Goal: Transaction & Acquisition: Purchase product/service

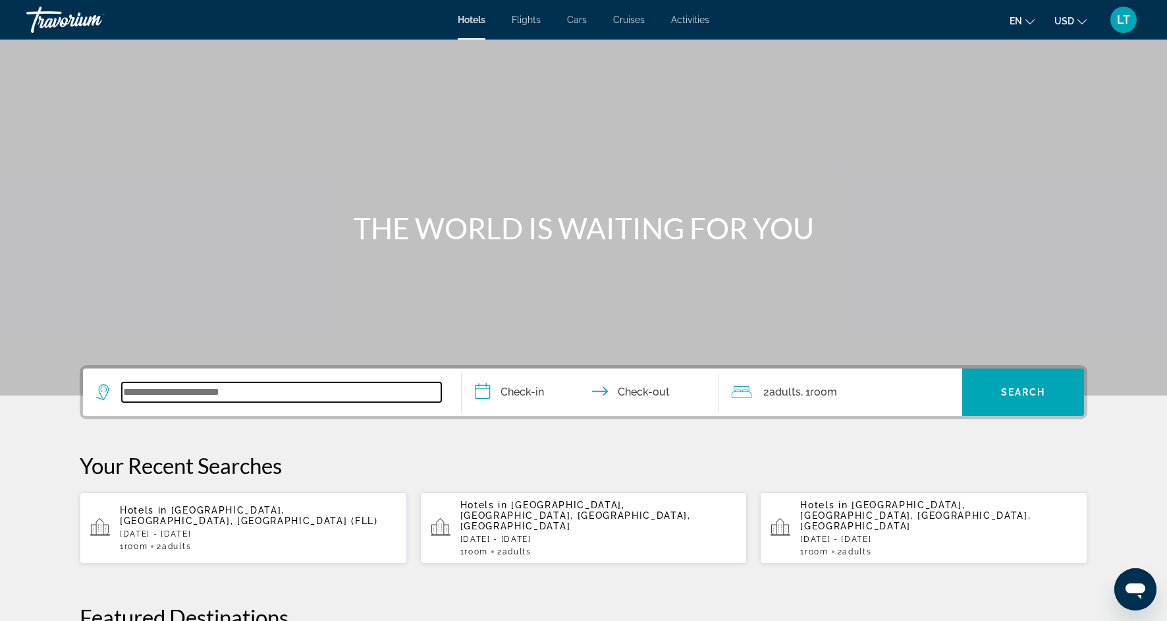
click at [200, 393] on input "Search widget" at bounding box center [282, 392] width 320 height 20
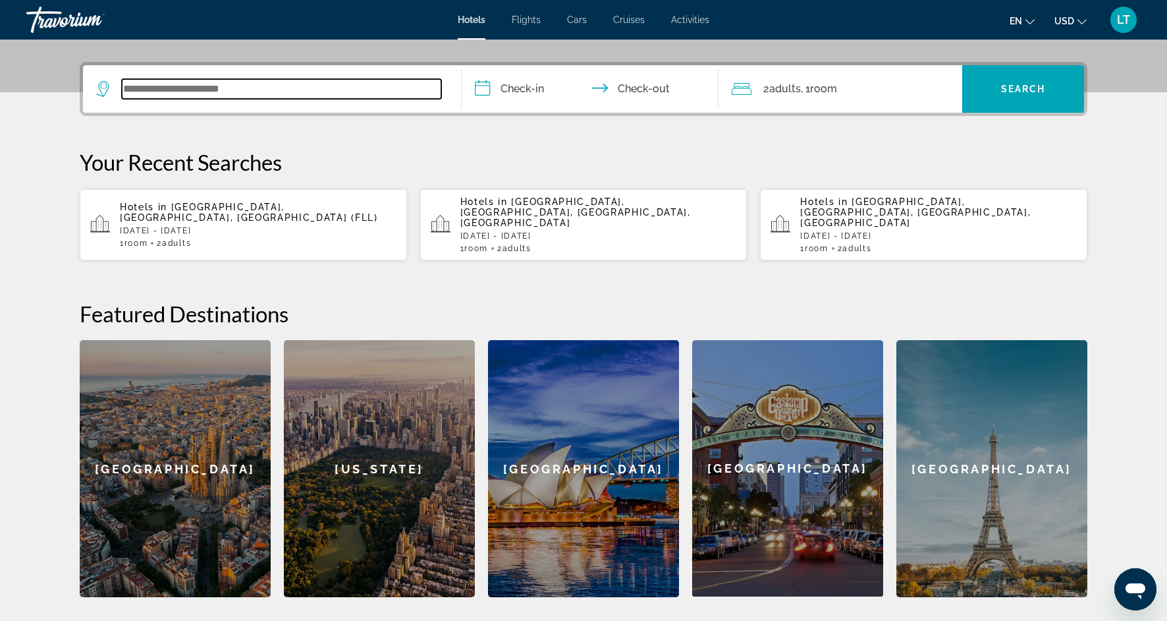
scroll to position [322, 0]
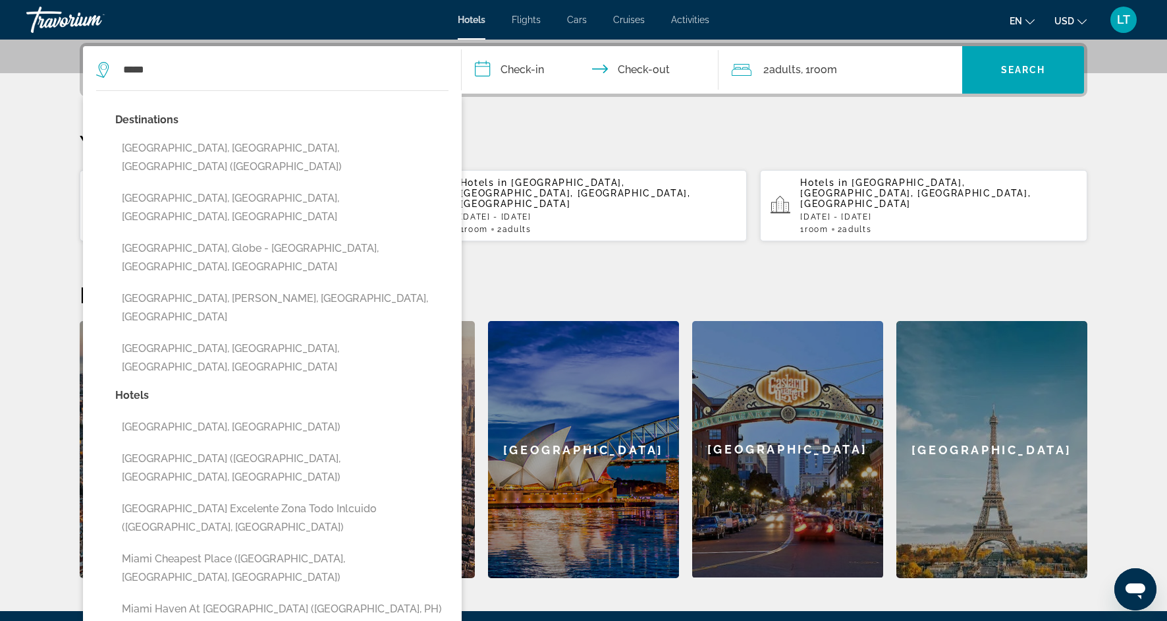
click at [281, 161] on div "Destinations [GEOGRAPHIC_DATA], [GEOGRAPHIC_DATA], [GEOGRAPHIC_DATA] ([GEOGRAPH…" at bounding box center [281, 248] width 333 height 275
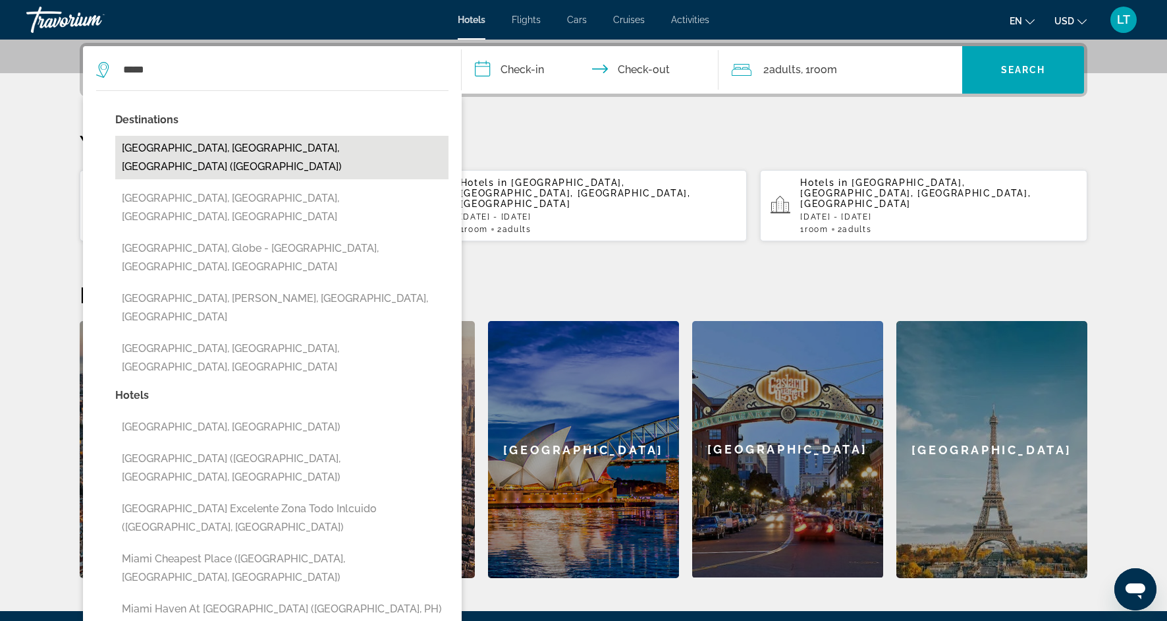
click at [284, 142] on button "[GEOGRAPHIC_DATA], [GEOGRAPHIC_DATA], [GEOGRAPHIC_DATA] ([GEOGRAPHIC_DATA])" at bounding box center [281, 157] width 333 height 43
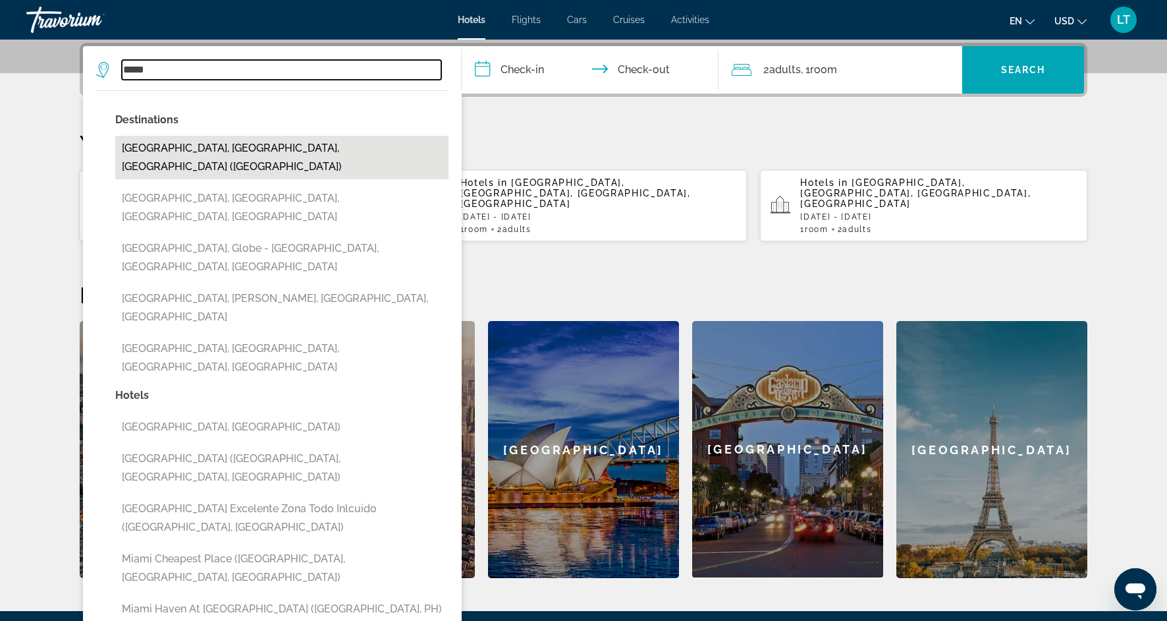
type input "**********"
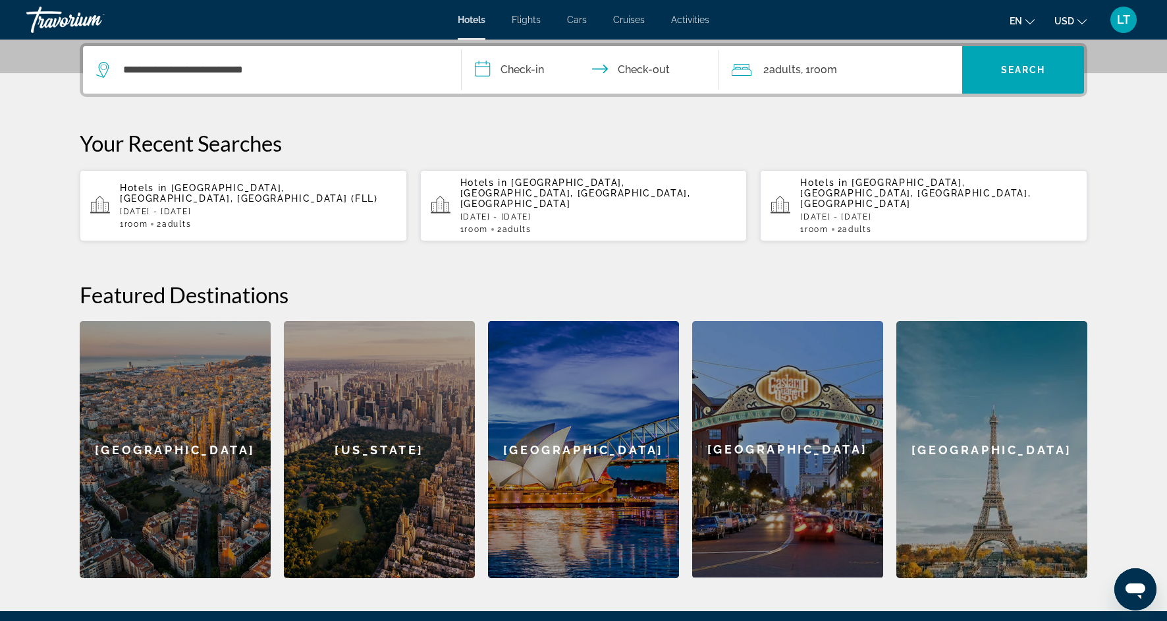
click at [538, 72] on input "**********" at bounding box center [593, 71] width 262 height 51
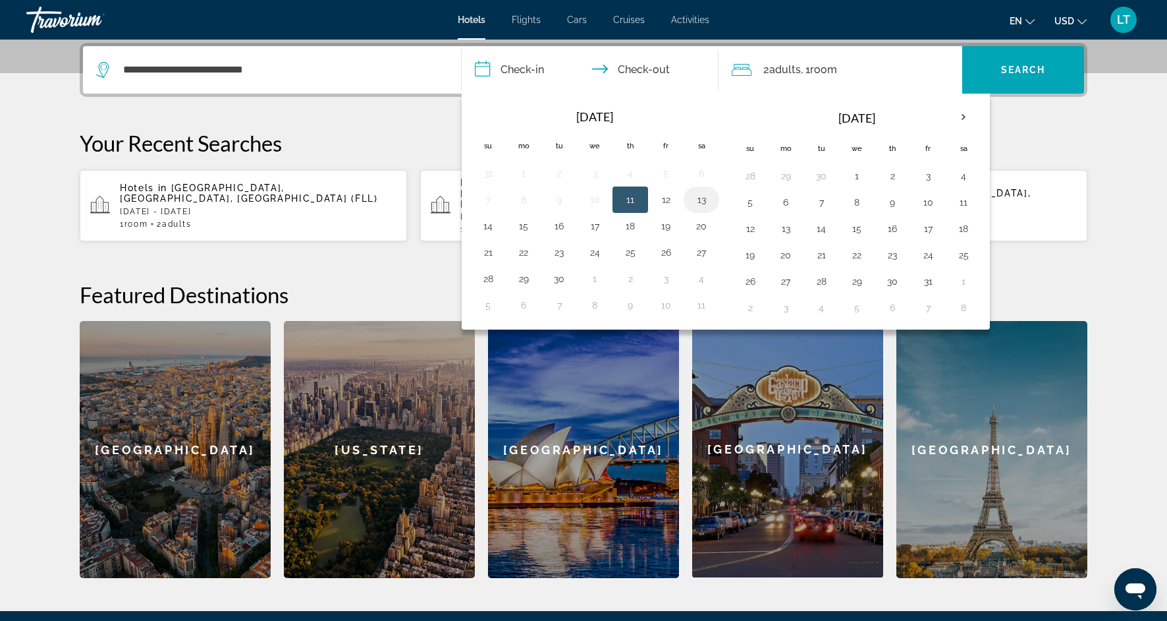
click at [695, 203] on button "13" at bounding box center [701, 199] width 21 height 18
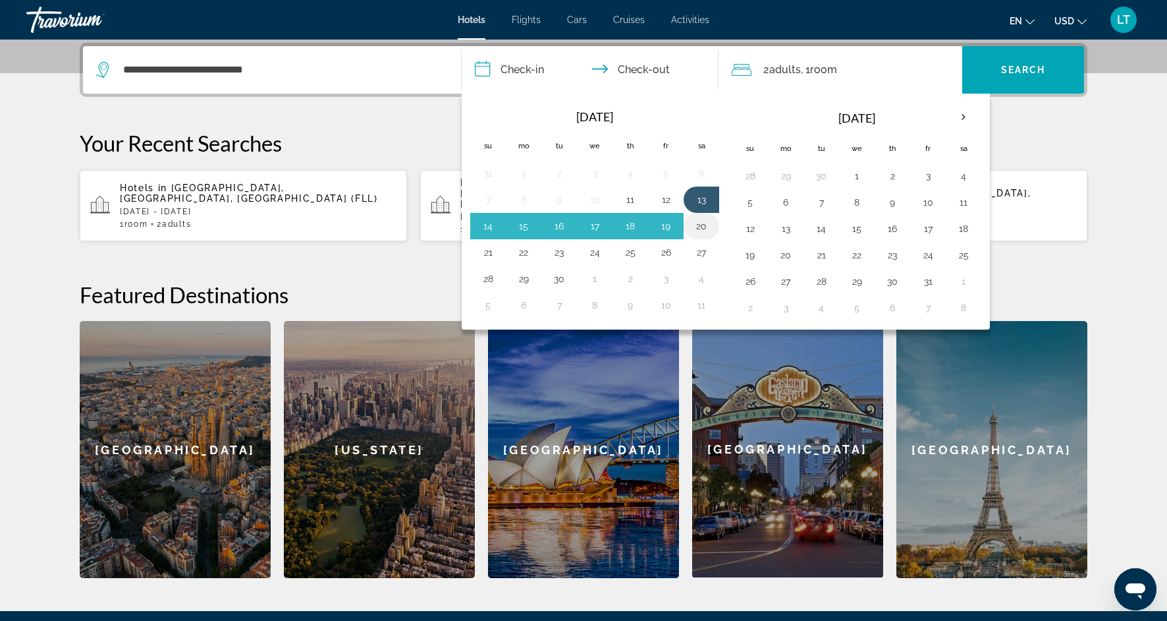
click at [696, 230] on button "20" at bounding box center [701, 226] width 21 height 18
type input "**********"
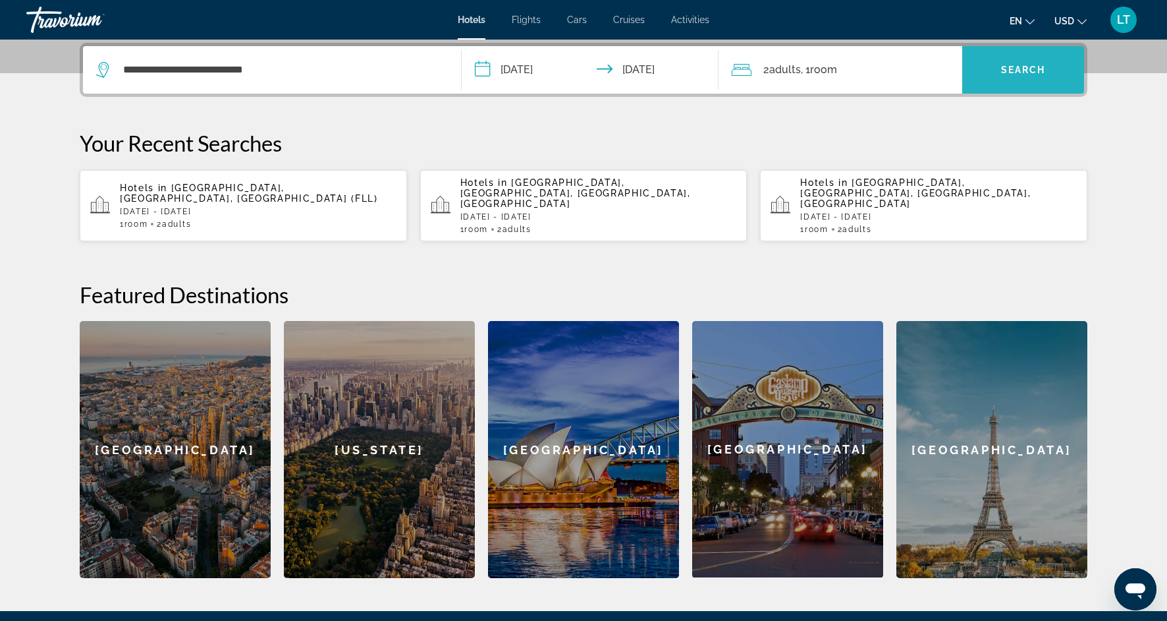
click at [1007, 82] on span "Search widget" at bounding box center [1024, 70] width 122 height 32
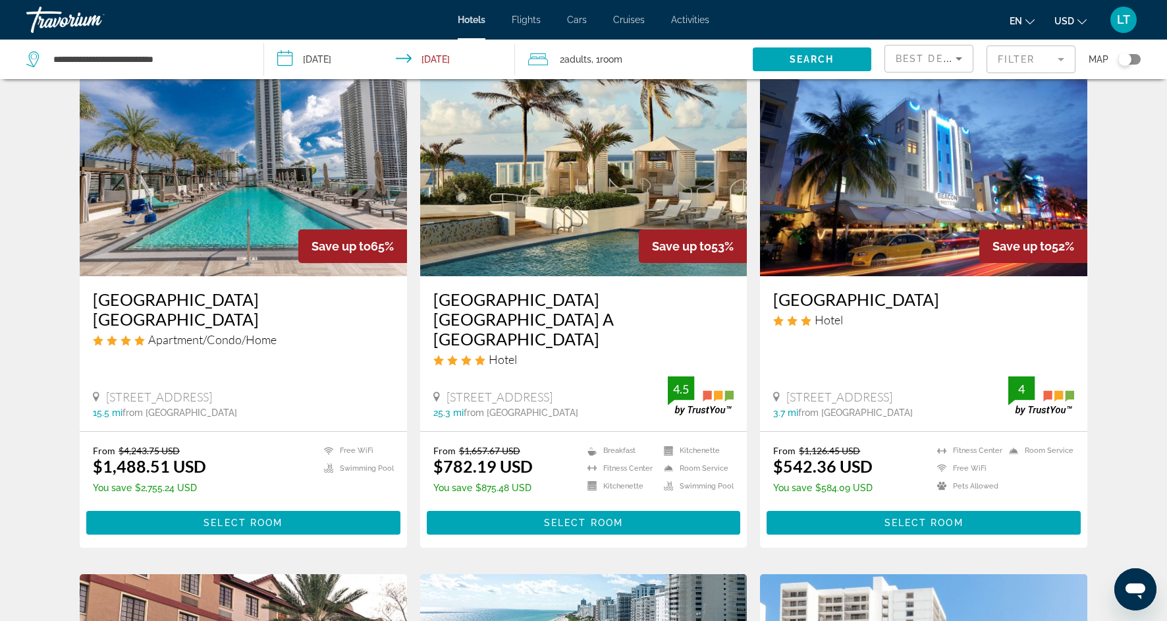
scroll to position [61, 0]
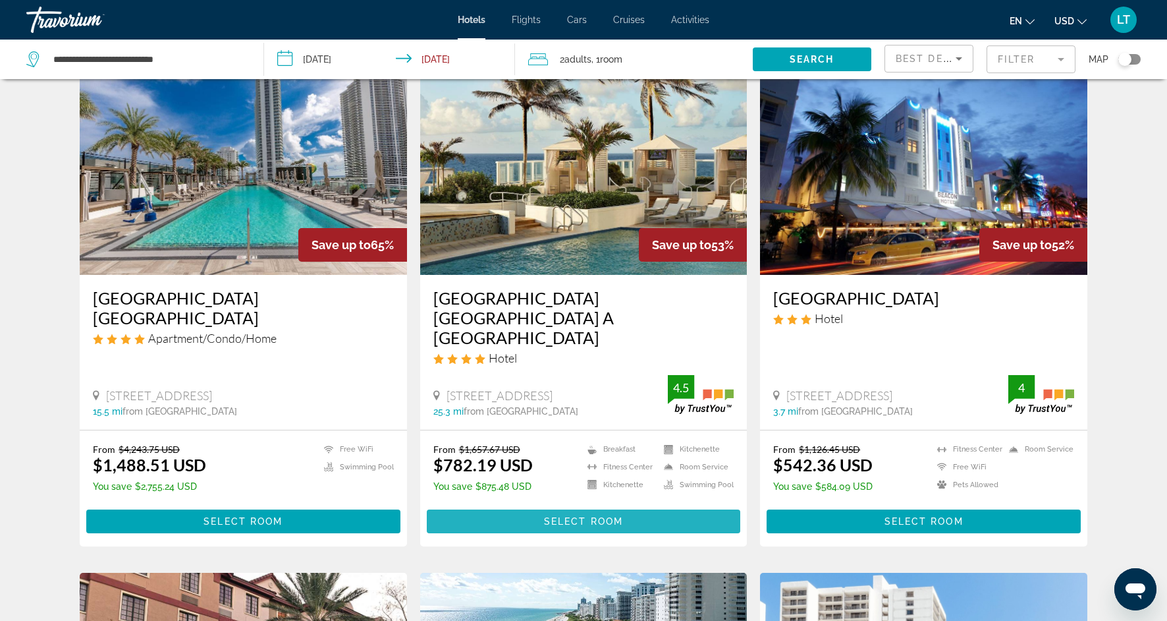
click at [625, 505] on span "Main content" at bounding box center [584, 521] width 314 height 32
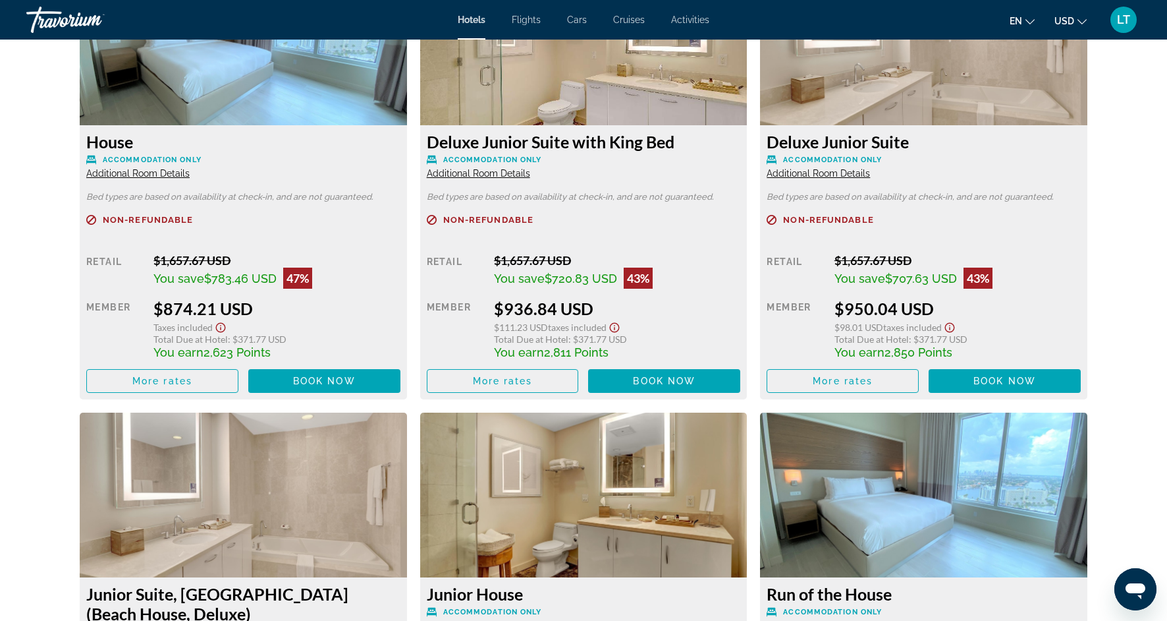
scroll to position [2348, 0]
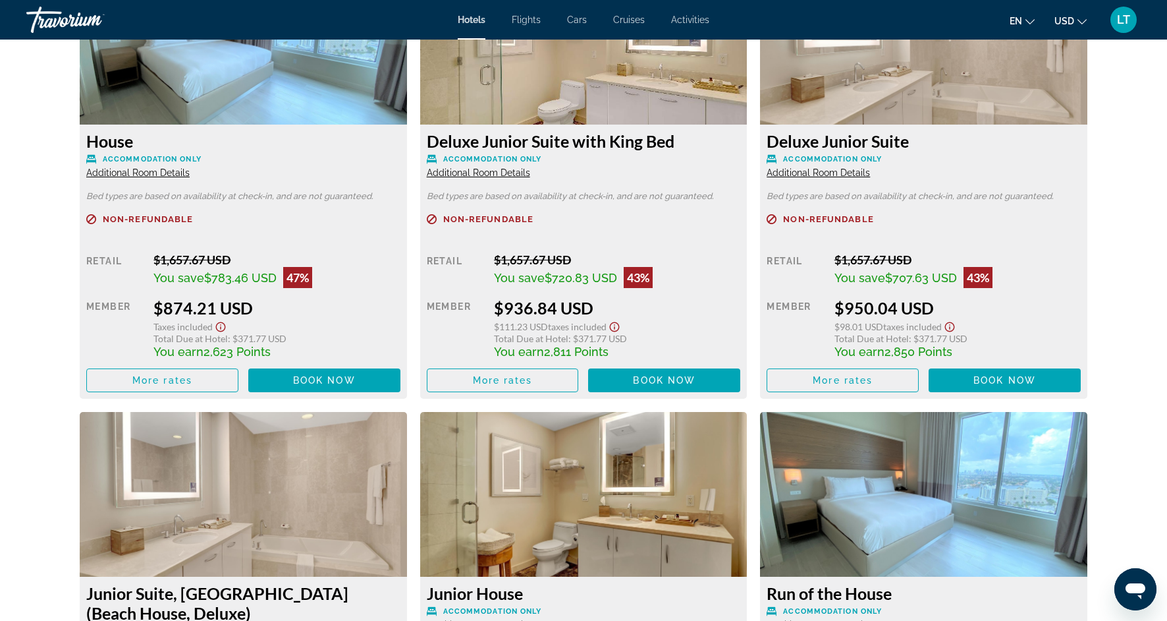
click at [835, 167] on span "Additional Room Details" at bounding box center [818, 172] width 103 height 11
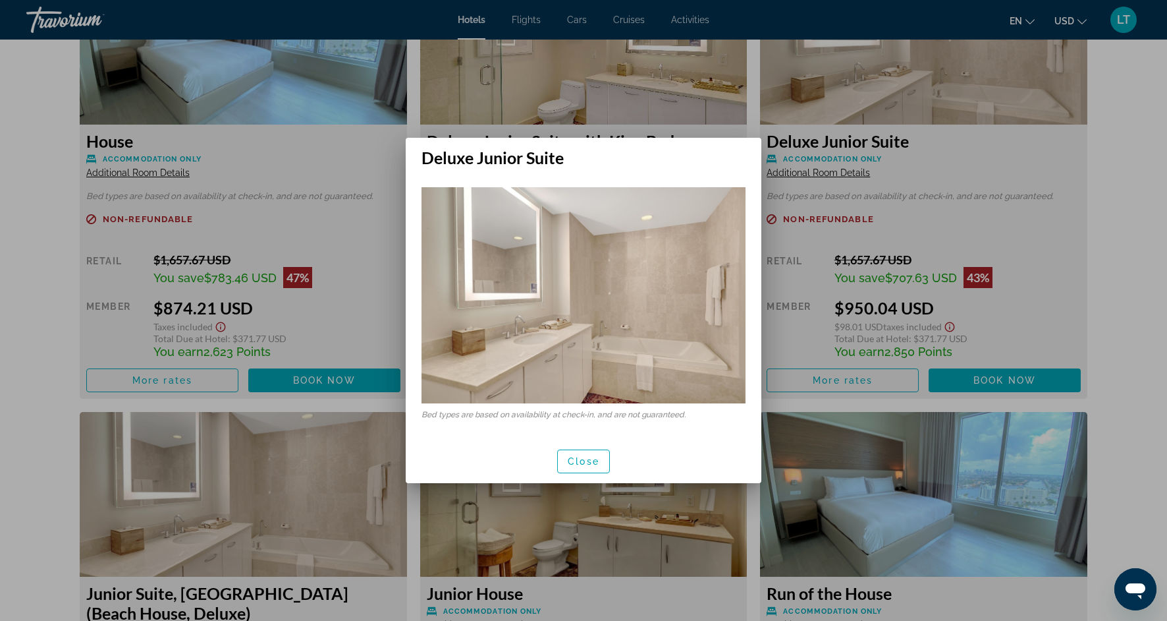
scroll to position [0, 0]
click at [600, 457] on span "button" at bounding box center [583, 461] width 51 height 32
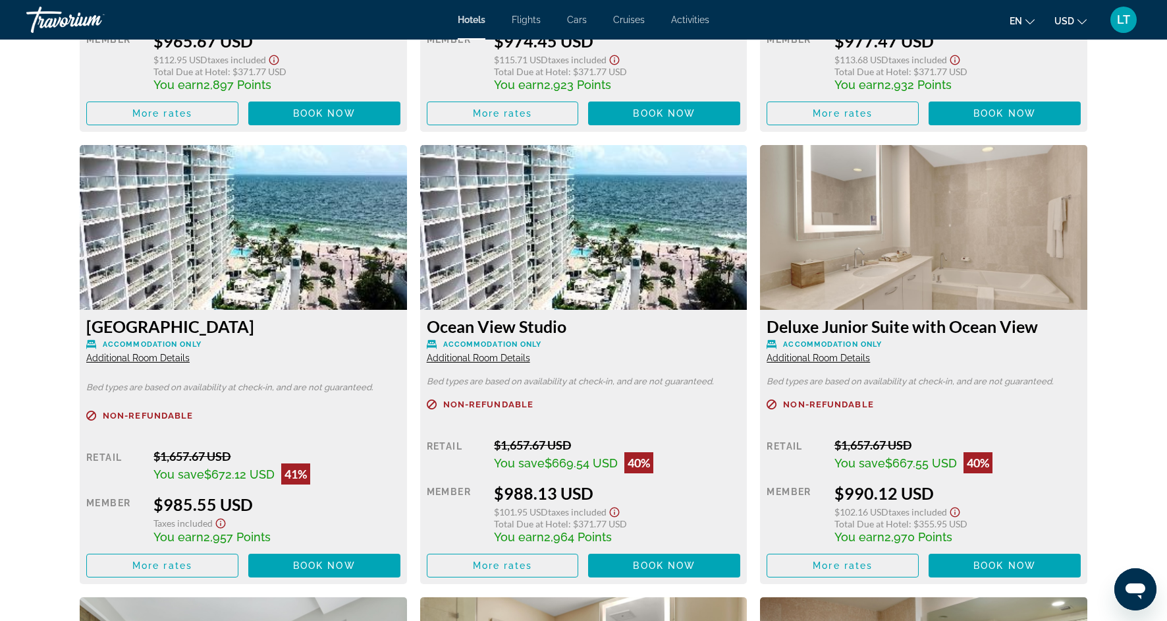
scroll to position [3087, 0]
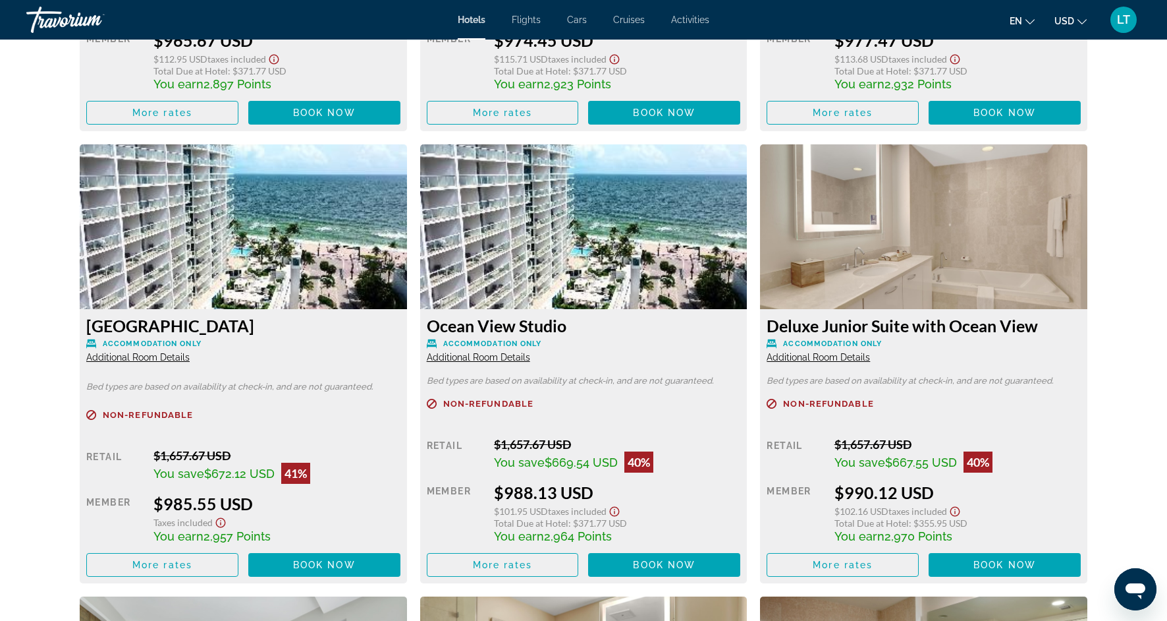
click at [797, 352] on span "Additional Room Details" at bounding box center [818, 357] width 103 height 11
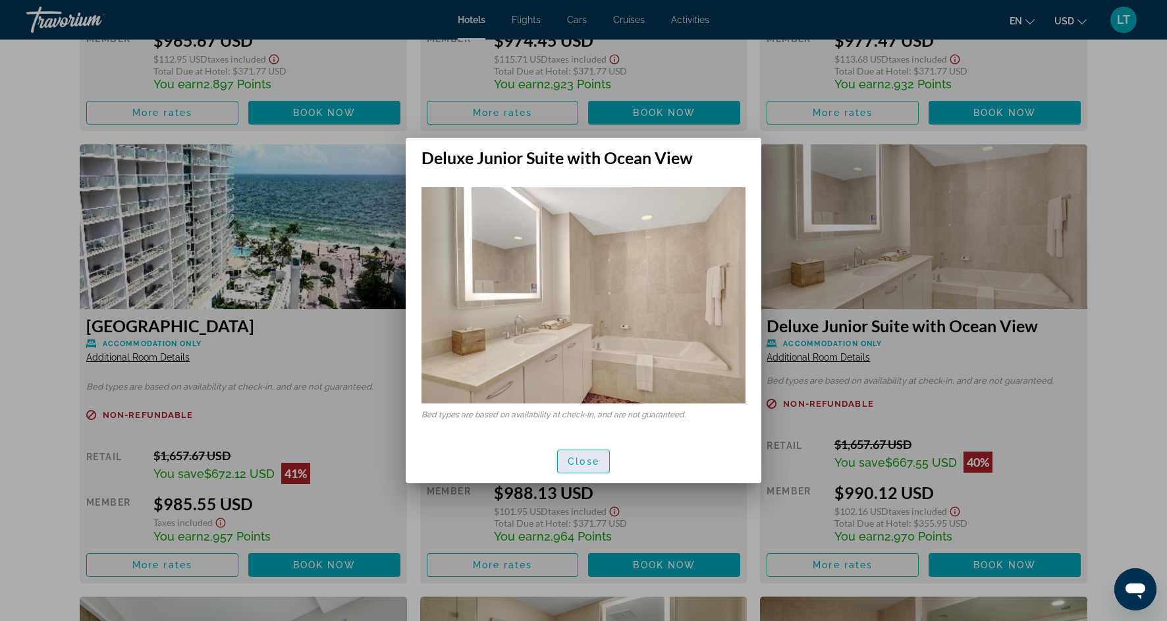
click at [603, 463] on span "button" at bounding box center [583, 461] width 51 height 32
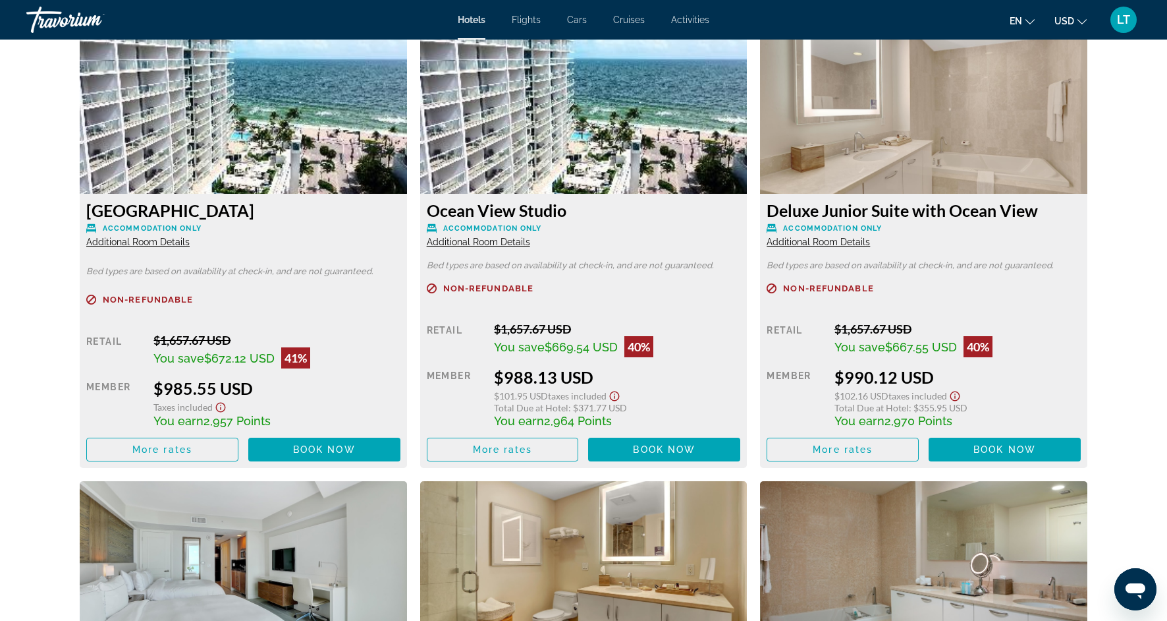
scroll to position [3203, 0]
drag, startPoint x: 835, startPoint y: 422, endPoint x: 978, endPoint y: 423, distance: 143.0
click at [979, 437] on div "More rates Book now No longer available" at bounding box center [924, 449] width 314 height 24
click at [978, 443] on span "Book now" at bounding box center [1005, 448] width 63 height 11
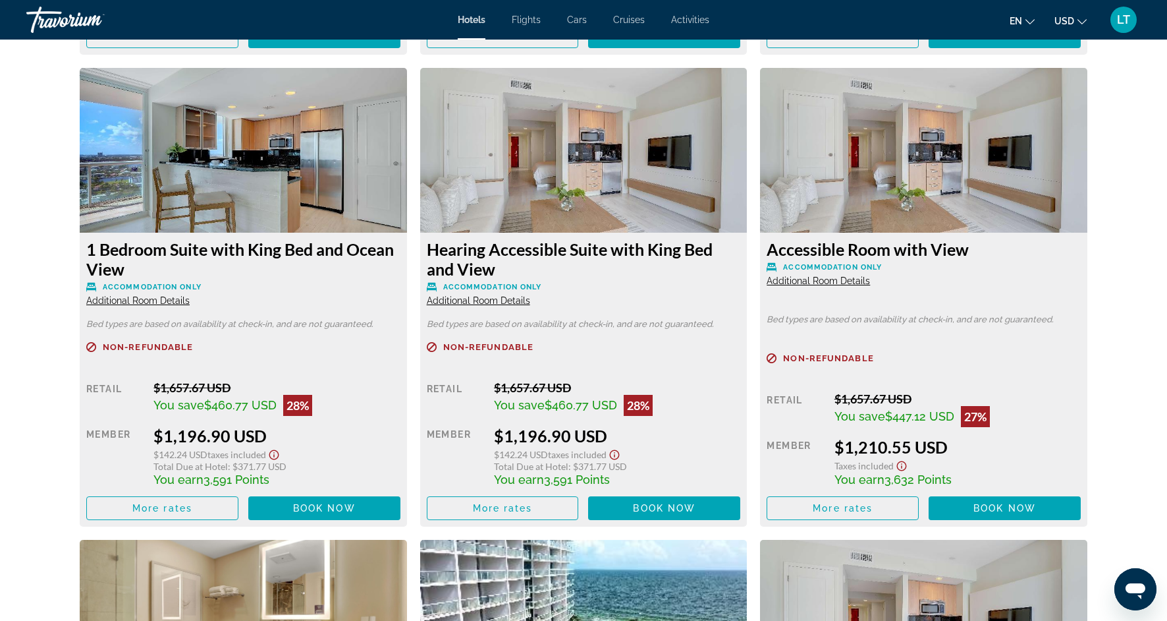
scroll to position [4087, 0]
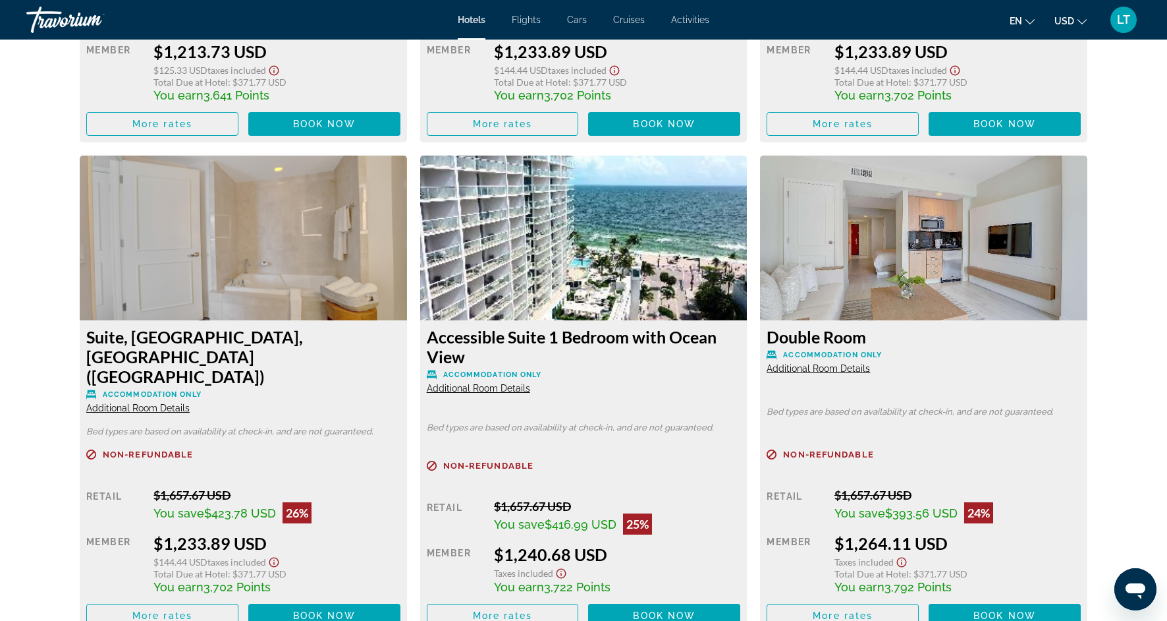
scroll to position [5398, 0]
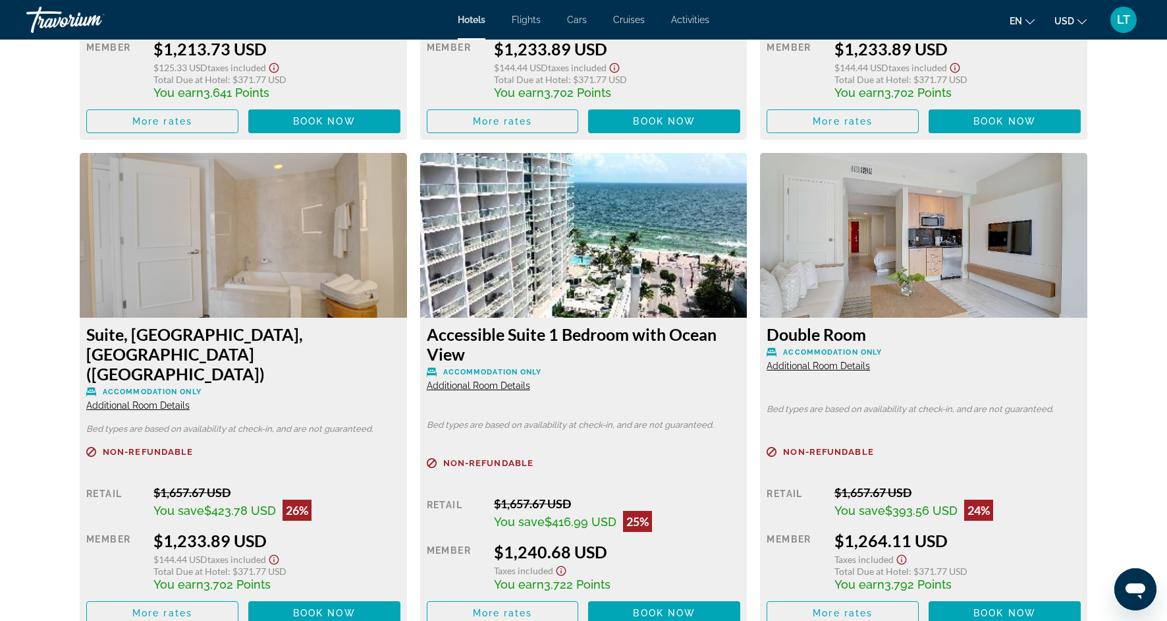
click at [504, 380] on span "Additional Room Details" at bounding box center [478, 385] width 103 height 11
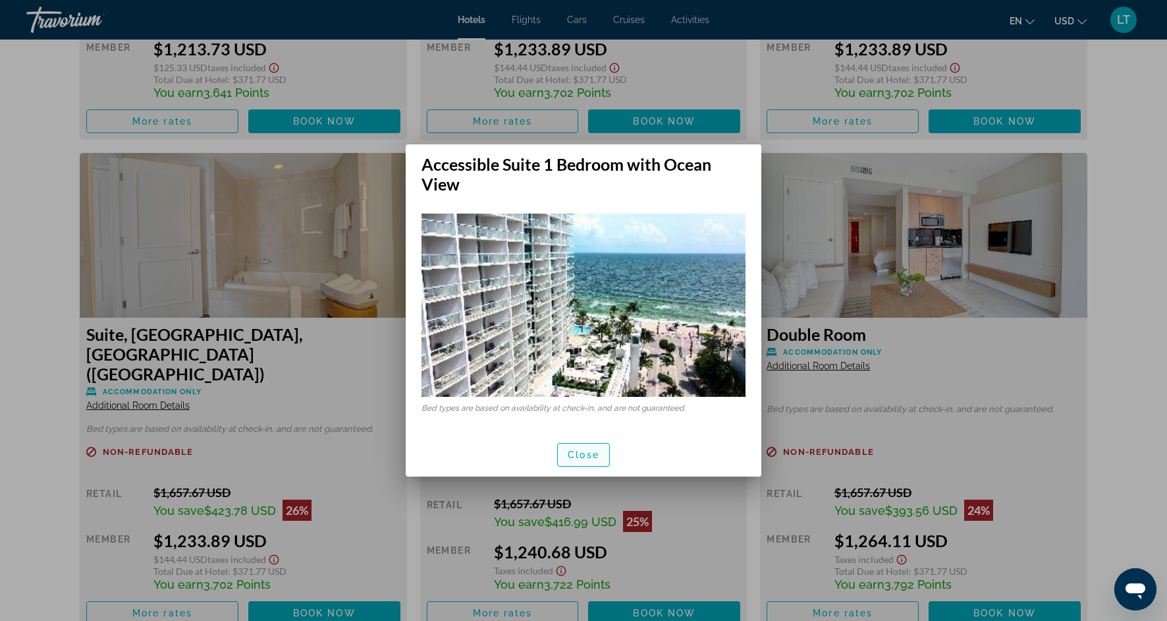
click at [576, 463] on span "button" at bounding box center [583, 455] width 51 height 32
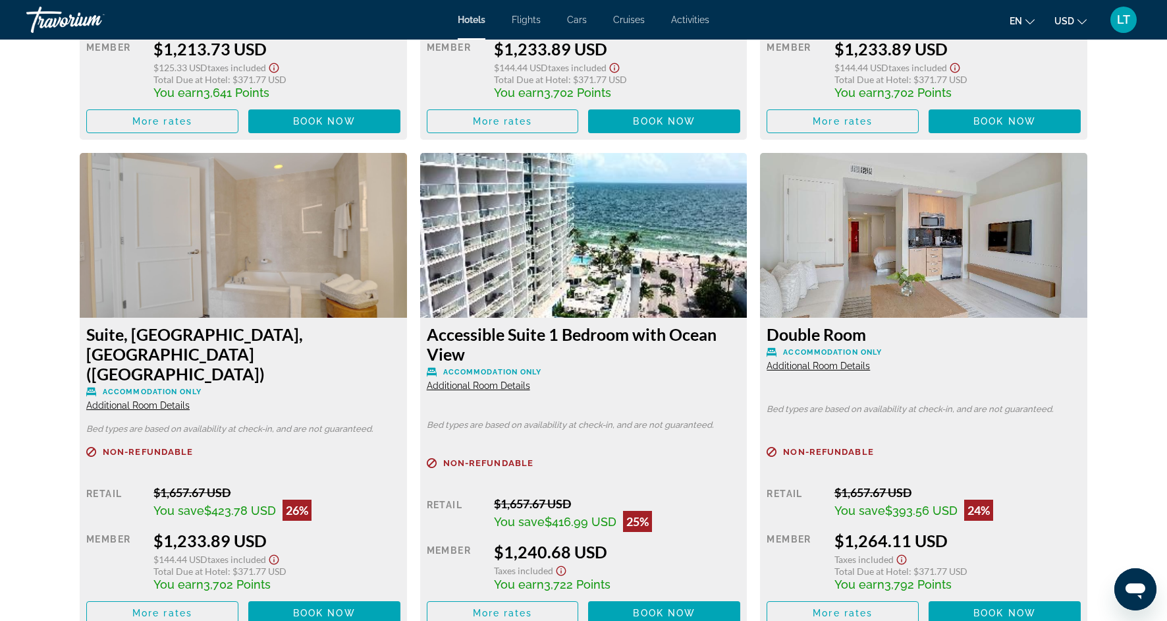
scroll to position [5398, 0]
click at [645, 607] on span "Book now" at bounding box center [664, 612] width 63 height 11
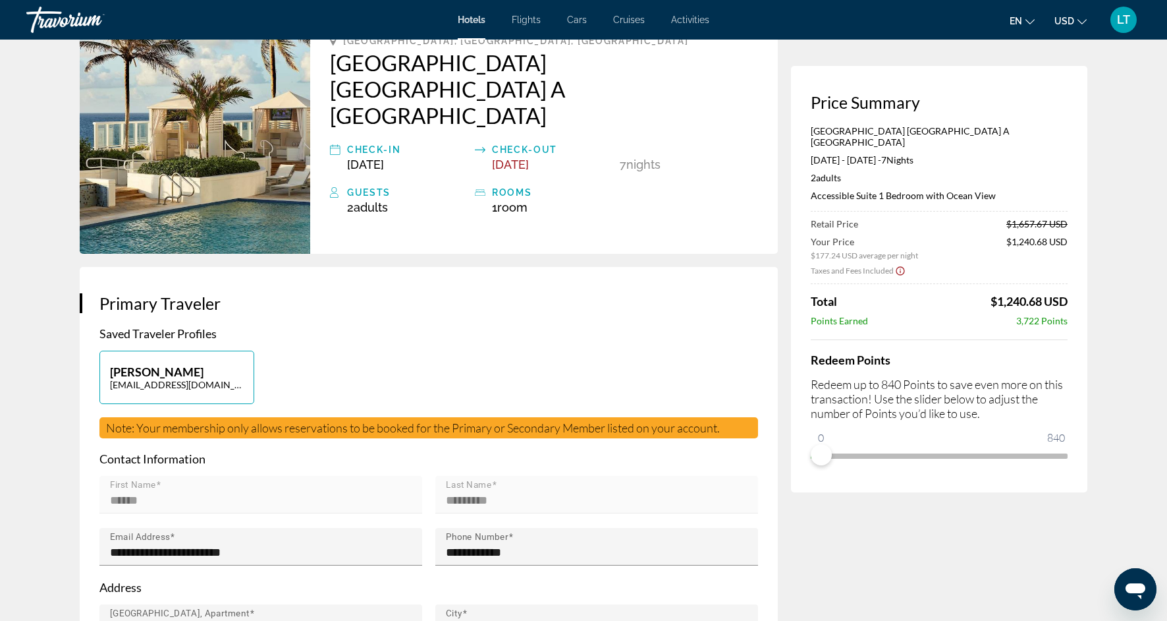
scroll to position [94, 0]
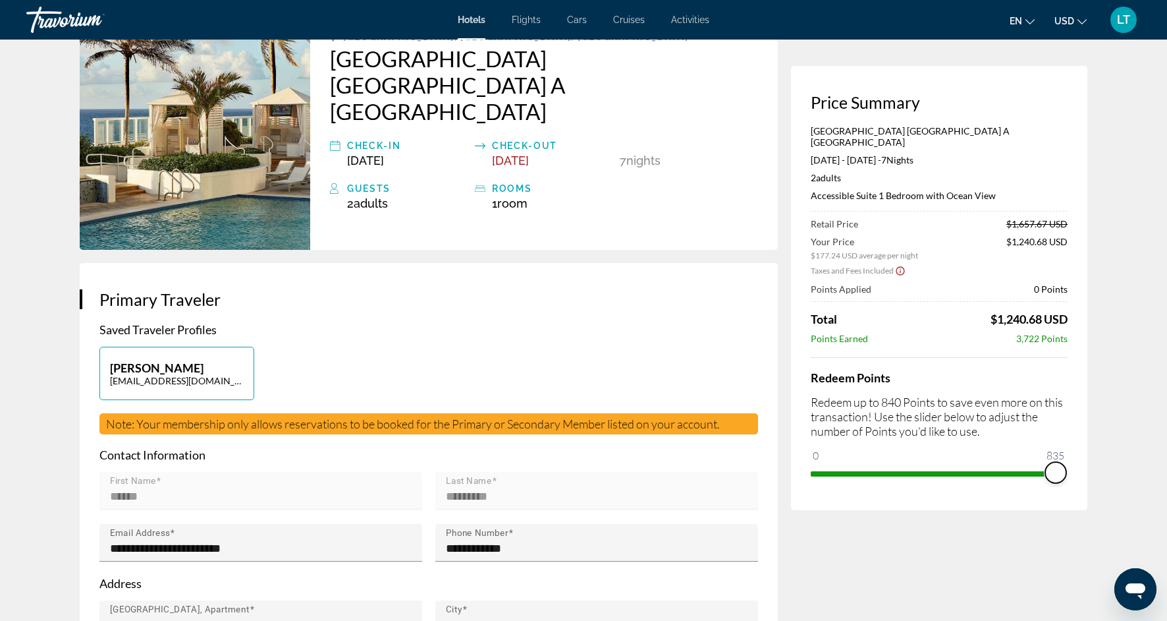
drag, startPoint x: 824, startPoint y: 443, endPoint x: 1049, endPoint y: 439, distance: 225.3
click at [1055, 462] on span "ngx-slider" at bounding box center [1056, 472] width 21 height 21
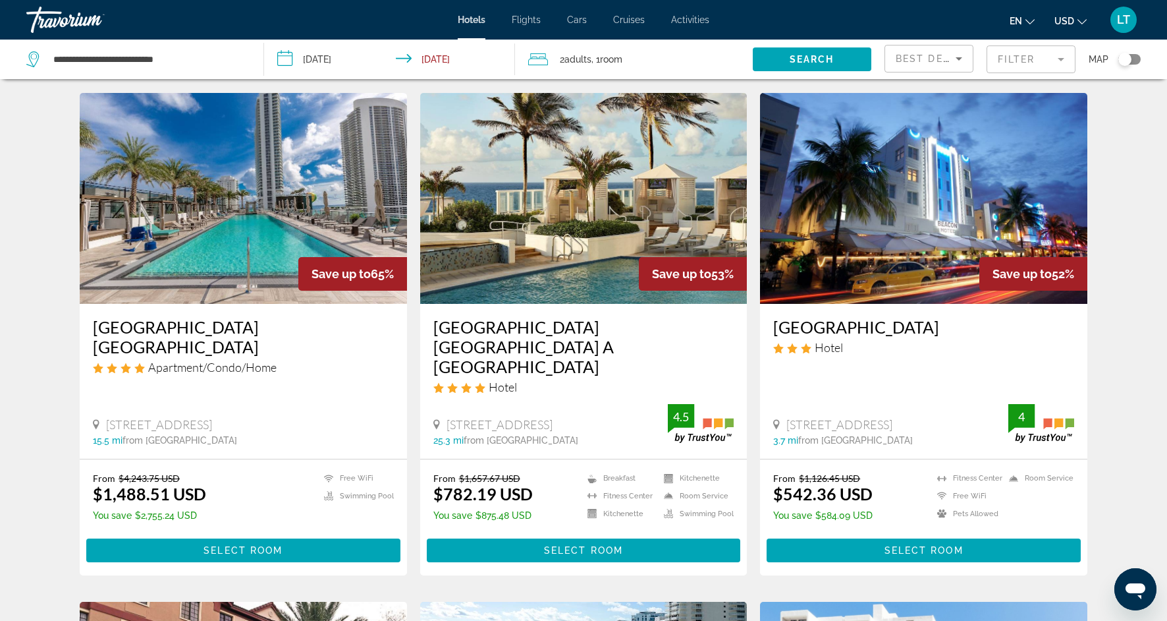
scroll to position [36, 0]
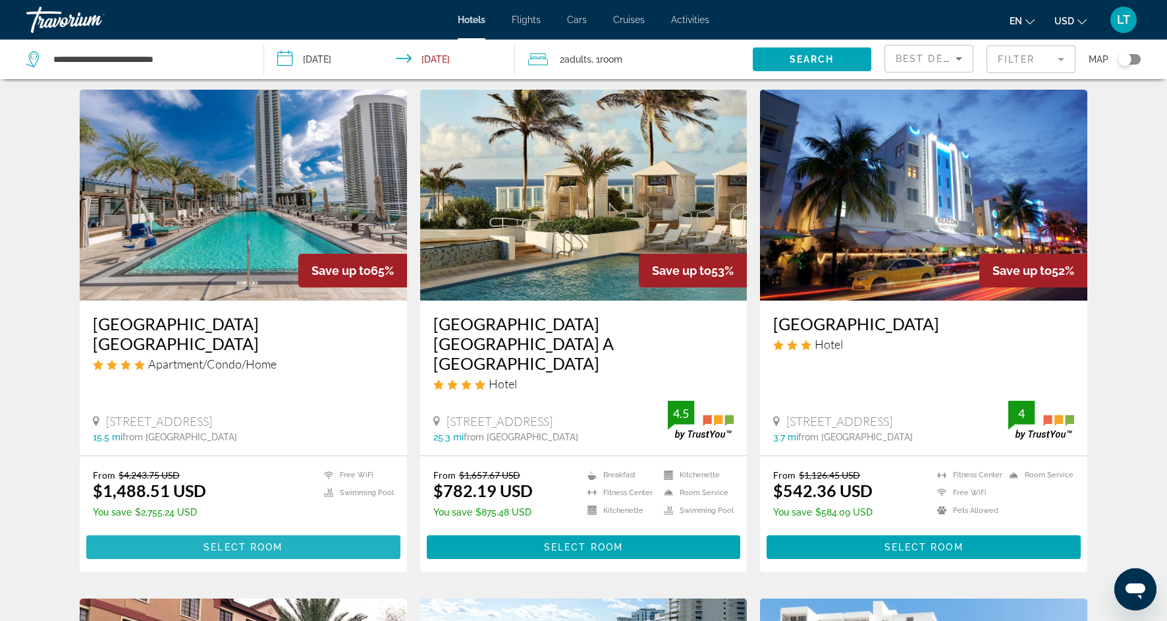
click at [266, 542] on span "Select Room" at bounding box center [243, 547] width 79 height 11
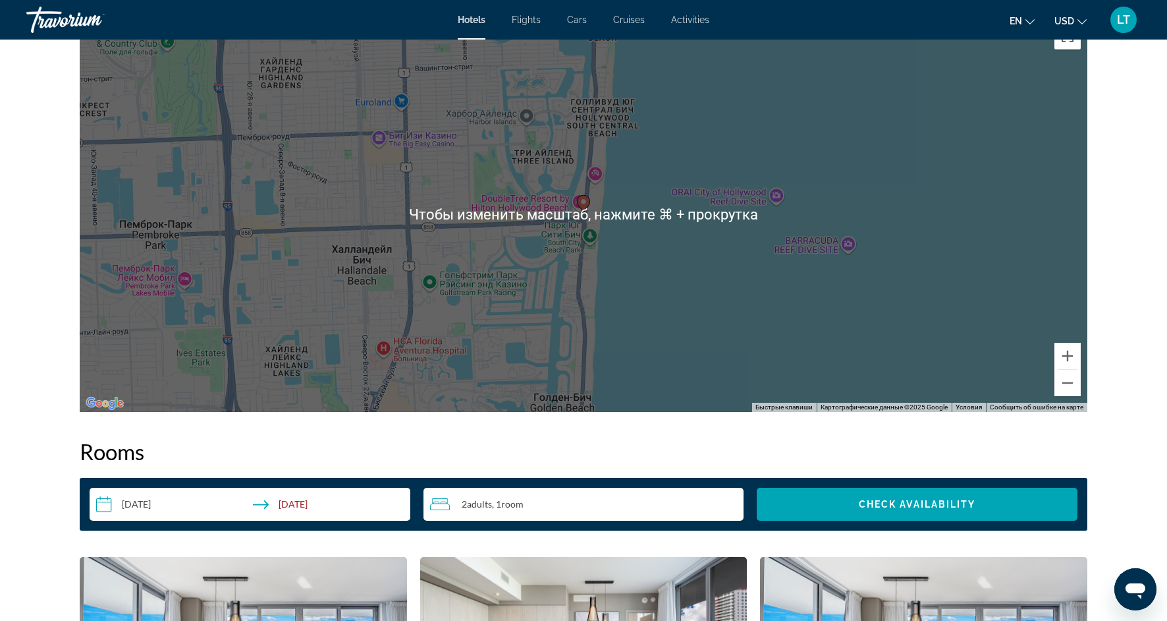
scroll to position [1311, 0]
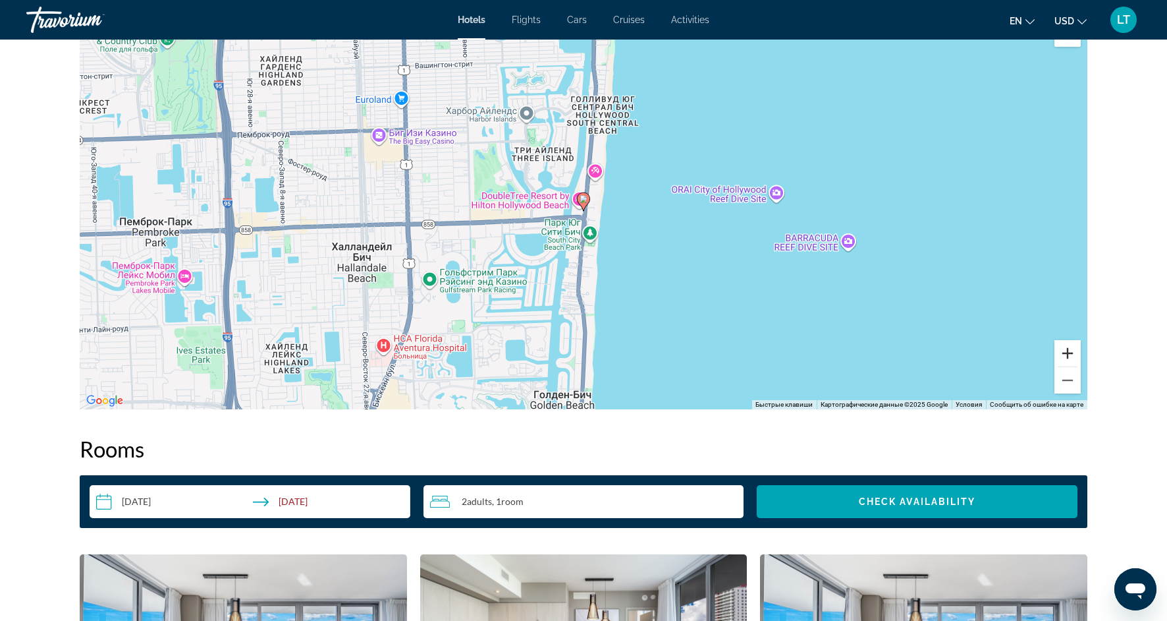
click at [1068, 357] on button "Увеличить" at bounding box center [1068, 353] width 26 height 26
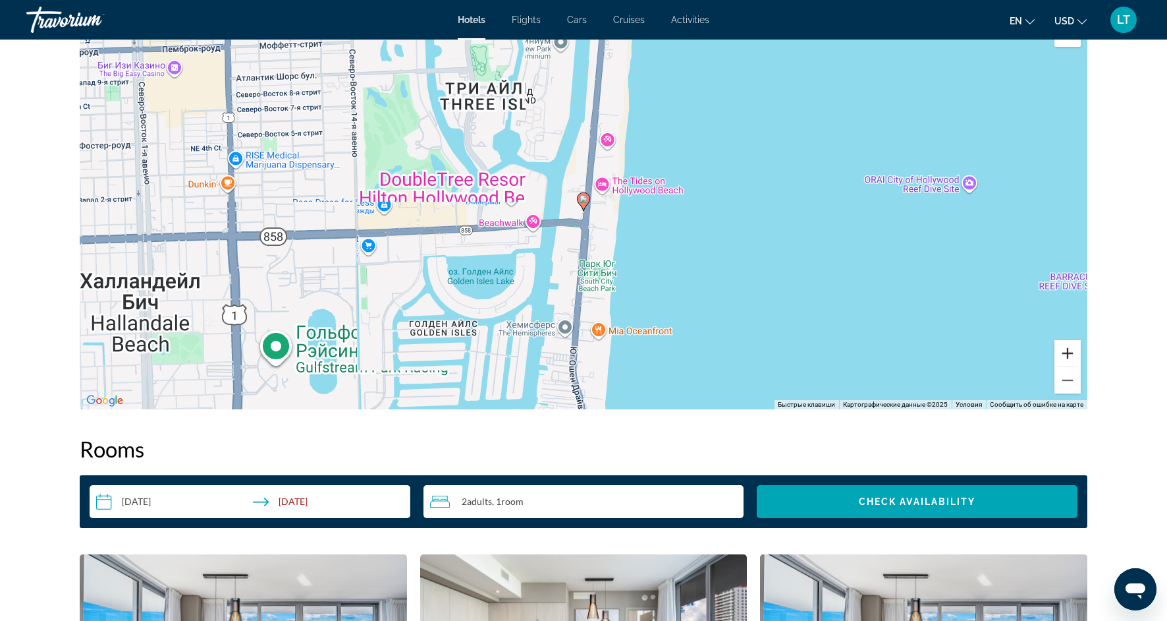
click at [1068, 357] on button "Увеличить" at bounding box center [1068, 353] width 26 height 26
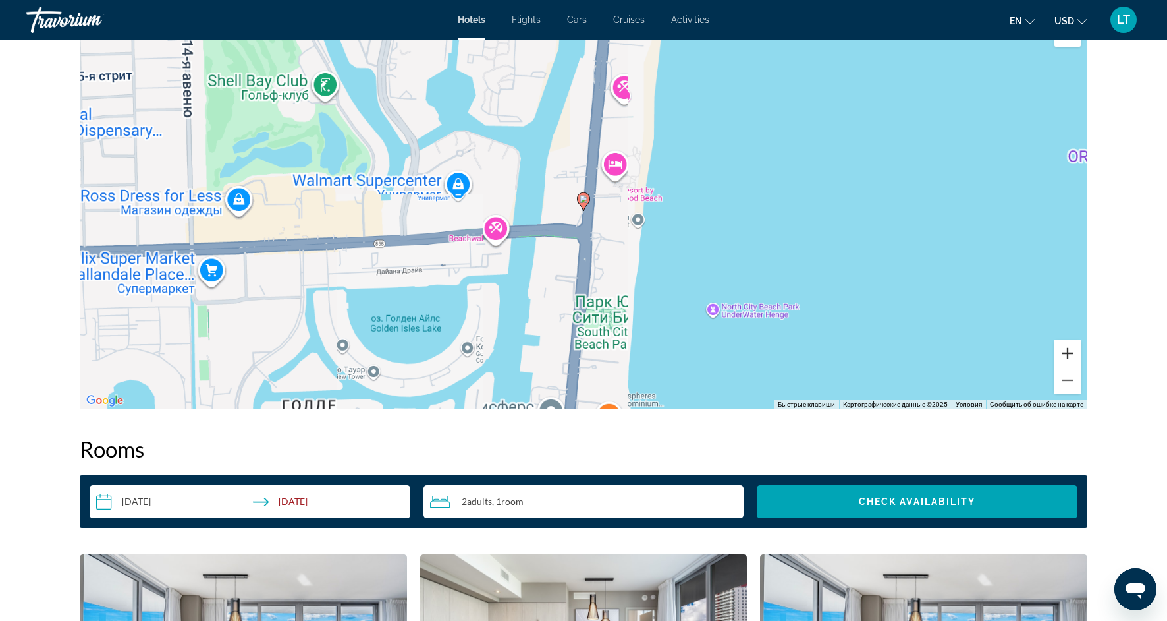
click at [1068, 357] on button "Увеличить" at bounding box center [1068, 353] width 26 height 26
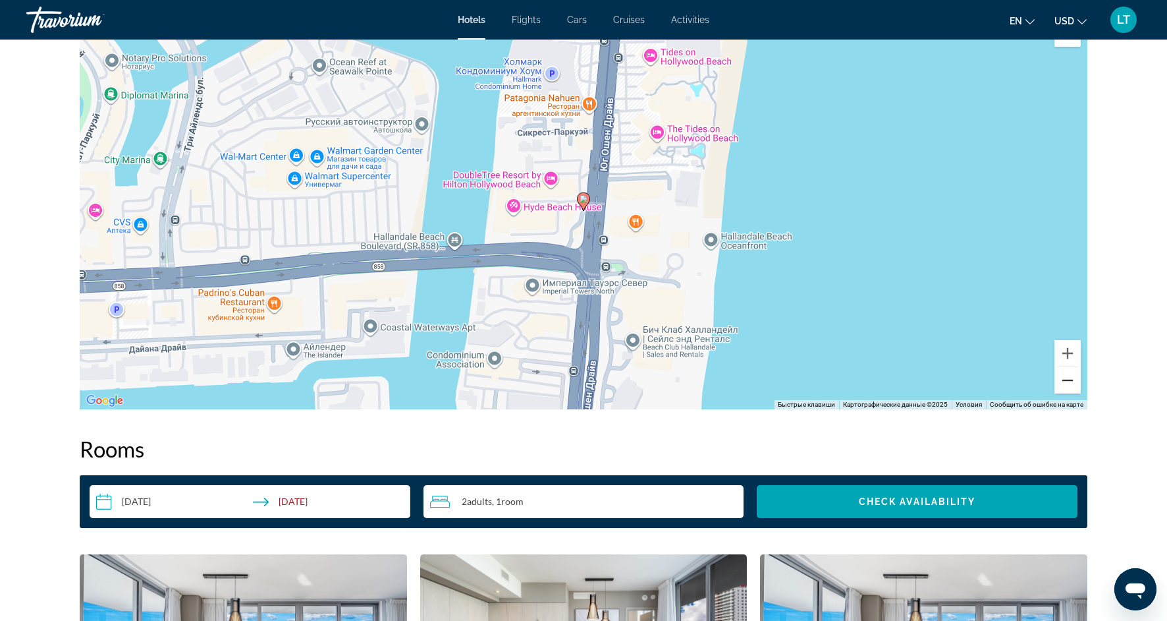
click at [1067, 377] on button "Уменьшить" at bounding box center [1068, 380] width 26 height 26
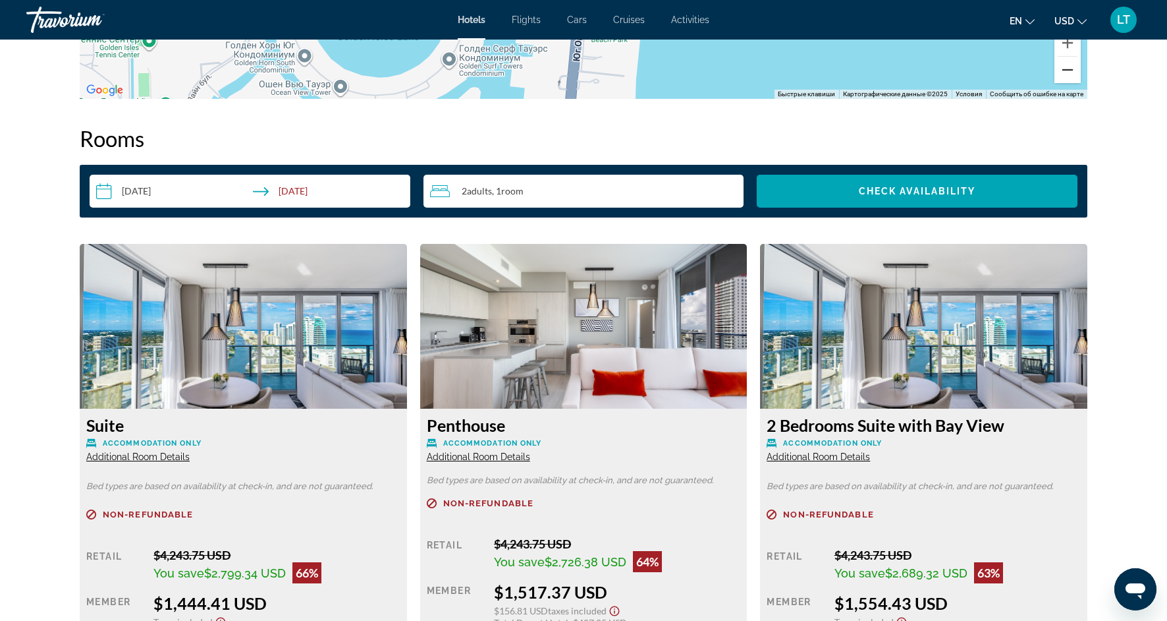
scroll to position [1623, 0]
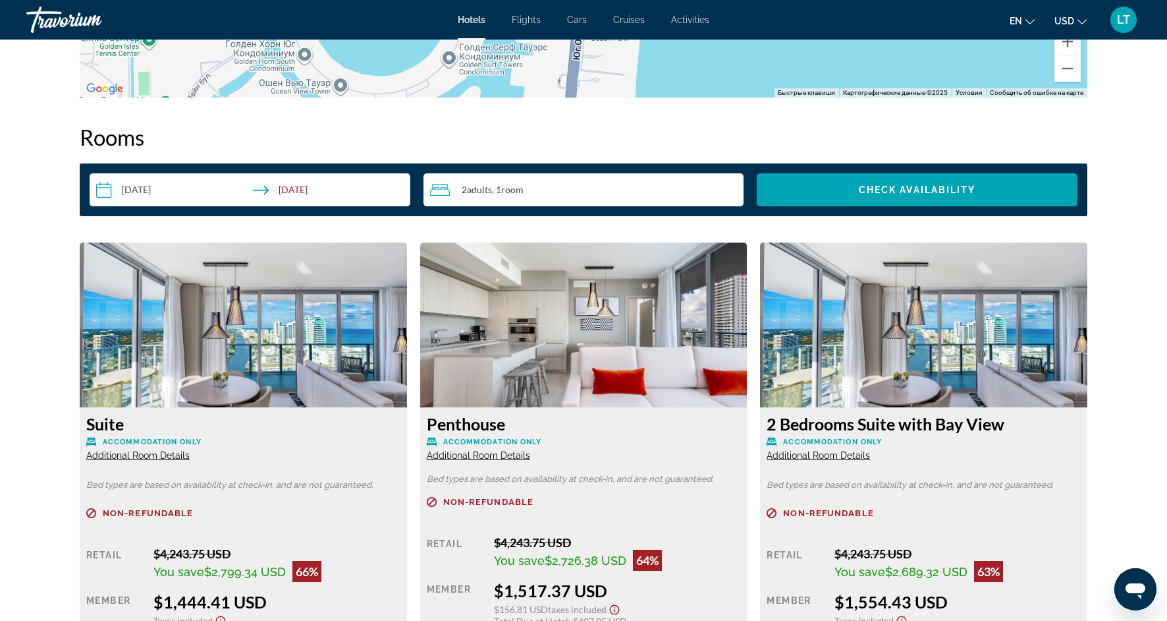
click at [351, 352] on img "Main content" at bounding box center [243, 324] width 327 height 165
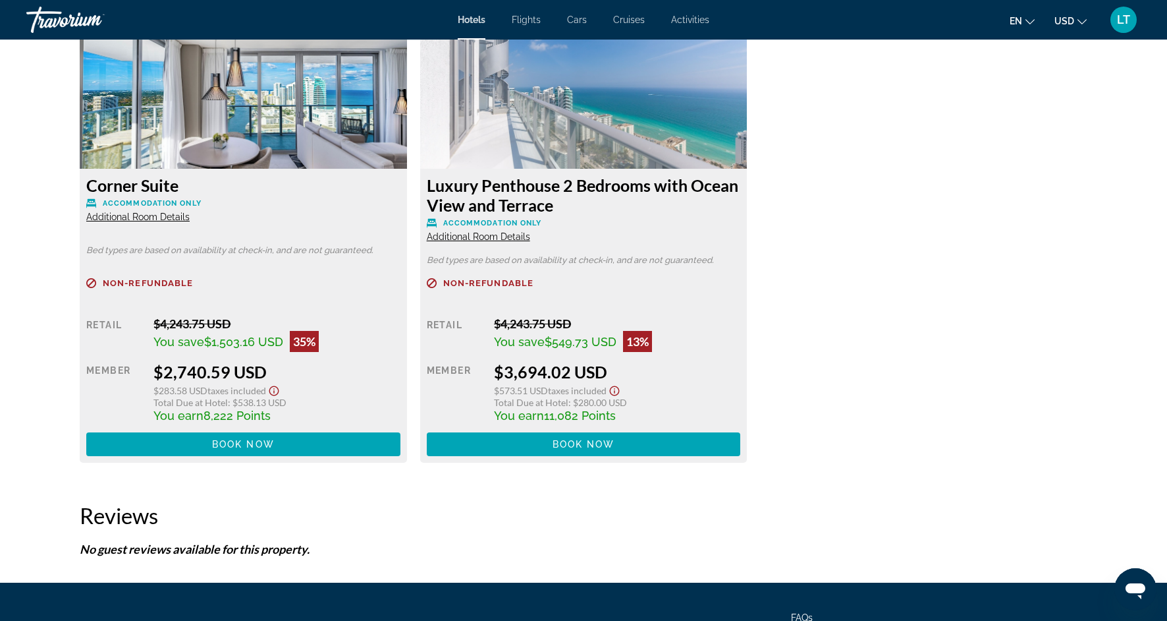
scroll to position [3690, 0]
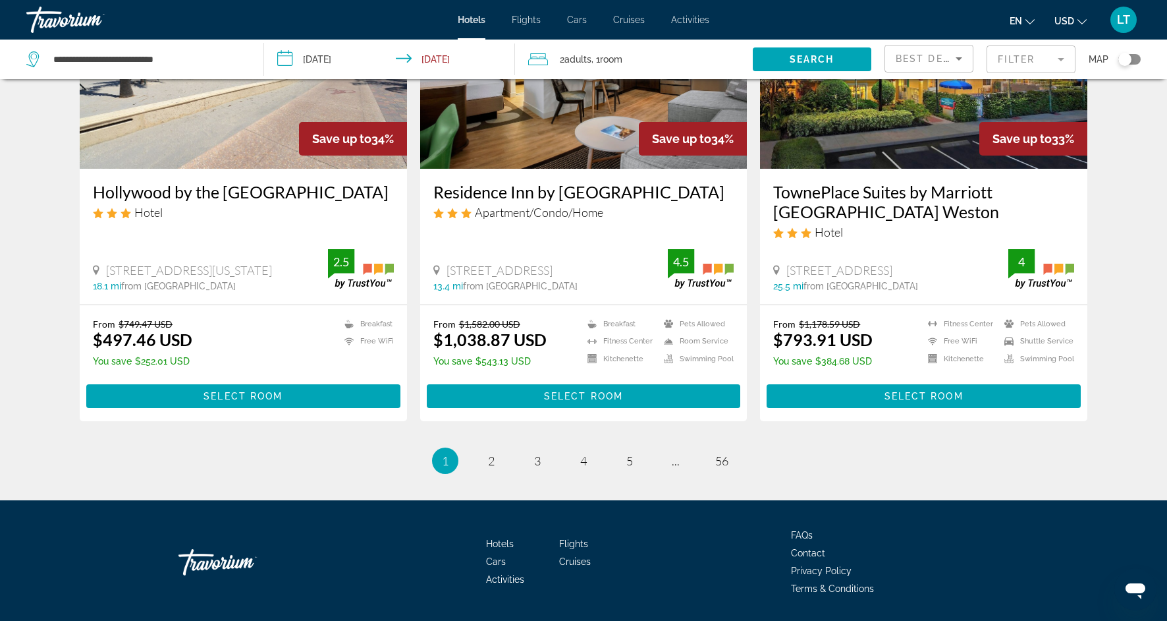
scroll to position [1676, 0]
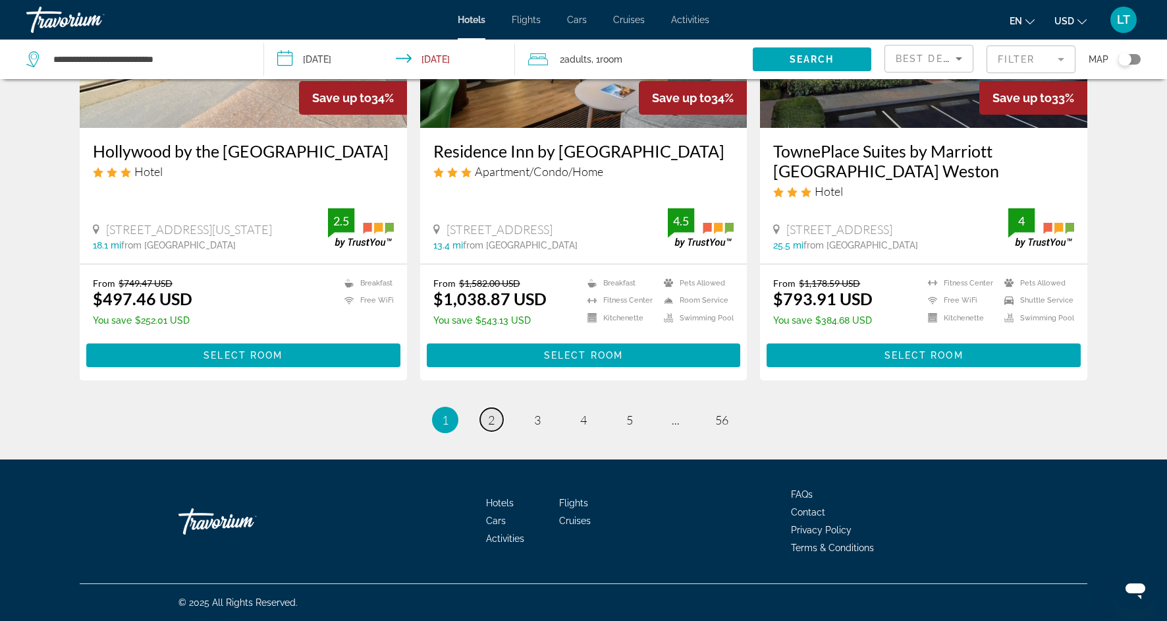
click at [495, 420] on link "page 2" at bounding box center [491, 419] width 23 height 23
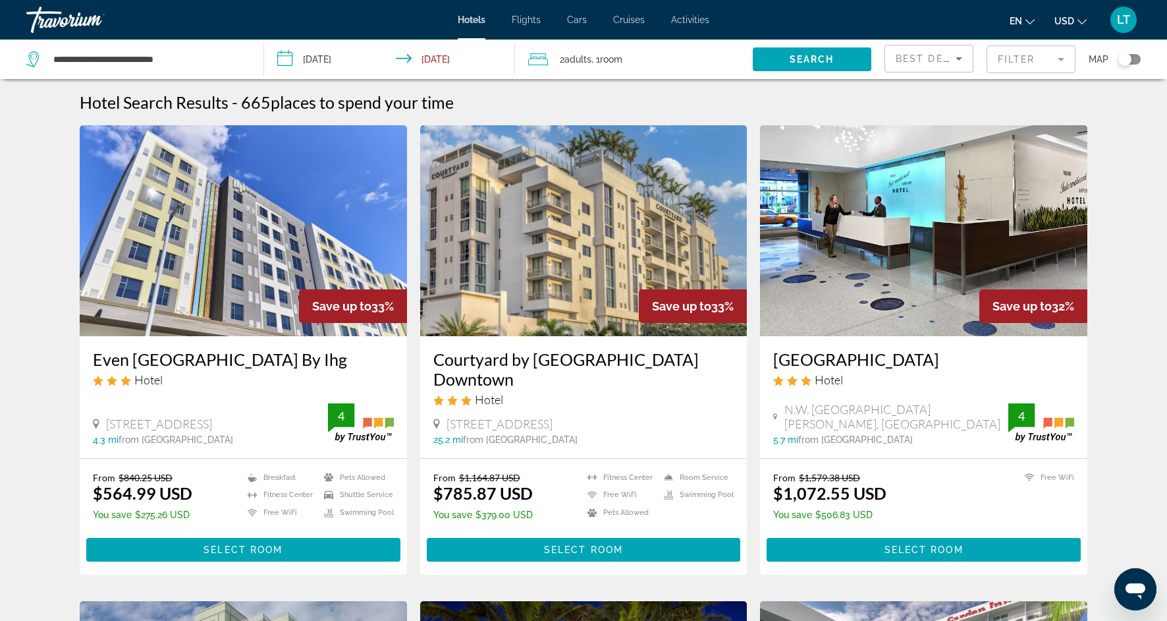
click at [1059, 58] on mat-form-field "Filter" at bounding box center [1031, 59] width 89 height 28
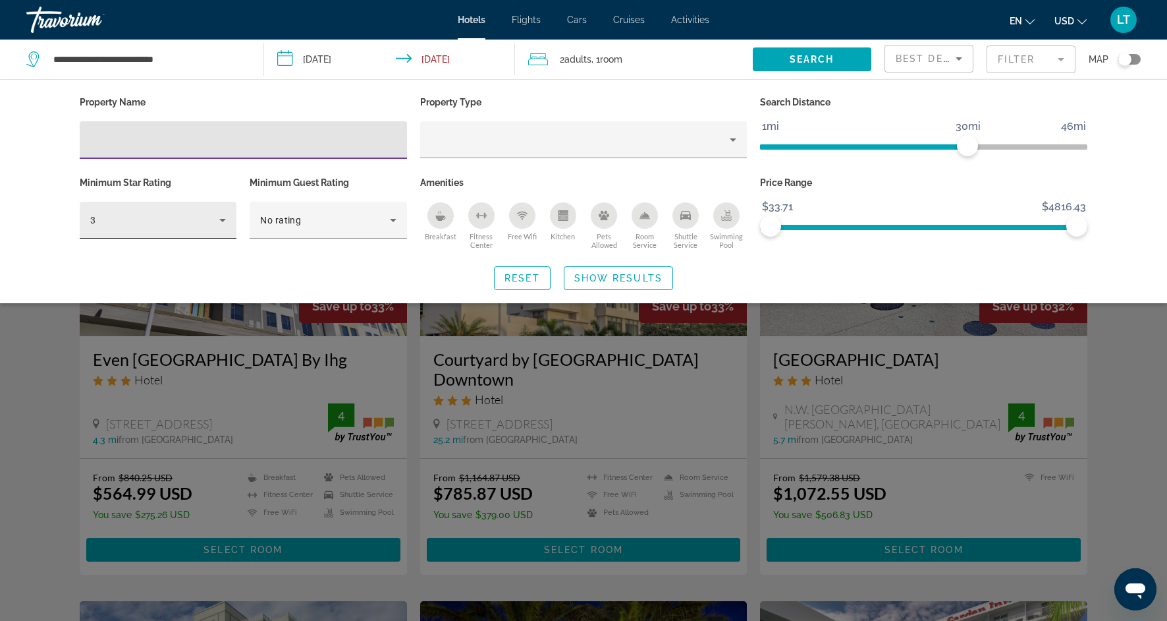
click at [223, 222] on icon "Hotel Filters" at bounding box center [223, 220] width 16 height 16
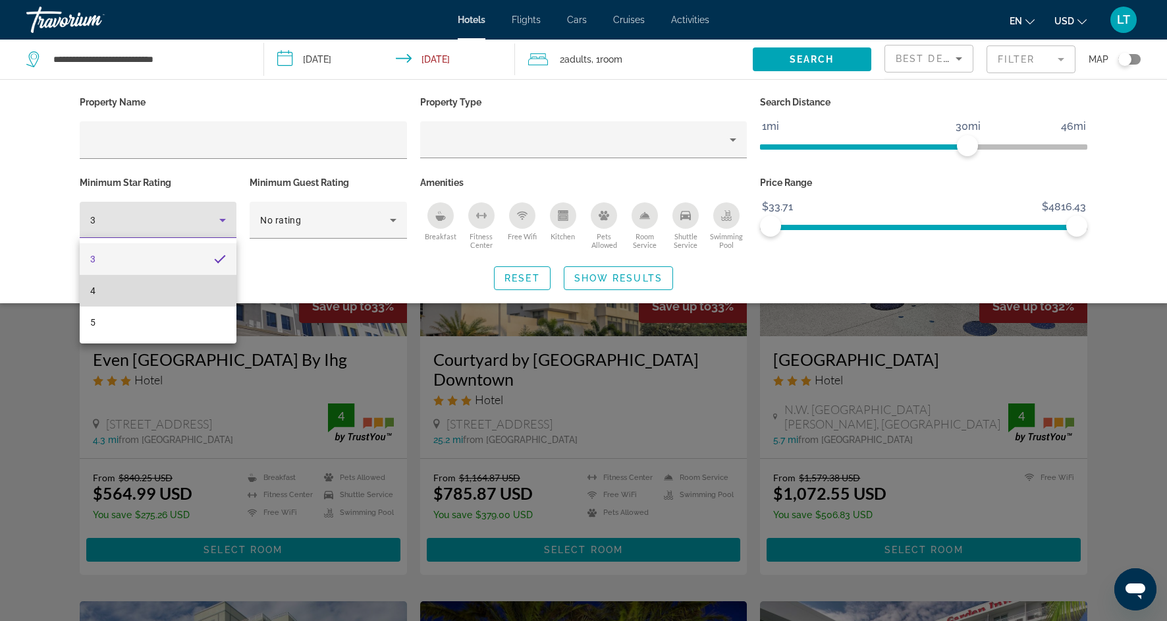
click at [186, 282] on mat-option "4" at bounding box center [158, 291] width 157 height 32
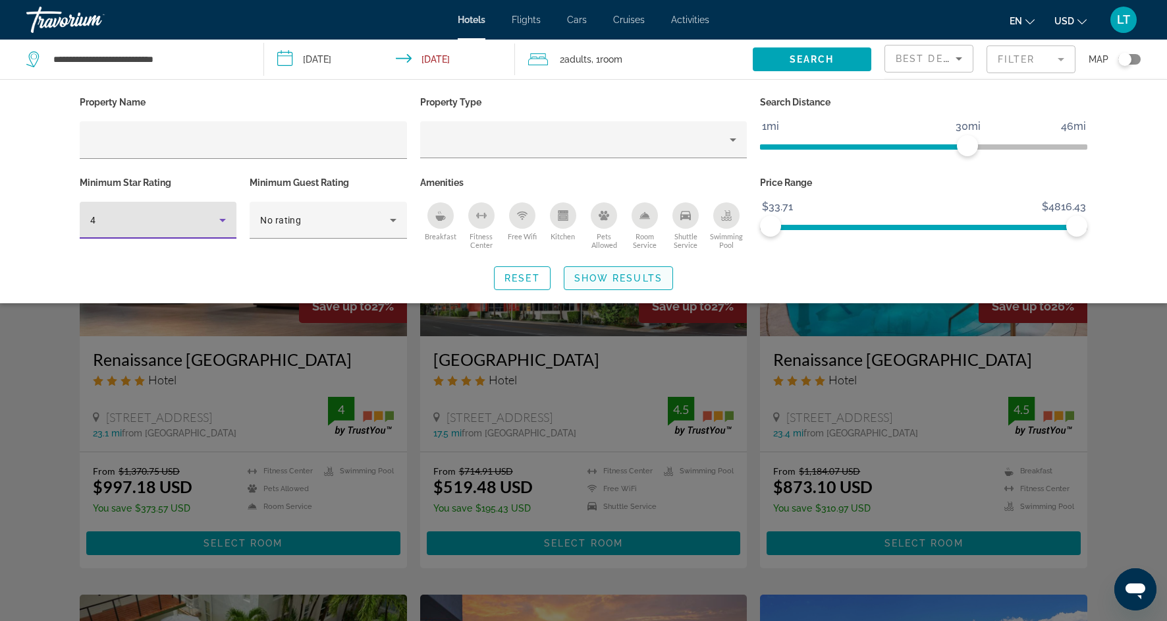
click at [596, 273] on span "Show Results" at bounding box center [619, 278] width 88 height 11
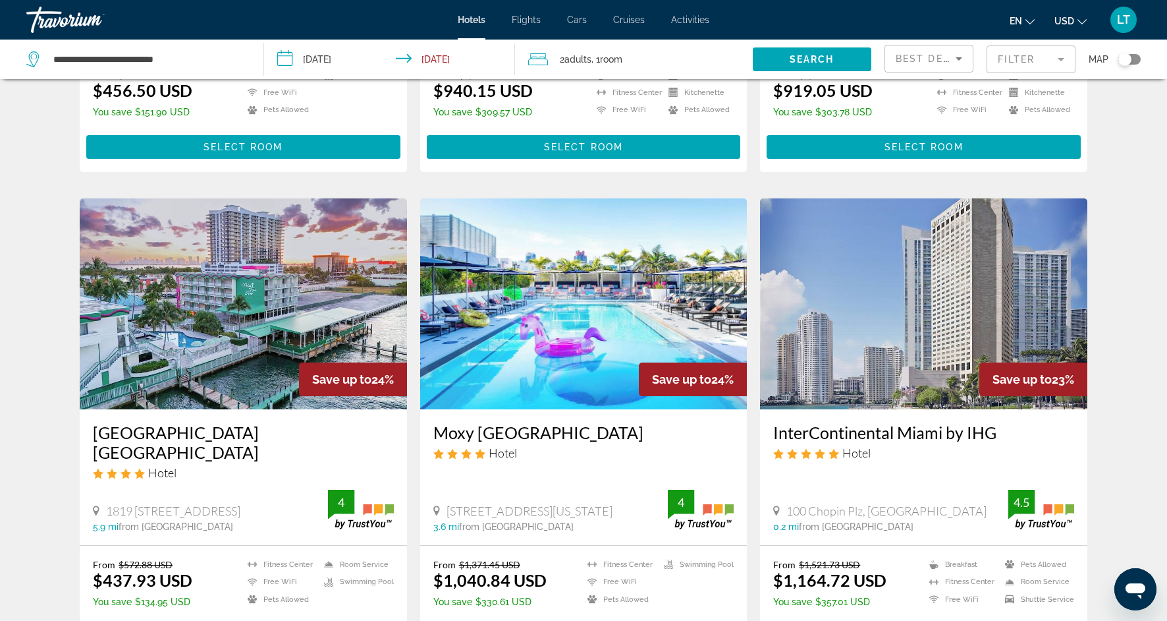
scroll to position [1637, 0]
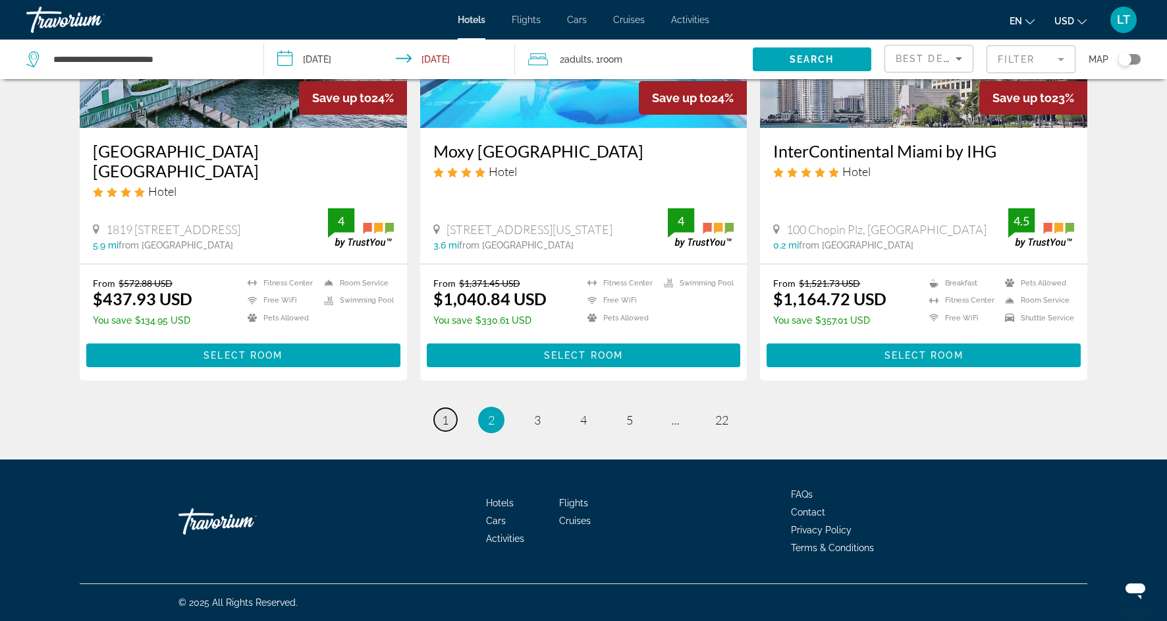
click at [445, 423] on span "1" at bounding box center [445, 419] width 7 height 14
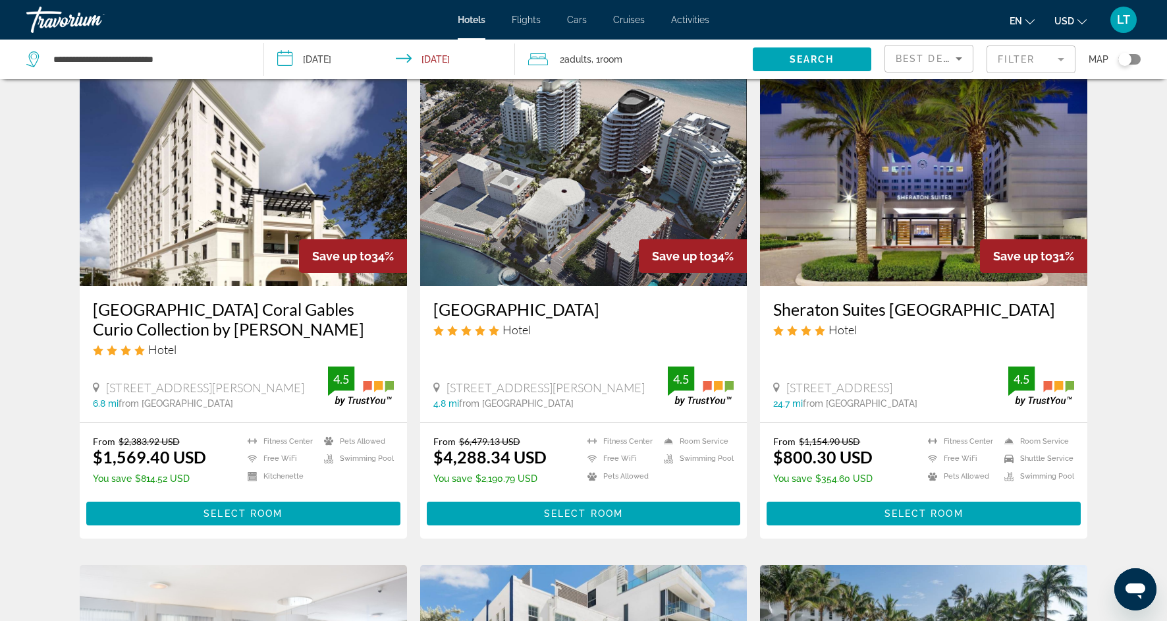
scroll to position [564, 0]
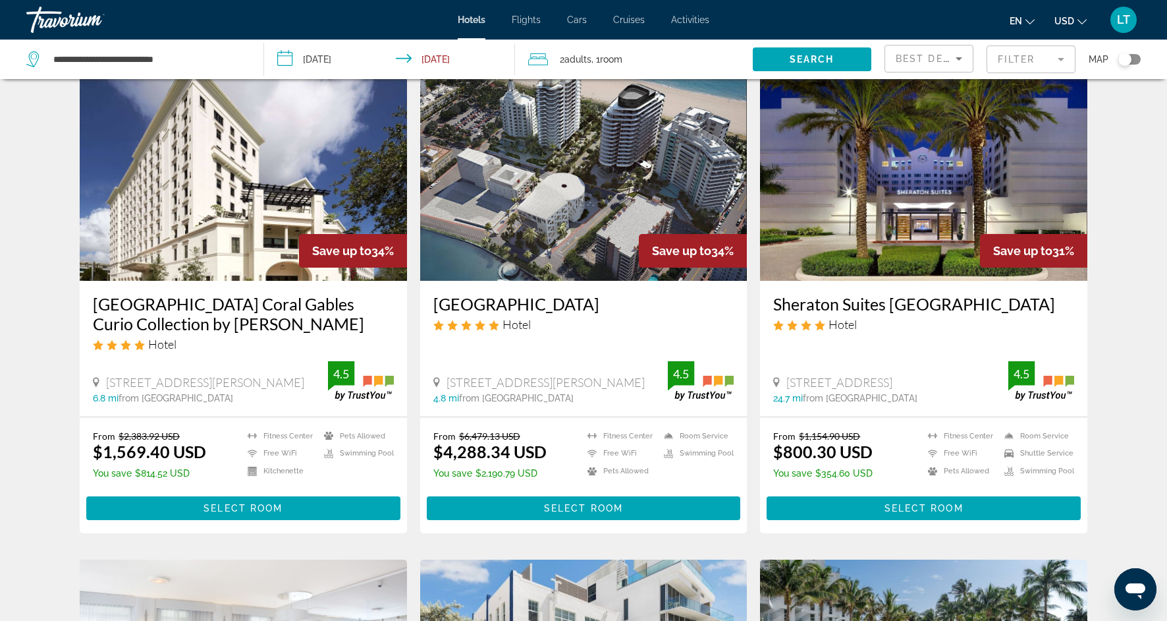
click at [786, 214] on img "Main content" at bounding box center [923, 175] width 327 height 211
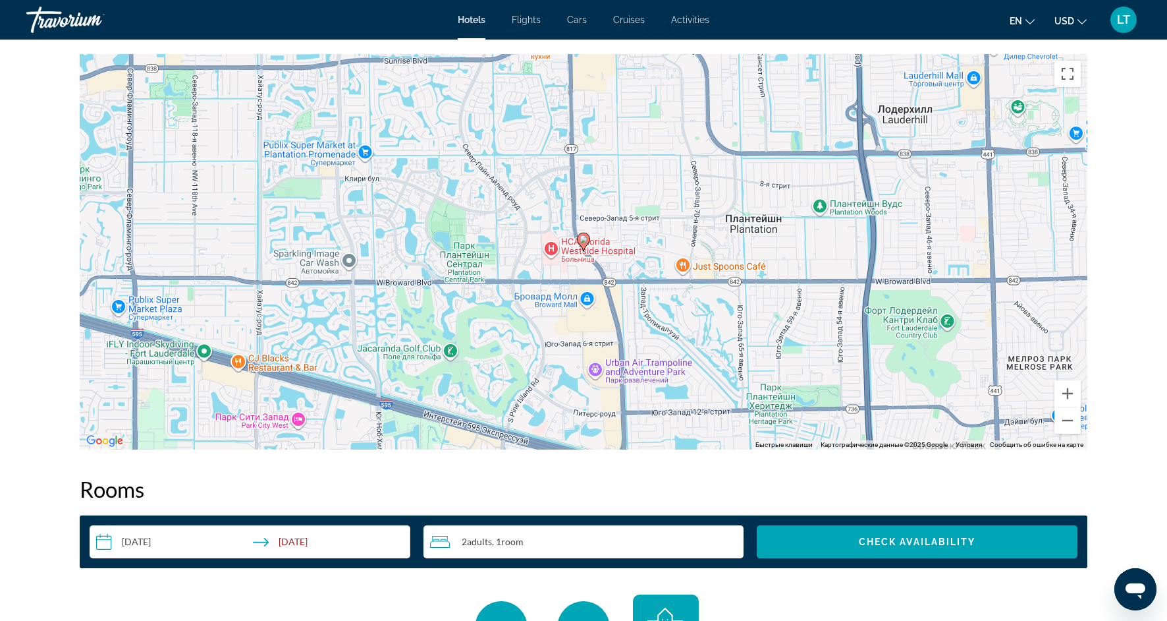
scroll to position [1268, 0]
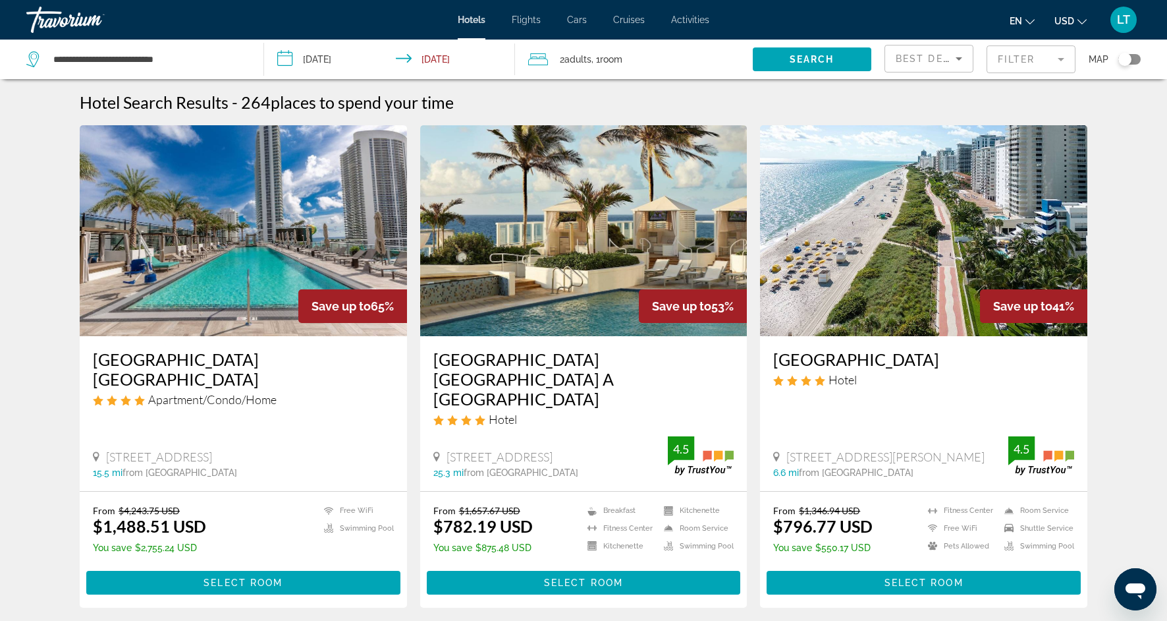
click at [1059, 63] on mat-form-field "Filter" at bounding box center [1031, 59] width 89 height 28
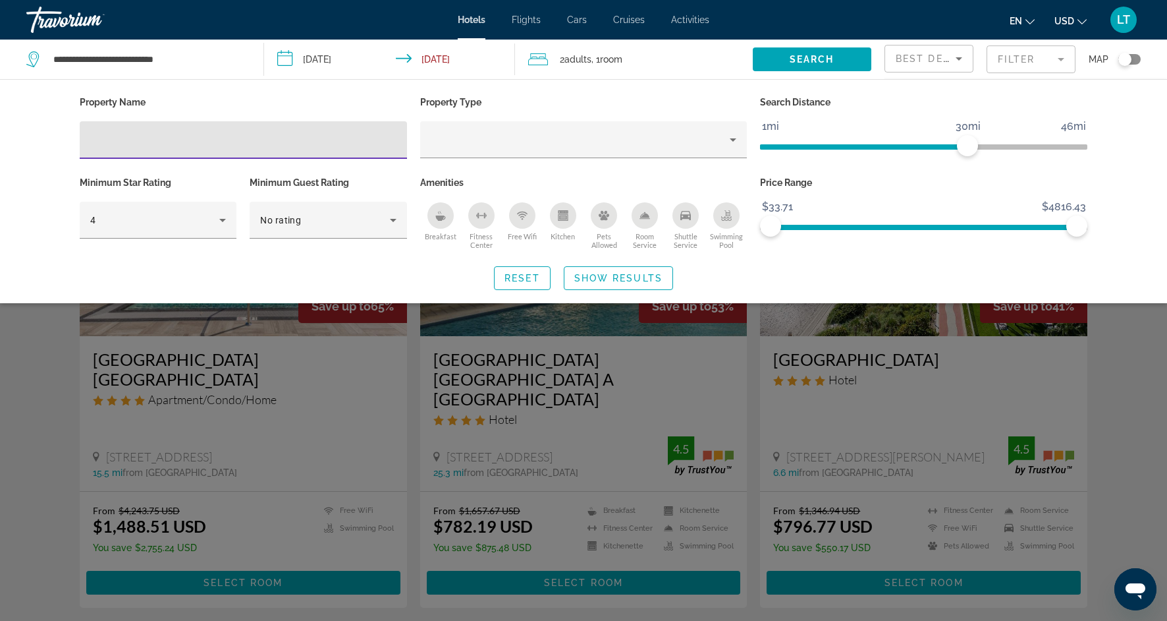
click at [205, 137] on input "Hotel Filters" at bounding box center [243, 140] width 306 height 16
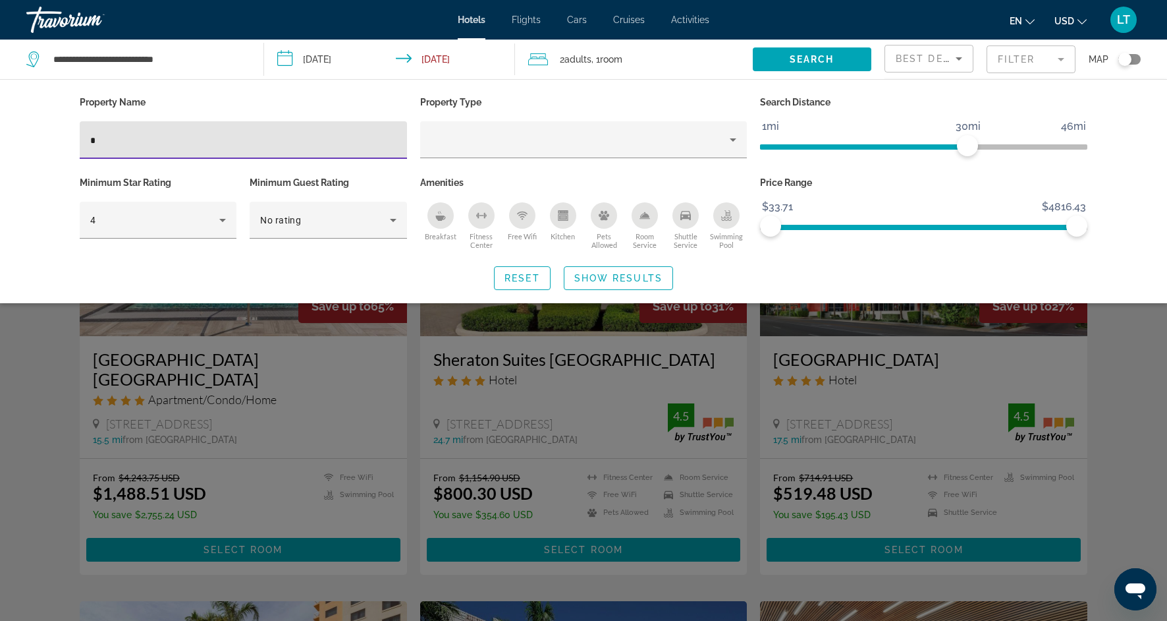
type input "*"
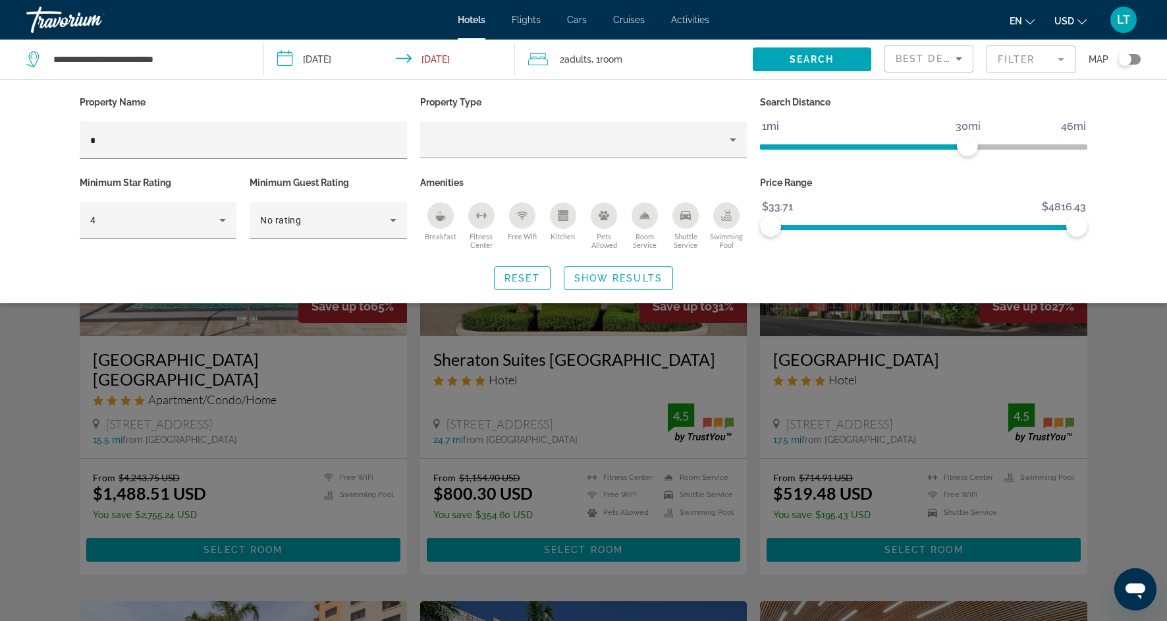
click at [68, 342] on div "Search widget" at bounding box center [583, 409] width 1167 height 423
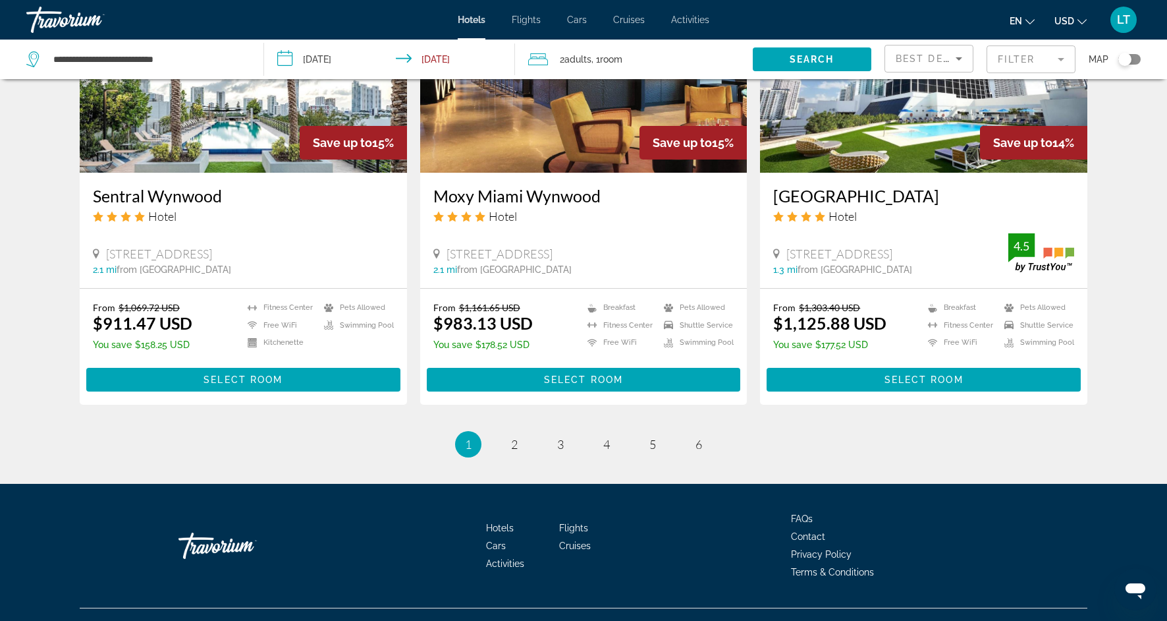
scroll to position [1635, 0]
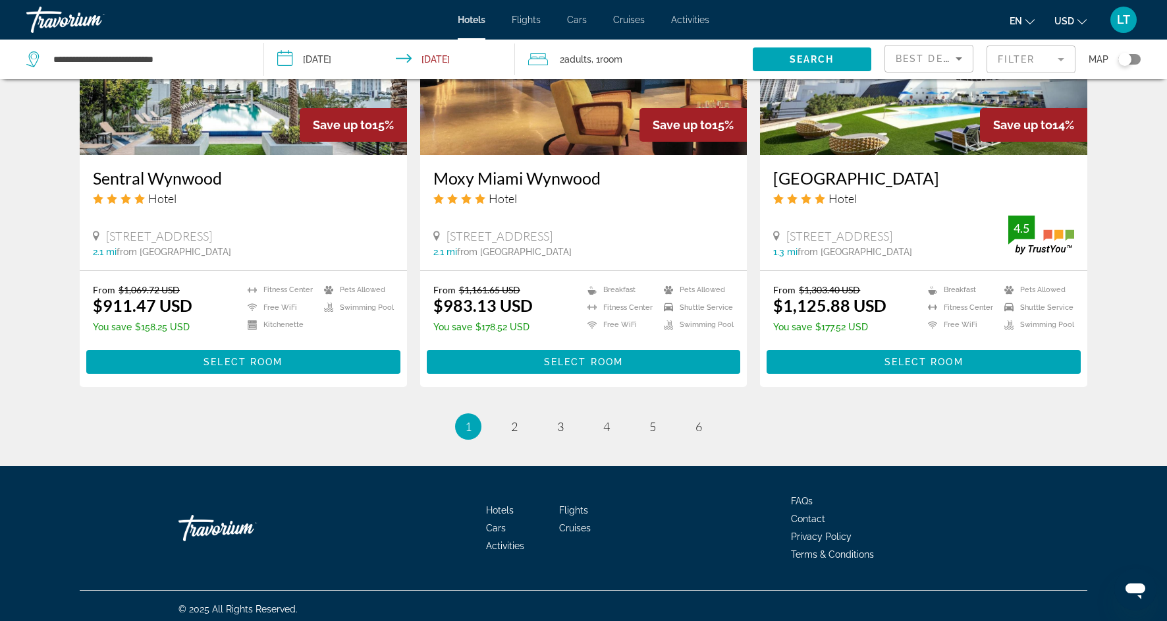
click at [1060, 58] on mat-form-field "Filter" at bounding box center [1031, 59] width 89 height 28
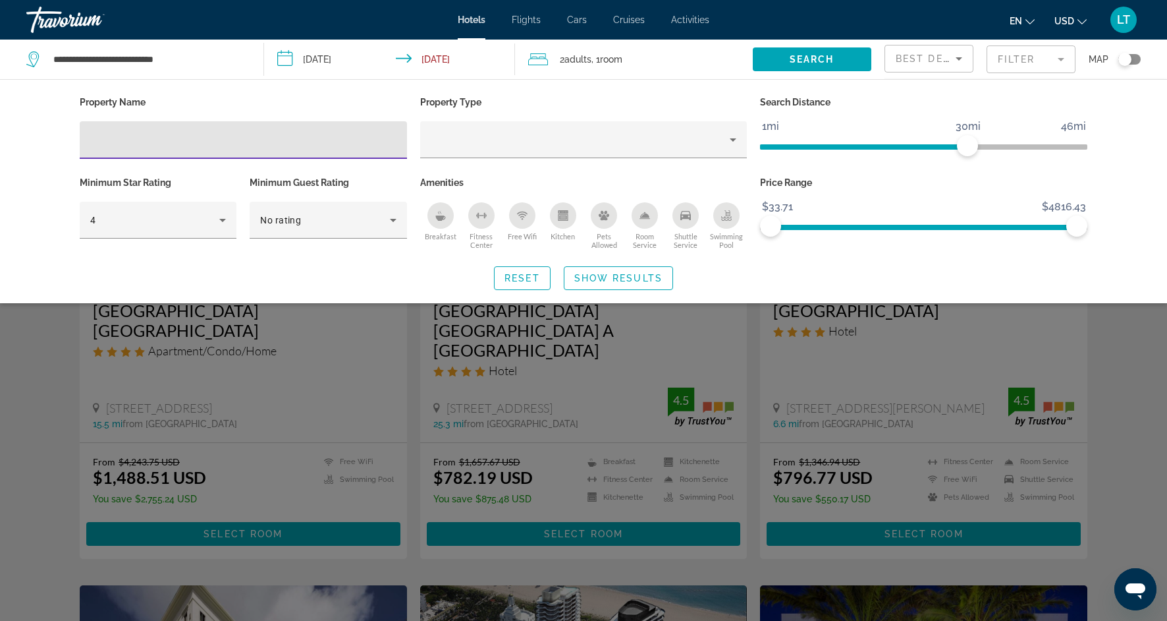
scroll to position [52, 0]
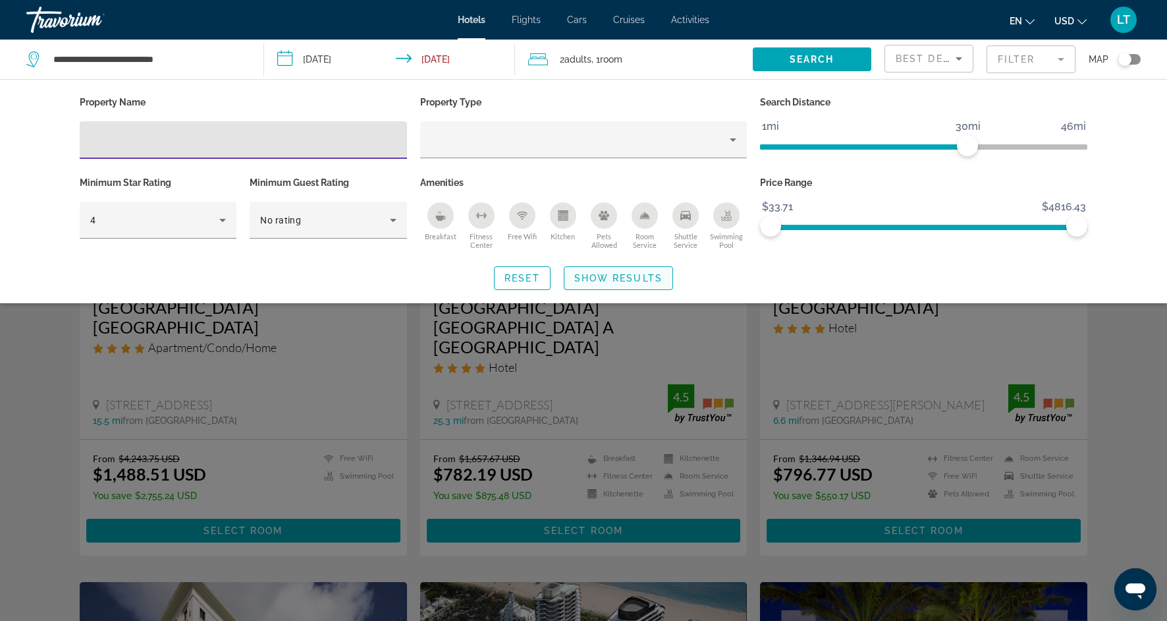
click at [656, 280] on span "Show Results" at bounding box center [619, 278] width 88 height 11
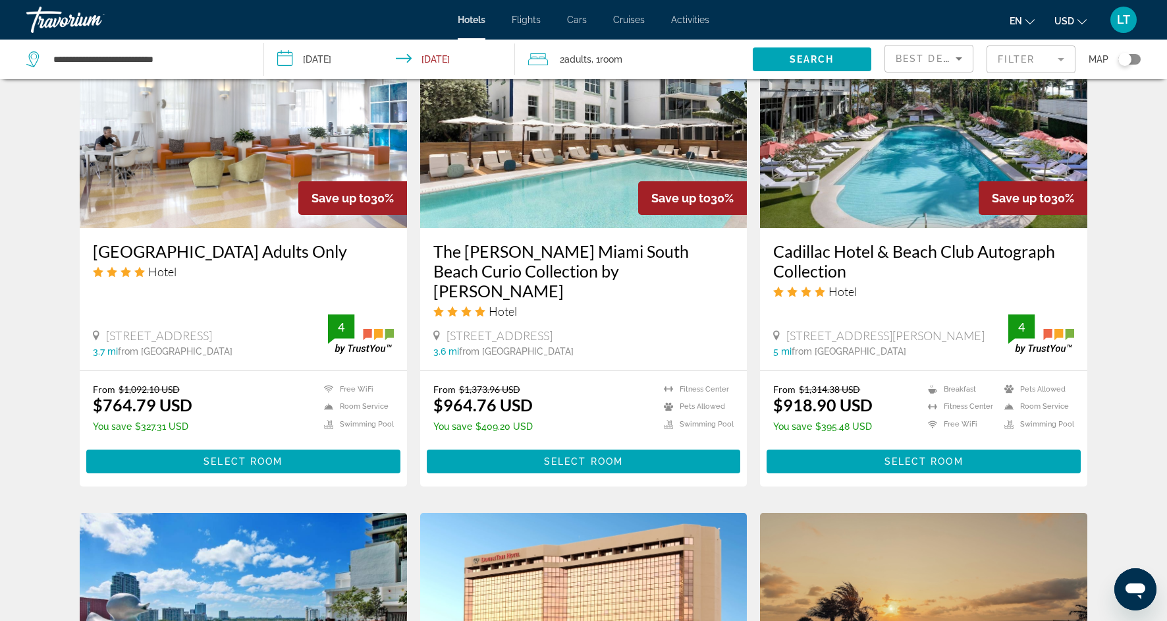
scroll to position [1108, 0]
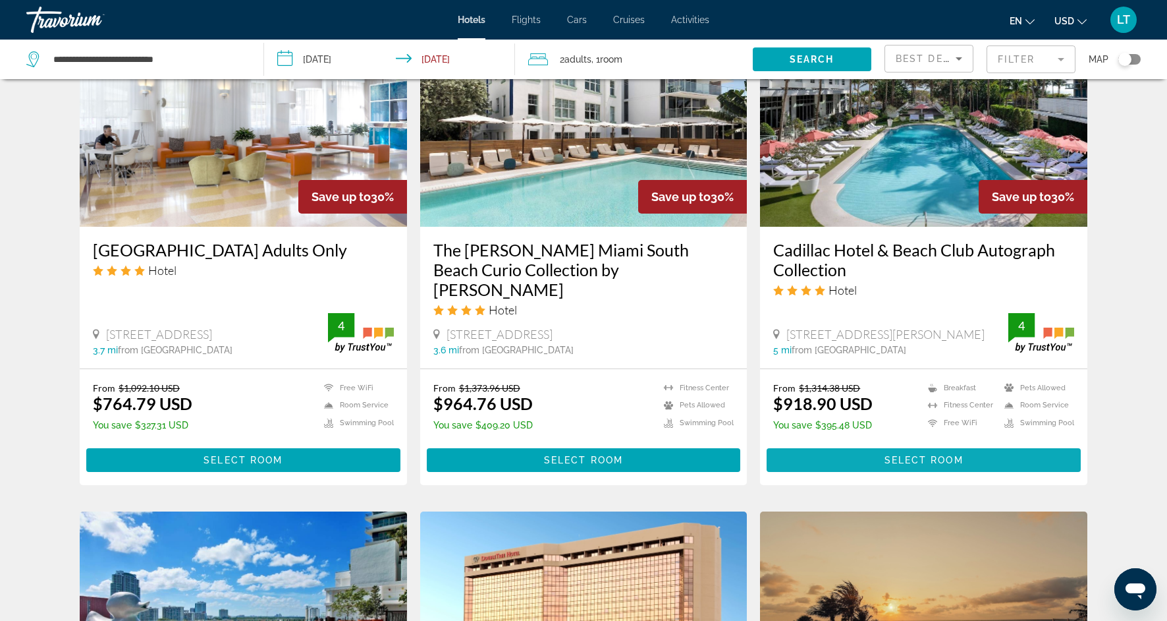
click at [885, 444] on span "Main content" at bounding box center [924, 460] width 314 height 32
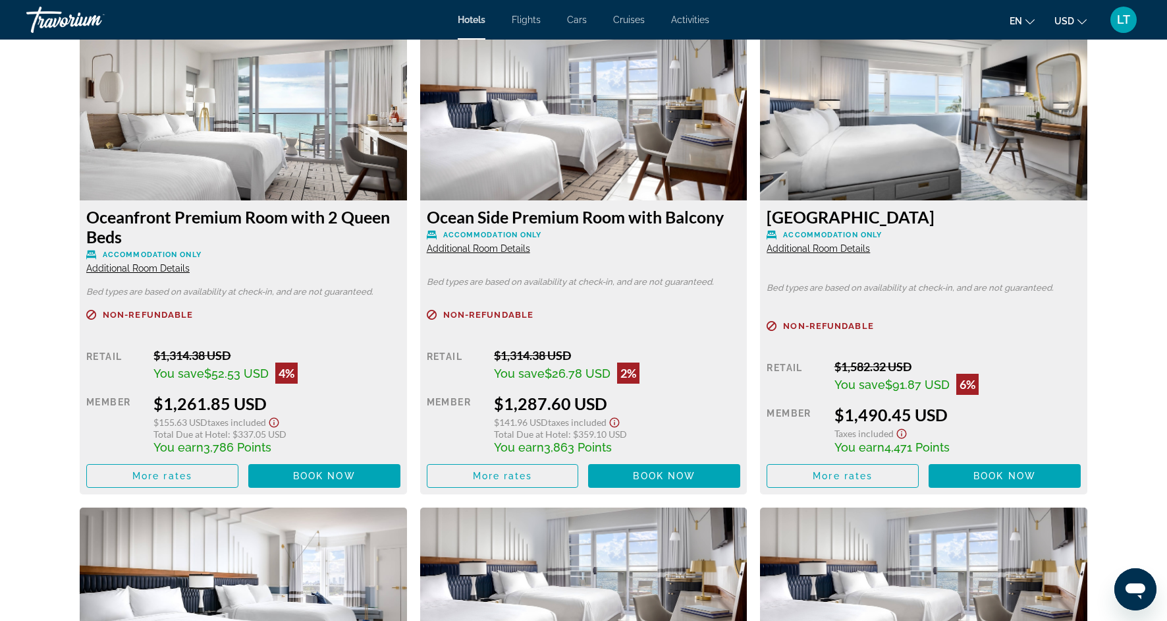
scroll to position [5088, 0]
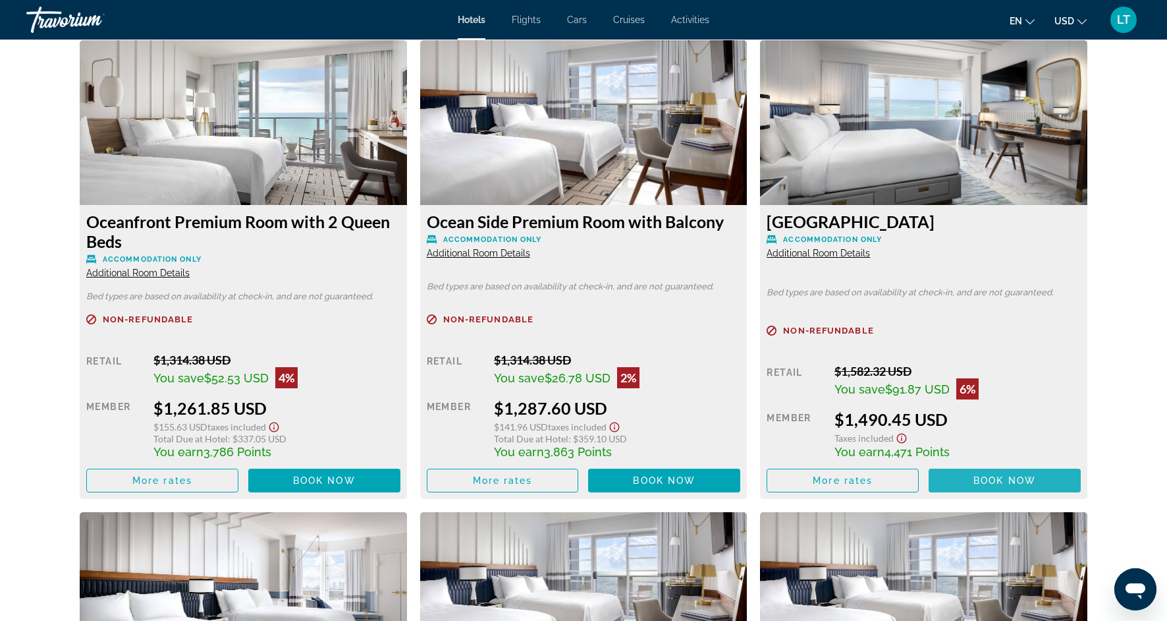
click at [947, 479] on span "Main content" at bounding box center [1005, 480] width 152 height 32
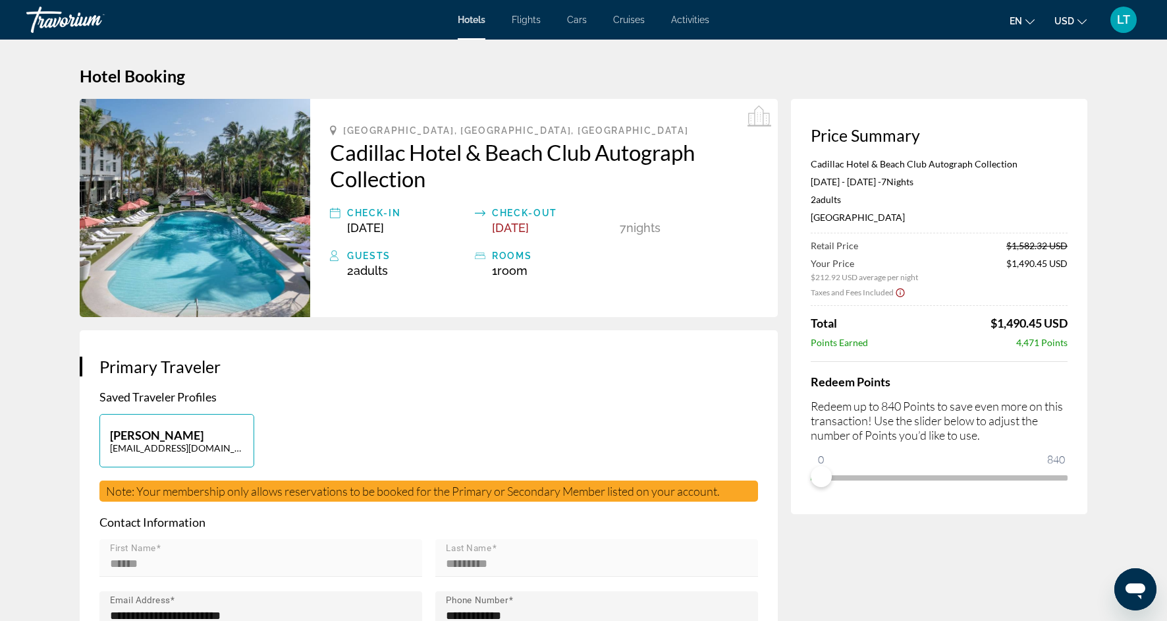
click at [900, 293] on icon "Show Taxes and Fees disclaimer" at bounding box center [900, 293] width 11 height 12
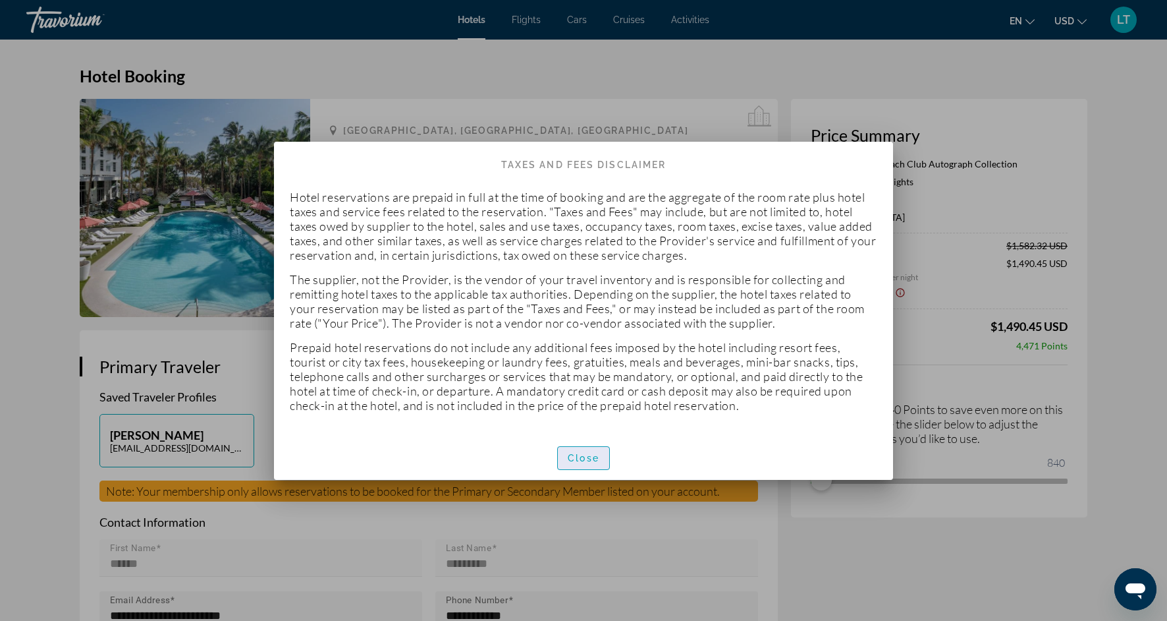
click at [593, 461] on span "Close" at bounding box center [584, 458] width 32 height 11
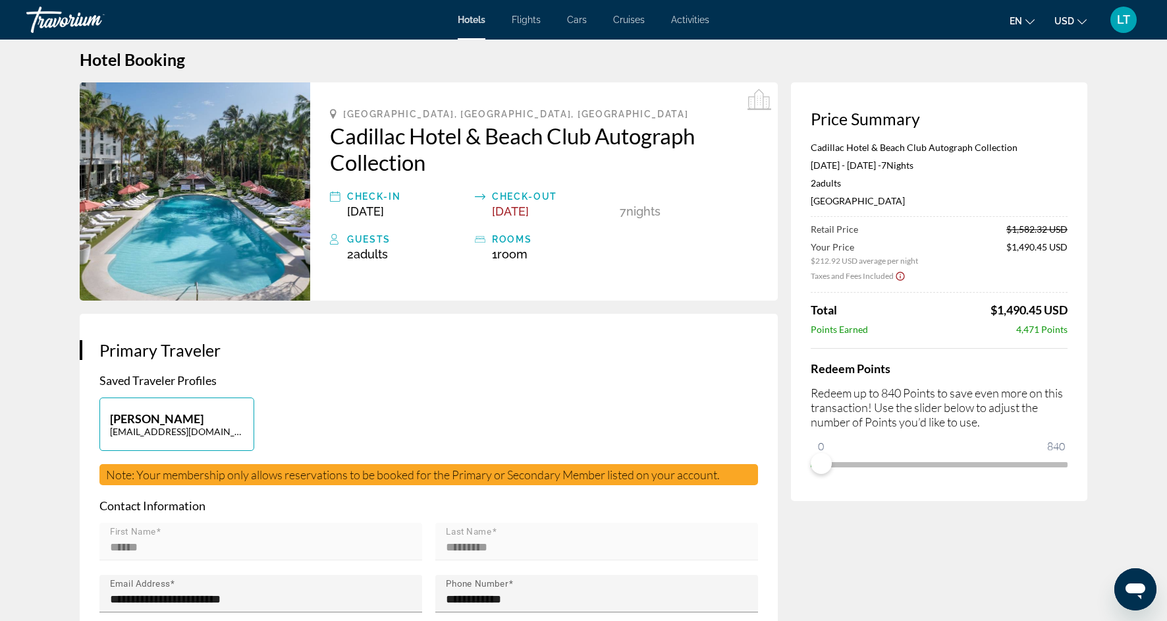
scroll to position [18, 0]
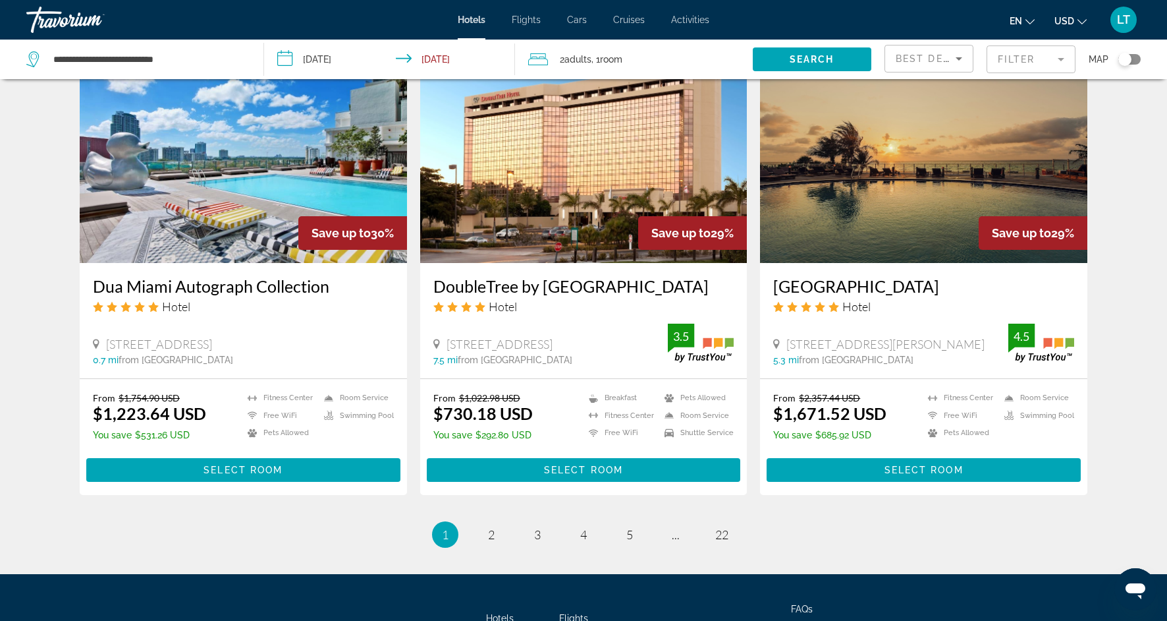
scroll to position [1565, 0]
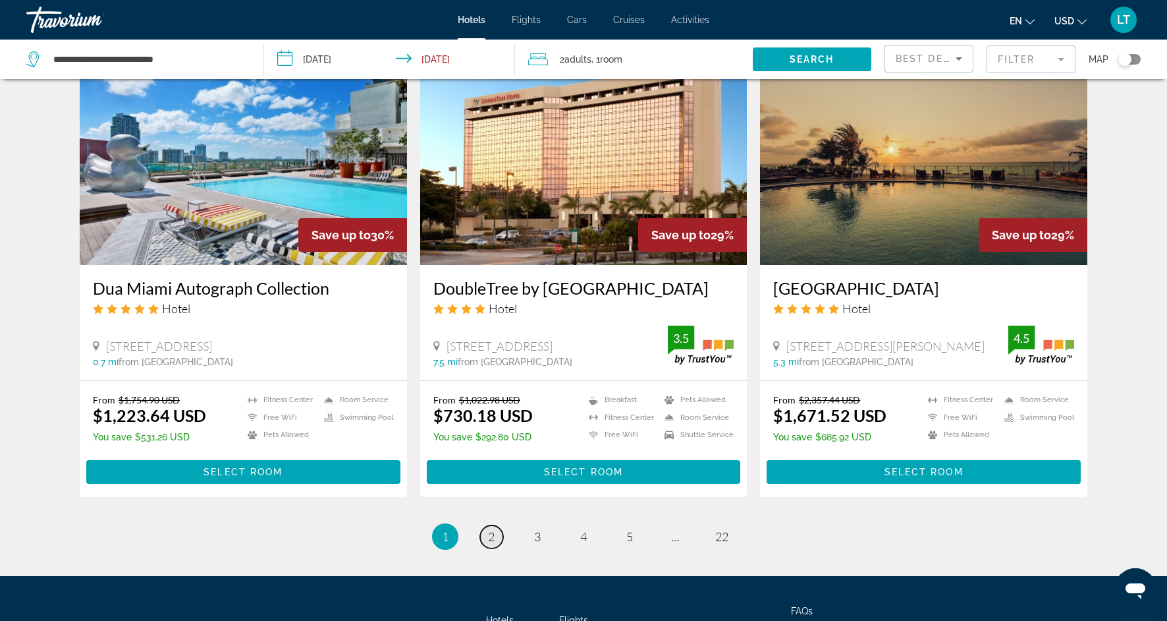
click at [490, 535] on span "2" at bounding box center [491, 536] width 7 height 14
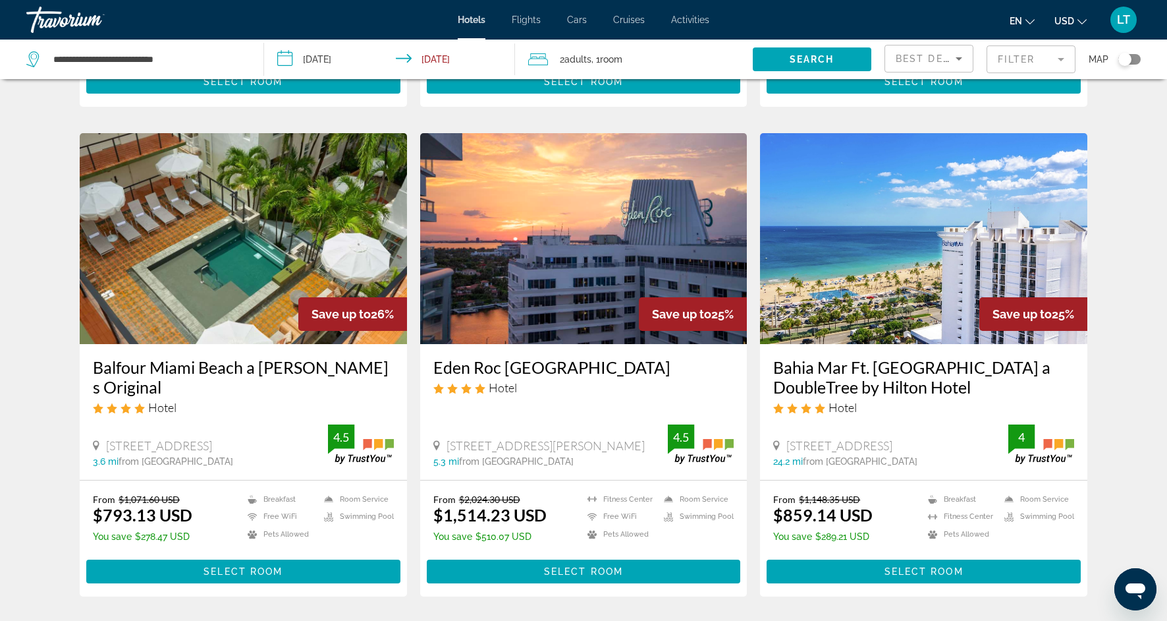
scroll to position [463, 0]
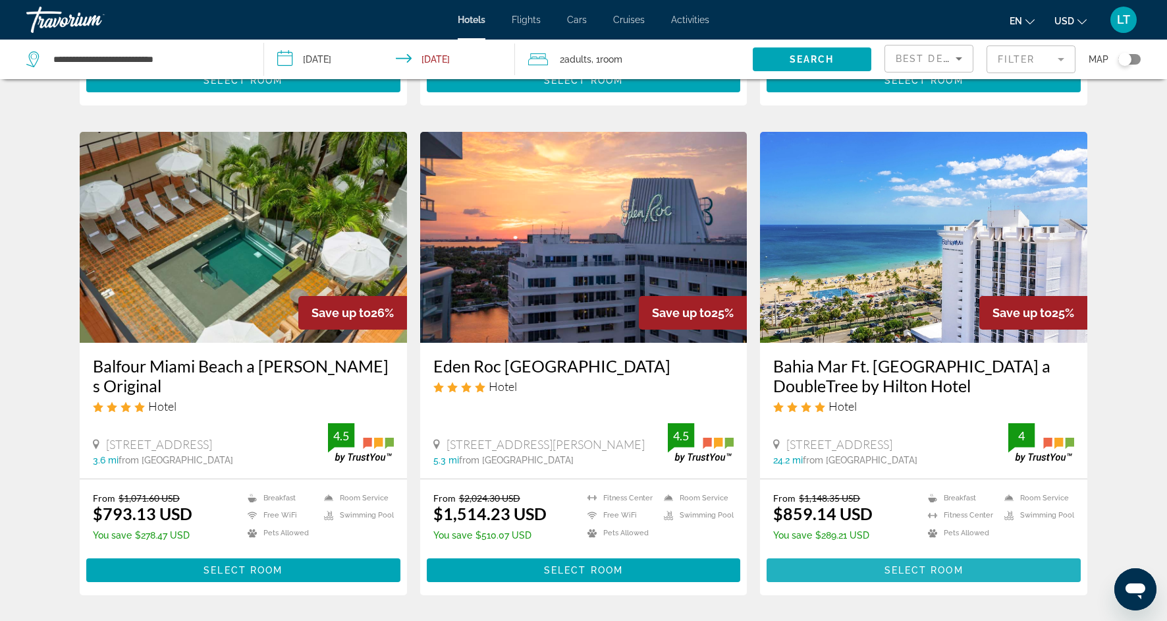
click at [859, 586] on span "Main content" at bounding box center [924, 570] width 314 height 32
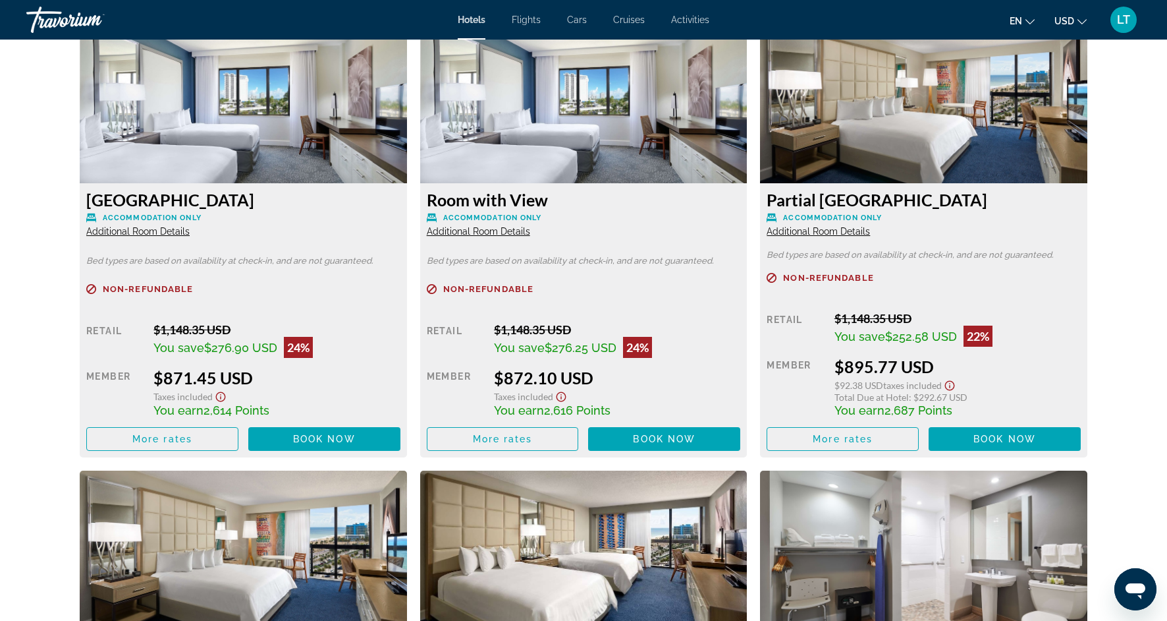
scroll to position [2342, 0]
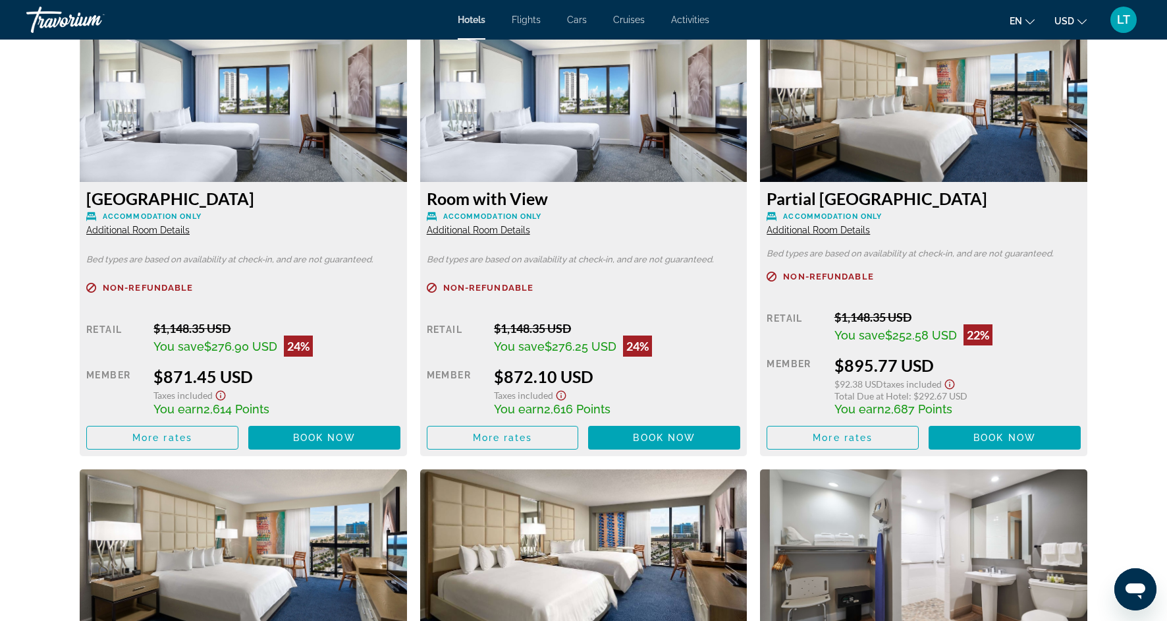
click at [179, 225] on span "Additional Room Details" at bounding box center [137, 230] width 103 height 11
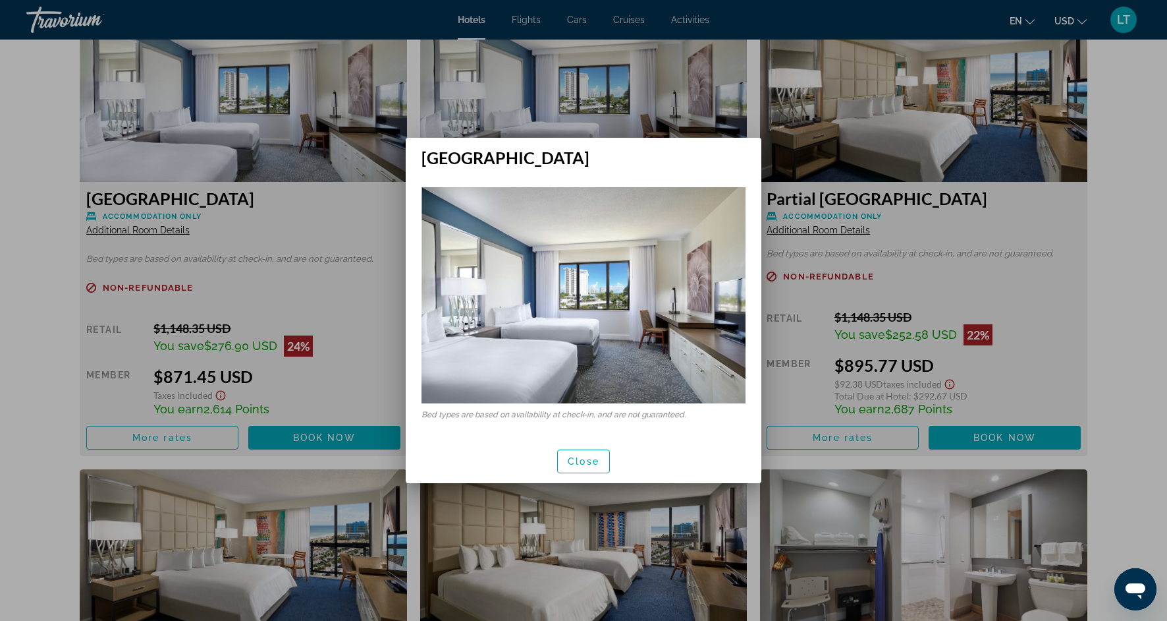
scroll to position [0, 0]
click at [571, 464] on span "Close" at bounding box center [584, 461] width 32 height 11
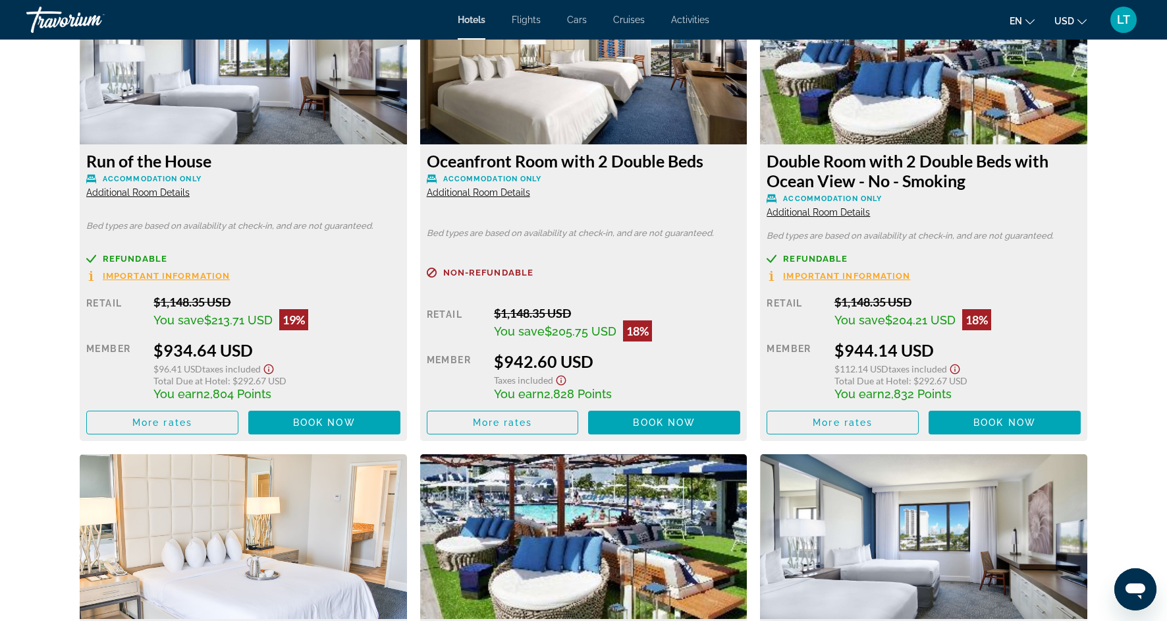
scroll to position [3781, 0]
click at [628, 406] on span "Main content" at bounding box center [664, 422] width 152 height 32
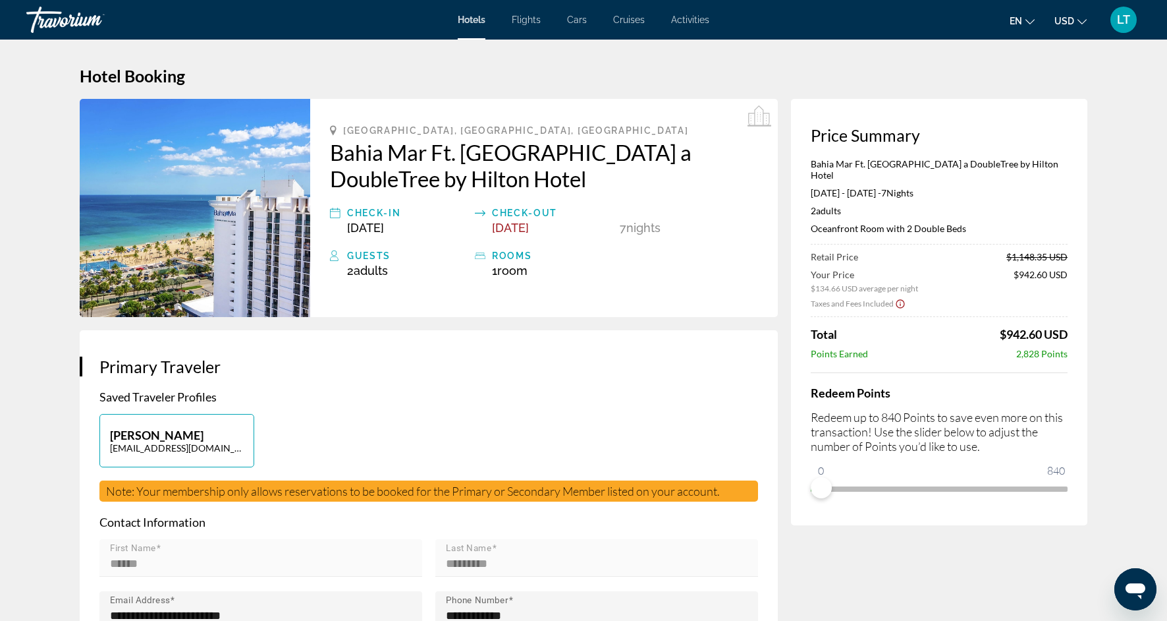
click at [527, 230] on span "[DATE]" at bounding box center [510, 228] width 37 height 14
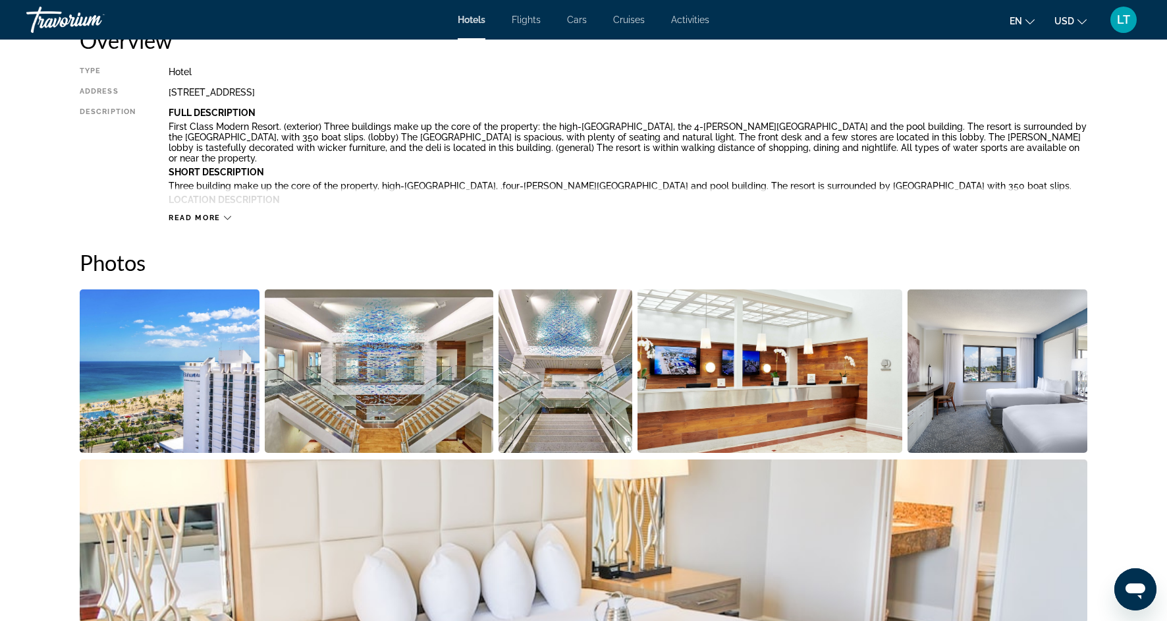
scroll to position [468, 0]
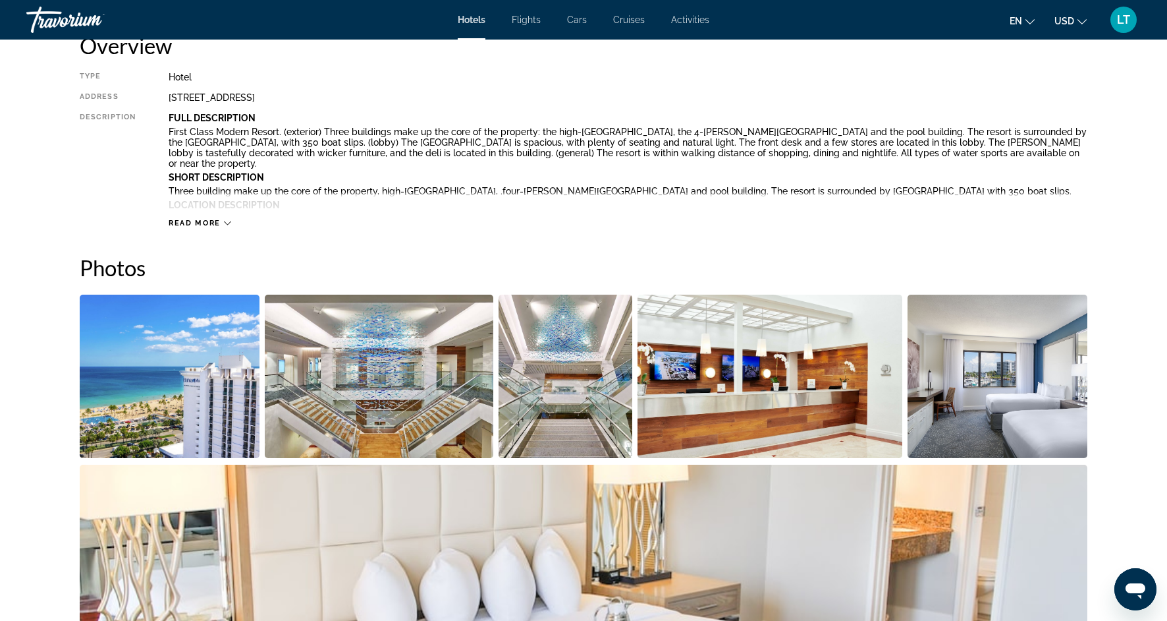
click at [228, 223] on icon "Main content" at bounding box center [227, 223] width 7 height 4
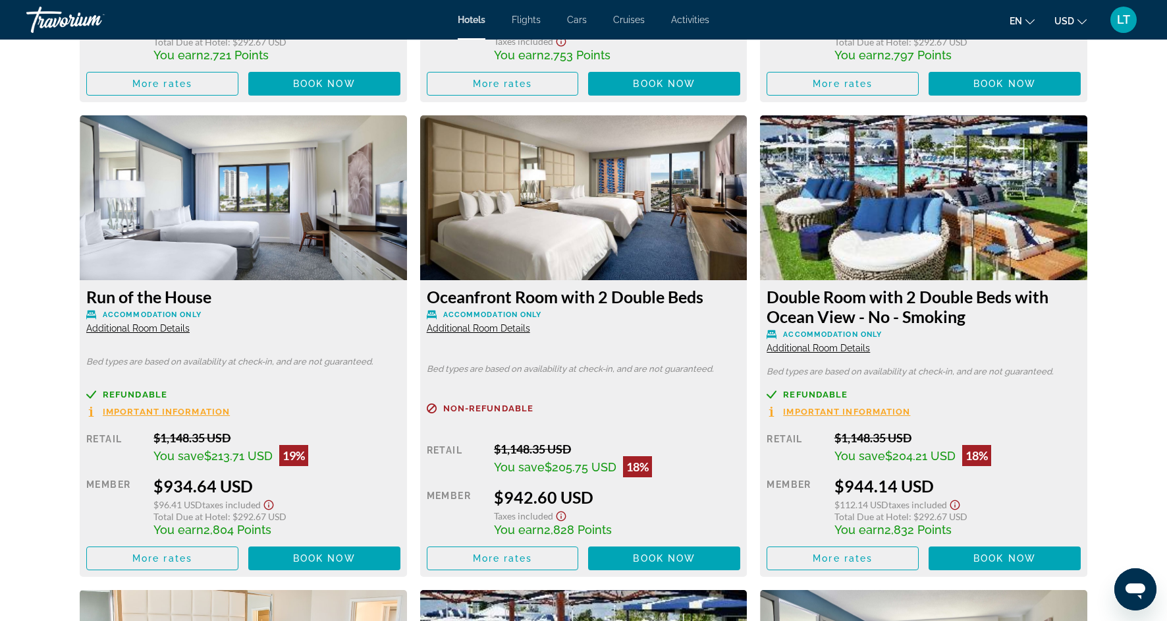
scroll to position [3983, 0]
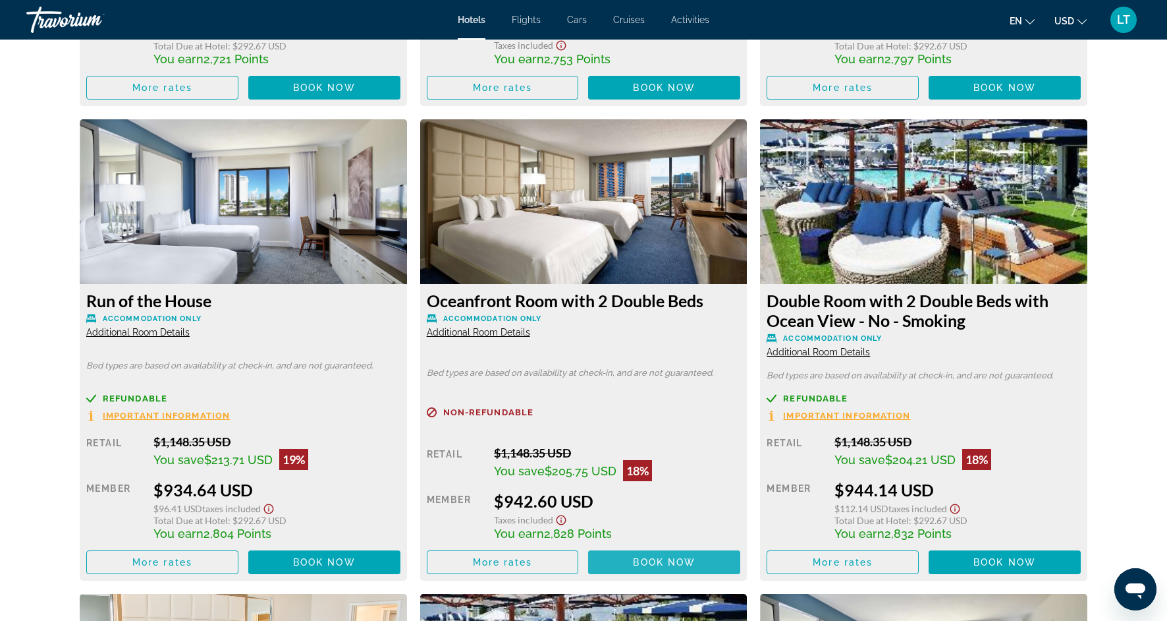
click at [627, 546] on span "Main content" at bounding box center [664, 562] width 152 height 32
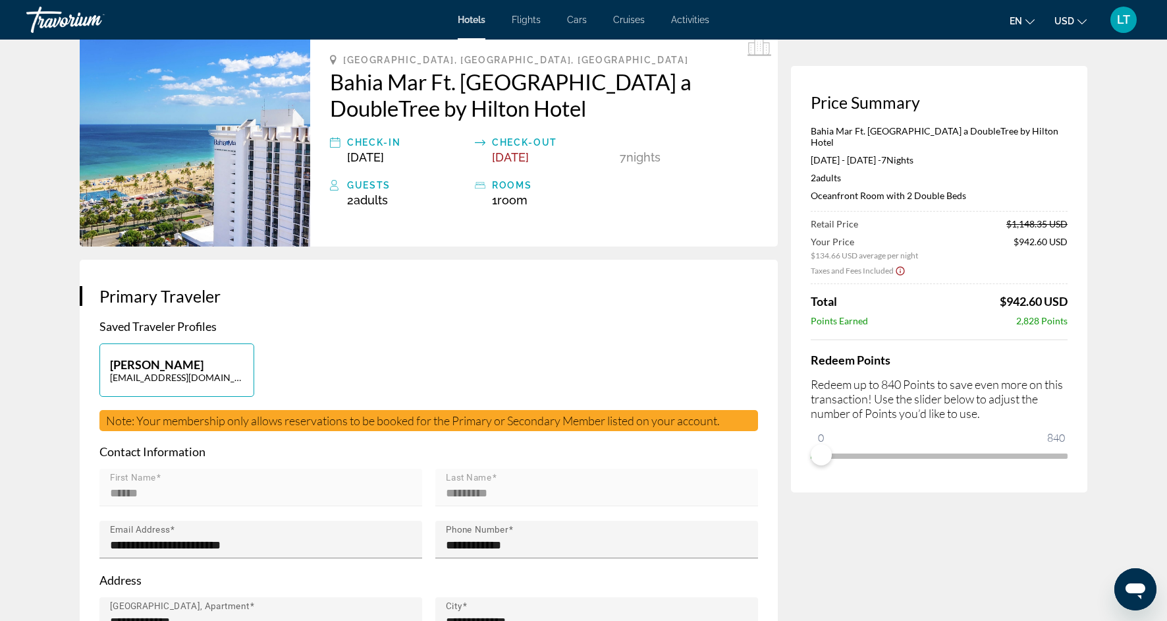
scroll to position [72, 0]
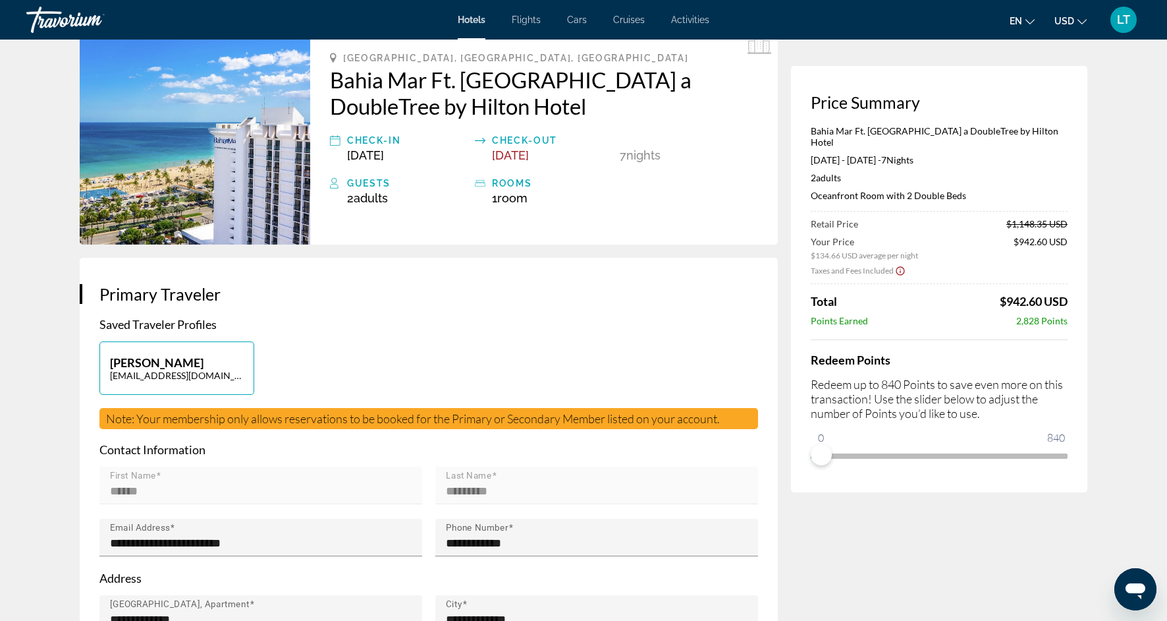
click at [529, 150] on span "[DATE]" at bounding box center [510, 155] width 37 height 14
click at [541, 143] on div "Check-out" at bounding box center [552, 140] width 121 height 16
click at [528, 162] on div "Fort Lauderdale, FL, United States Bahia Mar Ft. Lauderdale Beach a DoubleTree …" at bounding box center [544, 135] width 468 height 218
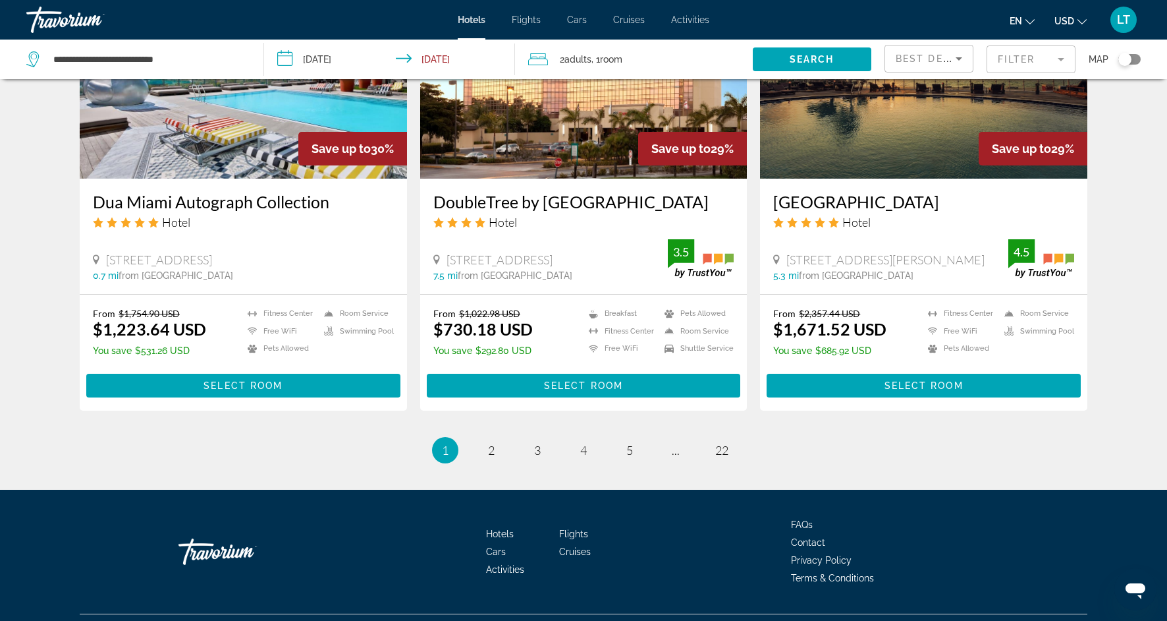
scroll to position [1676, 0]
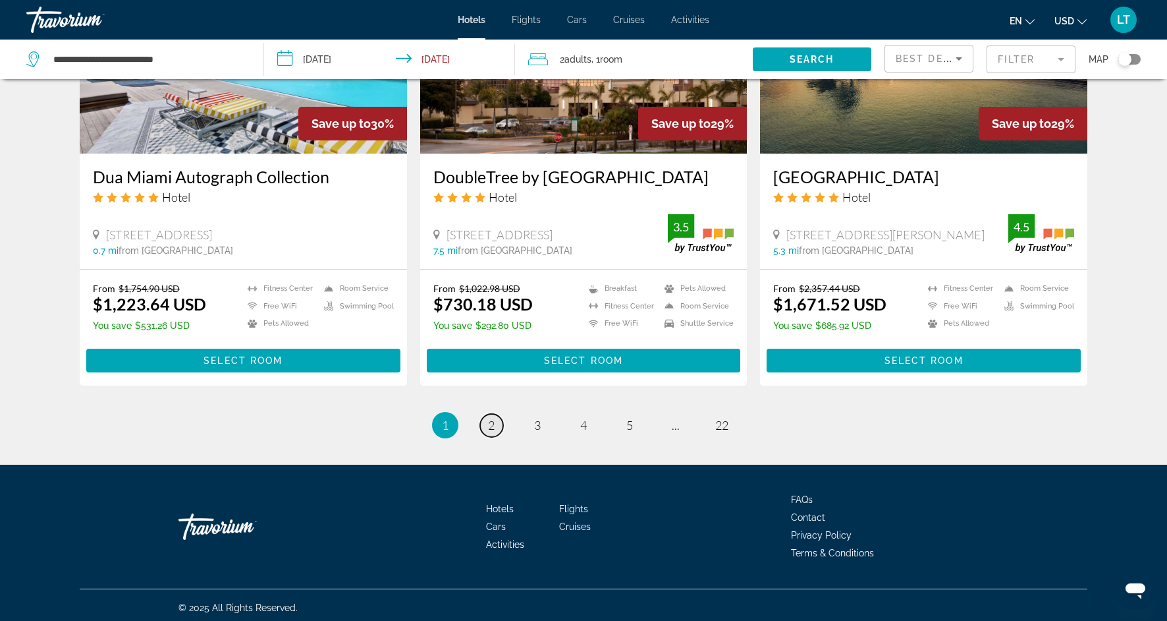
click at [490, 424] on span "2" at bounding box center [491, 425] width 7 height 14
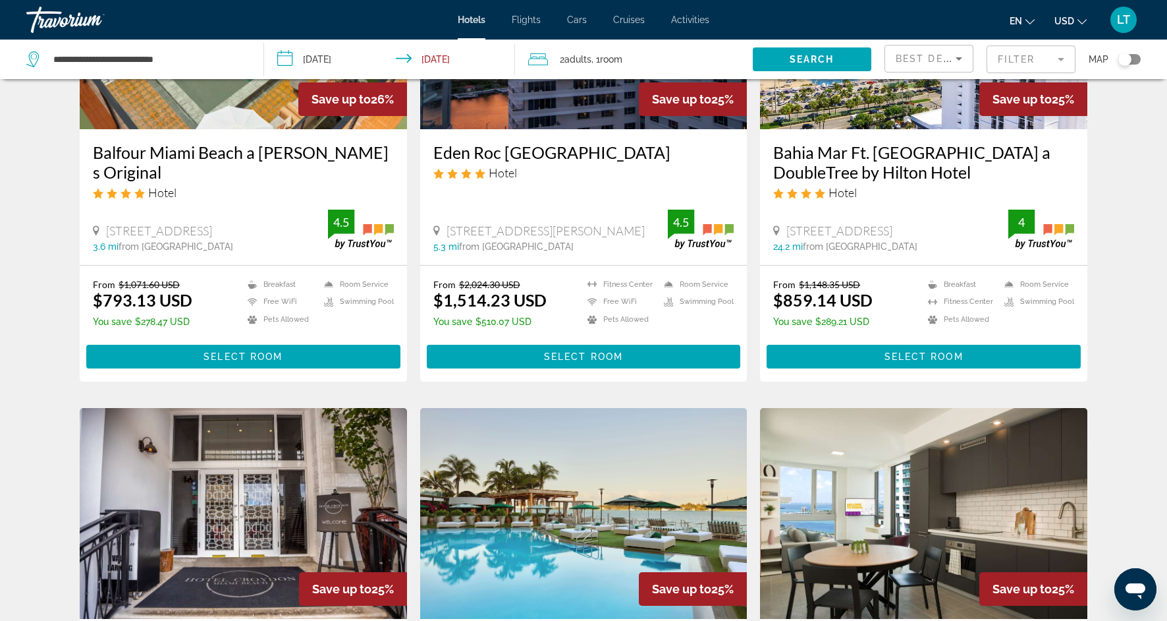
scroll to position [675, 0]
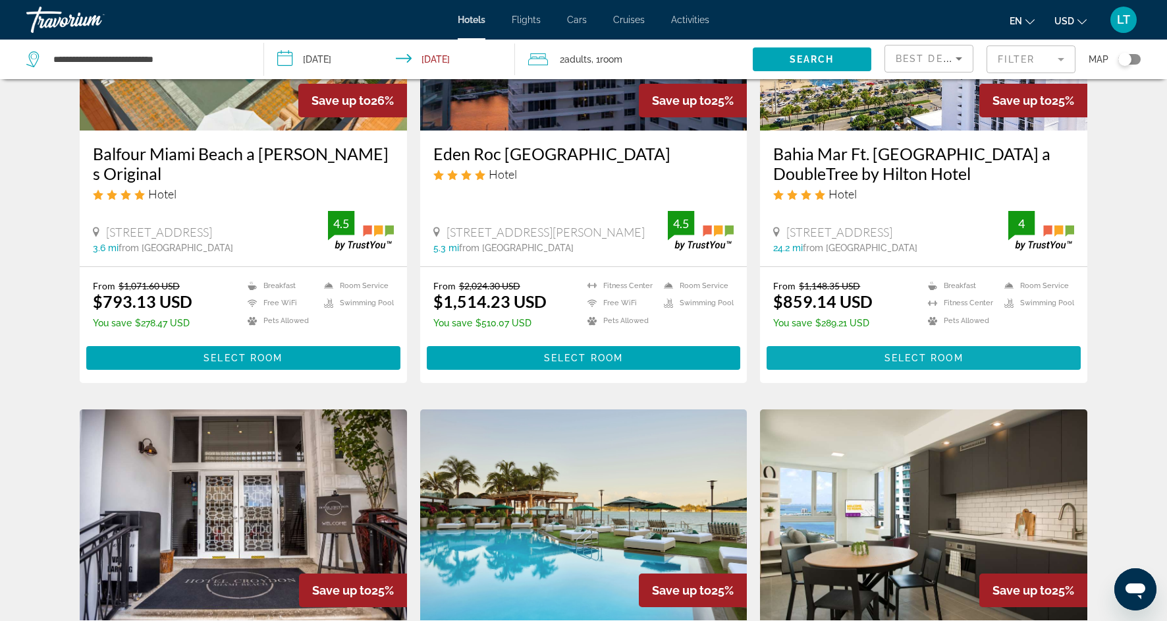
click at [930, 370] on span "Main content" at bounding box center [924, 358] width 314 height 32
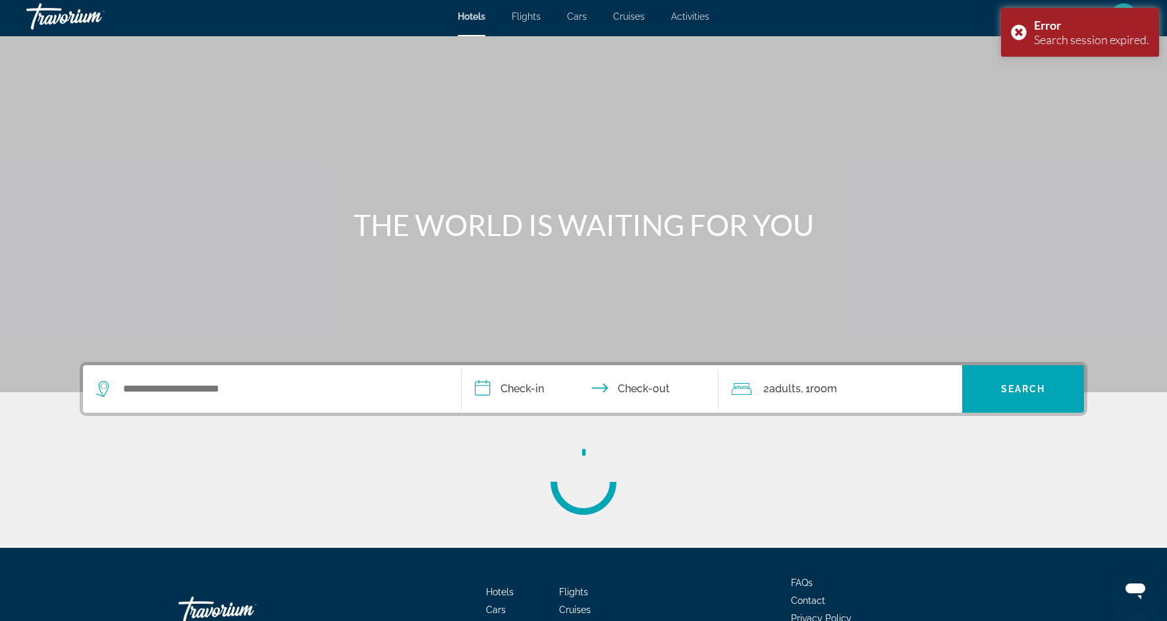
scroll to position [5, 0]
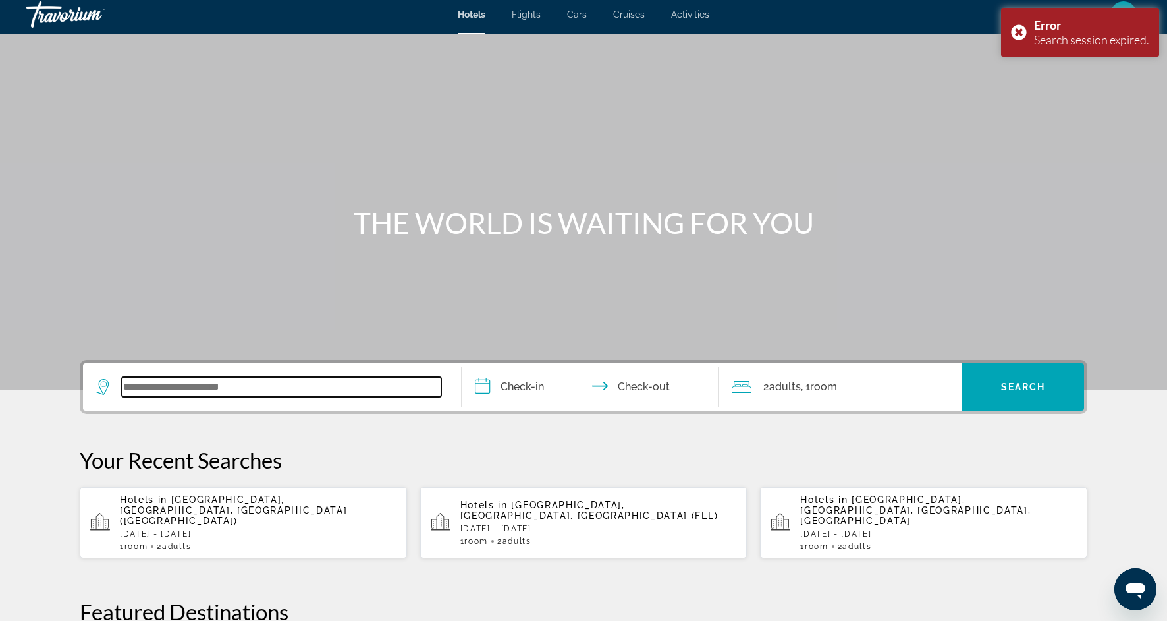
click at [363, 385] on input "Search widget" at bounding box center [282, 387] width 320 height 20
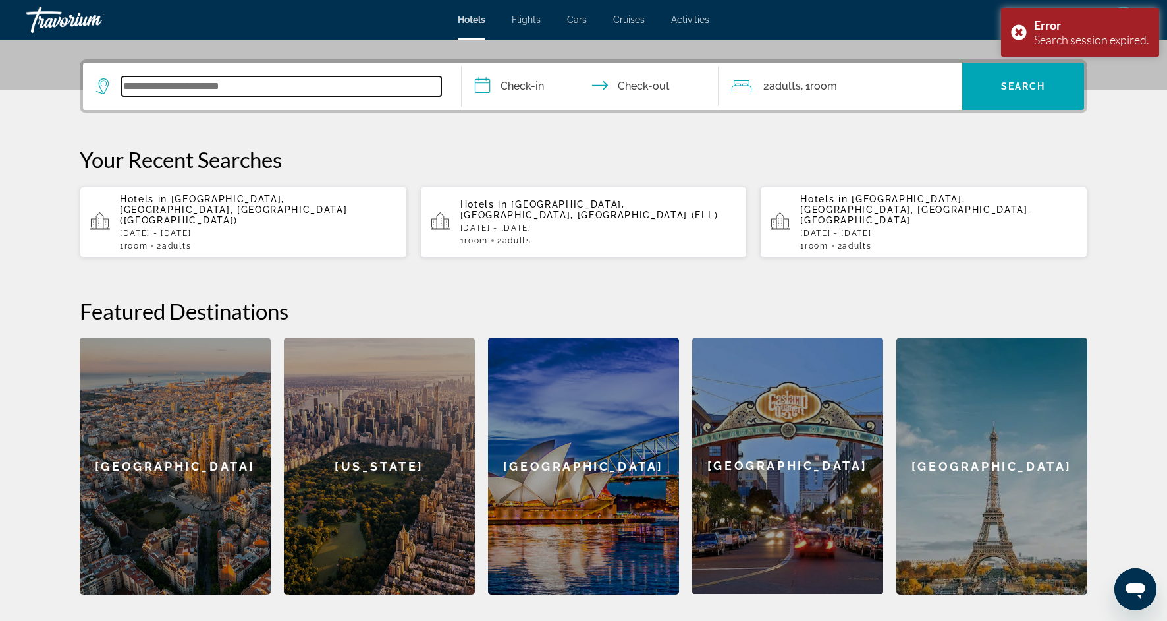
scroll to position [322, 0]
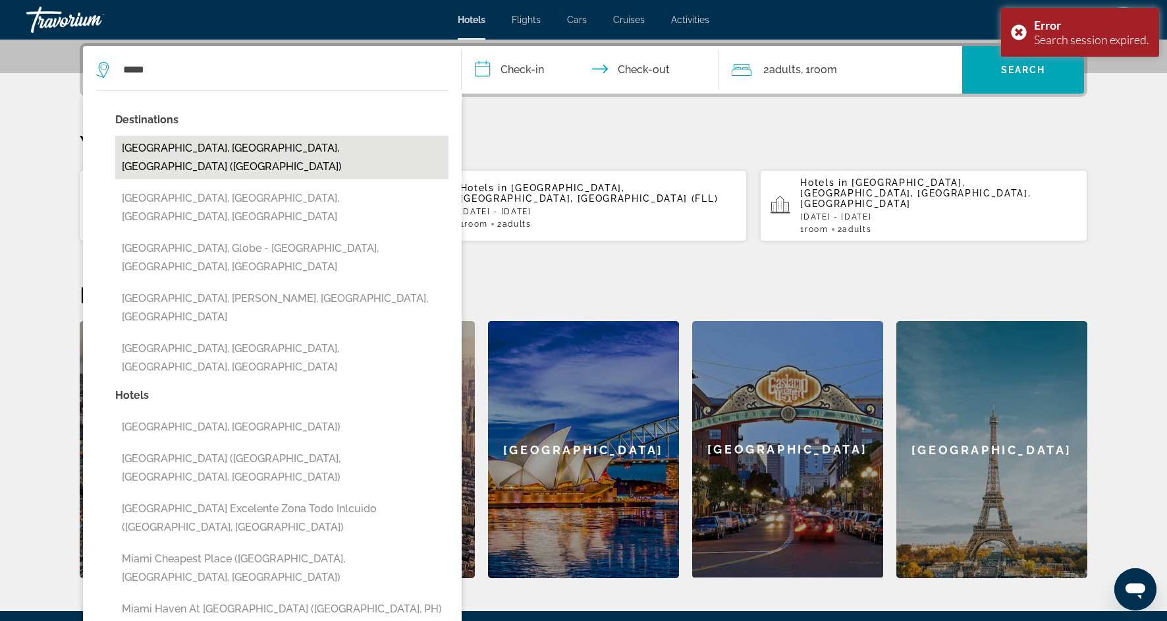
click at [377, 150] on button "[GEOGRAPHIC_DATA], [GEOGRAPHIC_DATA], [GEOGRAPHIC_DATA] ([GEOGRAPHIC_DATA])" at bounding box center [281, 157] width 333 height 43
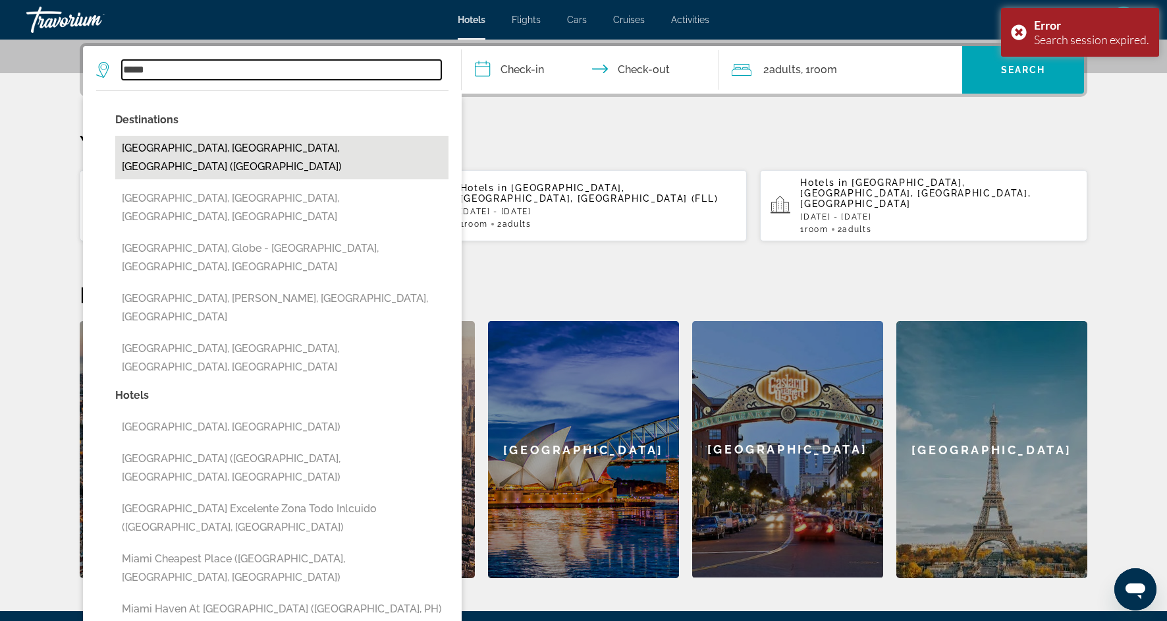
type input "**********"
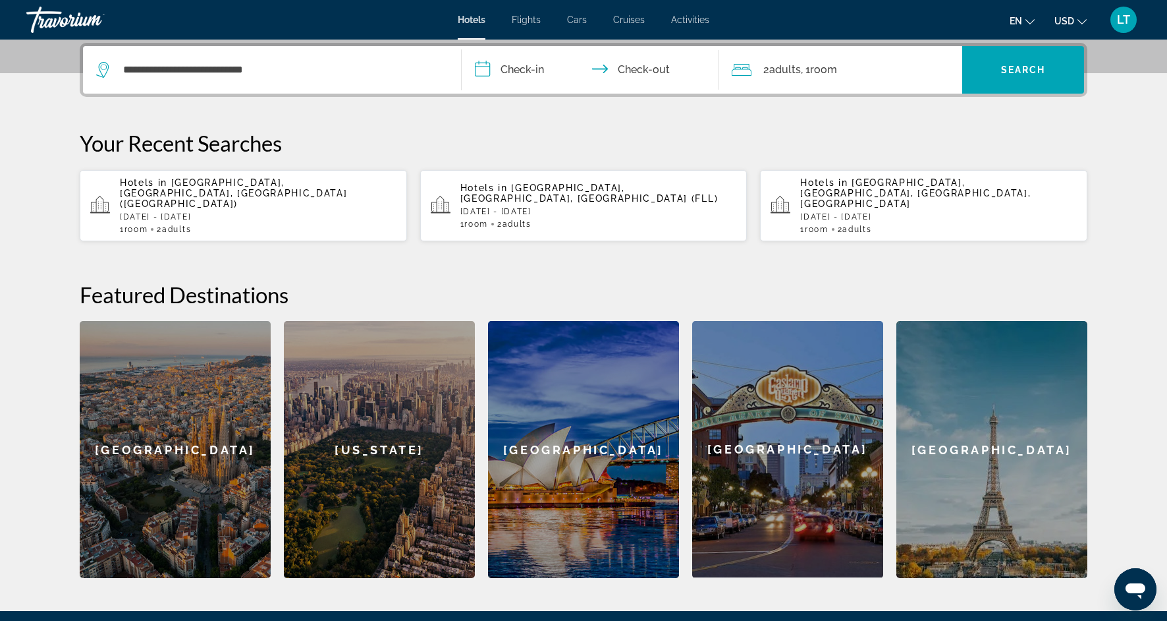
click at [524, 71] on input "**********" at bounding box center [593, 71] width 262 height 51
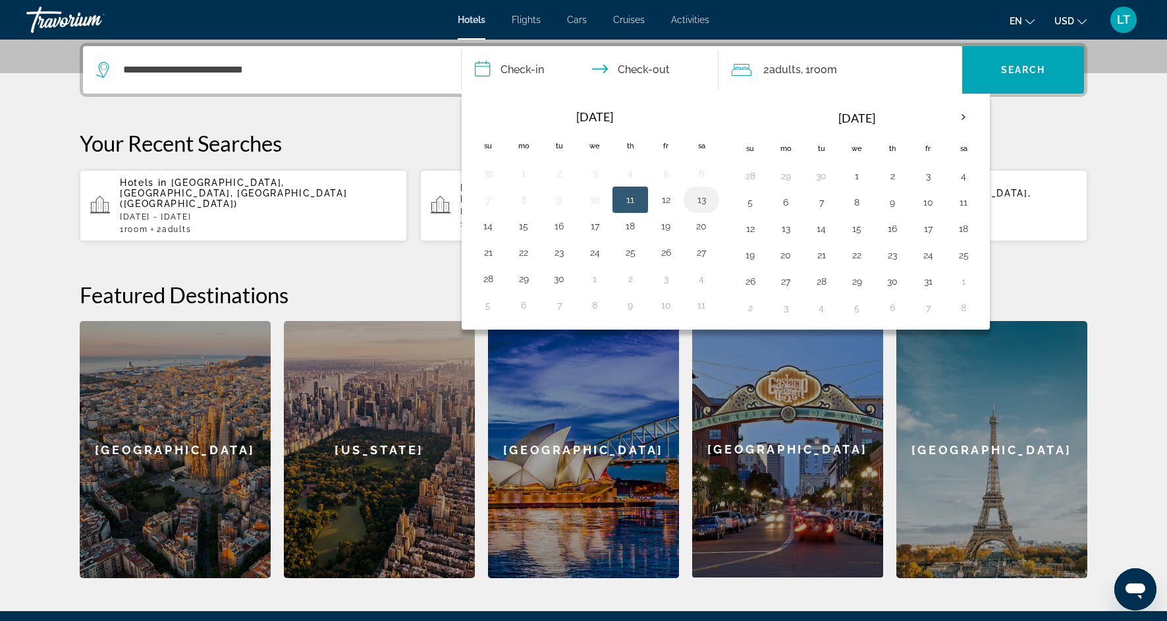
click at [700, 202] on button "13" at bounding box center [701, 199] width 21 height 18
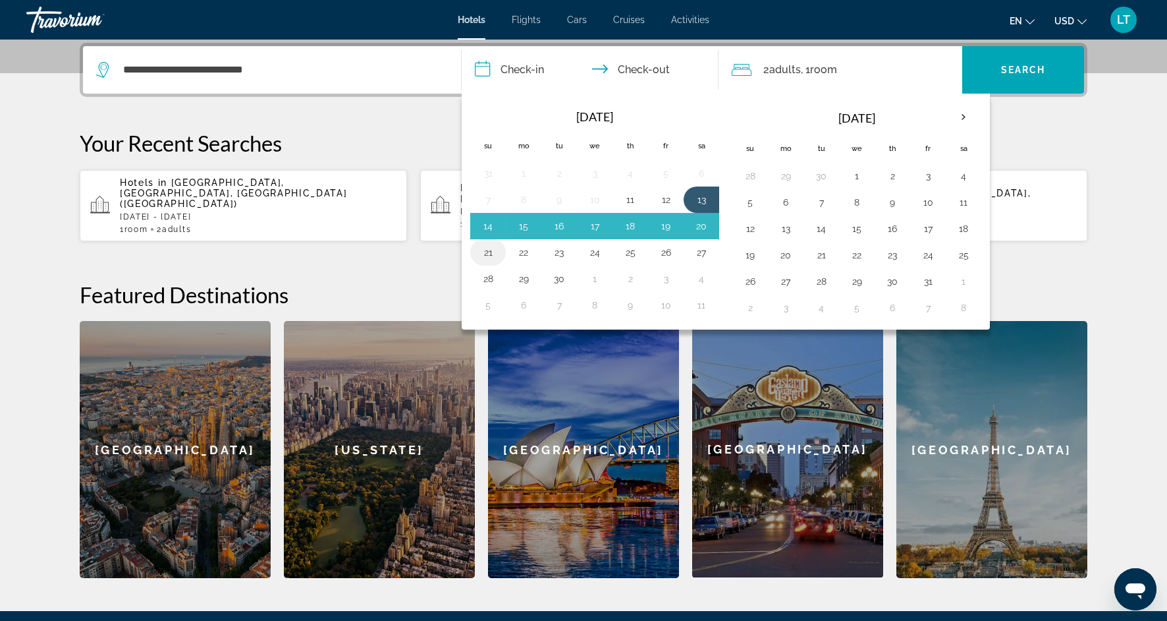
click at [488, 251] on button "21" at bounding box center [488, 252] width 21 height 18
type input "**********"
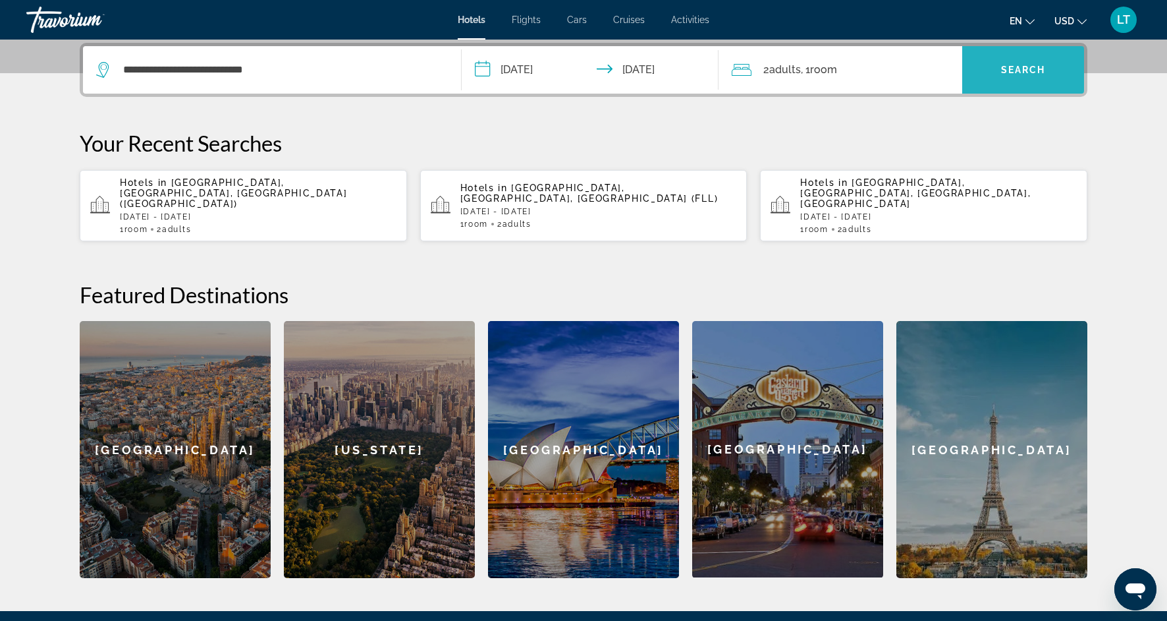
click at [1005, 72] on span "Search" at bounding box center [1023, 70] width 45 height 11
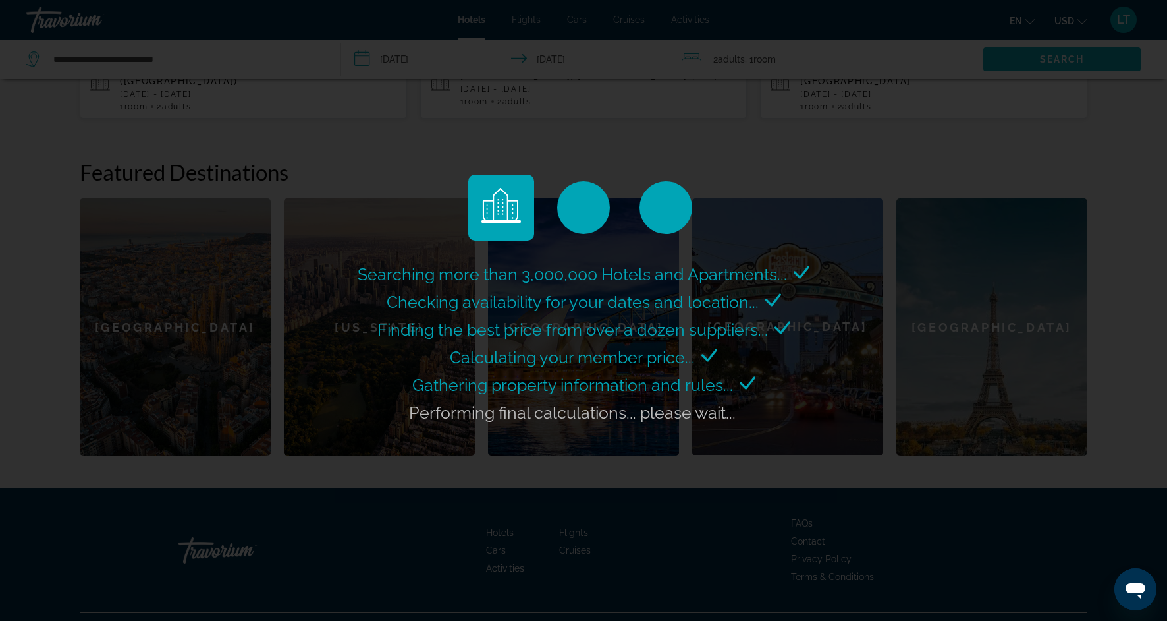
scroll to position [453, 0]
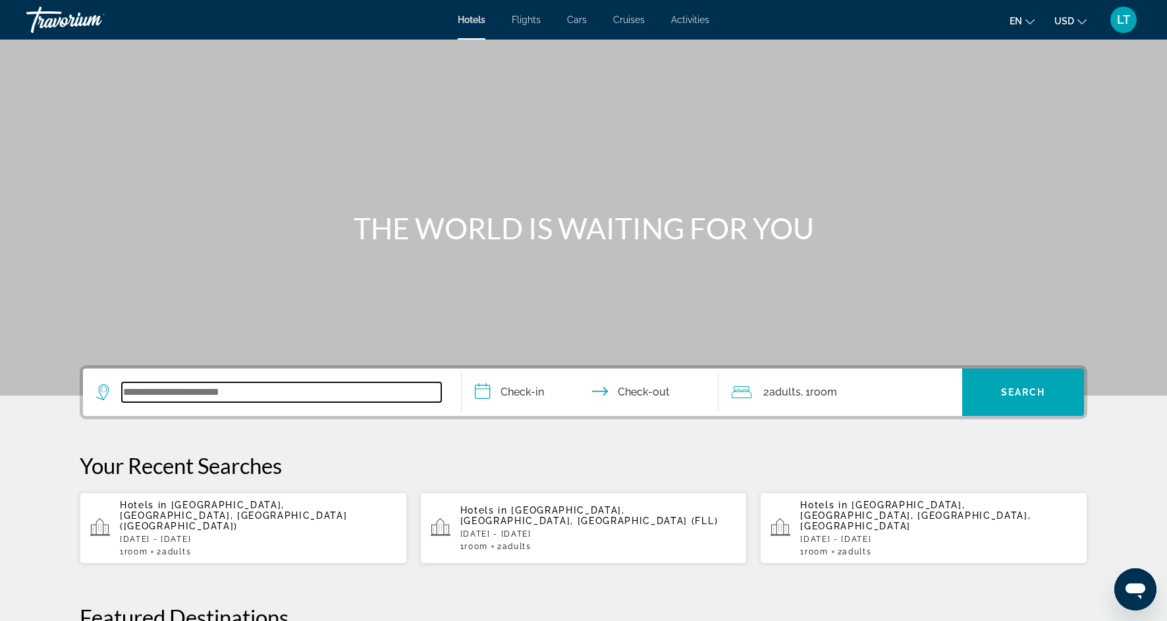
click at [177, 400] on input "Search widget" at bounding box center [282, 392] width 320 height 20
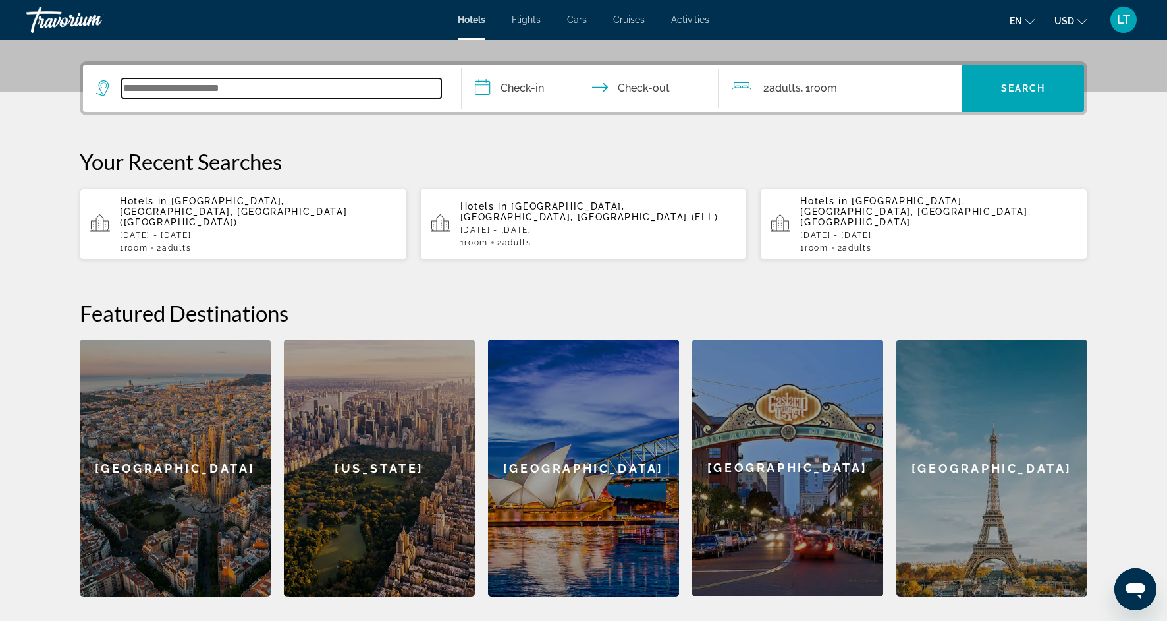
scroll to position [322, 0]
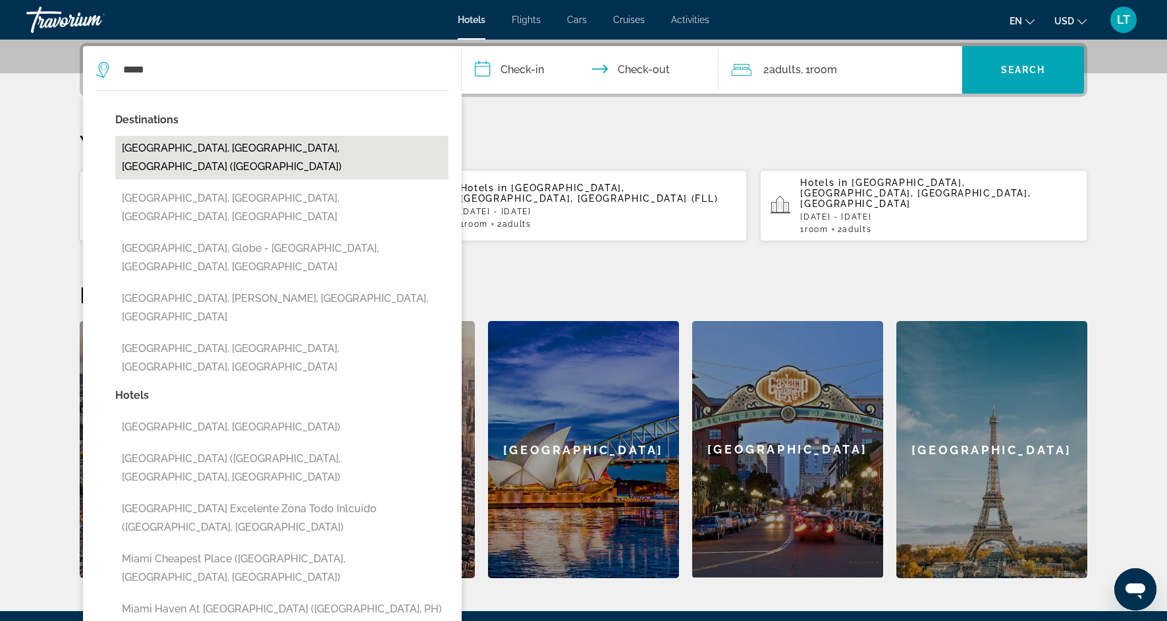
click at [221, 150] on button "[GEOGRAPHIC_DATA], [GEOGRAPHIC_DATA], [GEOGRAPHIC_DATA] ([GEOGRAPHIC_DATA])" at bounding box center [281, 157] width 333 height 43
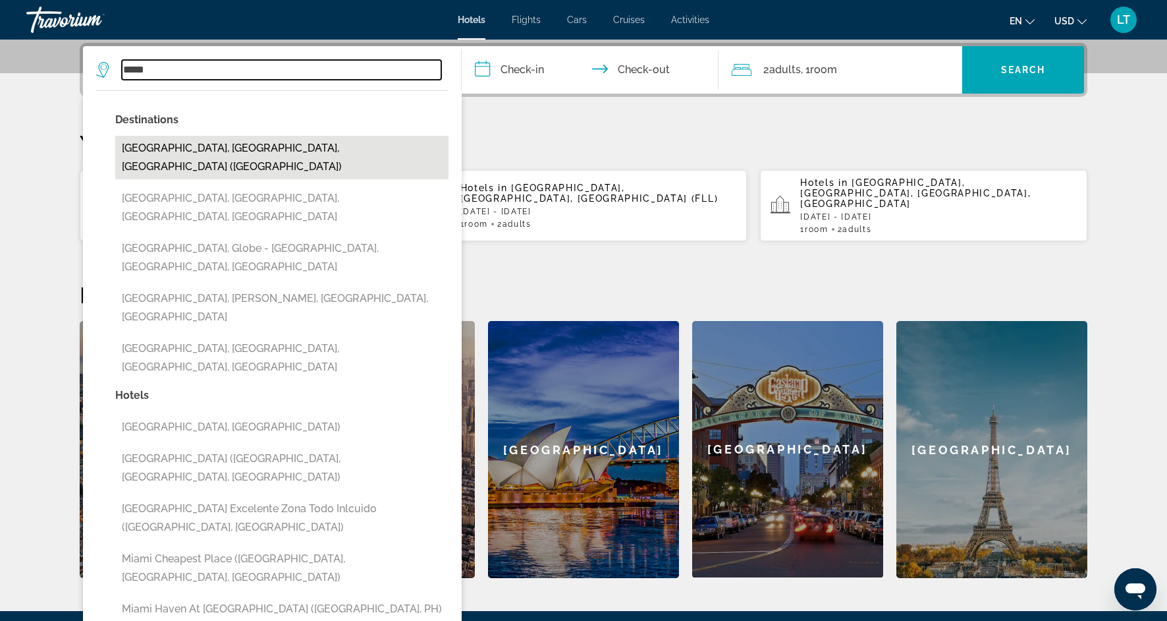
type input "**********"
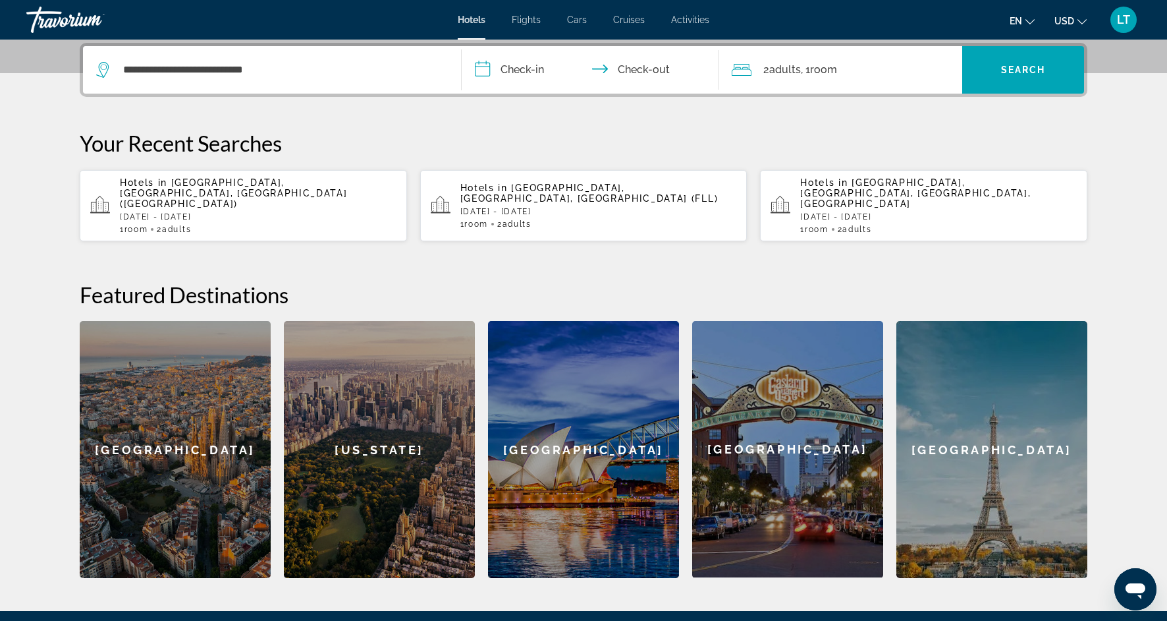
click at [526, 71] on input "**********" at bounding box center [593, 71] width 262 height 51
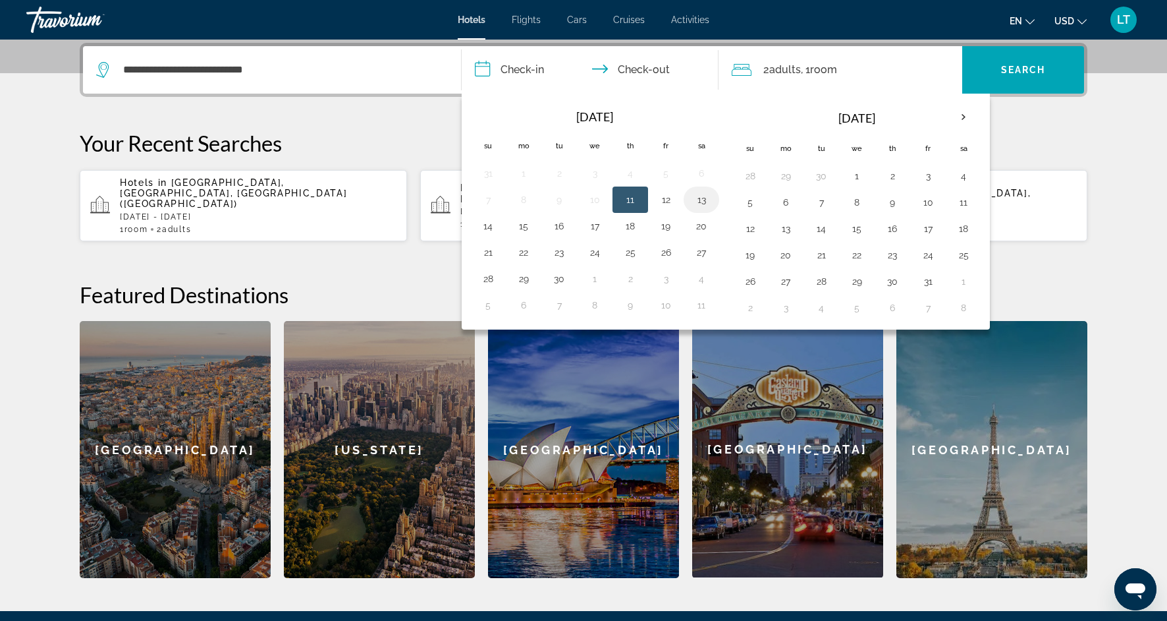
click at [700, 204] on button "13" at bounding box center [701, 199] width 21 height 18
click at [540, 18] on span "Flights" at bounding box center [526, 19] width 29 height 11
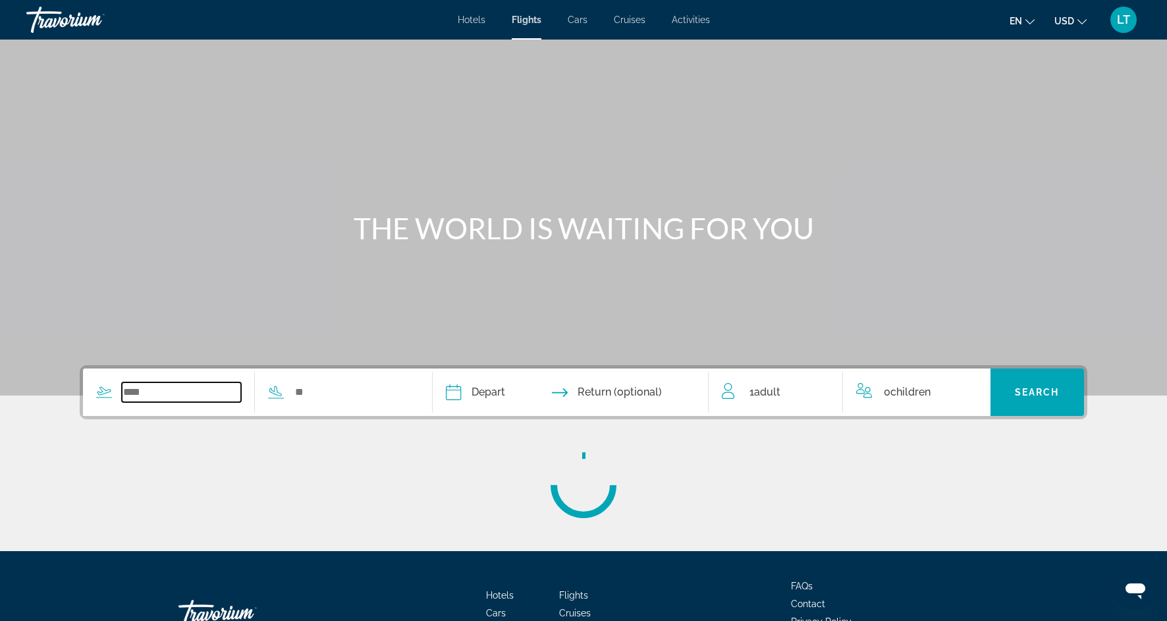
click at [228, 387] on input "Search widget" at bounding box center [181, 392] width 119 height 20
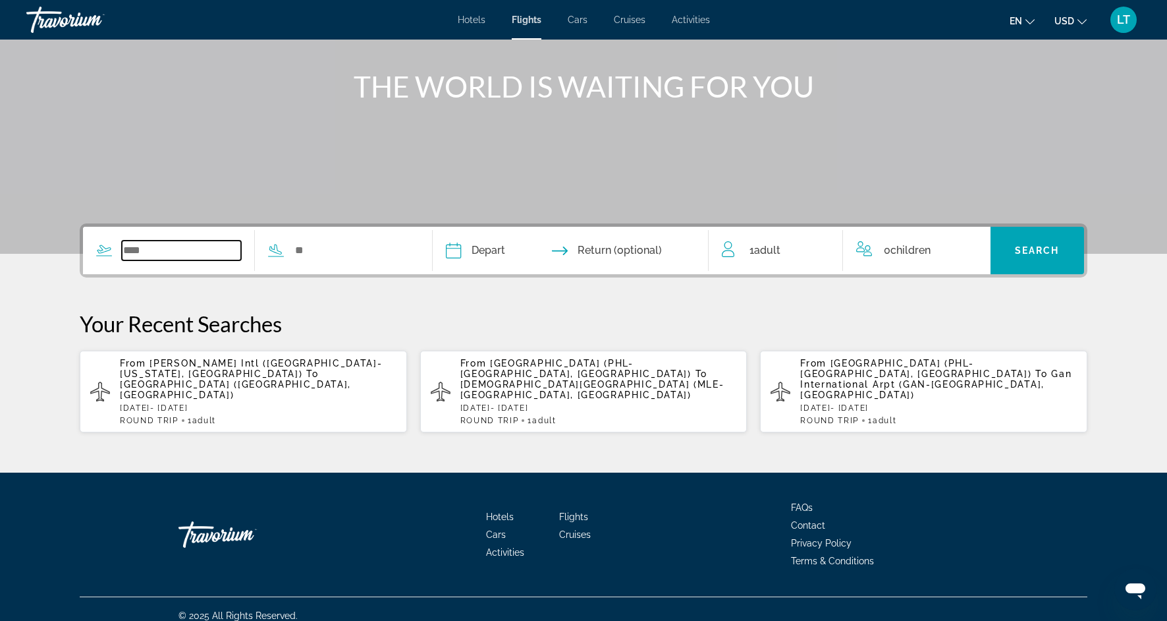
scroll to position [144, 0]
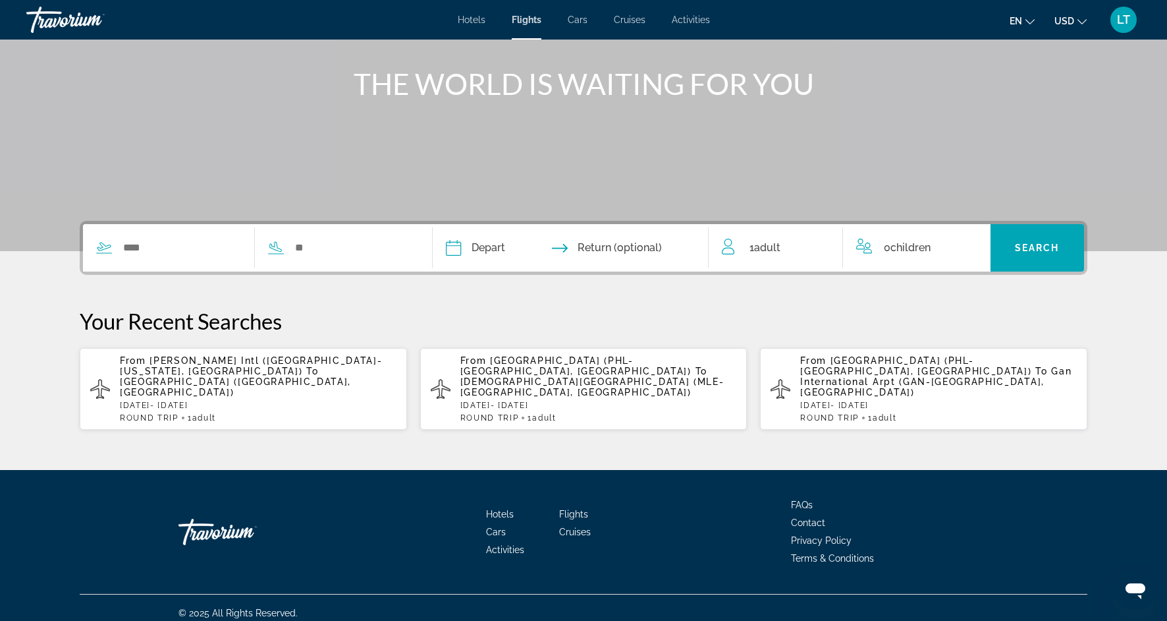
click at [572, 366] on span "Philadelphia Intl Airport (PHL-Philadelphia, United States of America)" at bounding box center [576, 365] width 231 height 21
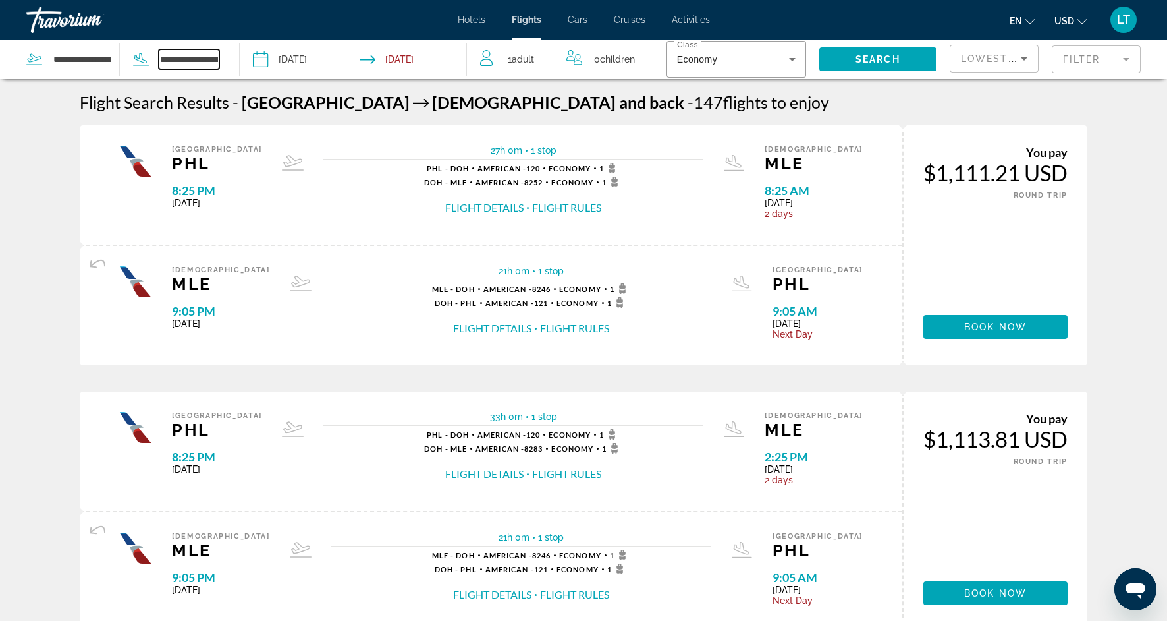
click at [209, 61] on input "**********" at bounding box center [189, 59] width 61 height 20
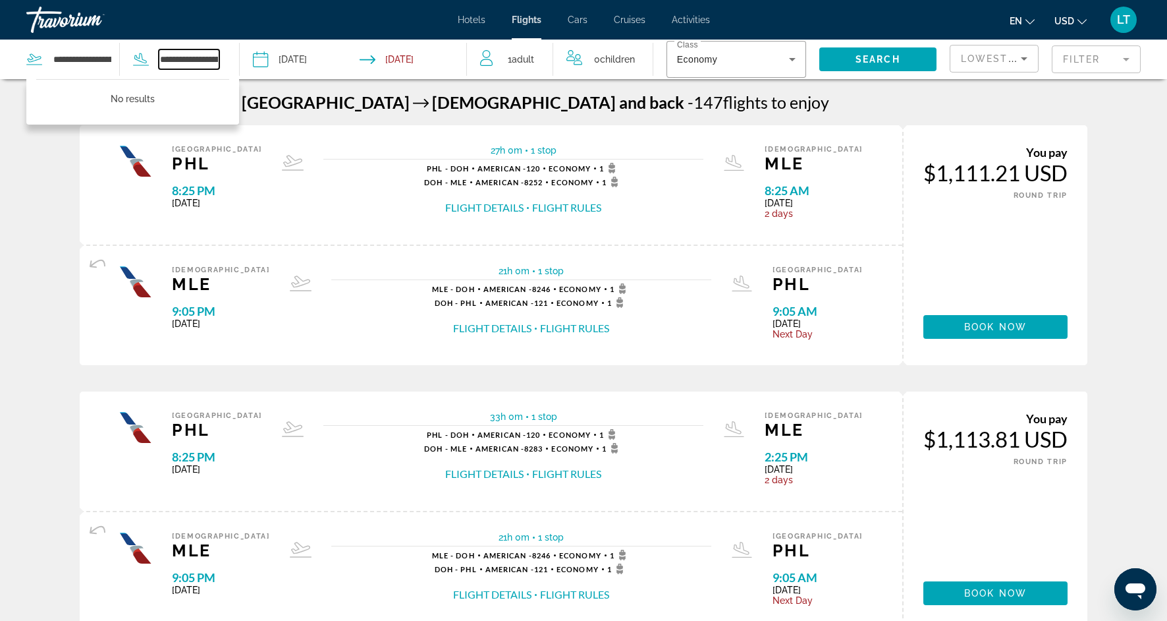
click at [217, 62] on input "**********" at bounding box center [189, 59] width 61 height 20
click at [216, 61] on input "**********" at bounding box center [189, 59] width 61 height 20
type input "*"
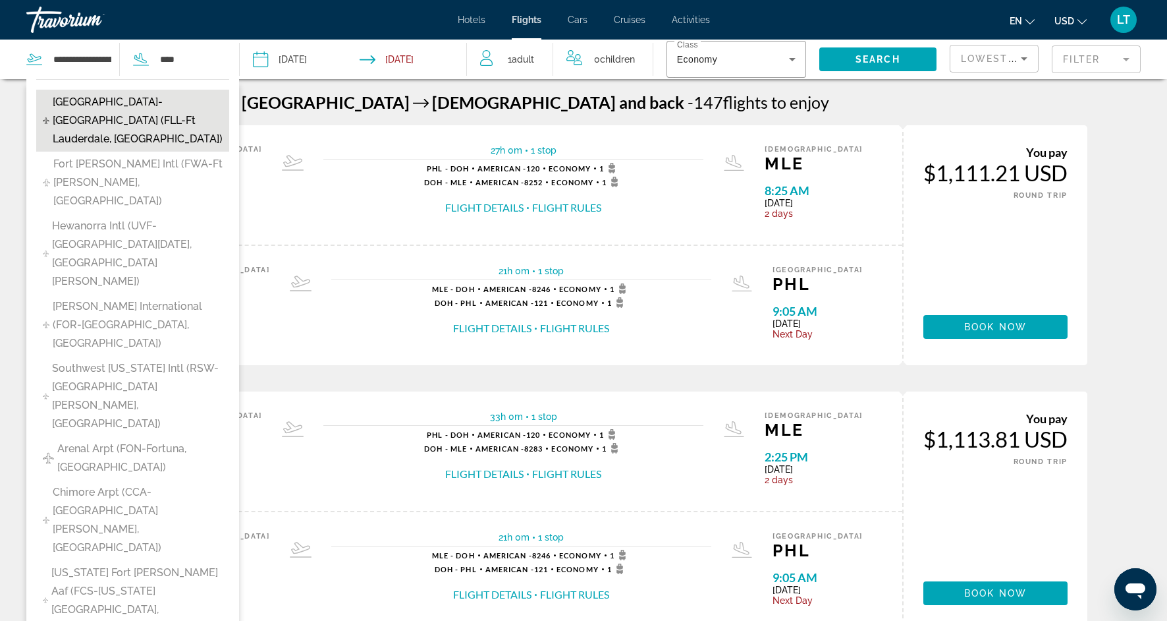
click at [143, 109] on span "Fort Lauderdale-Hollywood Intl (FLL-Ft Lauderdale, United States of America)" at bounding box center [138, 120] width 171 height 55
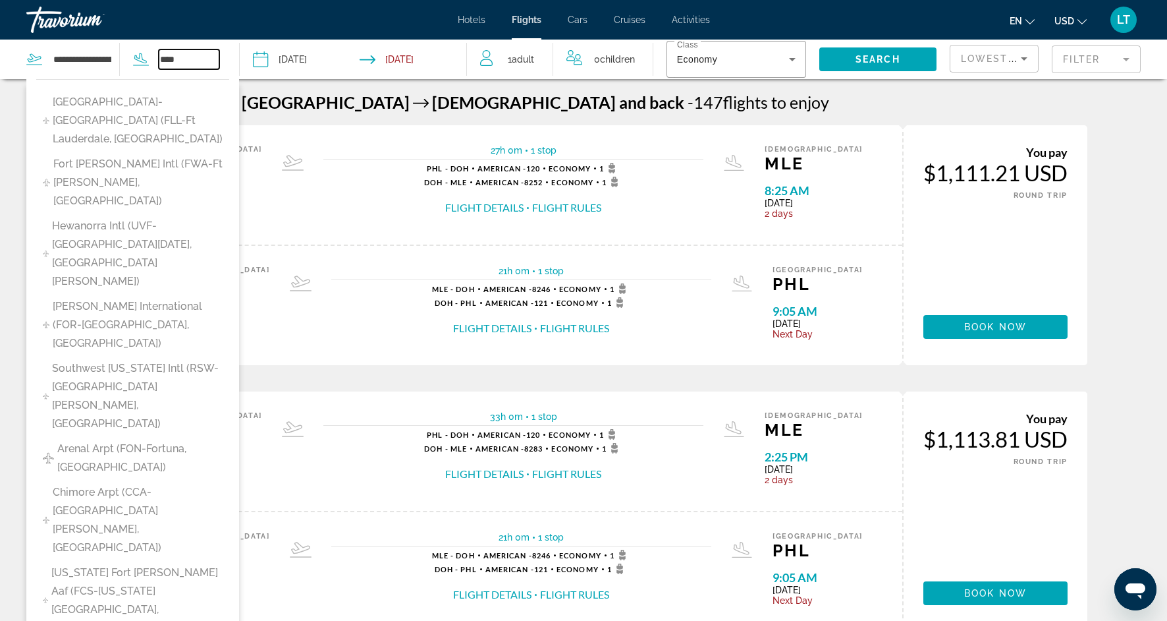
type input "**********"
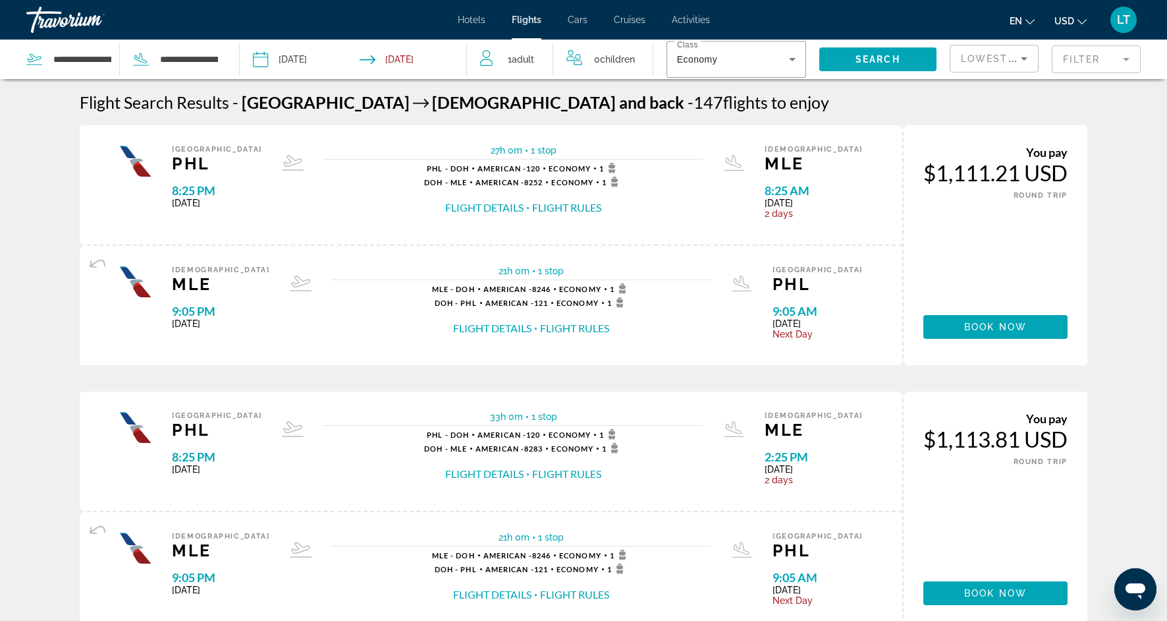
click at [308, 63] on input "Depart date: Sep 23, 2025" at bounding box center [306, 61] width 112 height 43
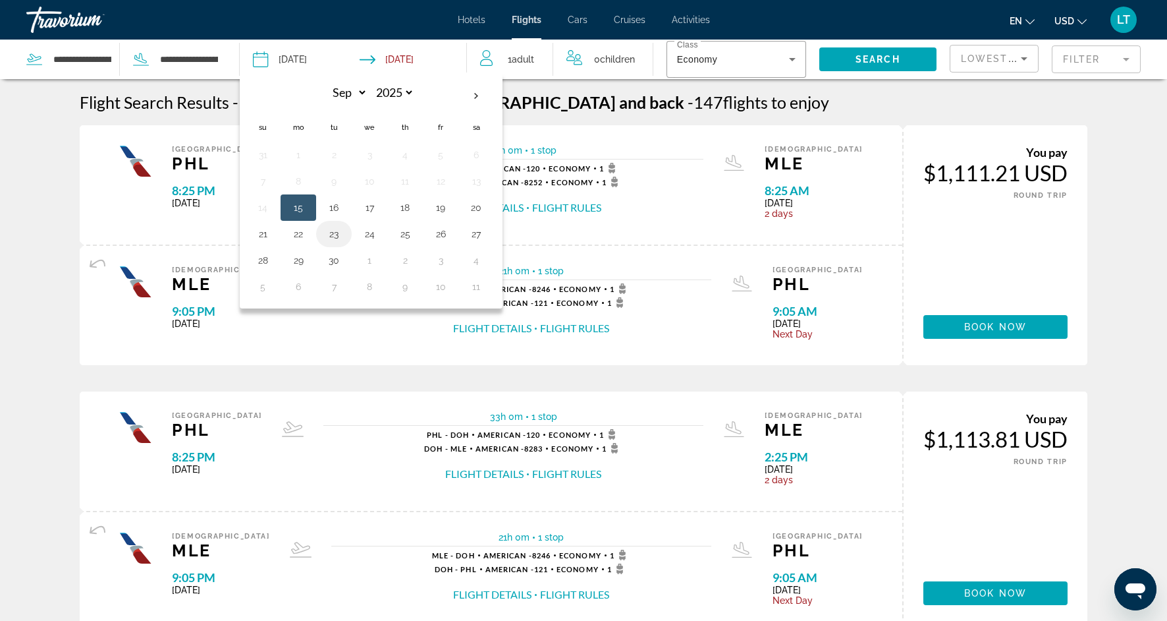
click at [331, 236] on button "23" at bounding box center [333, 234] width 21 height 18
type input "**********"
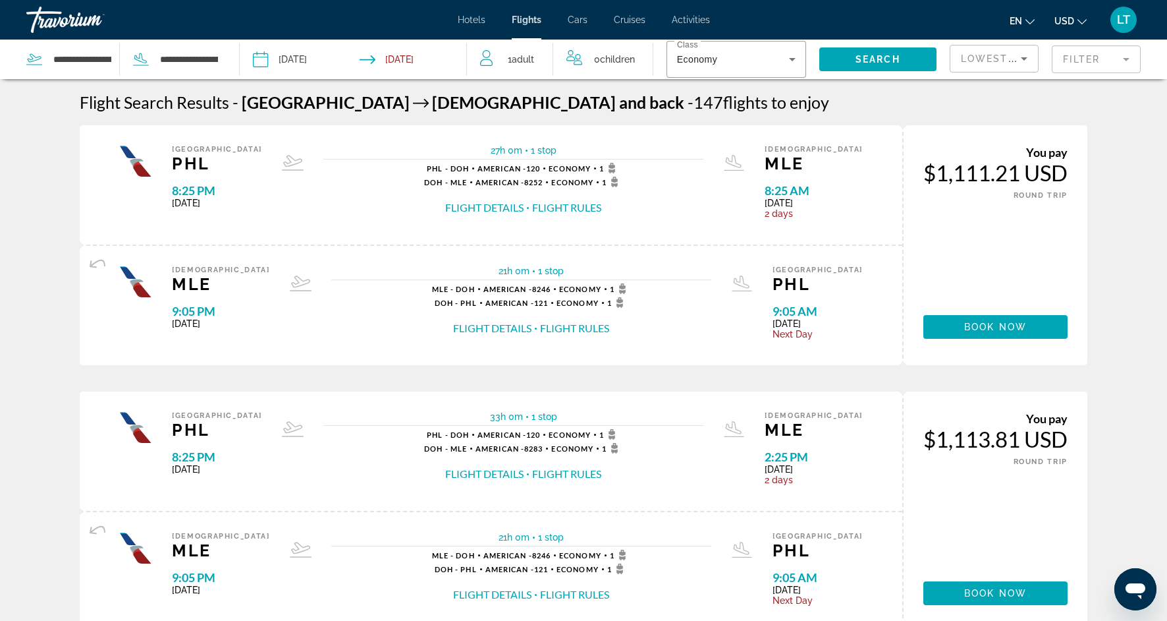
click at [320, 61] on input "**********" at bounding box center [306, 61] width 112 height 43
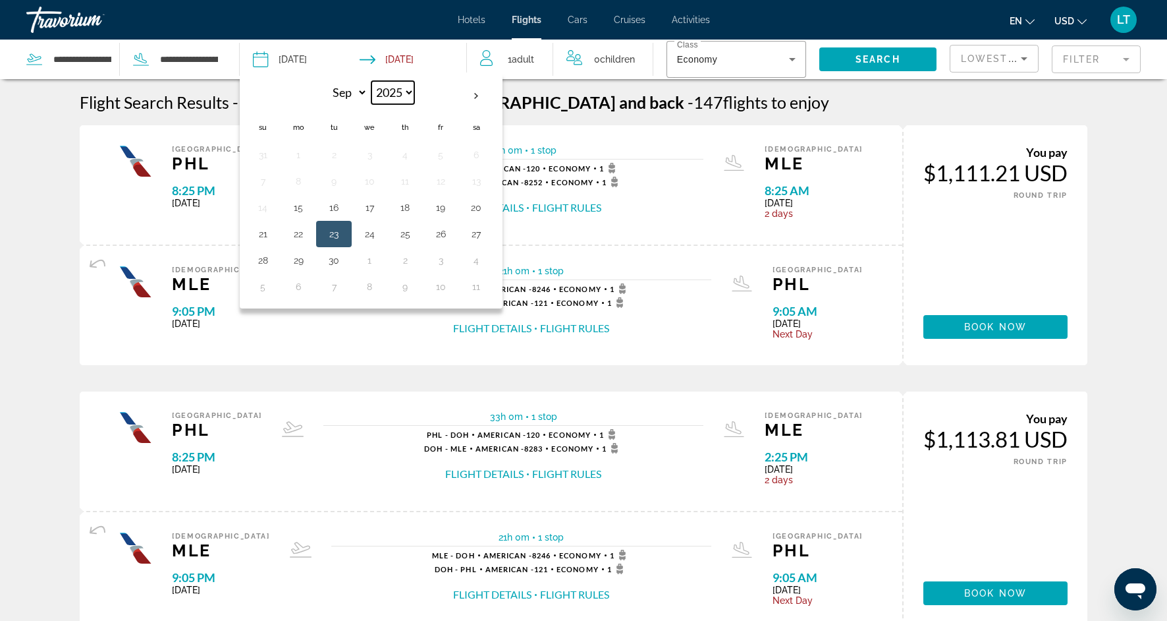
click at [407, 95] on select "**** **** **** **** **** ****" at bounding box center [393, 92] width 43 height 23
click at [474, 99] on th "Next month" at bounding box center [477, 96] width 36 height 29
click at [256, 99] on th "Previous month" at bounding box center [263, 96] width 36 height 29
select select "*"
click at [256, 99] on th "Depart date: Sep 23, 2025" at bounding box center [263, 97] width 36 height 32
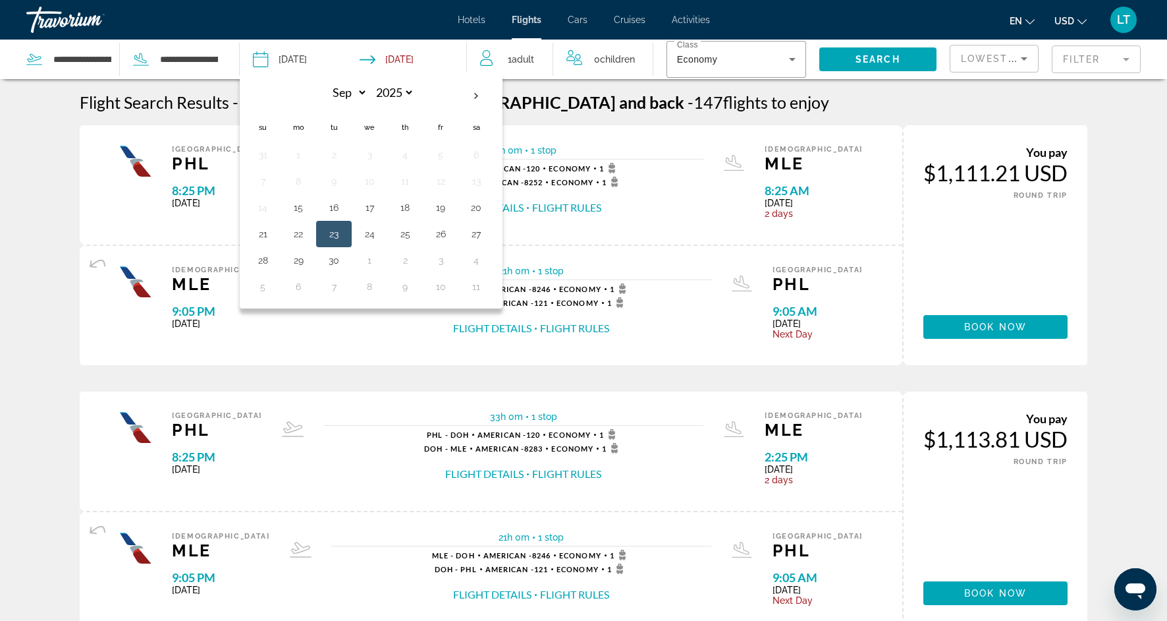
click at [220, 57] on div "**********" at bounding box center [126, 60] width 200 height 40
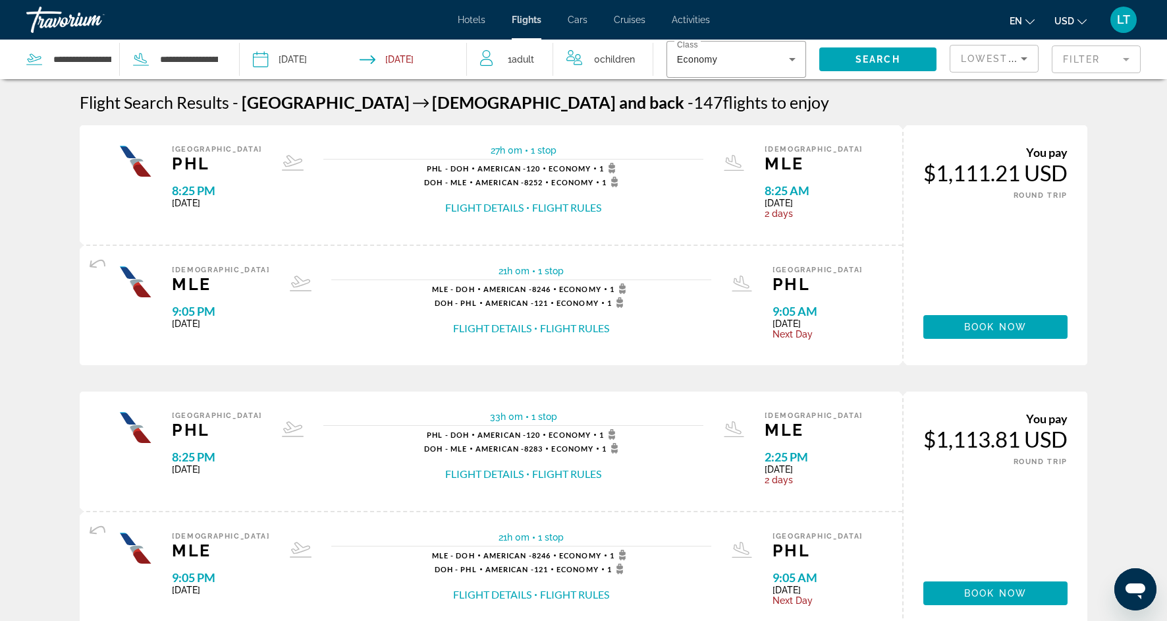
click at [220, 60] on div "**********" at bounding box center [126, 60] width 200 height 40
click at [237, 59] on app-airports-search "**********" at bounding box center [120, 60] width 240 height 40
click at [193, 57] on input "**********" at bounding box center [189, 59] width 61 height 20
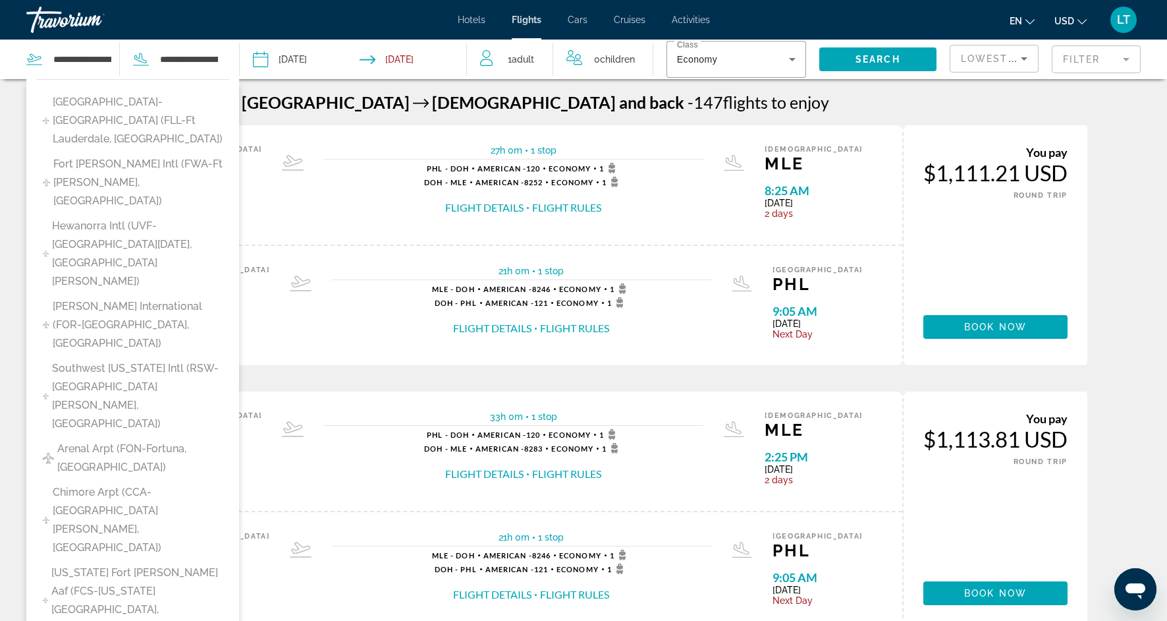
click at [219, 58] on div "**********" at bounding box center [126, 60] width 200 height 40
click at [219, 59] on div "**********" at bounding box center [126, 60] width 200 height 40
click at [218, 60] on input "**********" at bounding box center [189, 59] width 61 height 20
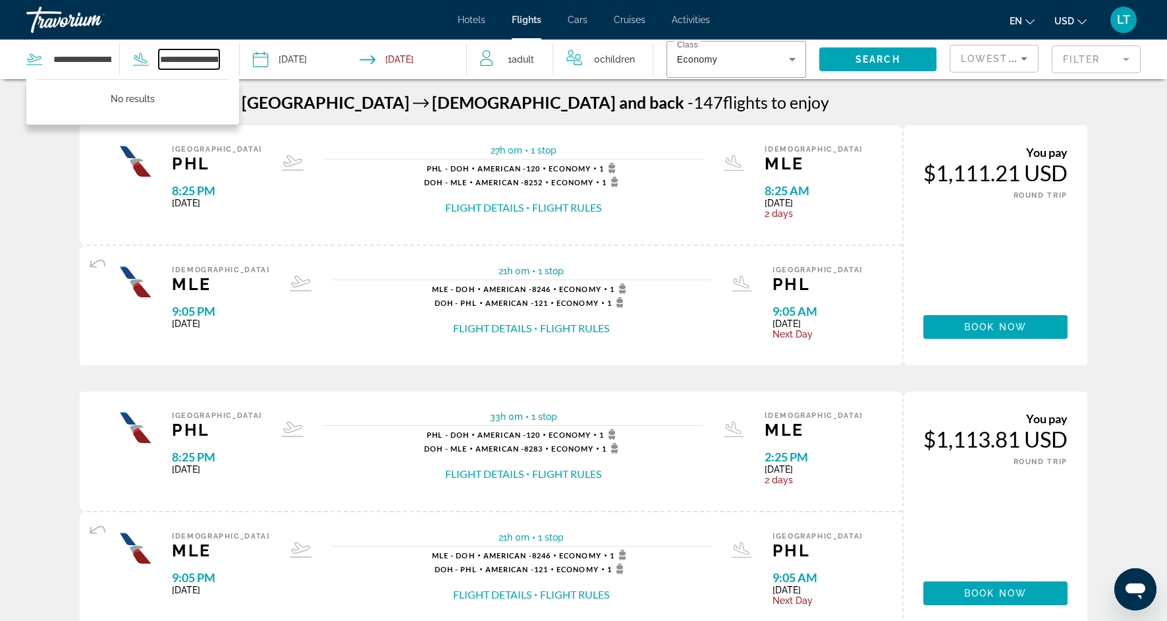
drag, startPoint x: 217, startPoint y: 61, endPoint x: 138, endPoint y: 64, distance: 79.1
click at [138, 64] on div "**********" at bounding box center [169, 59] width 99 height 20
type input "**********"
drag, startPoint x: 161, startPoint y: 58, endPoint x: 248, endPoint y: 57, distance: 87.6
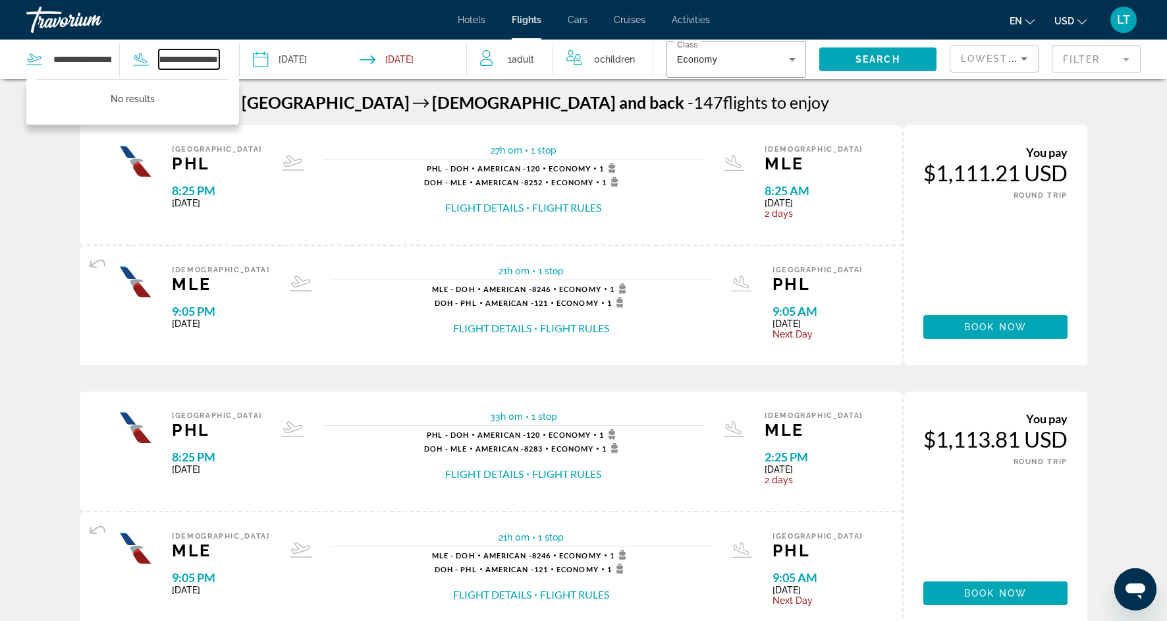
click at [248, 58] on div "**********" at bounding box center [233, 60] width 467 height 40
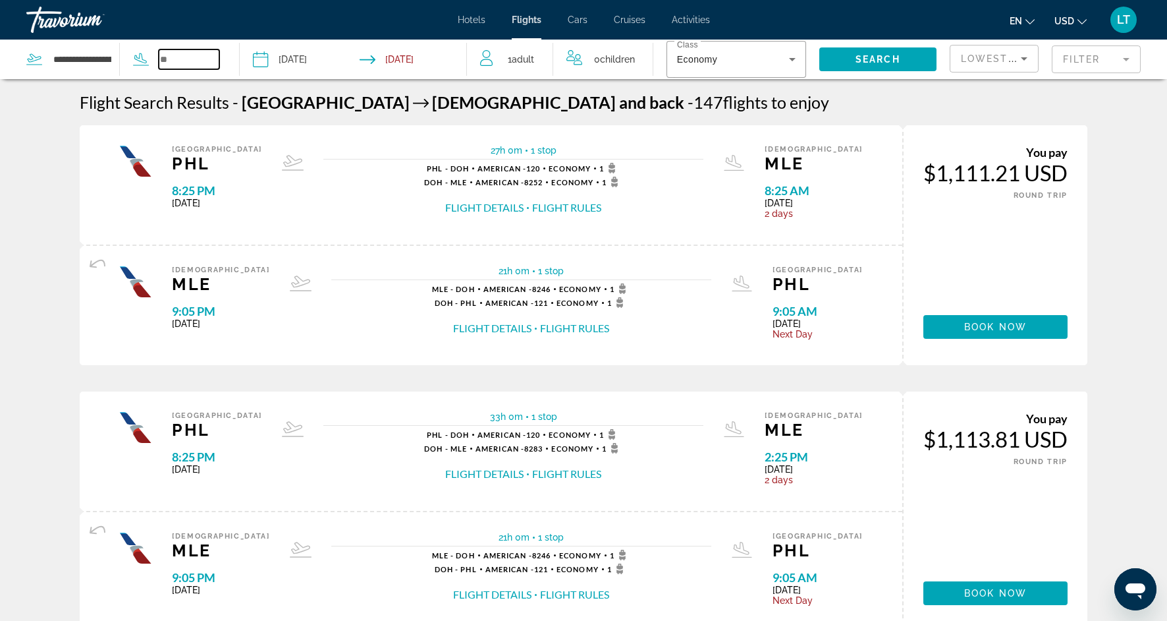
scroll to position [0, 0]
click at [203, 57] on input "Search widget" at bounding box center [189, 59] width 61 height 20
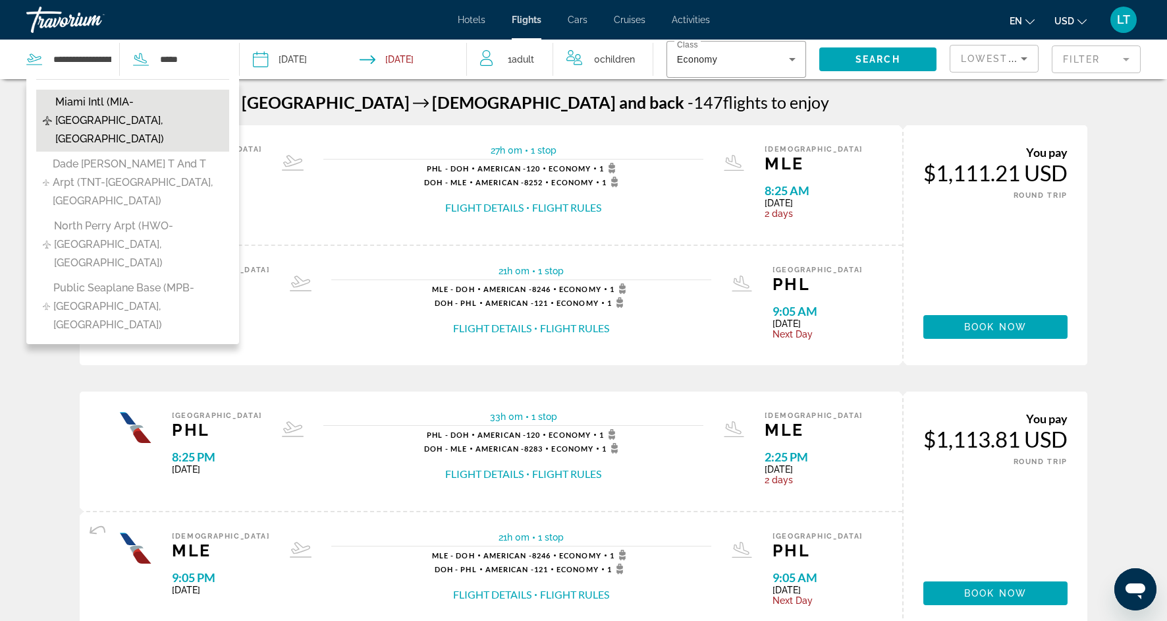
click at [181, 113] on span "Miami Intl (MIA-Miami, United States of America)" at bounding box center [139, 120] width 168 height 55
type input "**********"
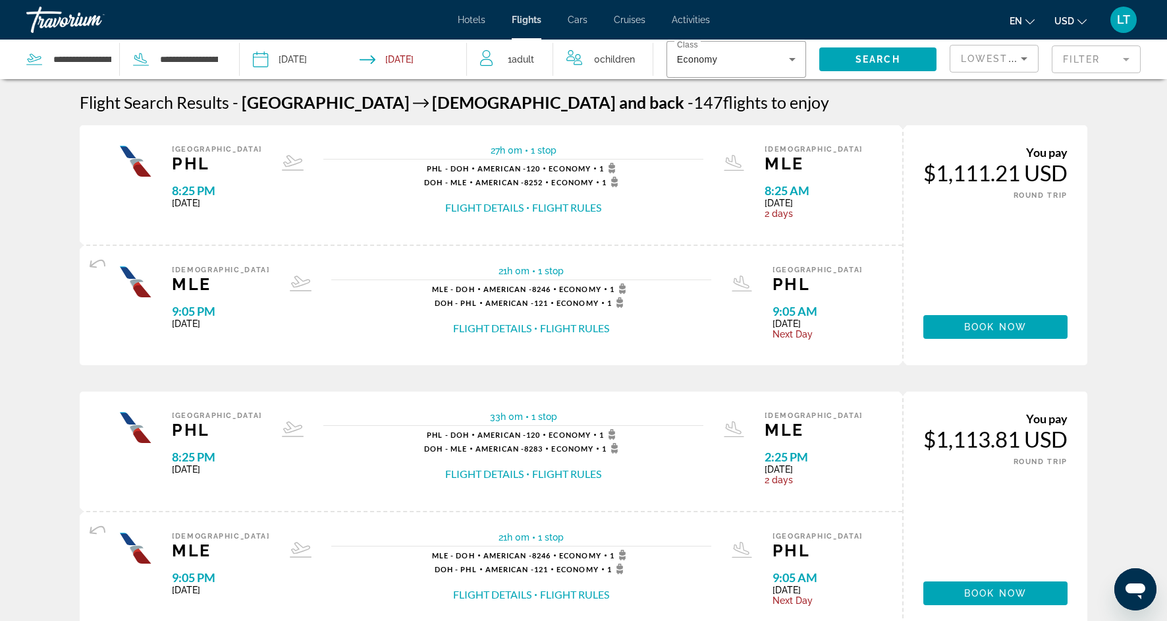
click at [298, 61] on input "**********" at bounding box center [306, 61] width 112 height 43
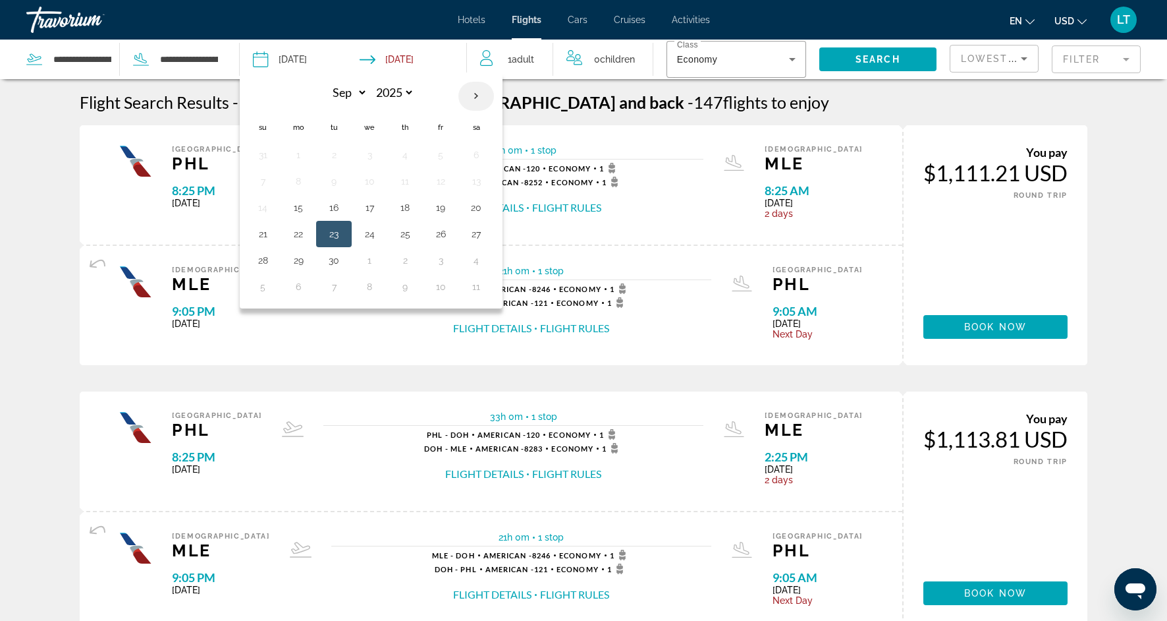
click at [476, 98] on th "Next month" at bounding box center [477, 96] width 36 height 29
select select "*"
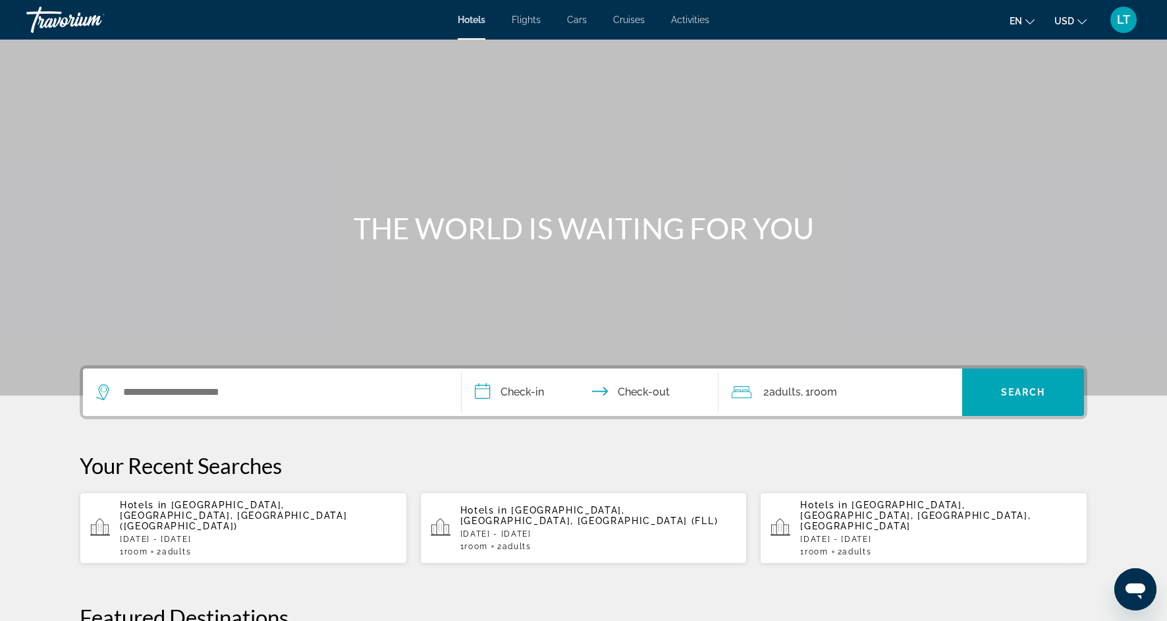
click at [338, 369] on div "Search widget" at bounding box center [272, 391] width 352 height 47
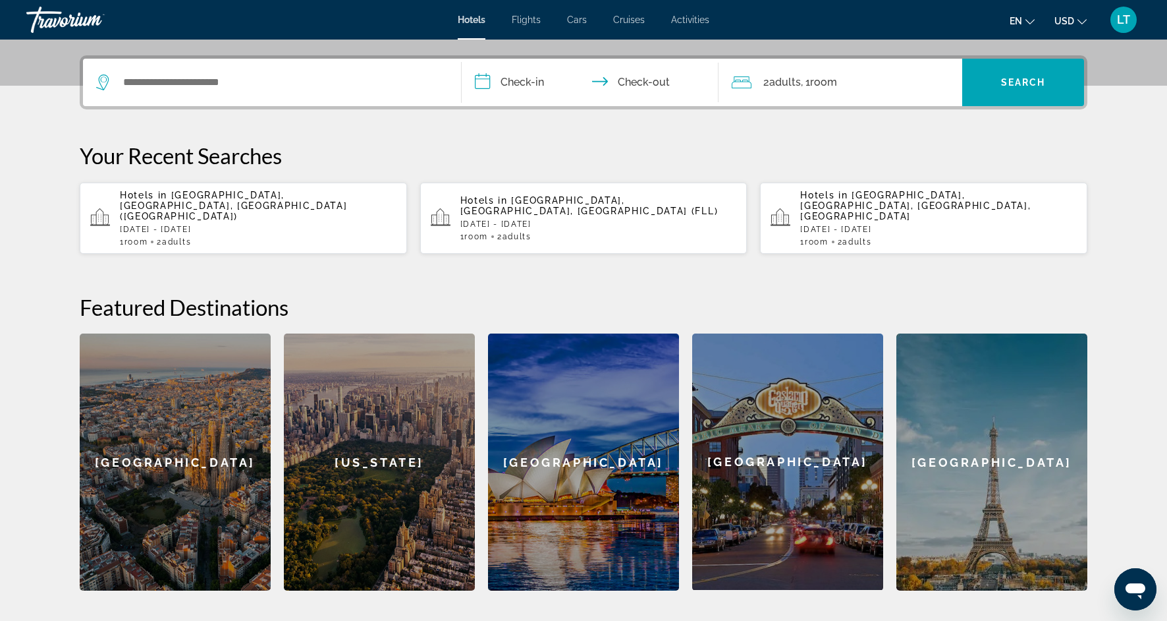
scroll to position [322, 0]
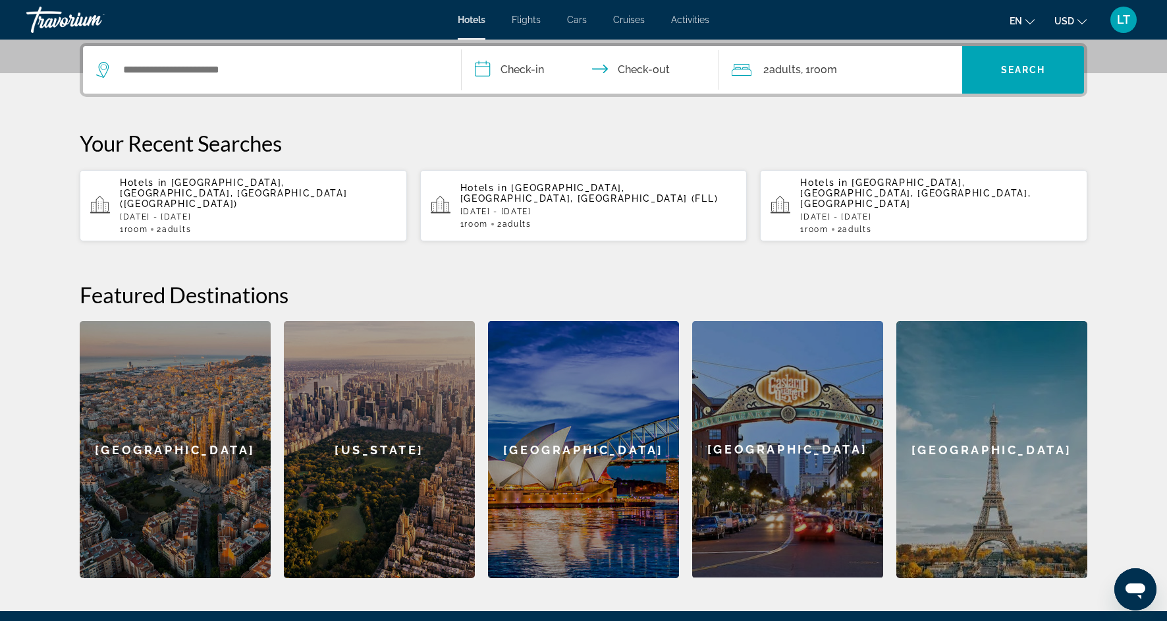
click at [284, 181] on span "[GEOGRAPHIC_DATA], [GEOGRAPHIC_DATA], [GEOGRAPHIC_DATA] ([GEOGRAPHIC_DATA])" at bounding box center [233, 193] width 227 height 32
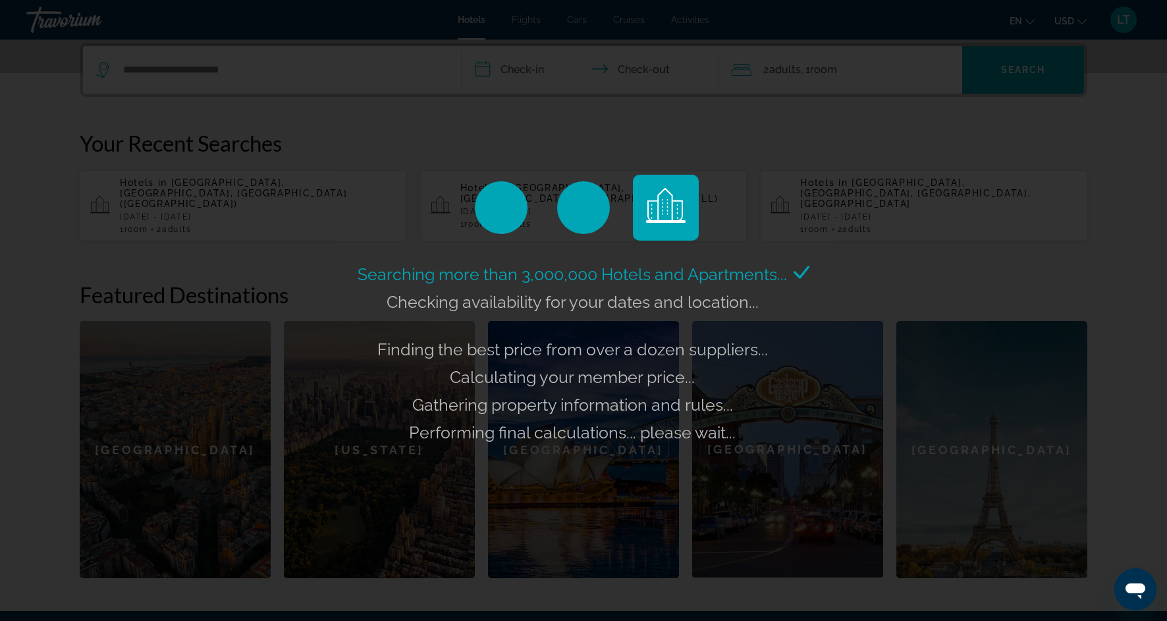
click at [417, 97] on div "Searching more than 3,000,000 Hotels and Apartments... Checking availability fo…" at bounding box center [583, 310] width 1167 height 621
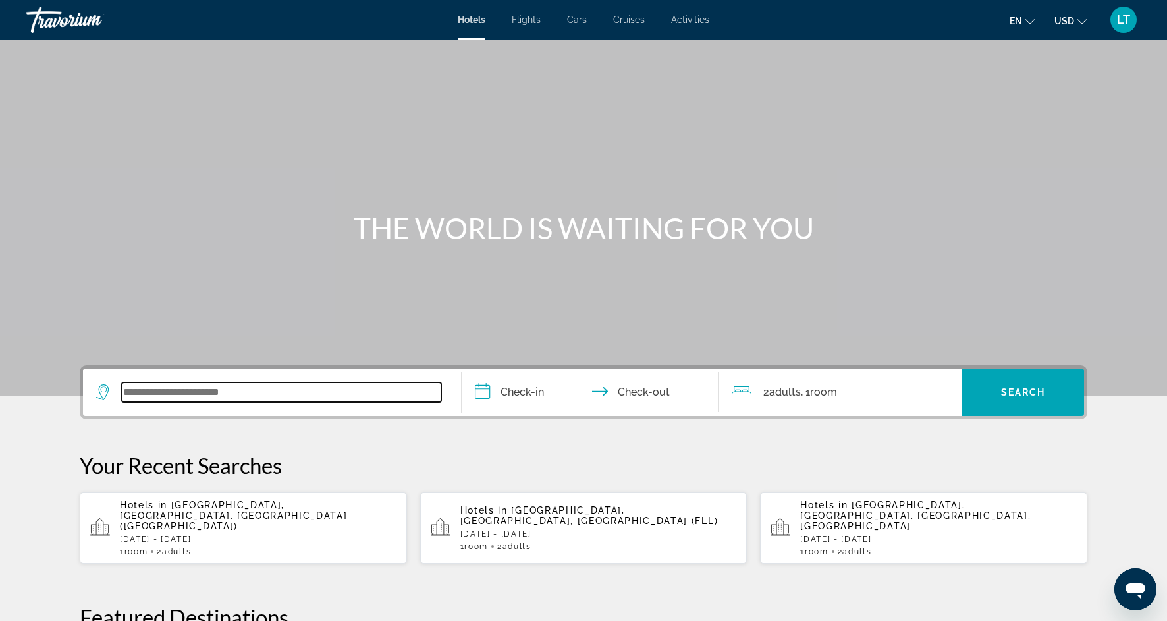
click at [138, 398] on input "Search widget" at bounding box center [282, 392] width 320 height 20
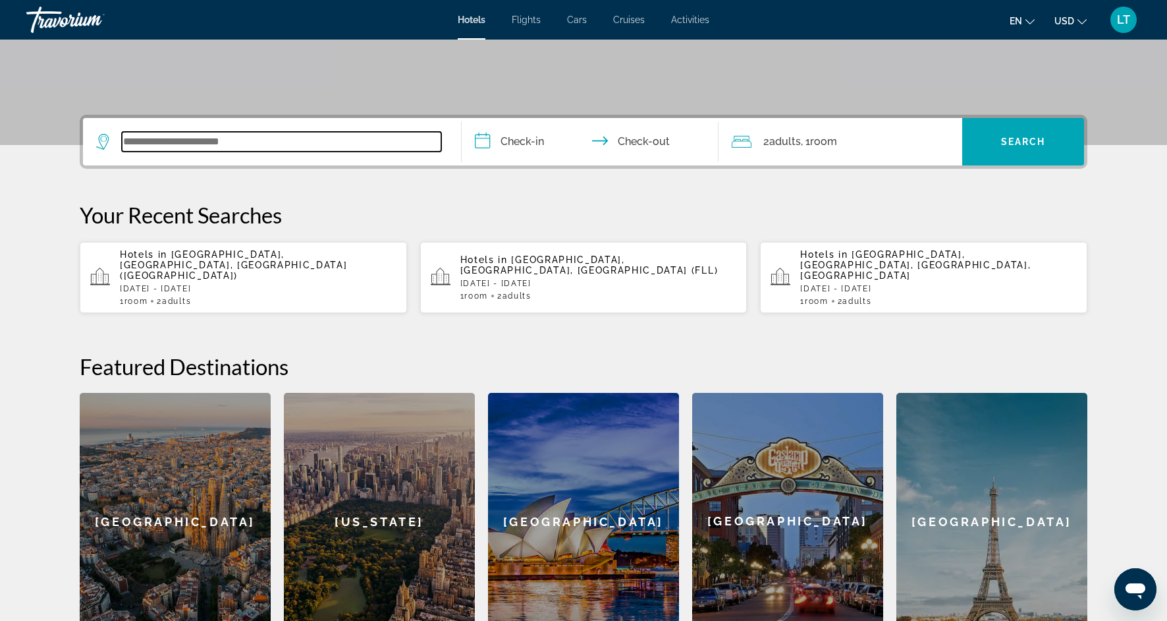
scroll to position [322, 0]
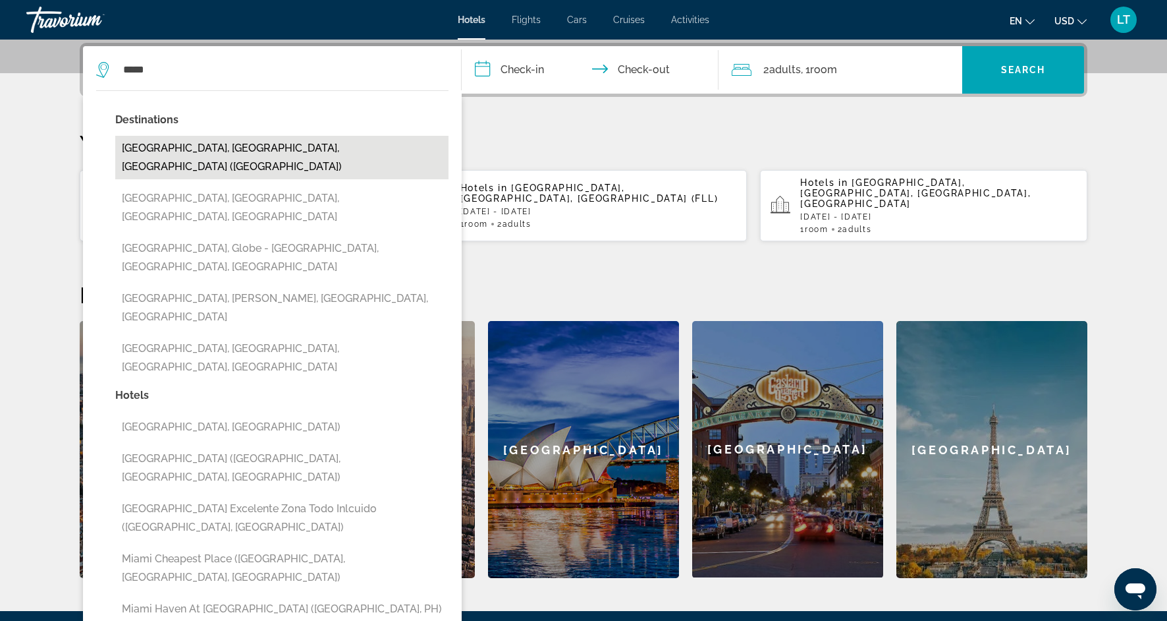
click at [250, 145] on button "[GEOGRAPHIC_DATA], [GEOGRAPHIC_DATA], [GEOGRAPHIC_DATA] ([GEOGRAPHIC_DATA])" at bounding box center [281, 157] width 333 height 43
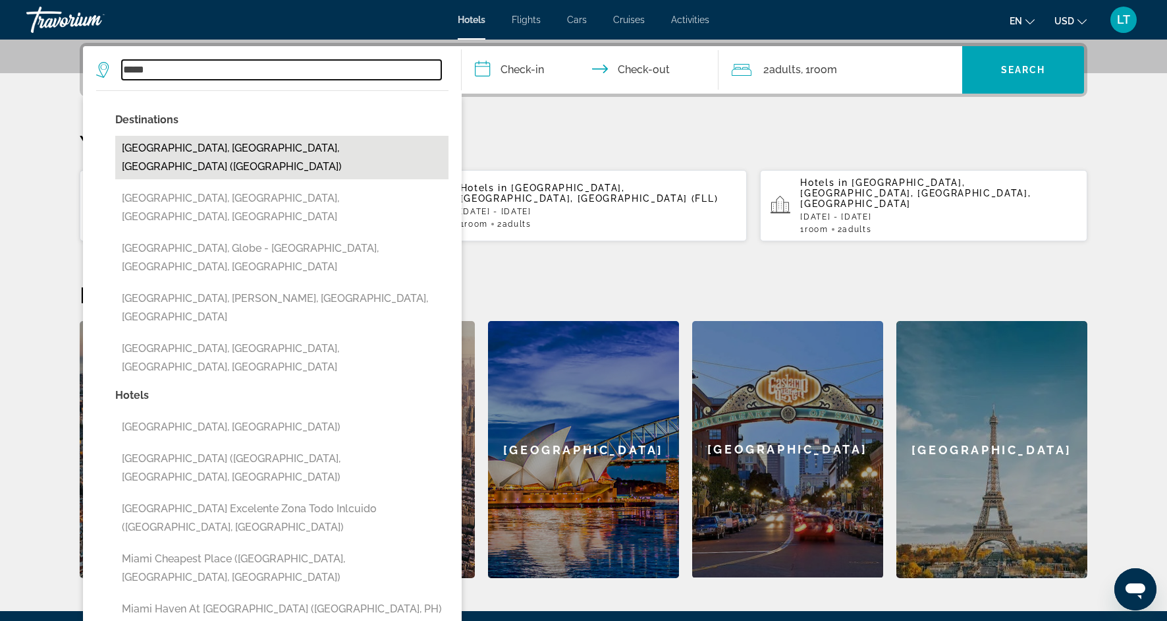
type input "**********"
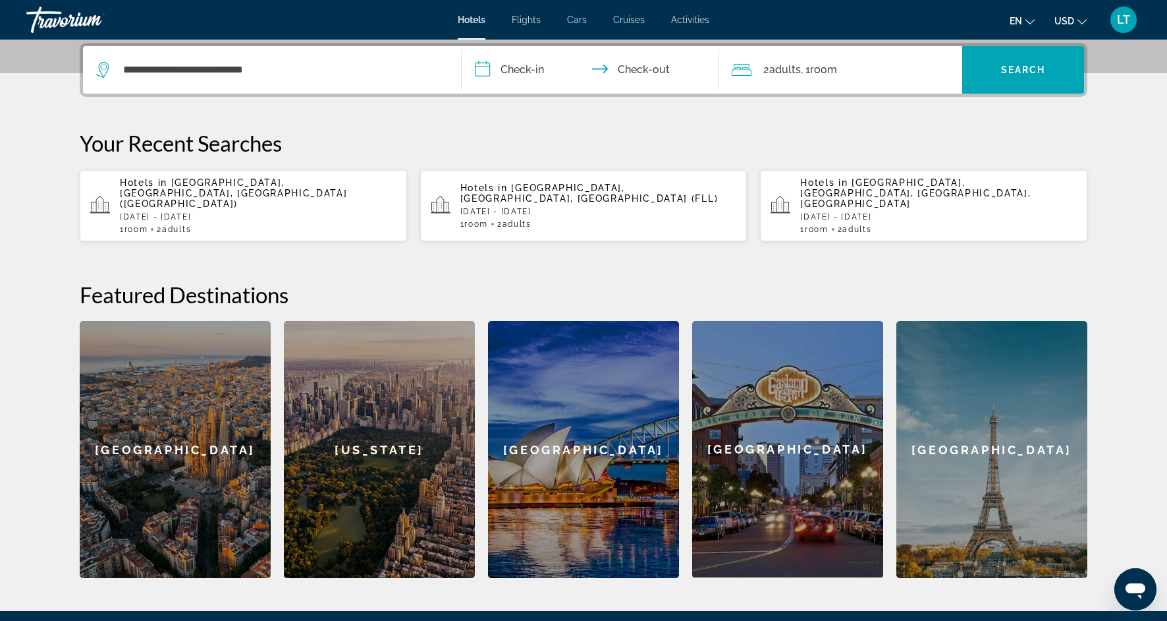
click at [513, 72] on input "**********" at bounding box center [593, 71] width 262 height 51
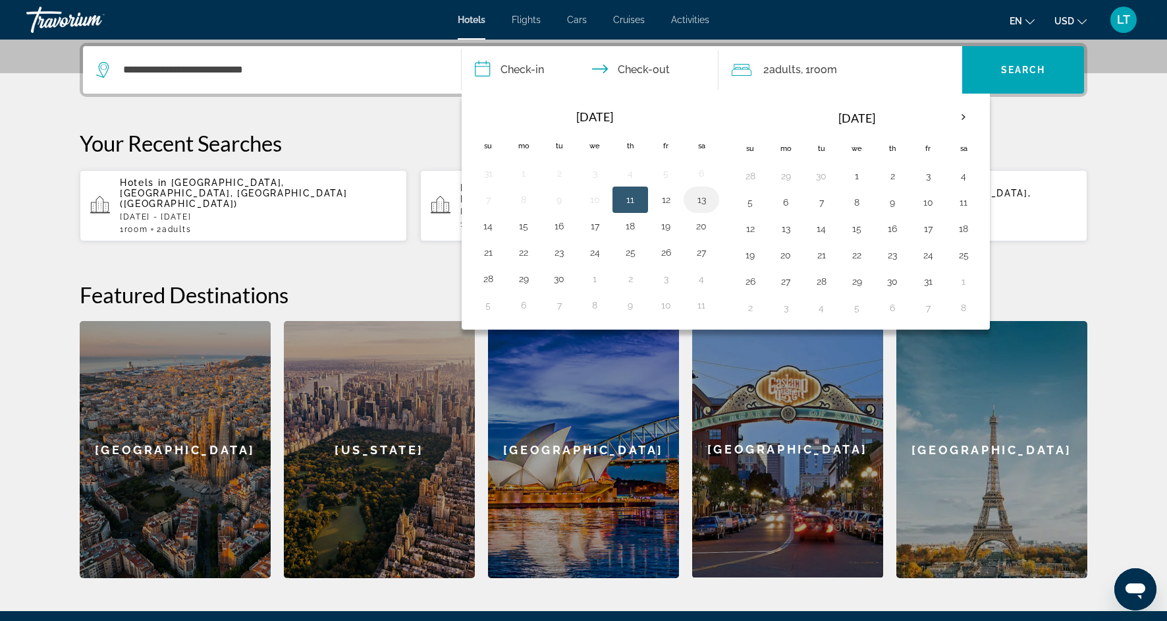
click at [705, 201] on button "13" at bounding box center [701, 199] width 21 height 18
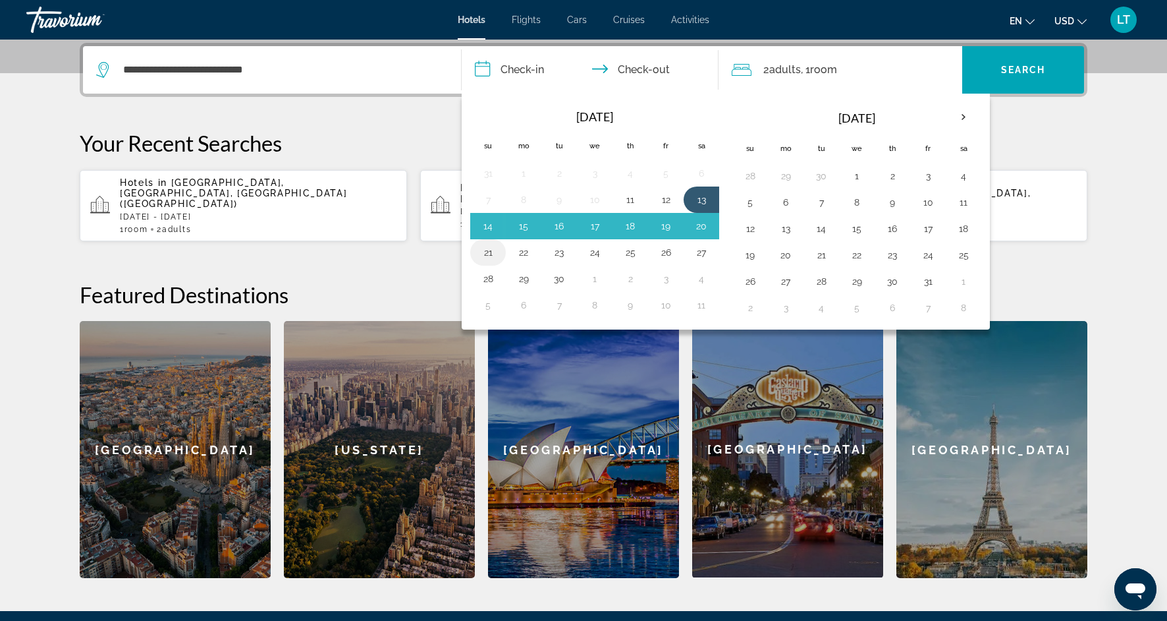
click at [493, 258] on button "21" at bounding box center [488, 252] width 21 height 18
type input "**********"
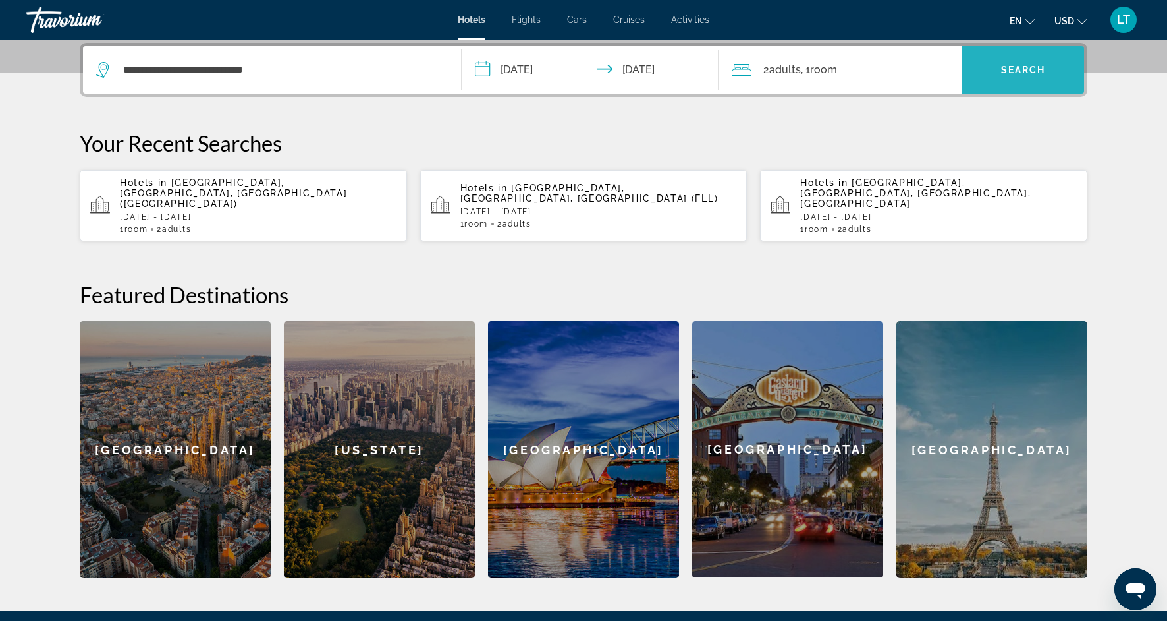
click at [1001, 70] on span "Search" at bounding box center [1023, 70] width 45 height 11
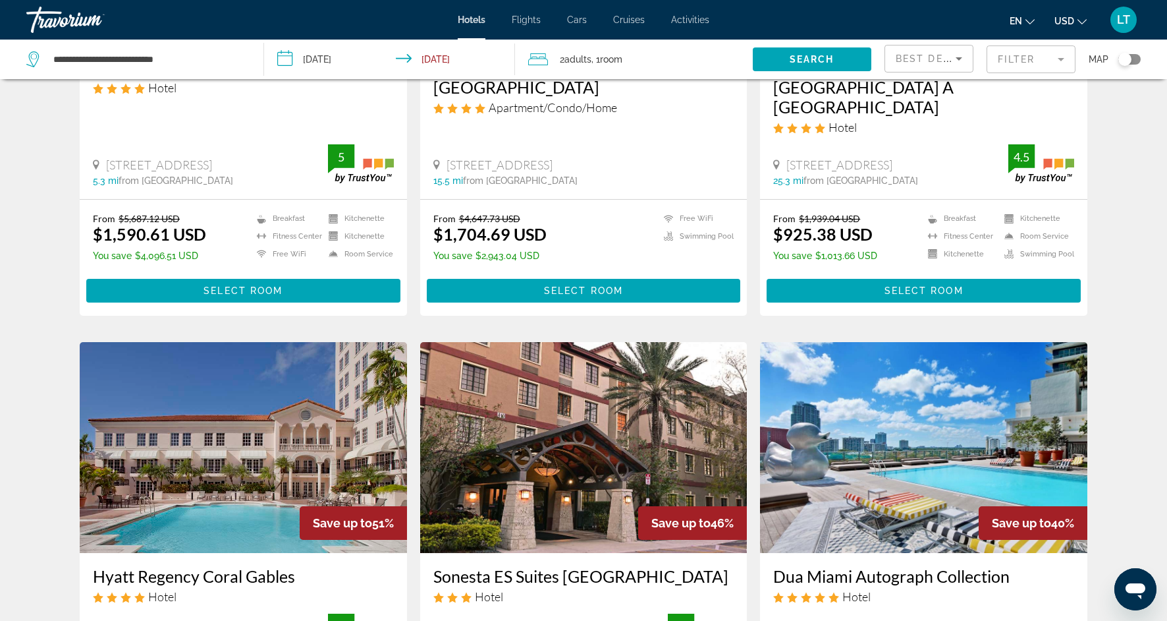
scroll to position [294, 0]
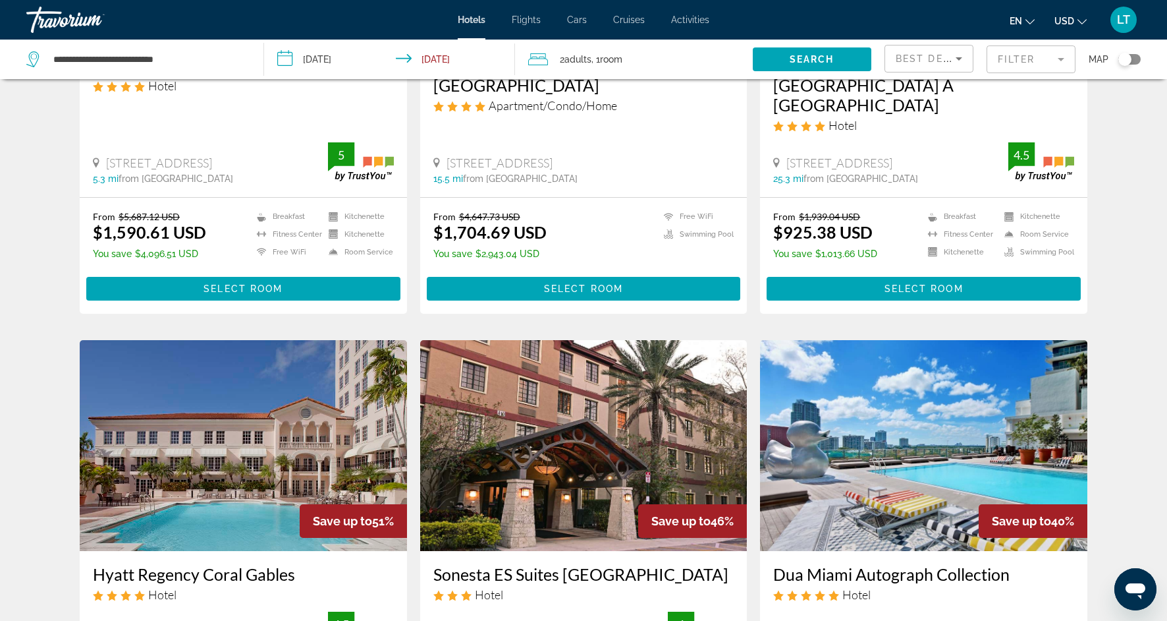
click at [1065, 59] on mat-form-field "Filter" at bounding box center [1031, 59] width 89 height 28
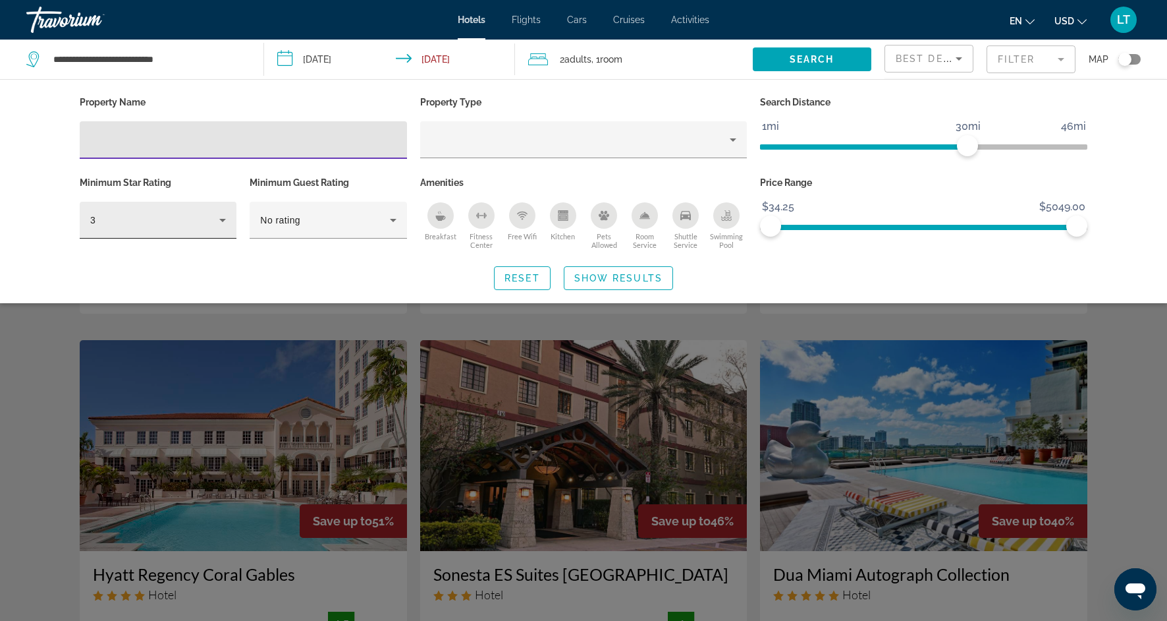
click at [223, 226] on icon "Hotel Filters" at bounding box center [223, 220] width 16 height 16
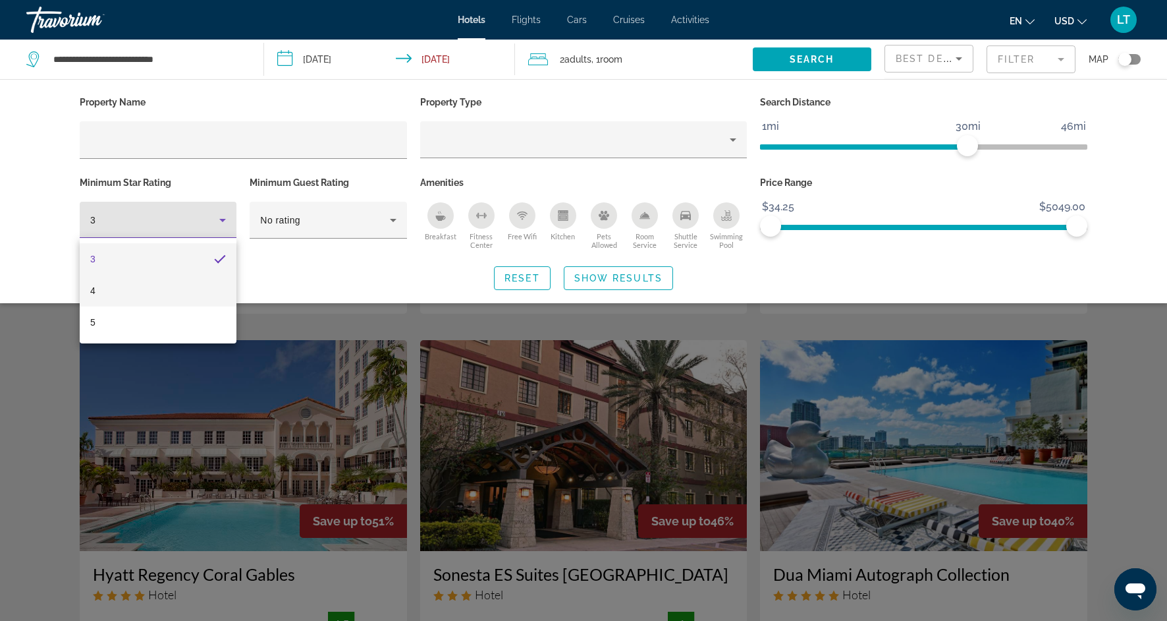
click at [139, 291] on mat-option "4" at bounding box center [158, 291] width 157 height 32
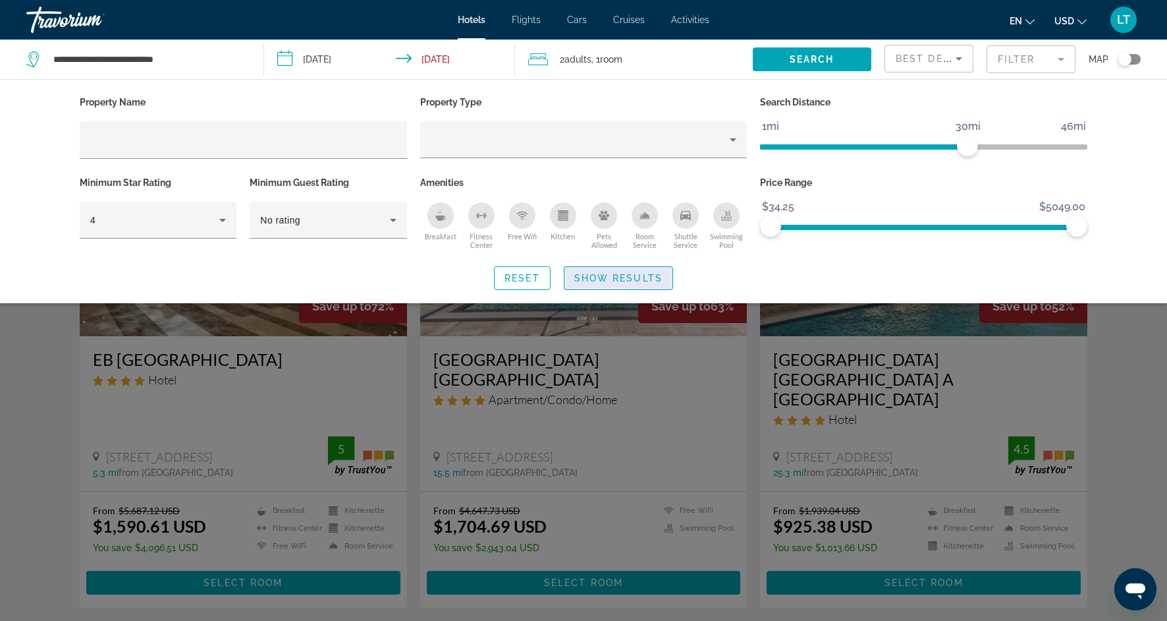
click at [605, 276] on span "Show Results" at bounding box center [619, 278] width 88 height 11
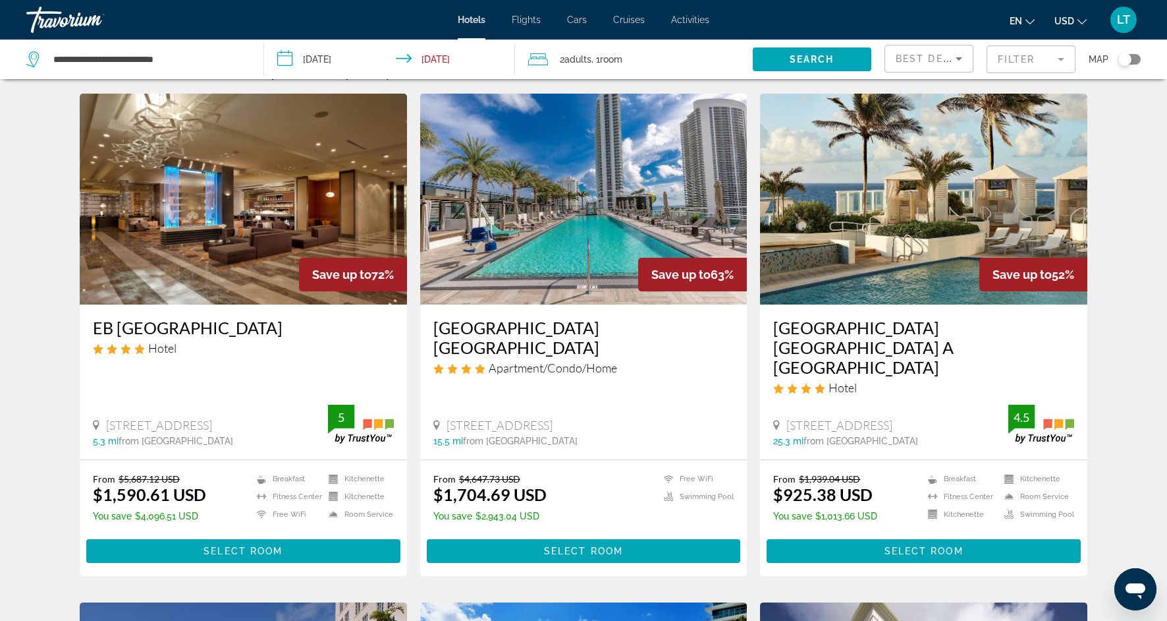
scroll to position [36, 0]
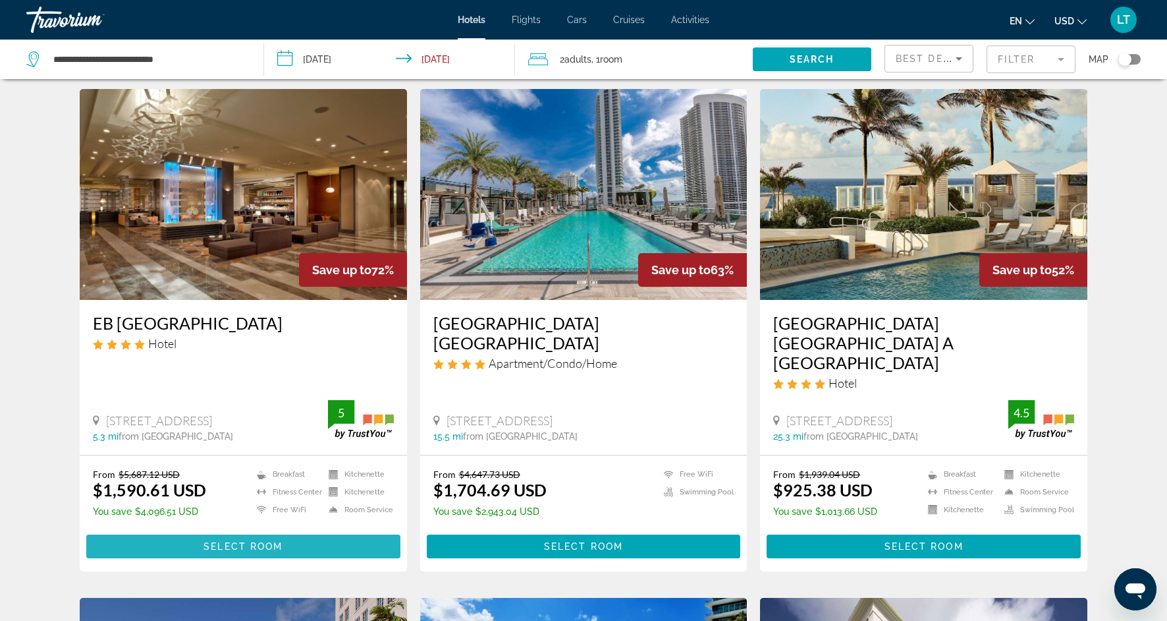
click at [286, 530] on span "Main content" at bounding box center [243, 546] width 314 height 32
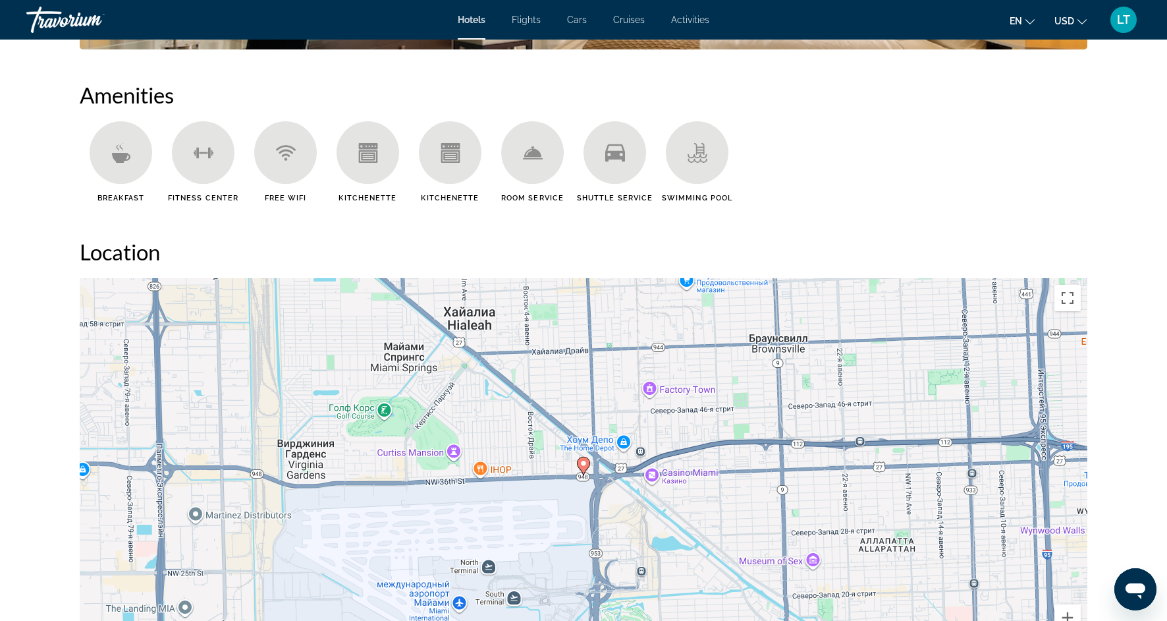
scroll to position [1051, 0]
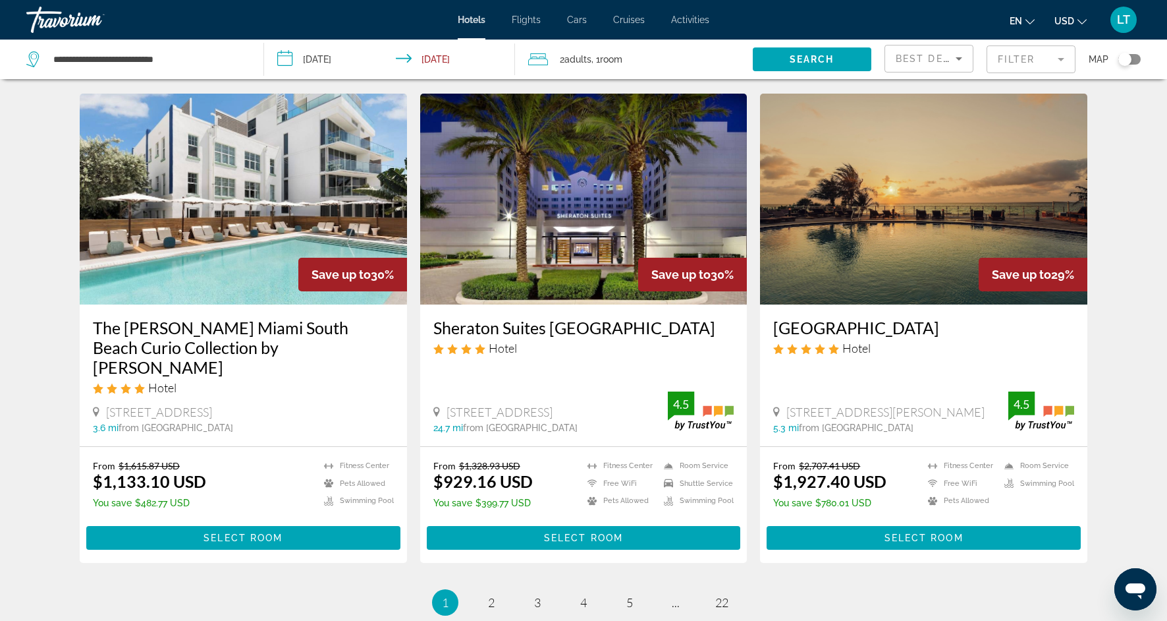
scroll to position [1532, 0]
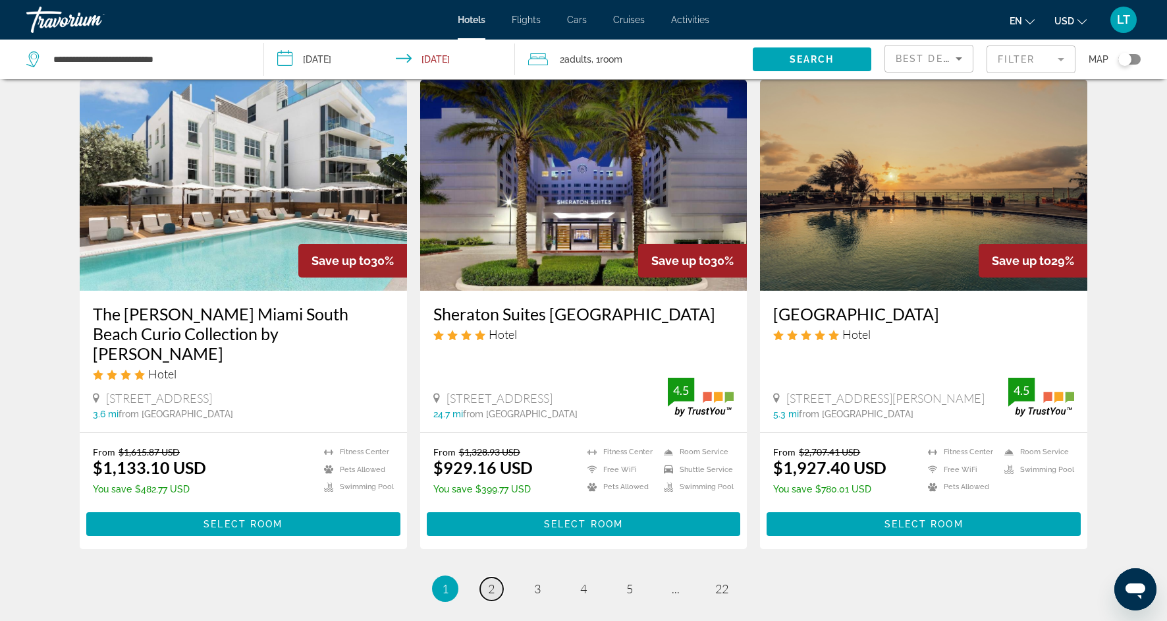
click at [491, 581] on span "2" at bounding box center [491, 588] width 7 height 14
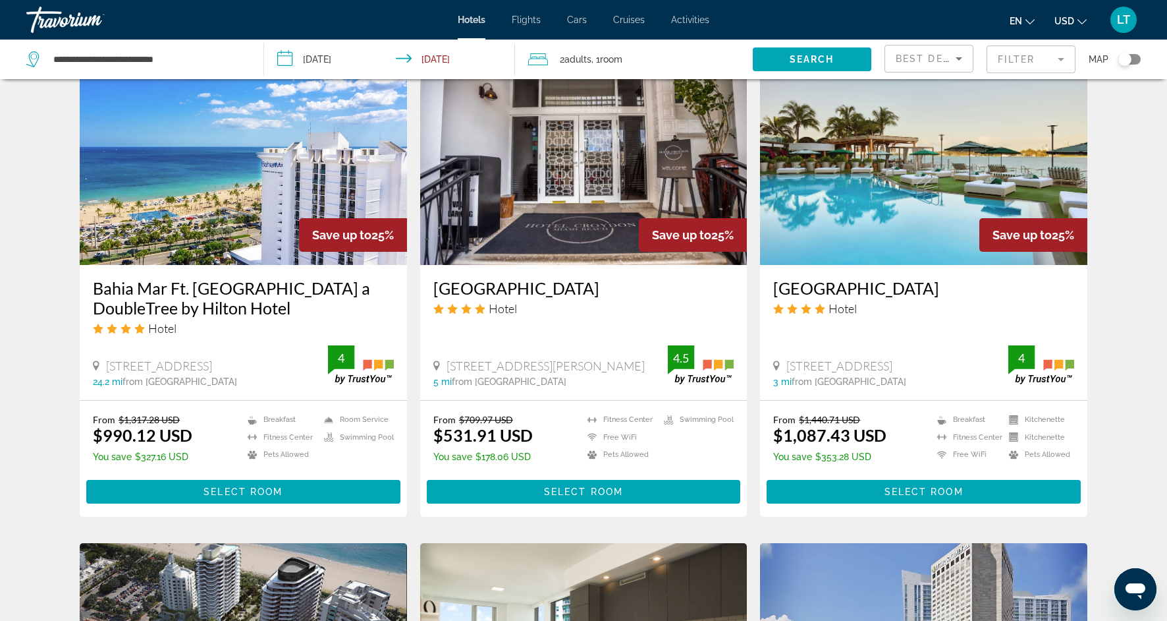
scroll to position [1036, 0]
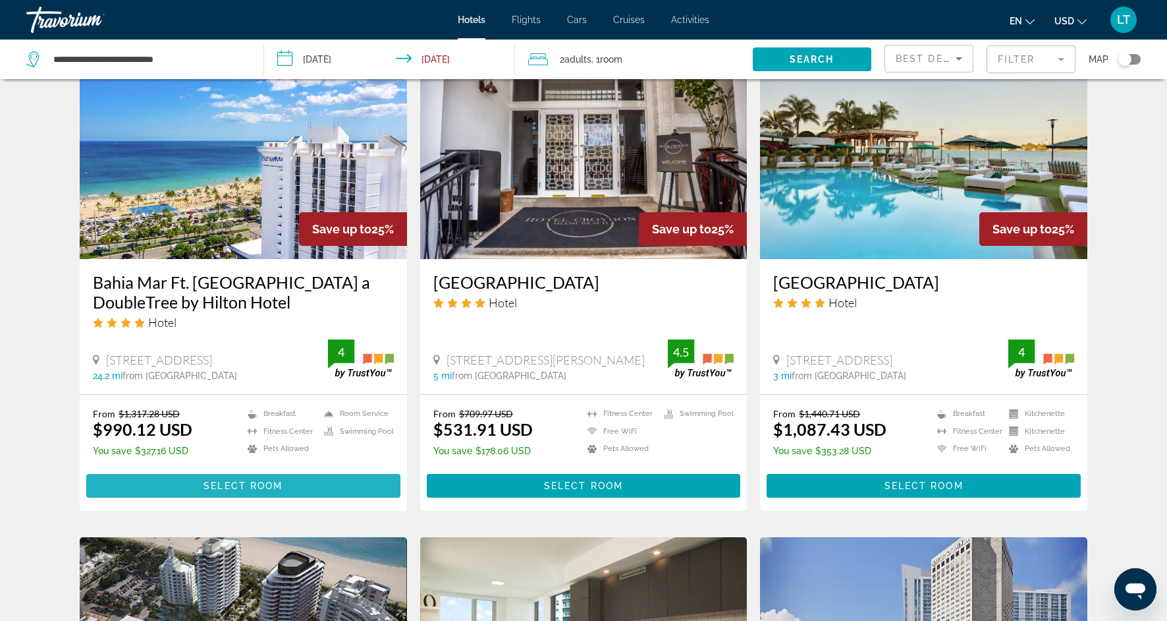
click at [227, 487] on span "Select Room" at bounding box center [243, 485] width 79 height 11
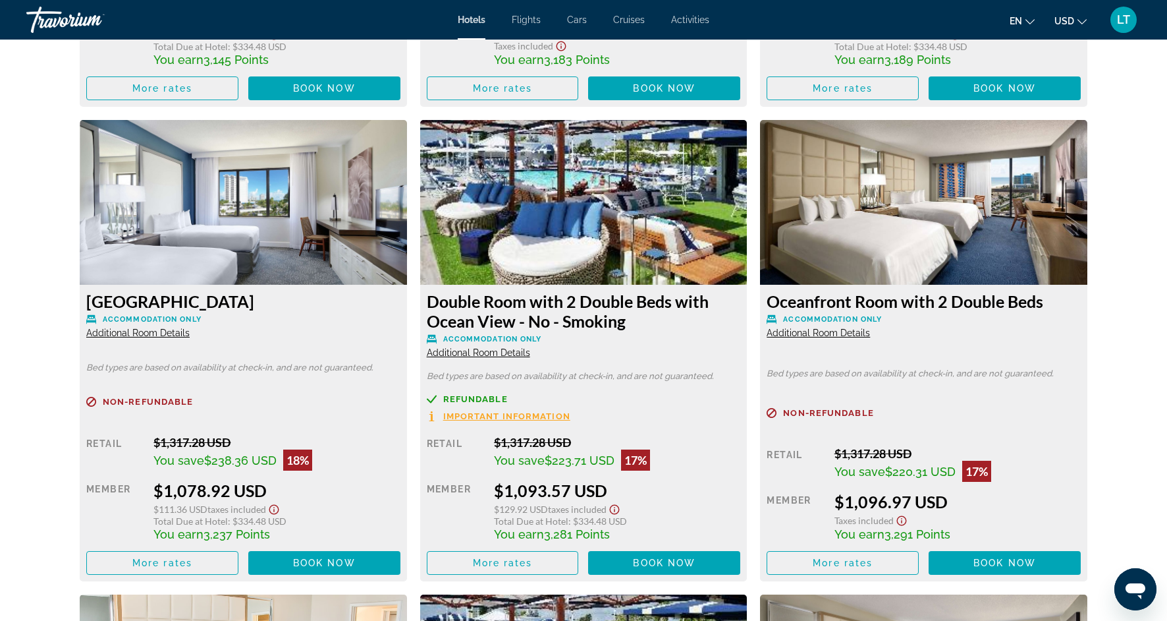
scroll to position [3642, 0]
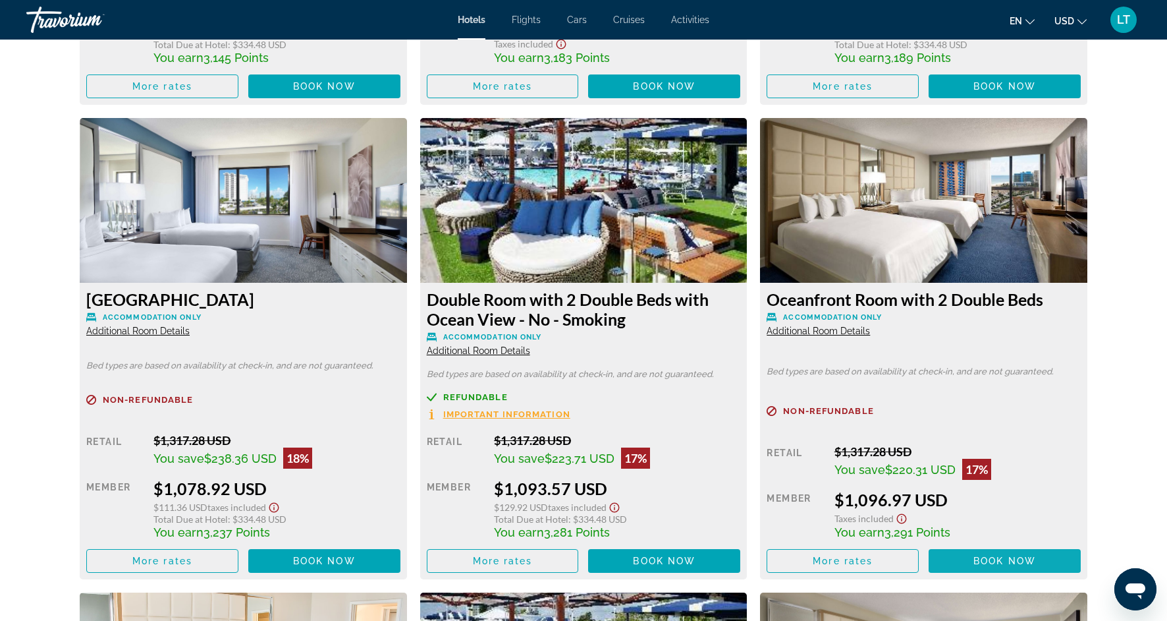
click at [955, 545] on span "Main content" at bounding box center [1005, 561] width 152 height 32
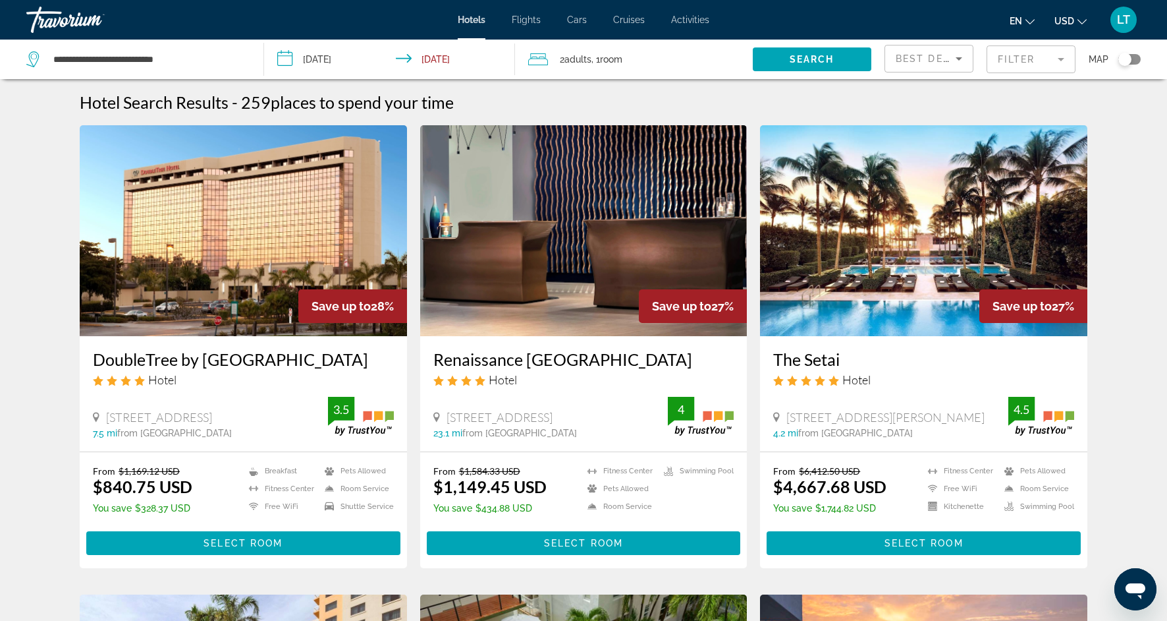
click at [328, 59] on input "**********" at bounding box center [392, 61] width 256 height 43
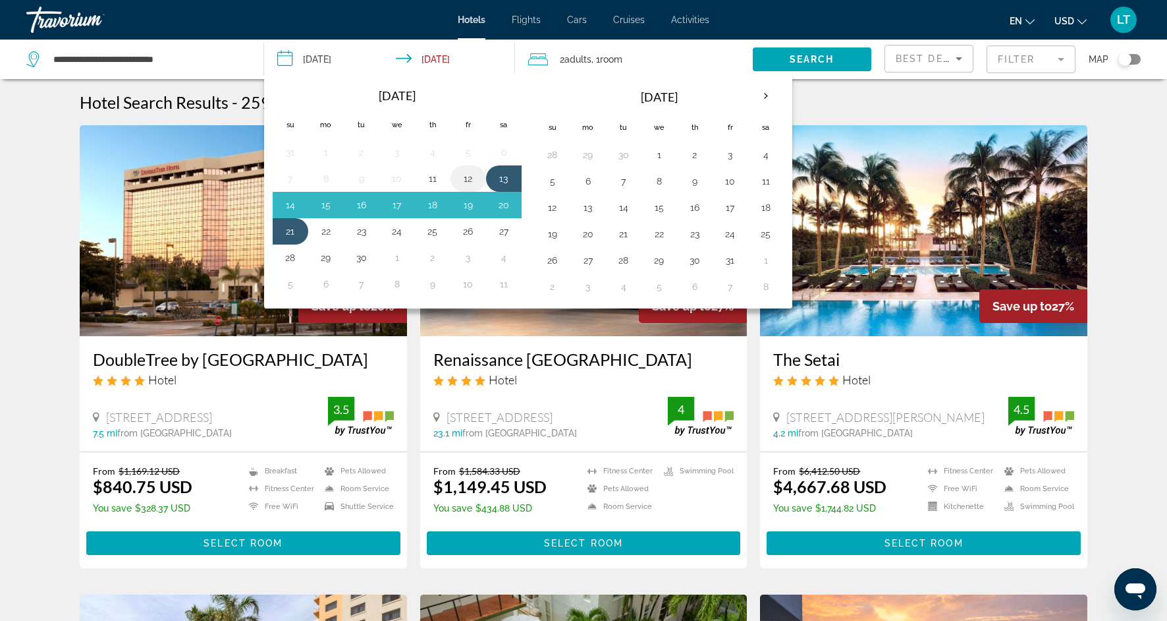
click at [468, 176] on button "12" at bounding box center [468, 178] width 21 height 18
click at [507, 208] on button "20" at bounding box center [503, 205] width 21 height 18
type input "**********"
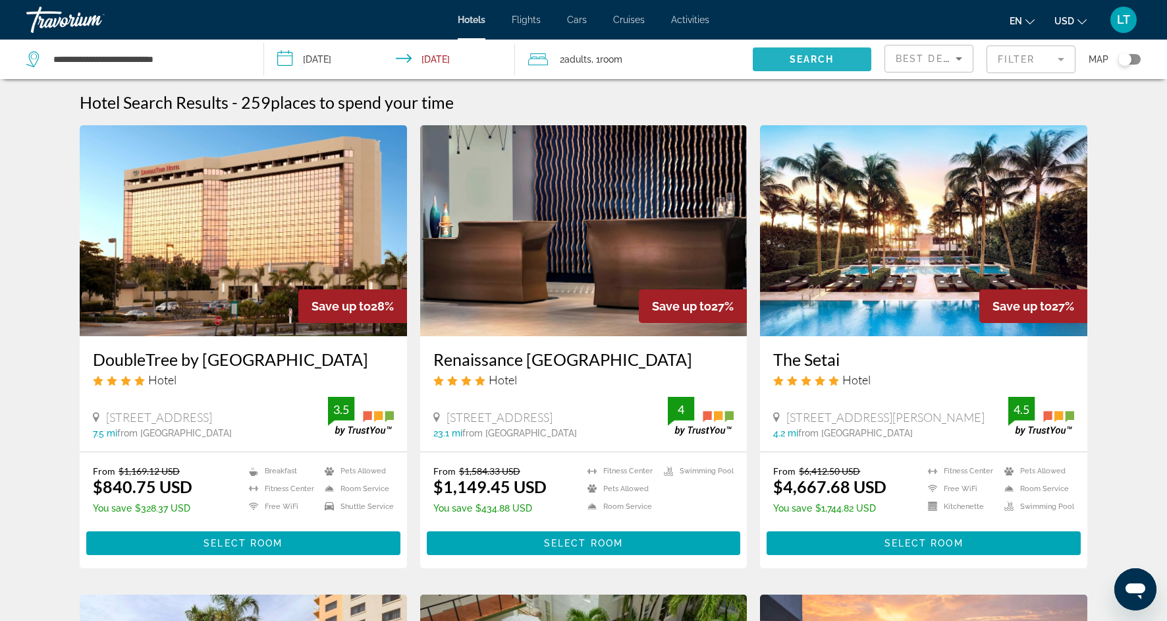
click at [819, 60] on span "Search" at bounding box center [812, 59] width 45 height 11
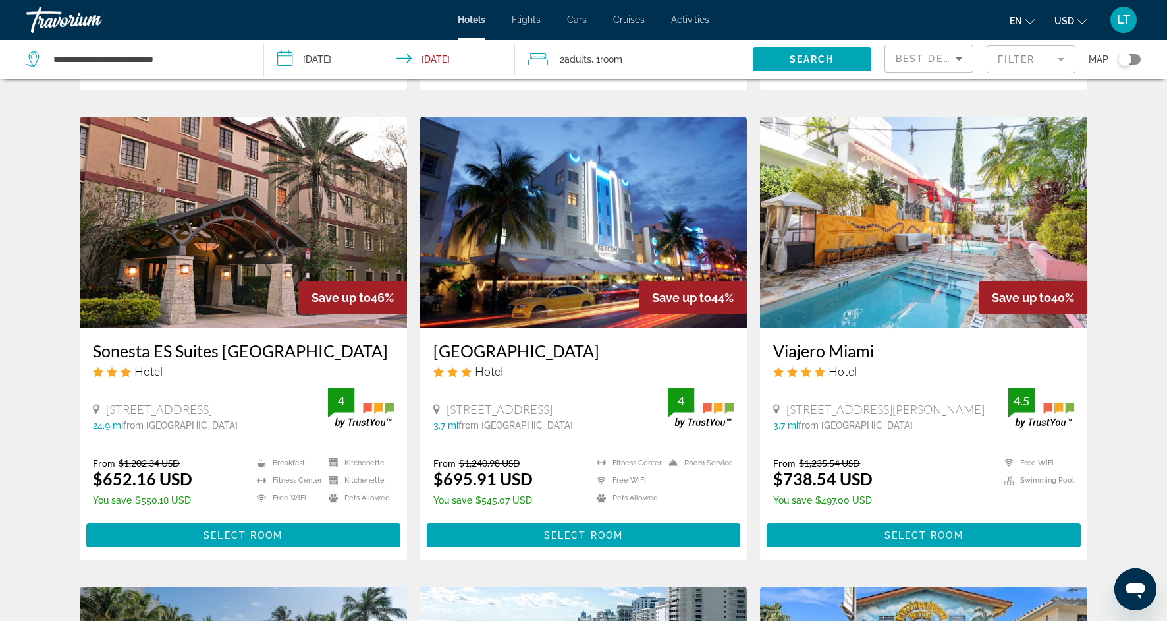
scroll to position [520, 0]
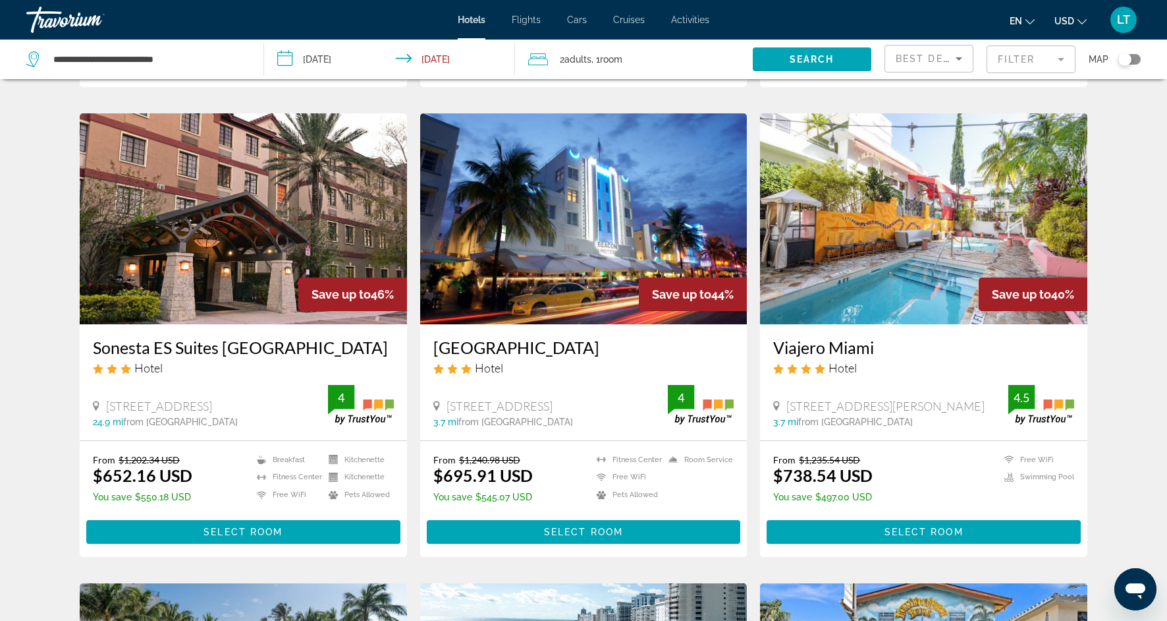
click at [1062, 58] on mat-form-field "Filter" at bounding box center [1031, 59] width 89 height 28
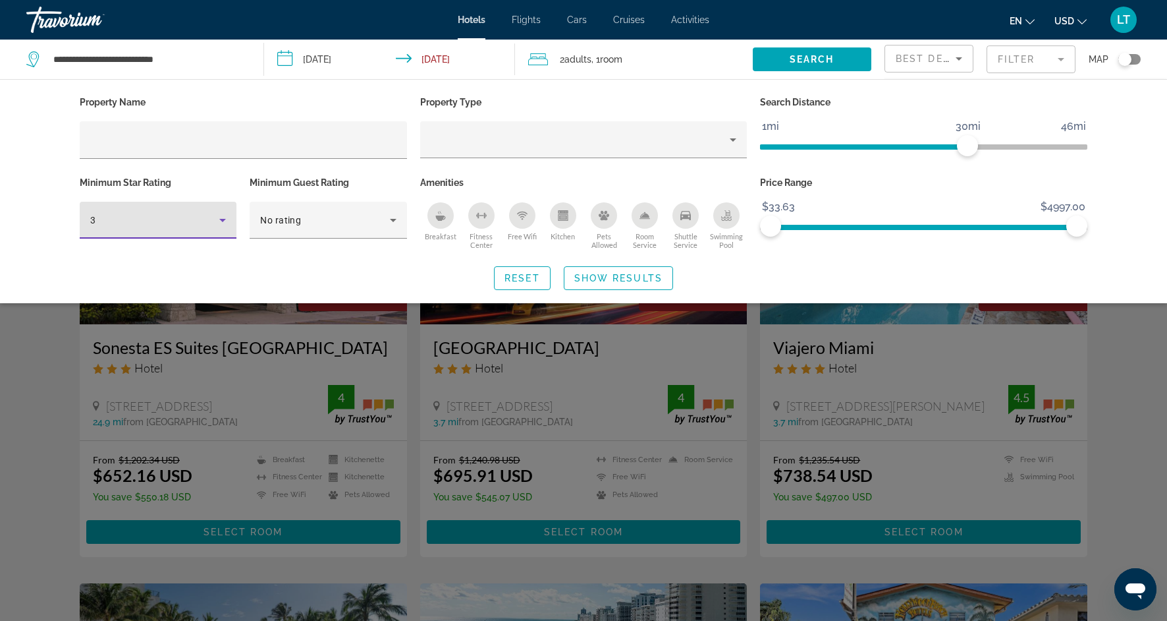
click at [220, 225] on icon "Hotel Filters" at bounding box center [223, 220] width 16 height 16
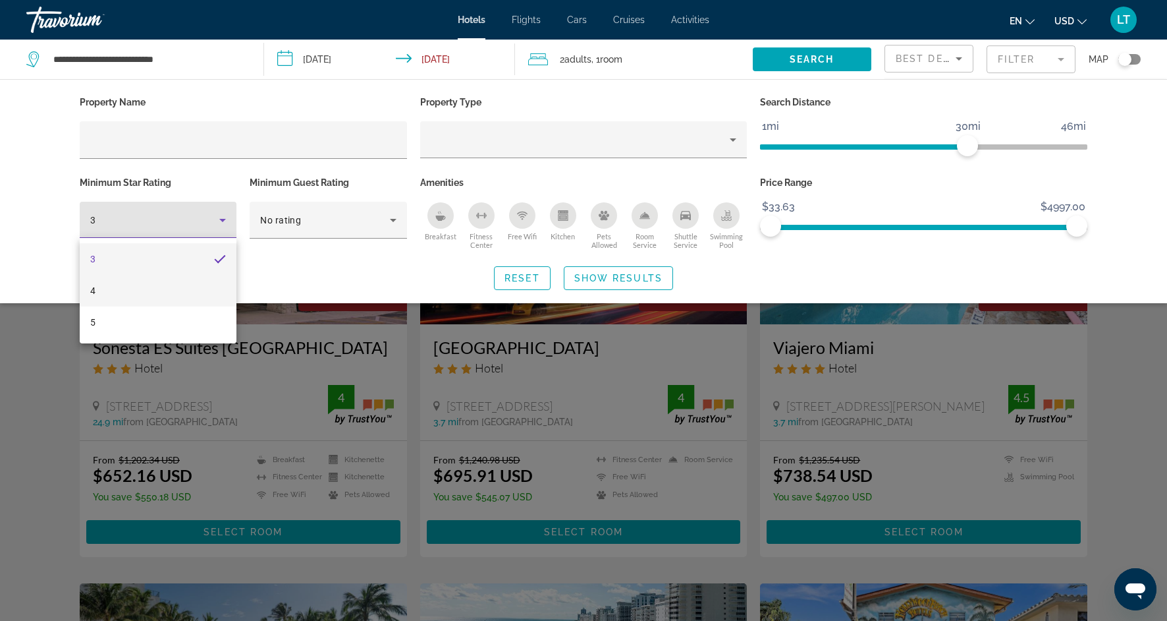
click at [188, 280] on mat-option "4" at bounding box center [158, 291] width 157 height 32
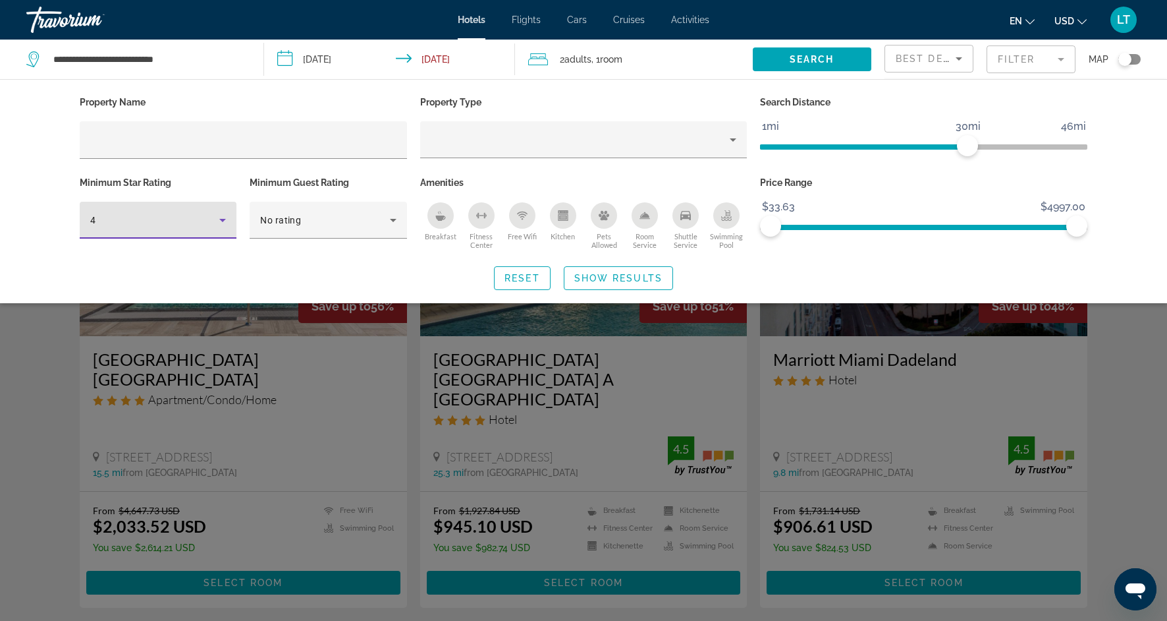
click at [57, 443] on div "Search widget" at bounding box center [583, 409] width 1167 height 423
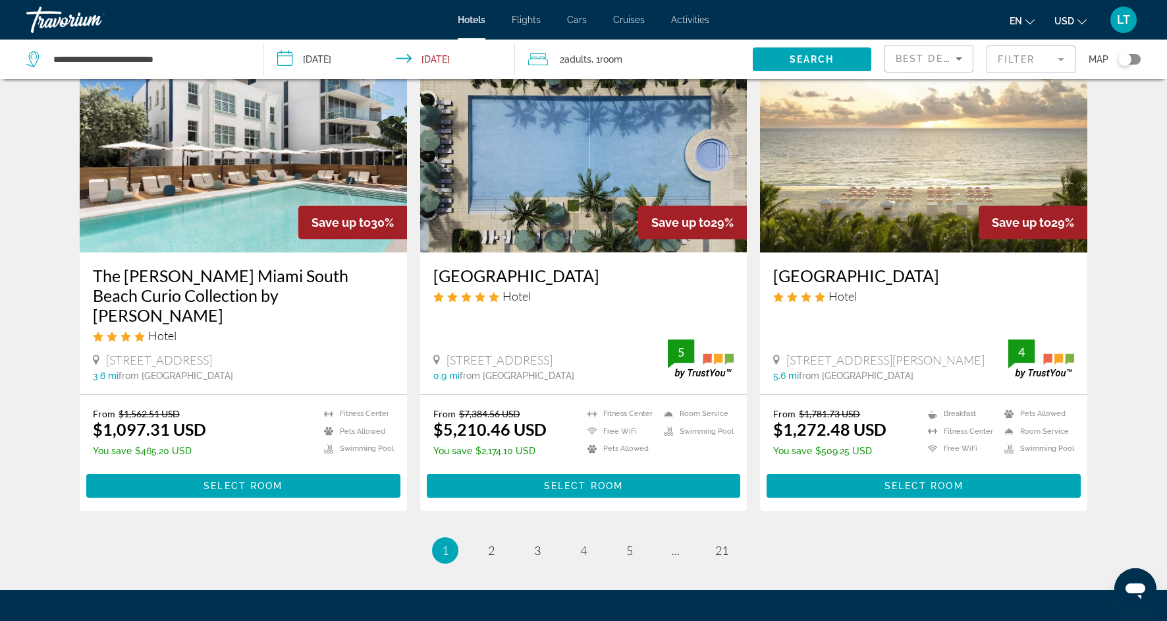
scroll to position [1554, 0]
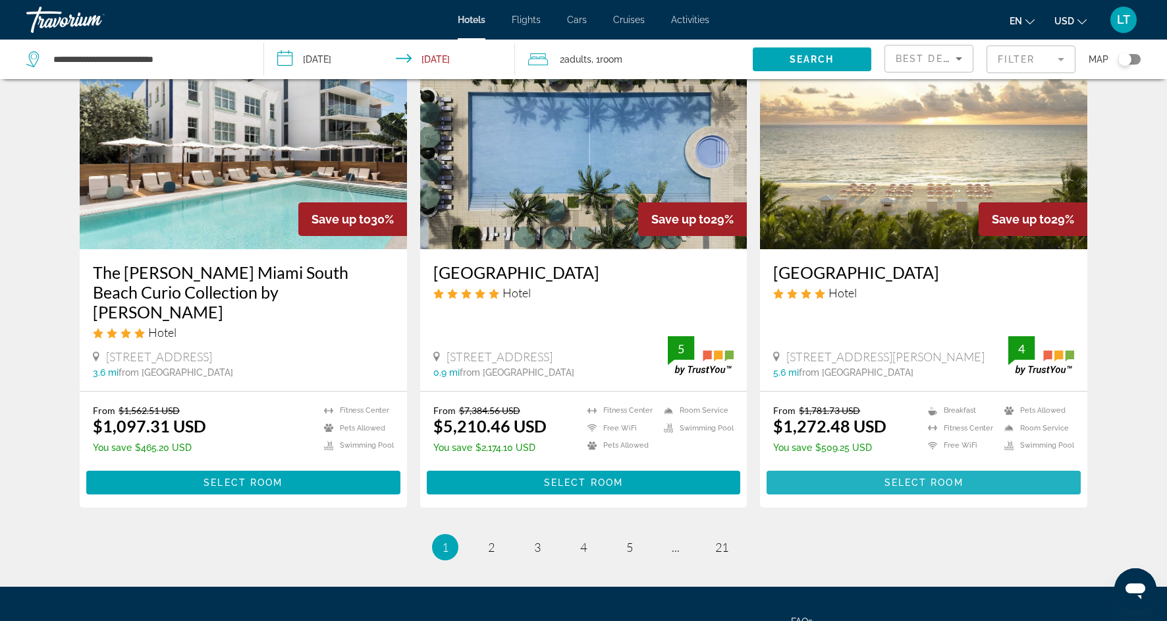
click at [950, 477] on span "Select Room" at bounding box center [924, 482] width 79 height 11
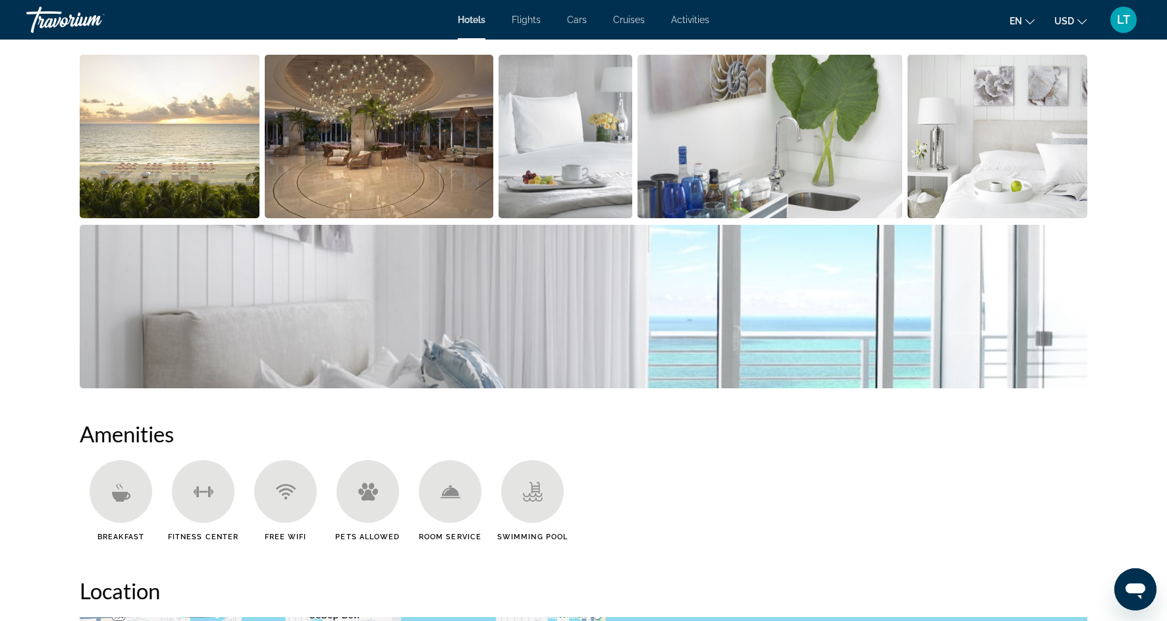
scroll to position [678, 0]
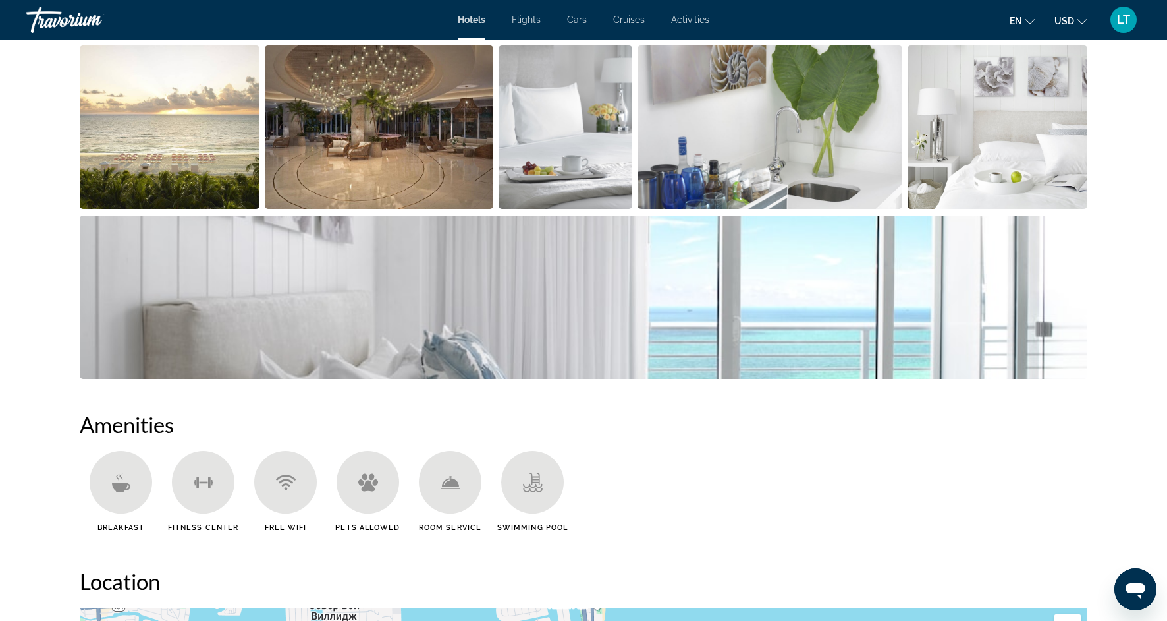
click at [918, 330] on img "Open full-screen image slider" at bounding box center [584, 296] width 1008 height 163
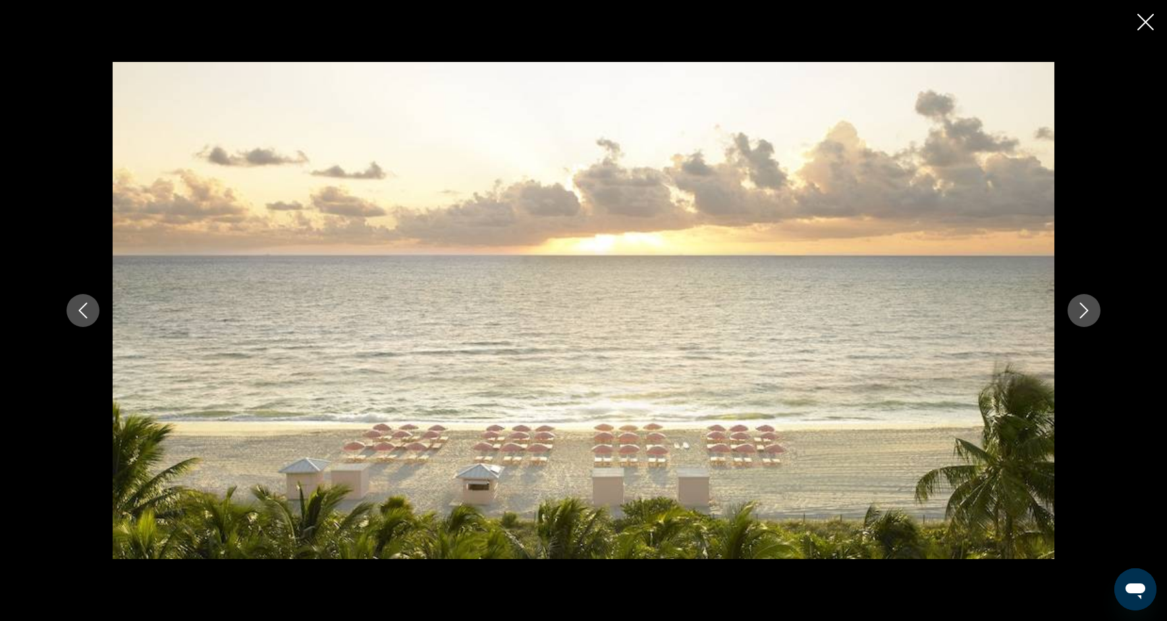
click at [1091, 314] on icon "Next image" at bounding box center [1085, 310] width 16 height 16
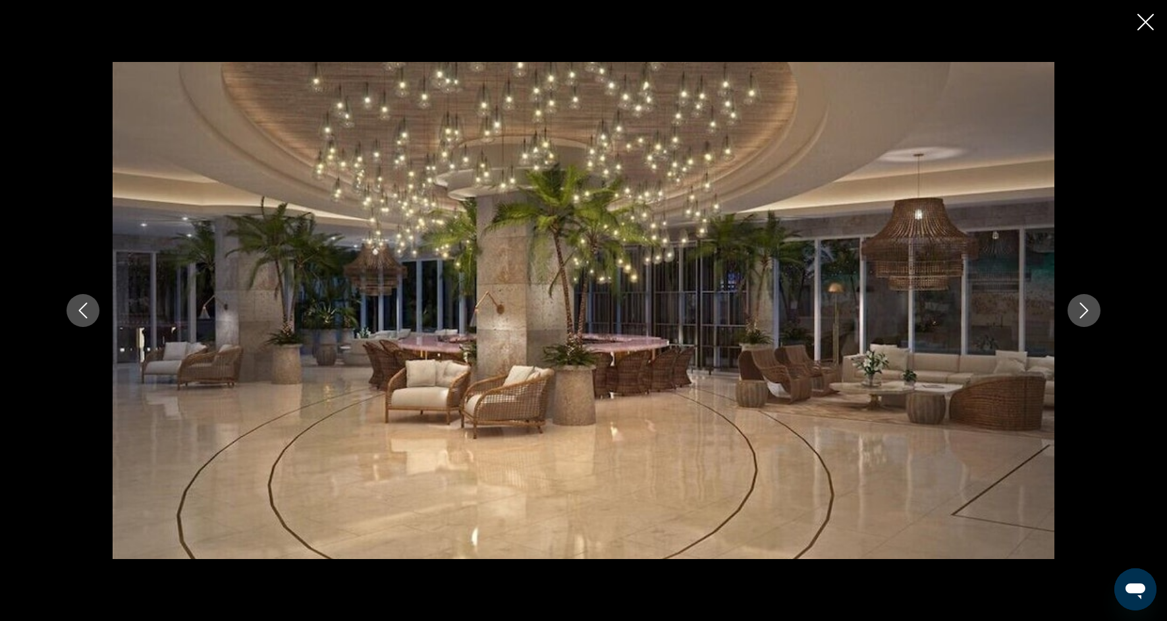
click at [1091, 314] on icon "Next image" at bounding box center [1085, 310] width 16 height 16
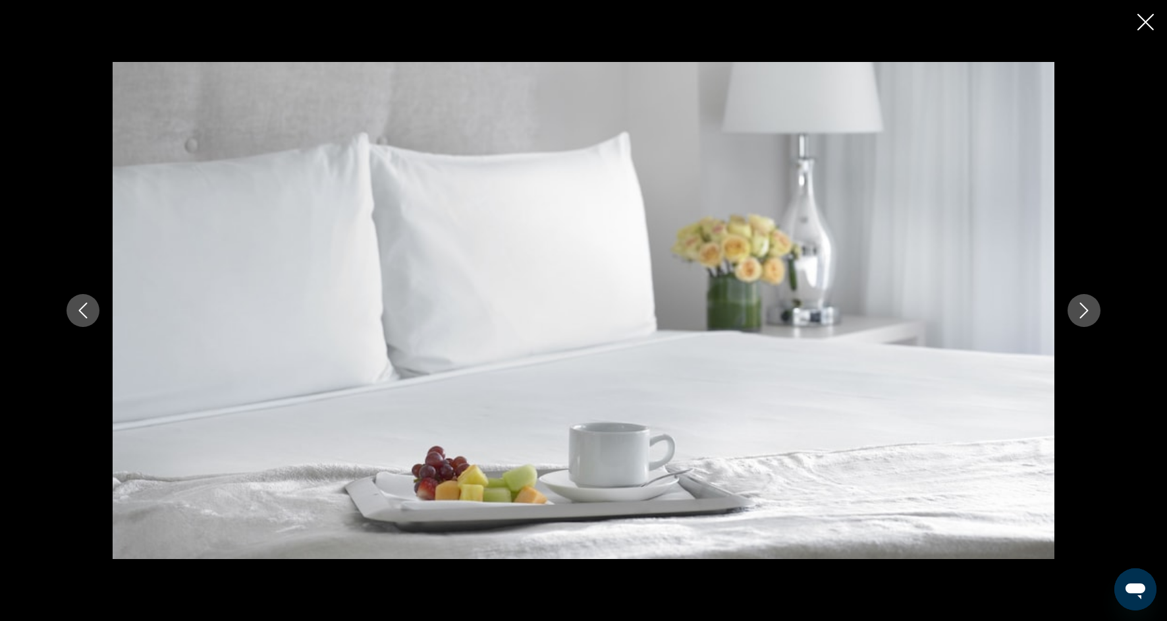
click at [1091, 314] on icon "Next image" at bounding box center [1085, 310] width 16 height 16
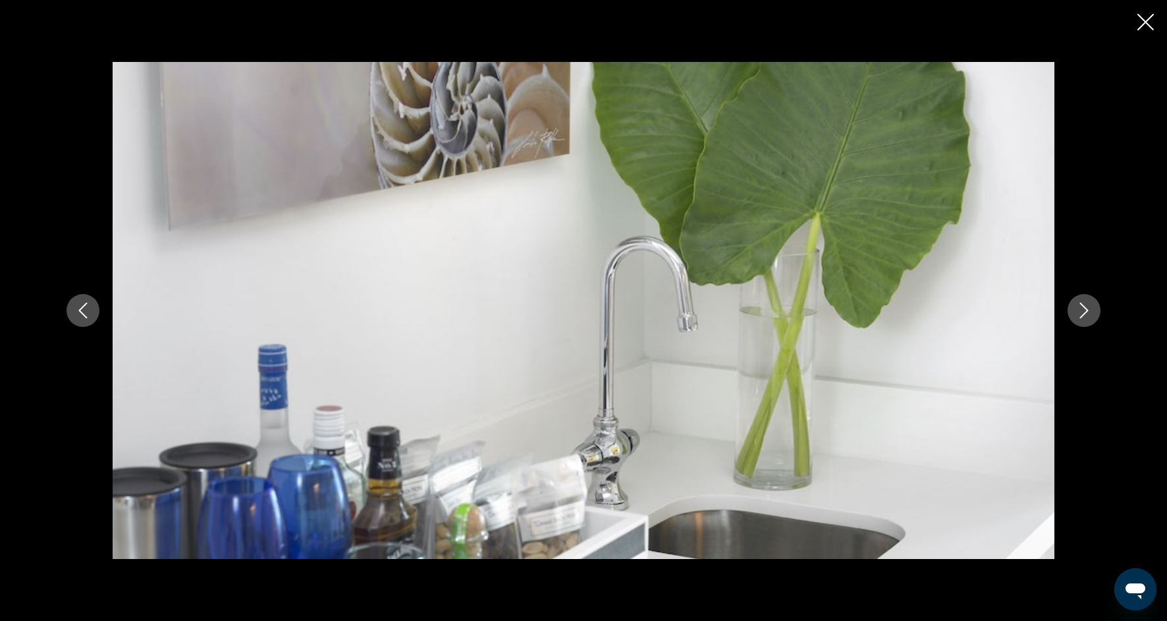
click at [1091, 314] on icon "Next image" at bounding box center [1085, 310] width 16 height 16
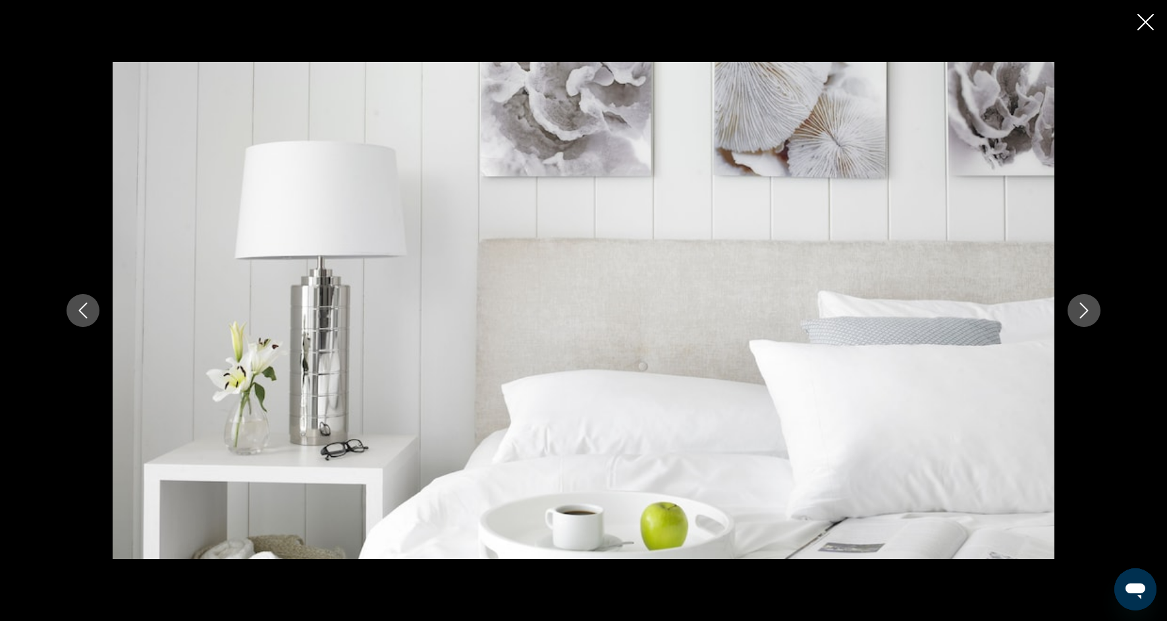
click at [1091, 315] on icon "Next image" at bounding box center [1085, 310] width 16 height 16
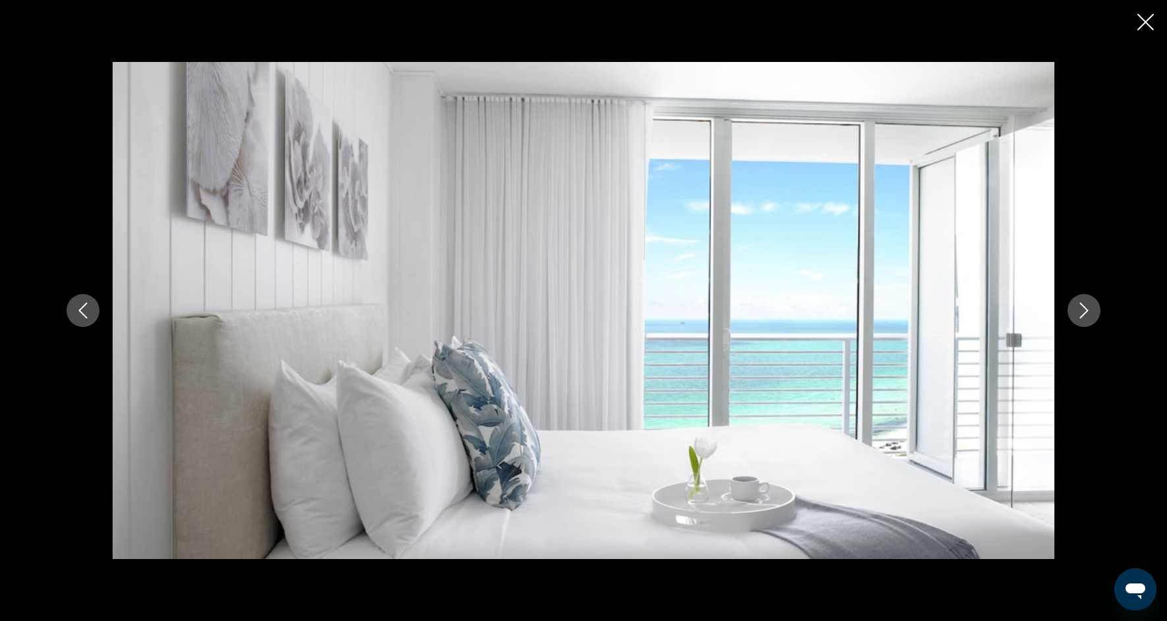
click at [1091, 315] on icon "Next image" at bounding box center [1085, 310] width 16 height 16
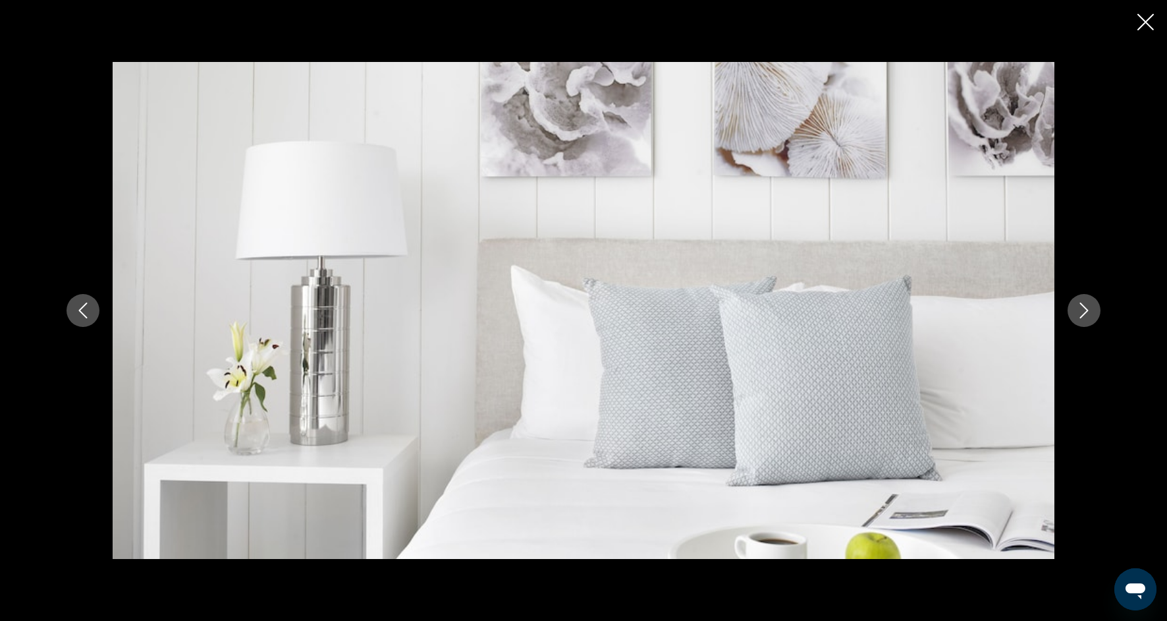
click at [1091, 315] on icon "Next image" at bounding box center [1085, 310] width 16 height 16
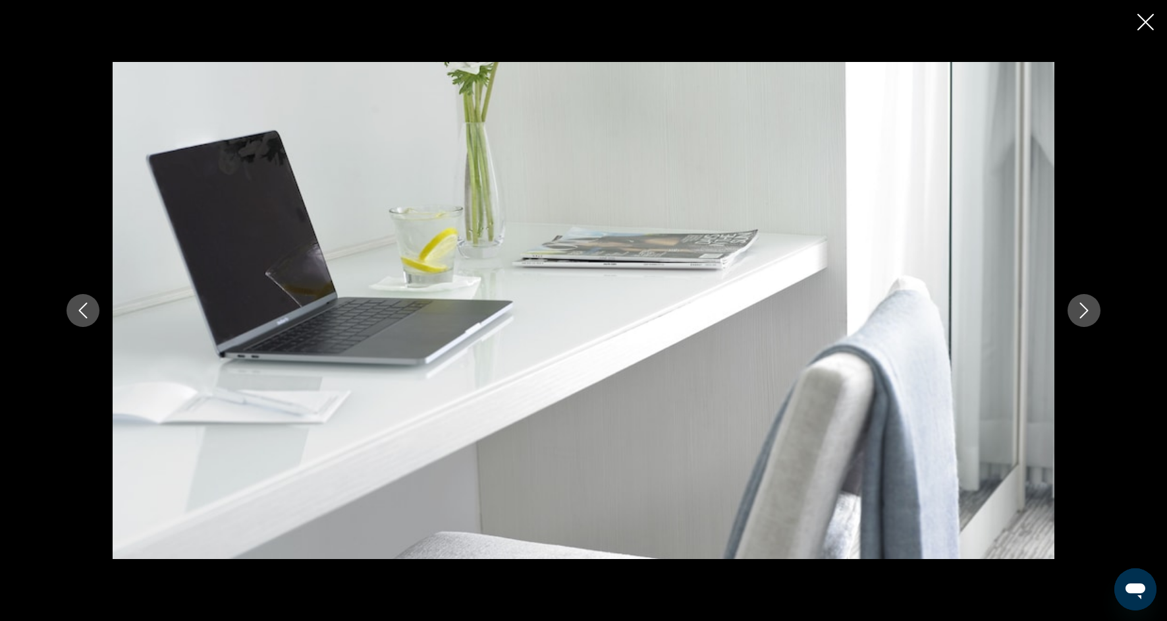
click at [1091, 315] on icon "Next image" at bounding box center [1085, 310] width 16 height 16
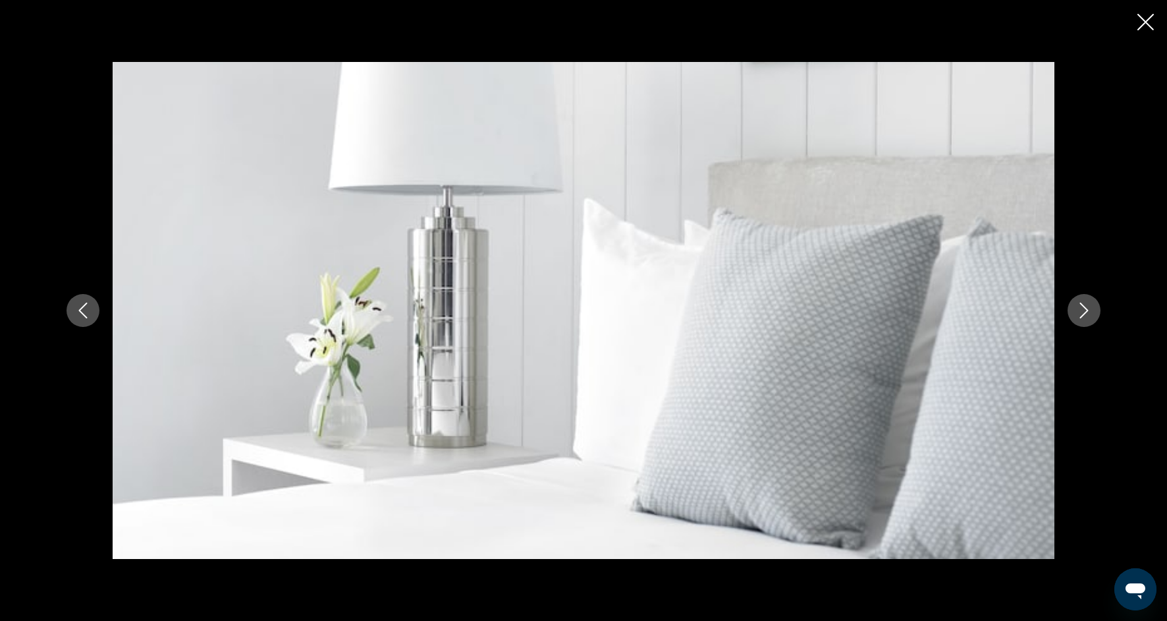
click at [1091, 315] on icon "Next image" at bounding box center [1085, 310] width 16 height 16
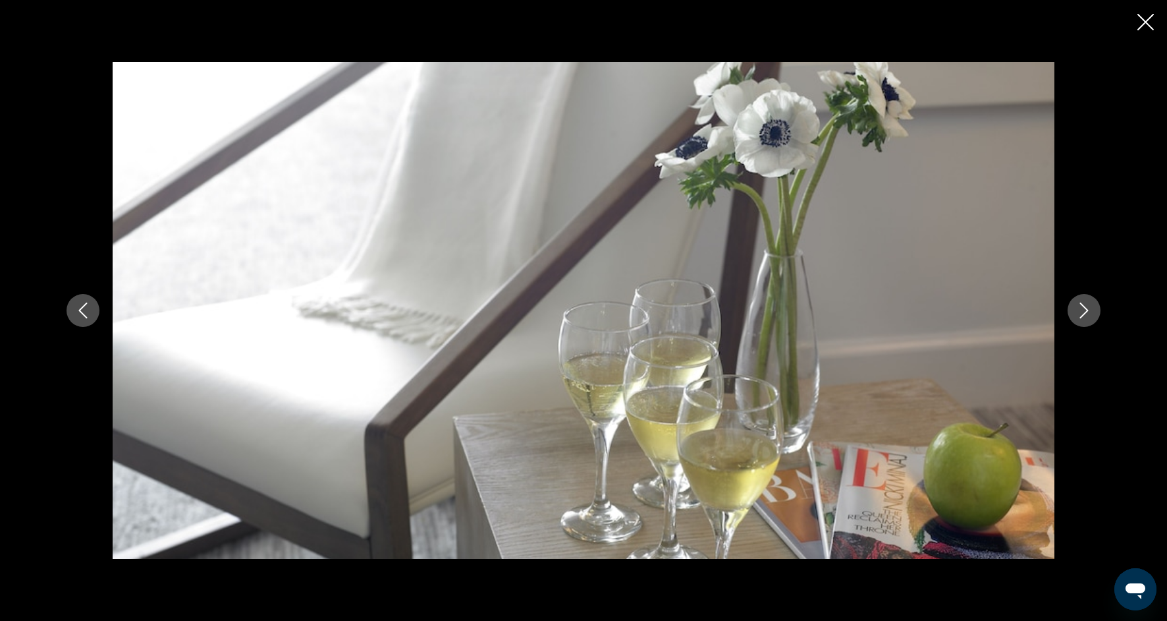
click at [1091, 316] on icon "Next image" at bounding box center [1085, 310] width 16 height 16
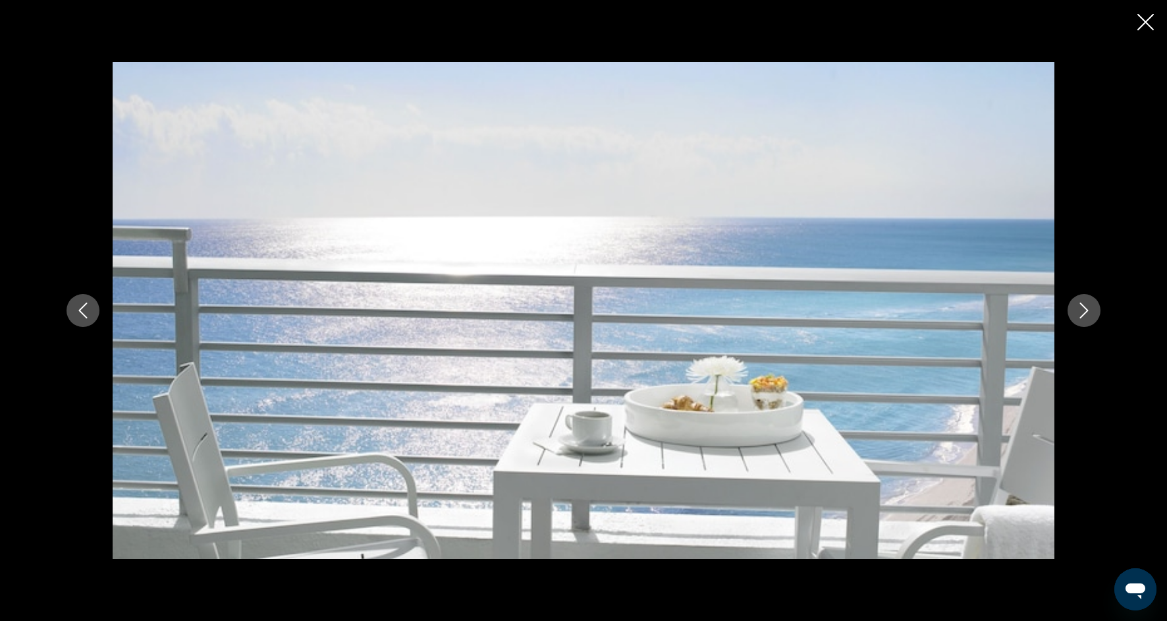
click at [1091, 316] on icon "Next image" at bounding box center [1085, 310] width 16 height 16
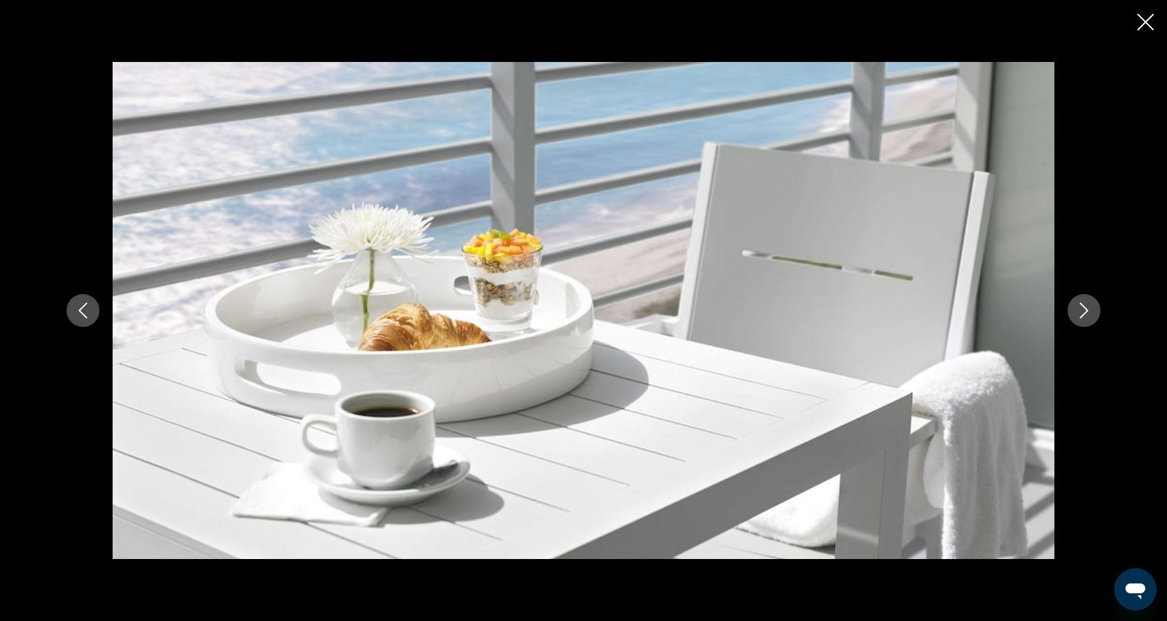
click at [1091, 316] on icon "Next image" at bounding box center [1085, 310] width 16 height 16
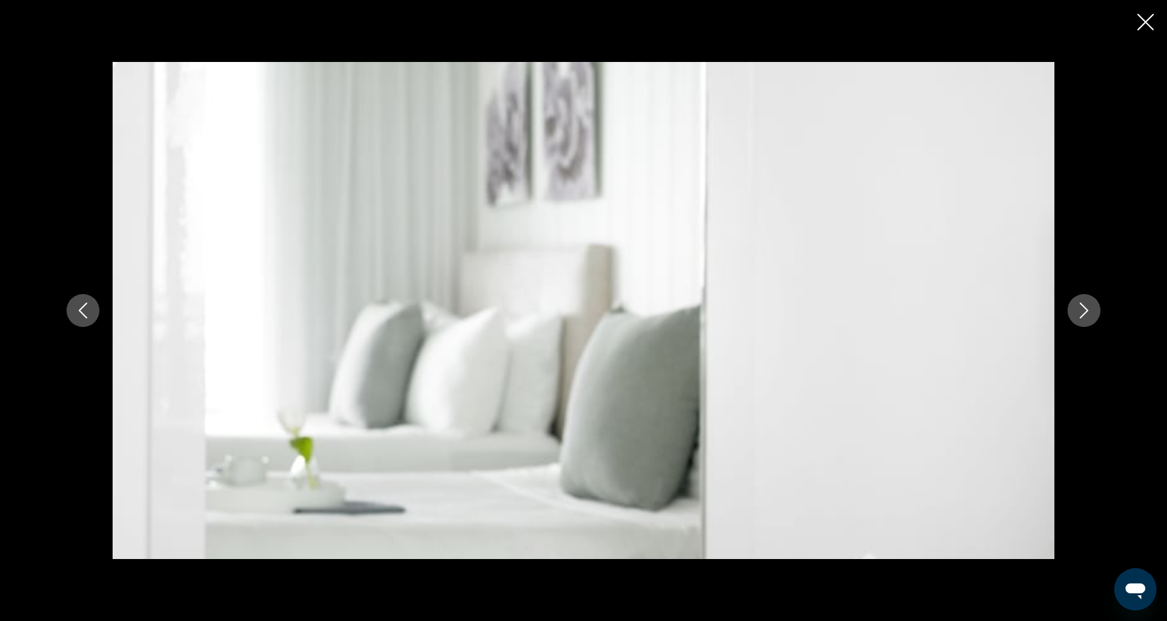
click at [1091, 316] on icon "Next image" at bounding box center [1085, 310] width 16 height 16
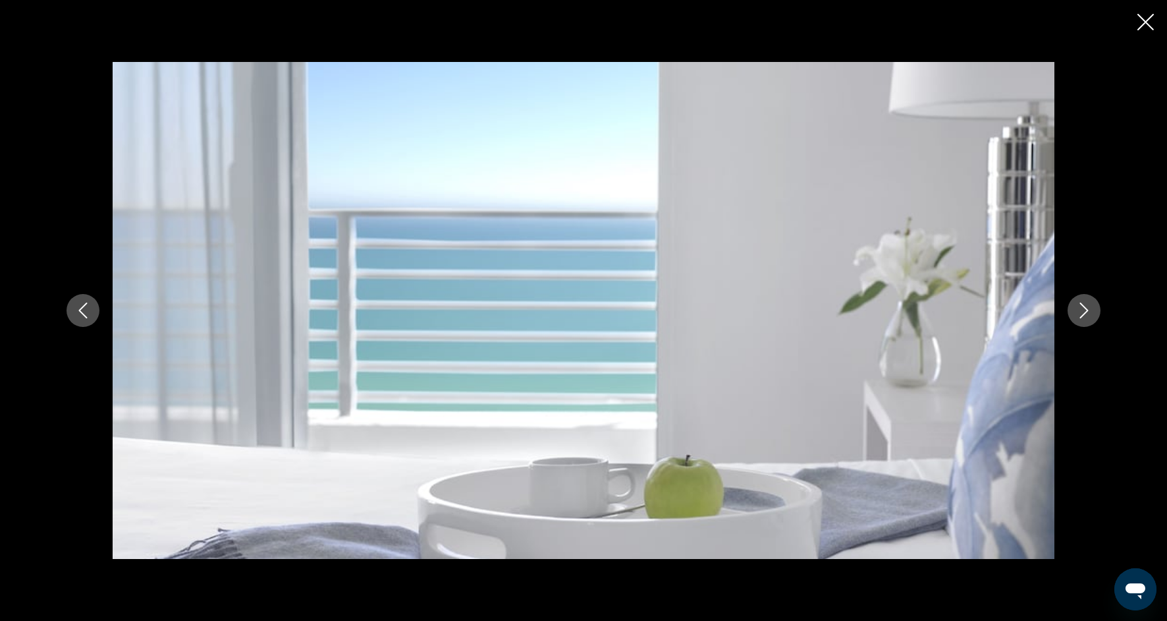
click at [1091, 316] on icon "Next image" at bounding box center [1085, 310] width 16 height 16
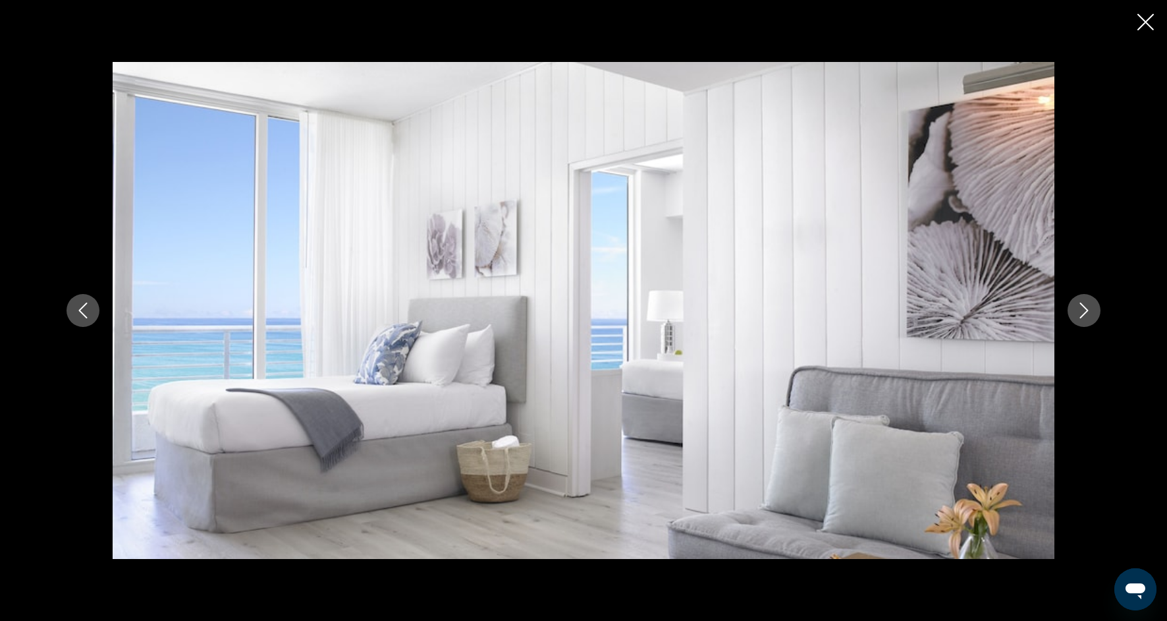
click at [1091, 316] on icon "Next image" at bounding box center [1085, 310] width 16 height 16
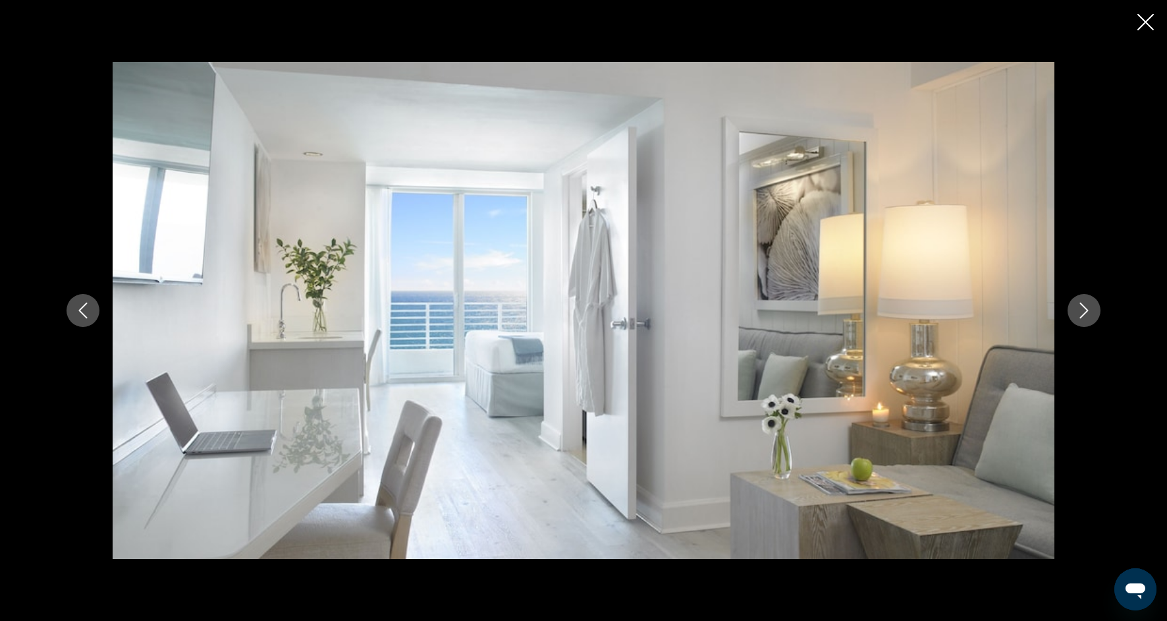
click at [1091, 316] on icon "Next image" at bounding box center [1085, 310] width 16 height 16
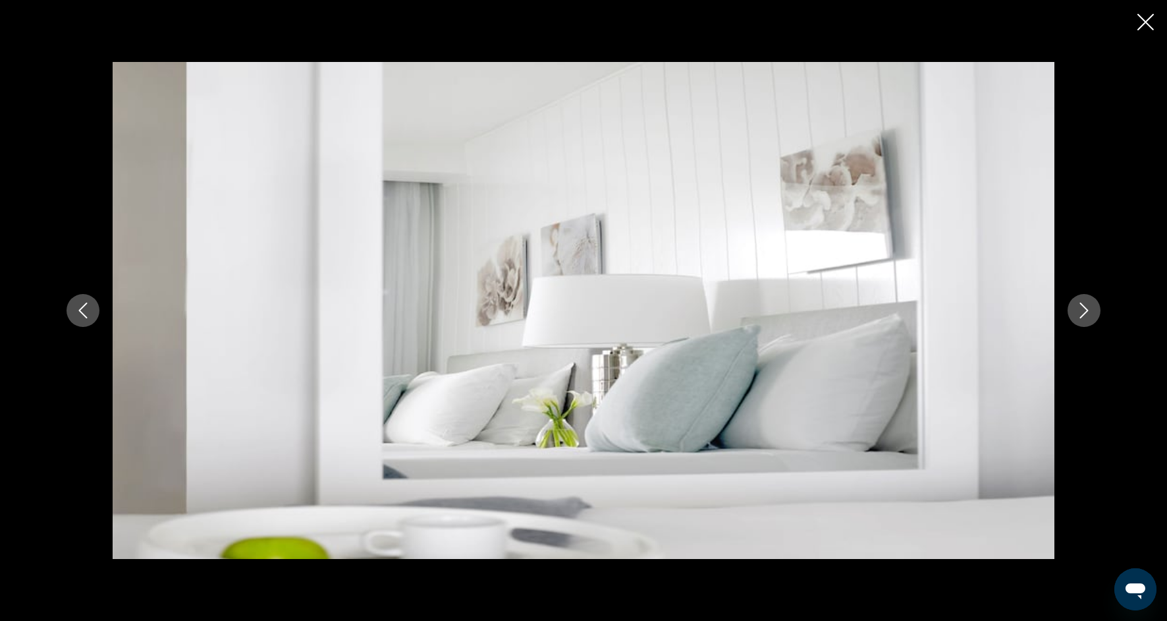
click at [1145, 21] on icon "Close slideshow" at bounding box center [1146, 22] width 16 height 16
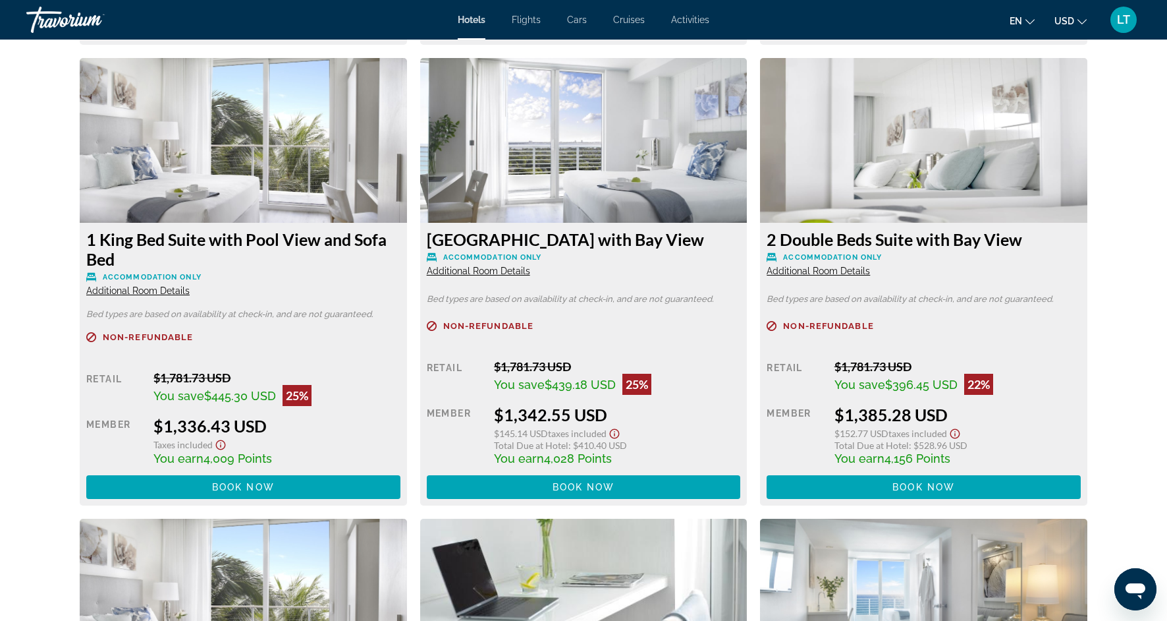
scroll to position [2689, 0]
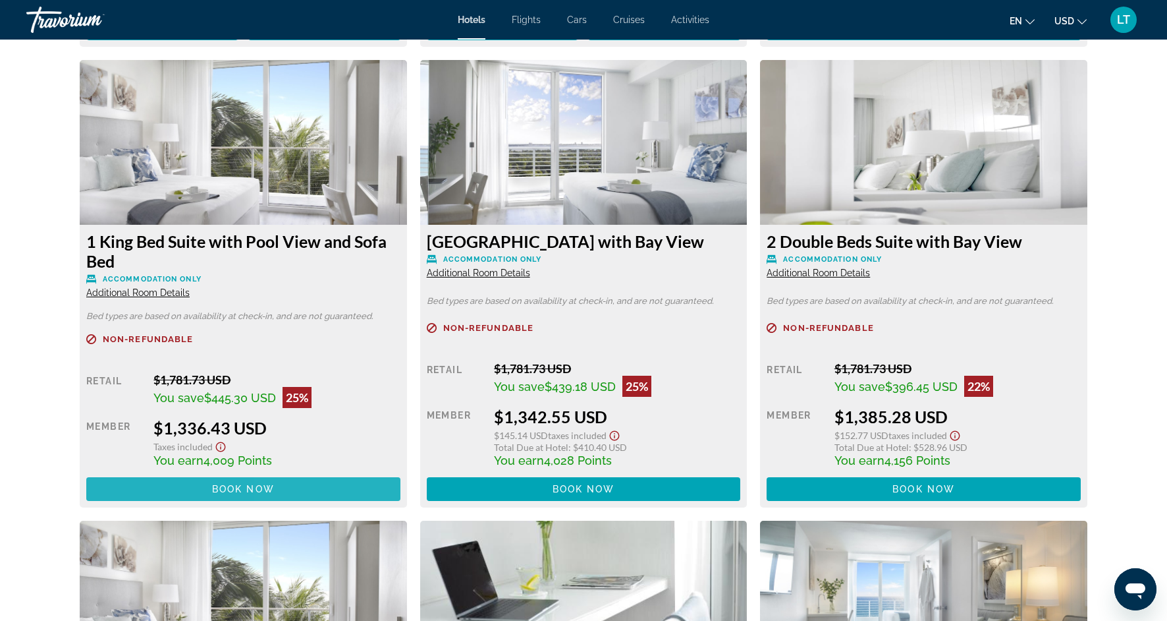
click at [294, 487] on span "Main content" at bounding box center [243, 489] width 314 height 32
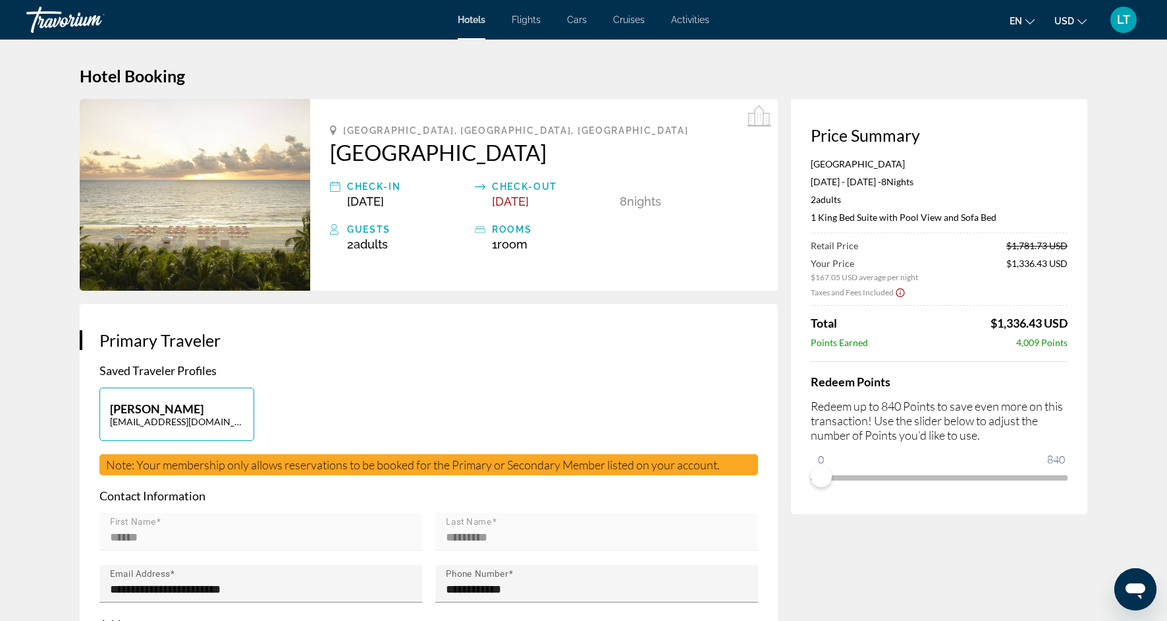
click at [899, 295] on icon "Show Taxes and Fees disclaimer" at bounding box center [900, 293] width 11 height 12
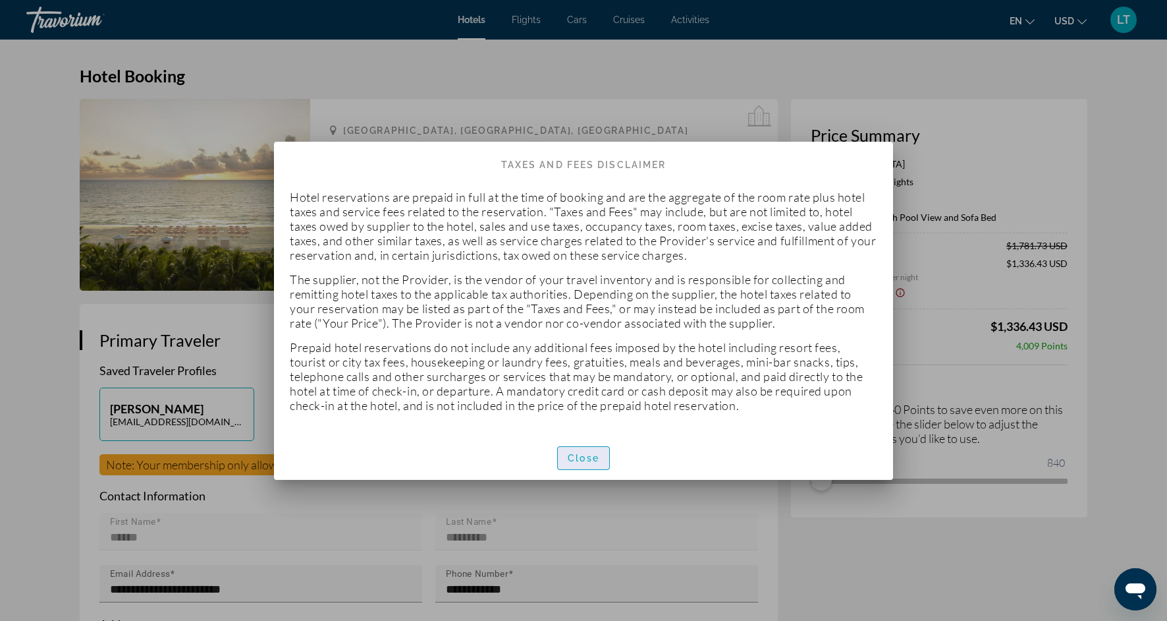
click at [599, 453] on span "Close" at bounding box center [584, 458] width 32 height 11
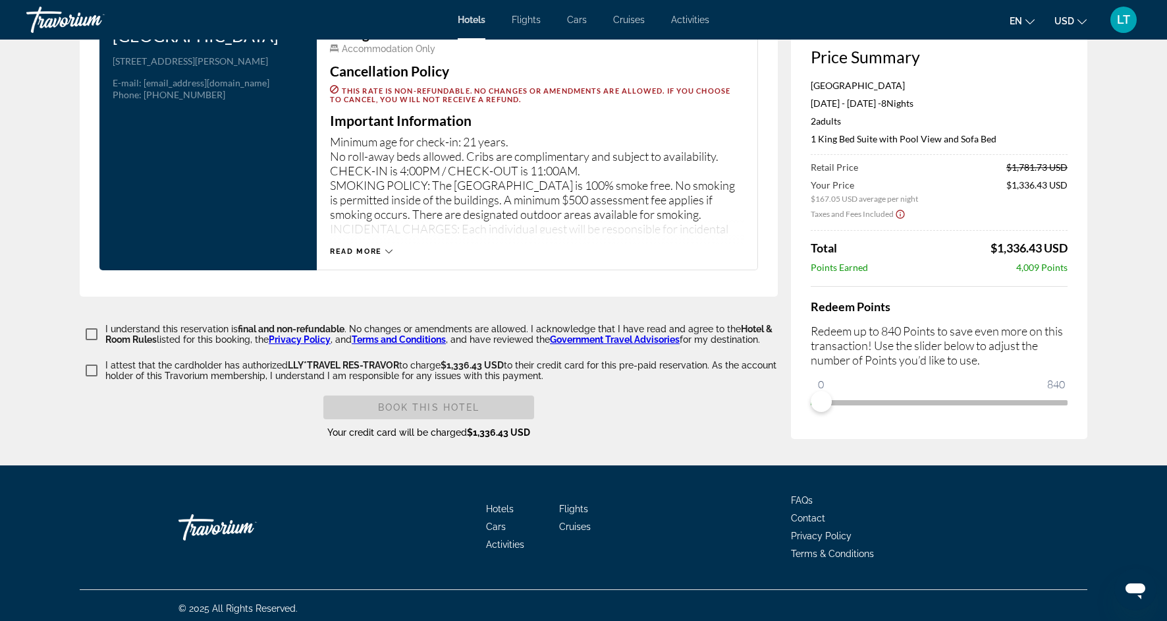
scroll to position [2062, 0]
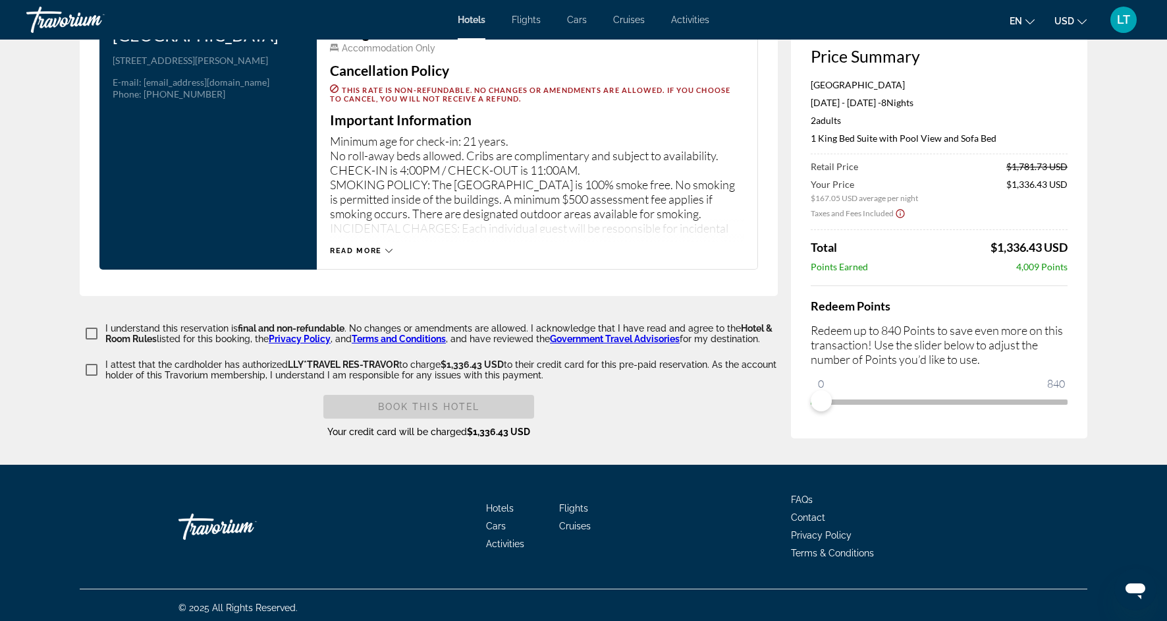
click at [387, 247] on icon "Main content" at bounding box center [388, 250] width 7 height 7
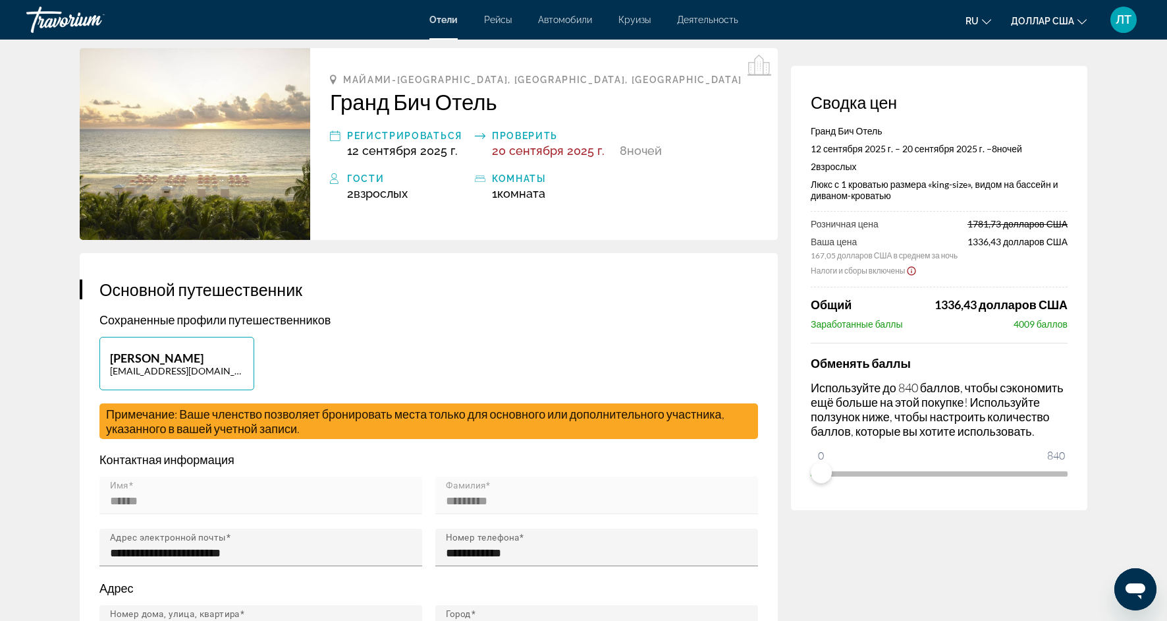
scroll to position [0, 0]
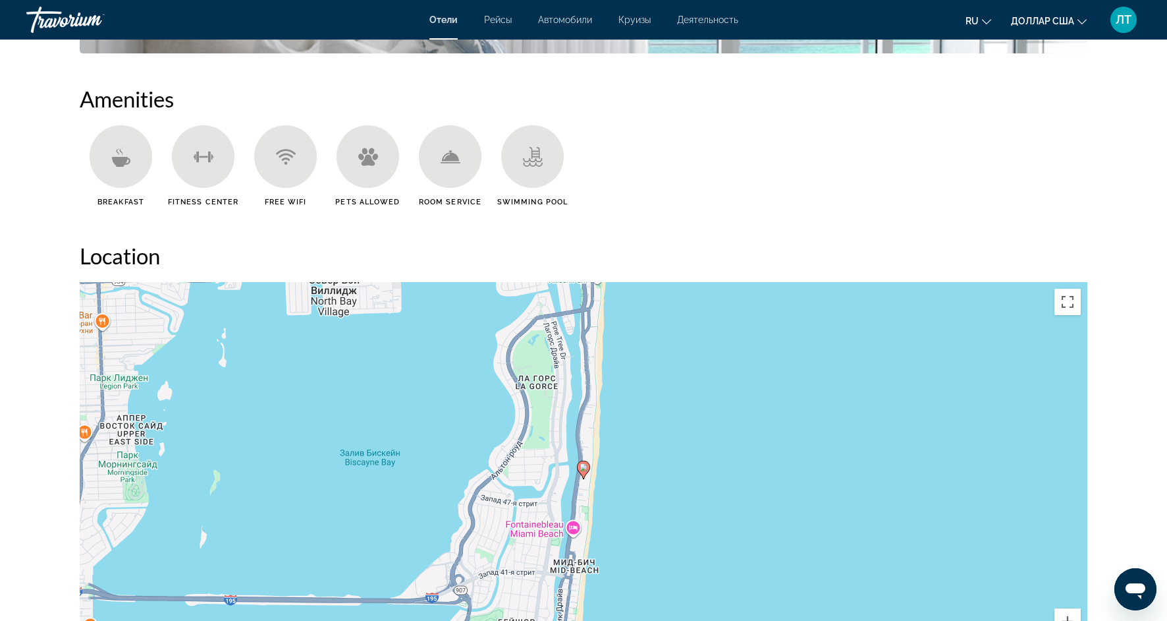
scroll to position [1007, 0]
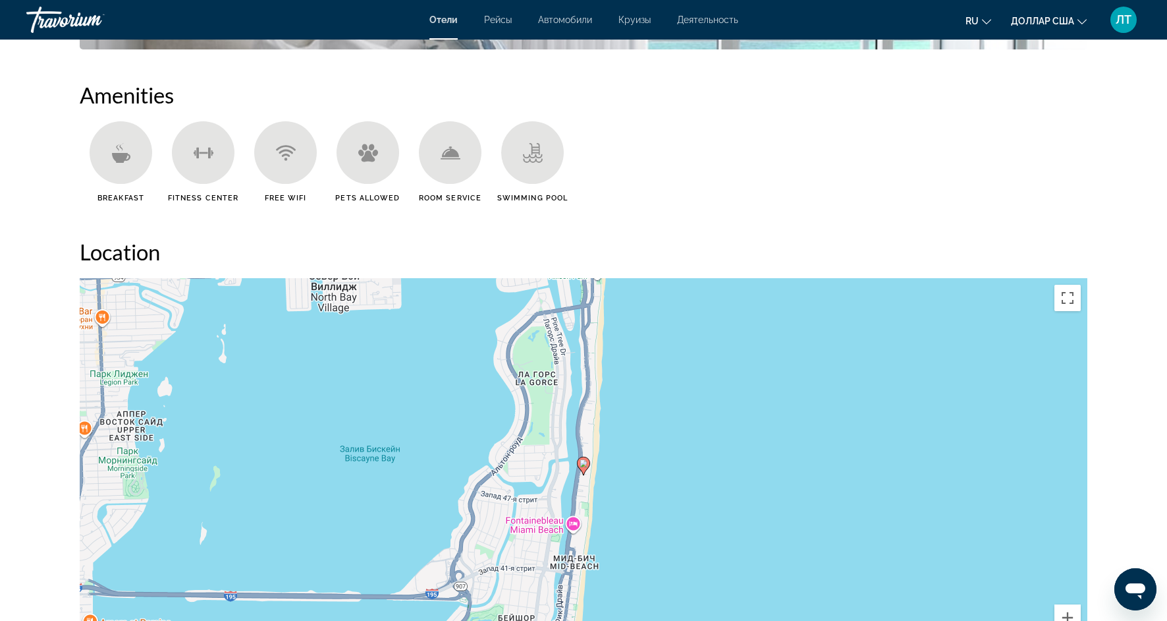
click at [134, 158] on div "Основное содержание" at bounding box center [121, 152] width 63 height 63
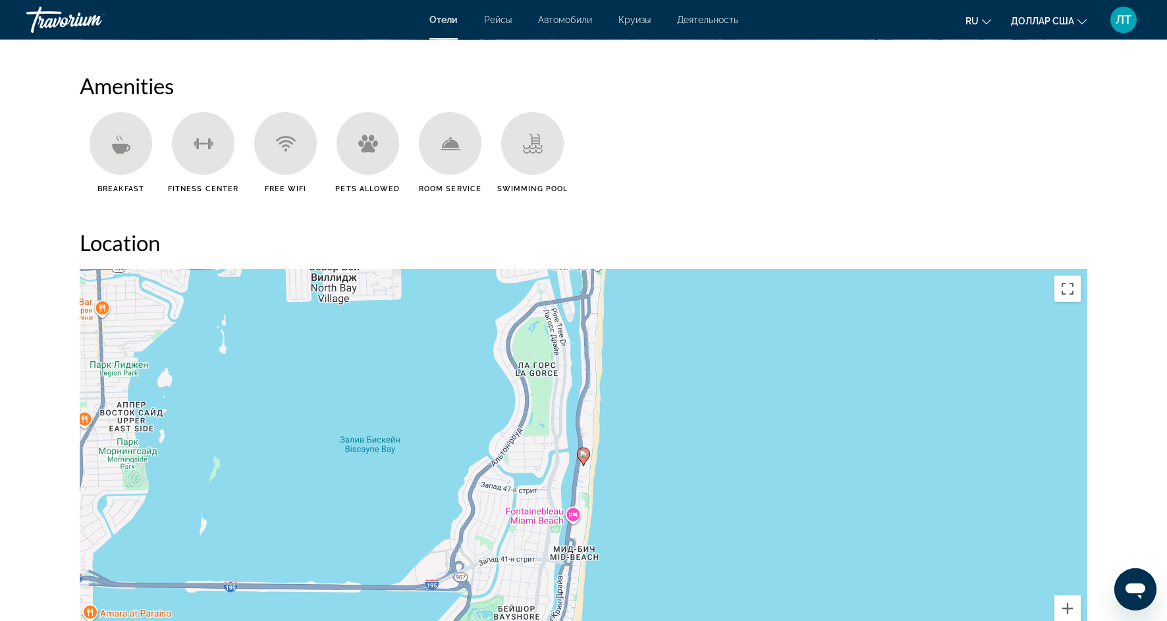
click at [294, 524] on div "Чтобы активировать перетаскивание с помощью клавиатуры, нажмите Alt + Ввод. Пос…" at bounding box center [584, 466] width 1008 height 395
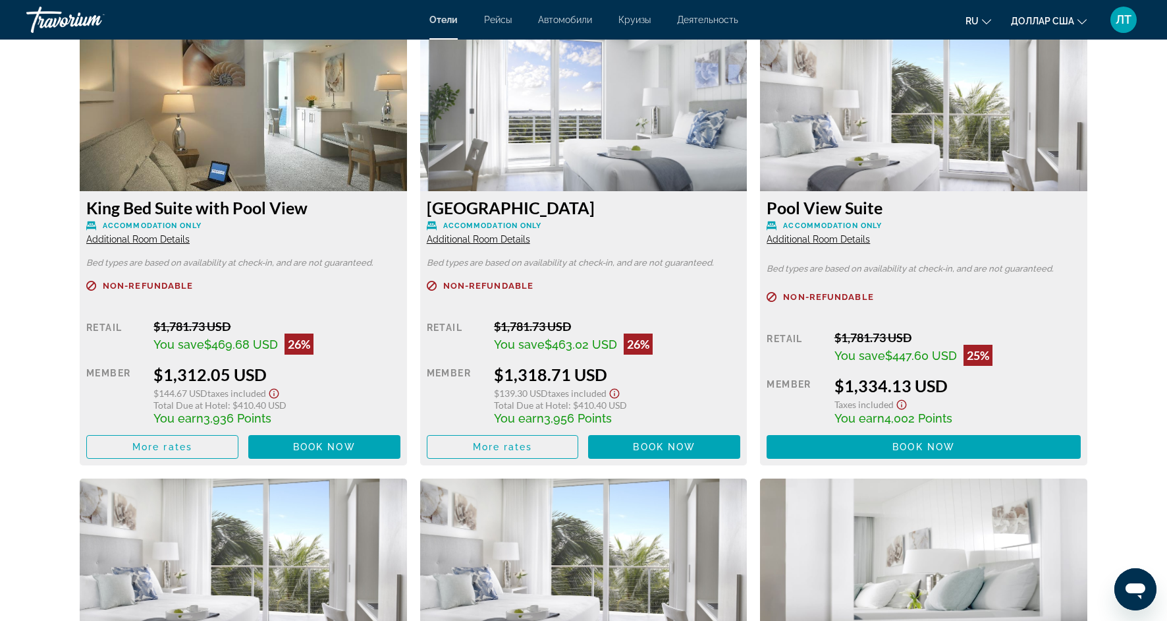
scroll to position [2269, 0]
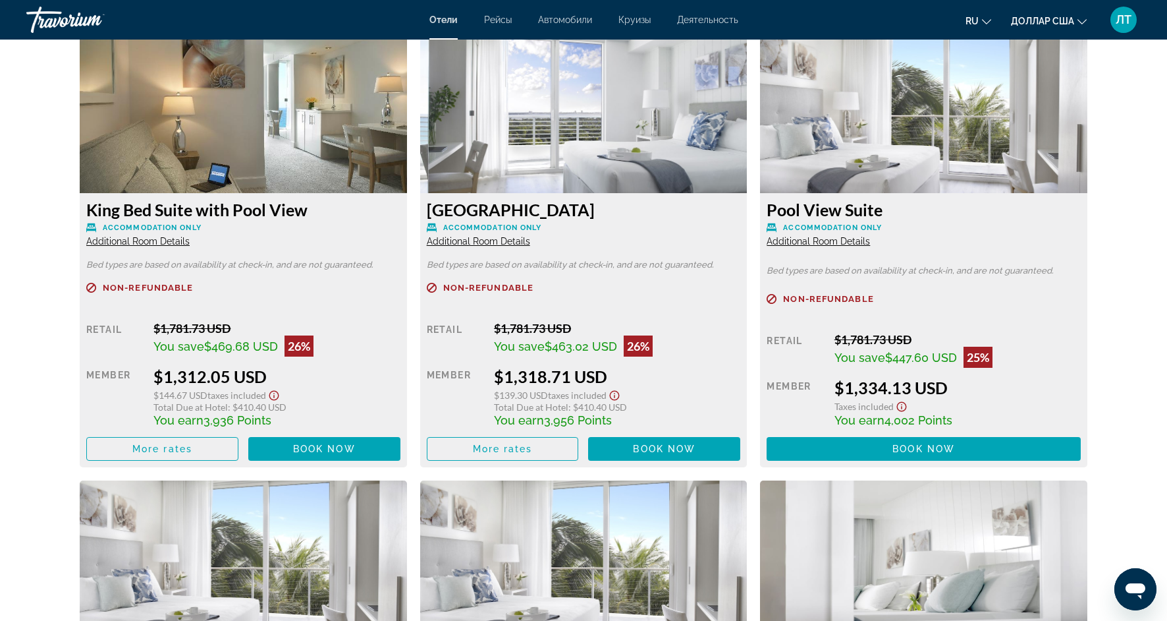
click at [806, 239] on span "Additional Room Details" at bounding box center [818, 241] width 103 height 11
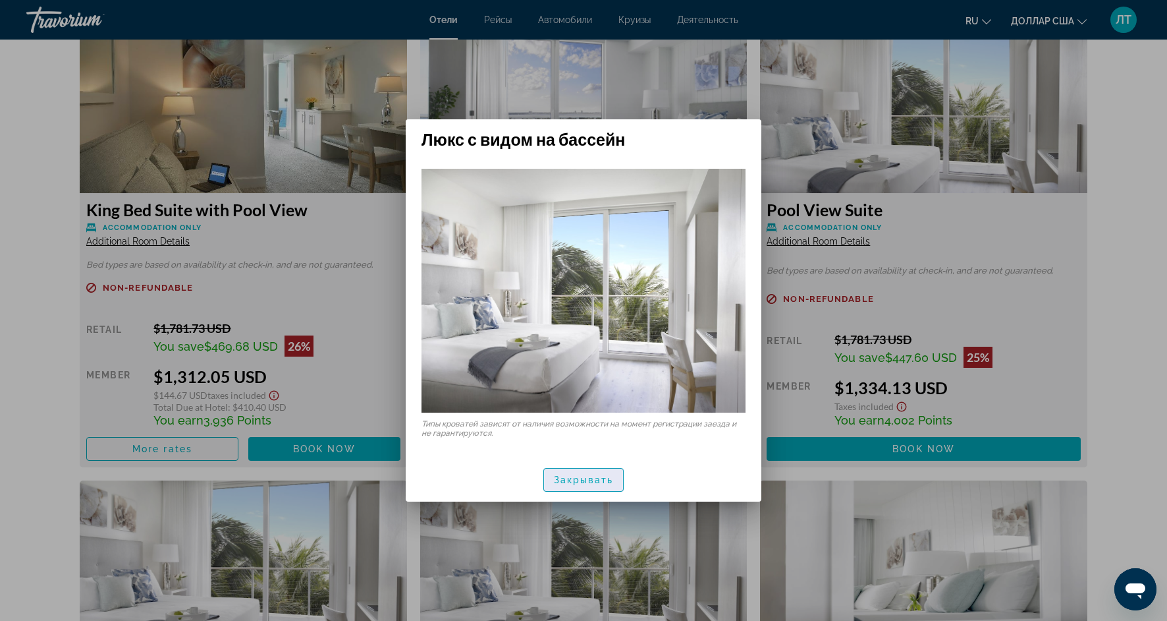
click at [571, 490] on span "button" at bounding box center [584, 480] width 80 height 32
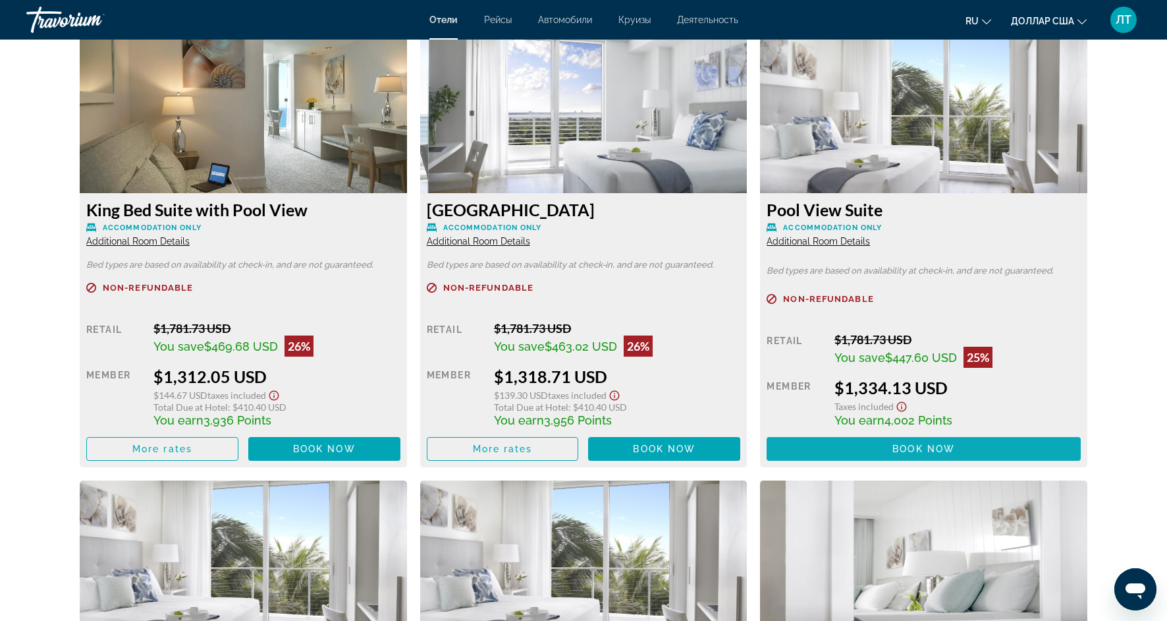
click at [856, 445] on span "Основное содержание" at bounding box center [924, 449] width 314 height 32
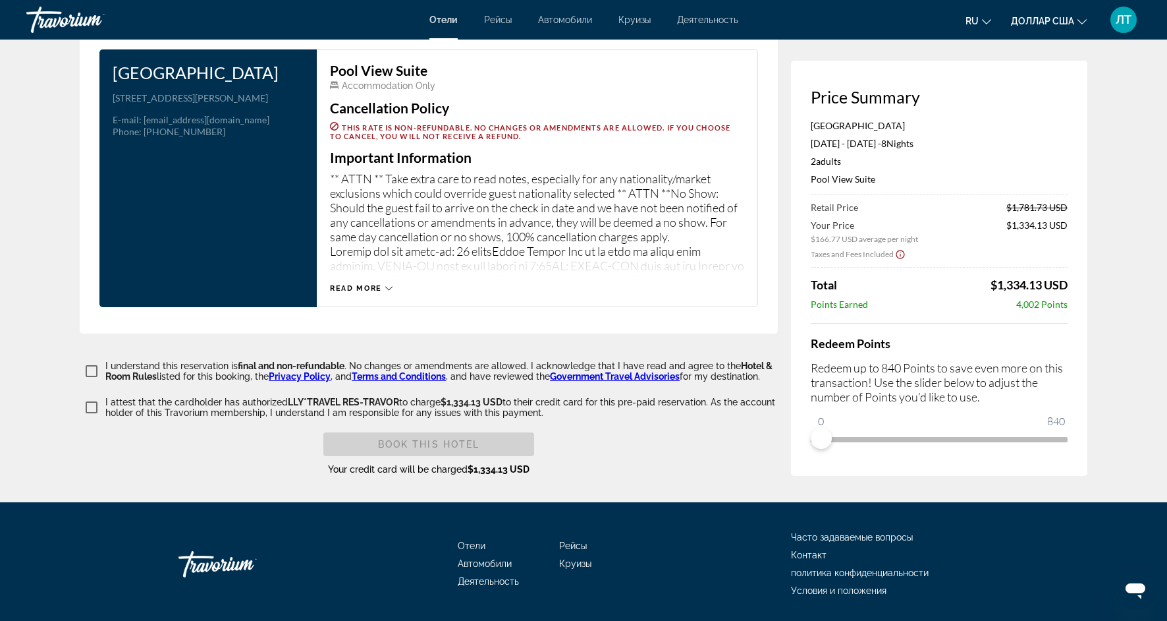
scroll to position [2025, 0]
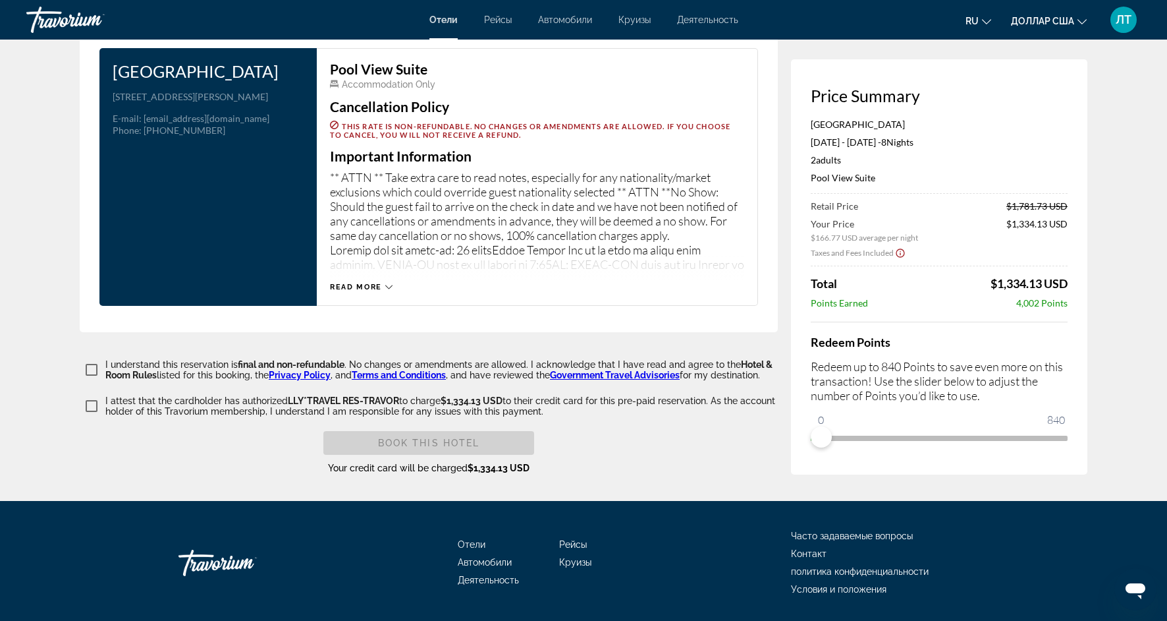
click at [381, 284] on div "Read more" at bounding box center [361, 287] width 63 height 9
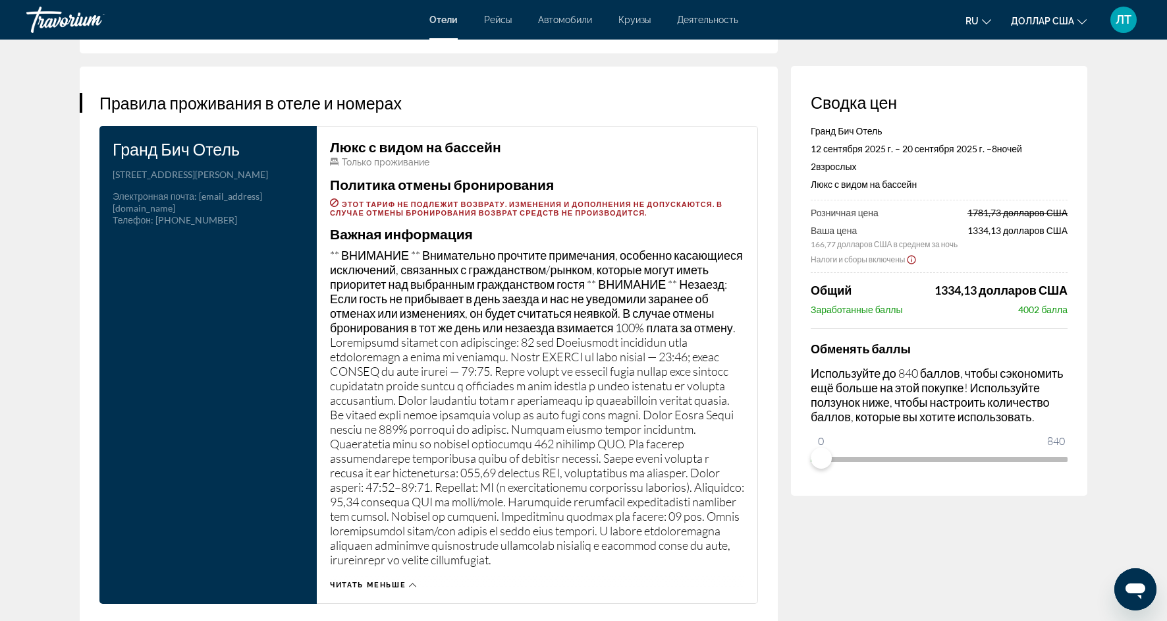
scroll to position [1963, 0]
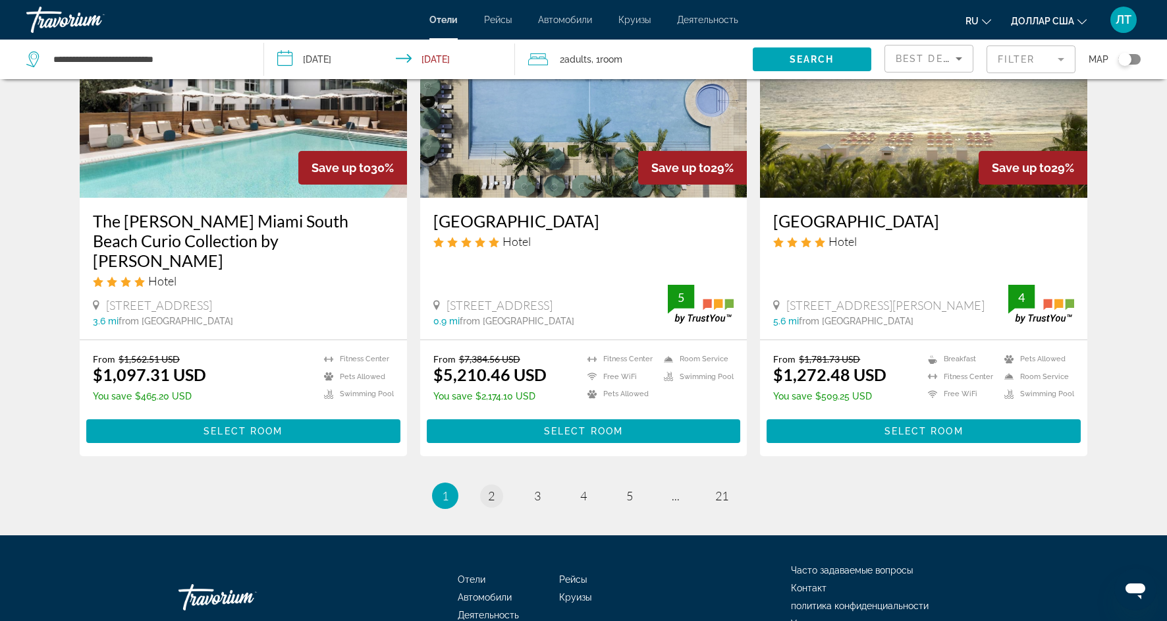
scroll to position [1606, 0]
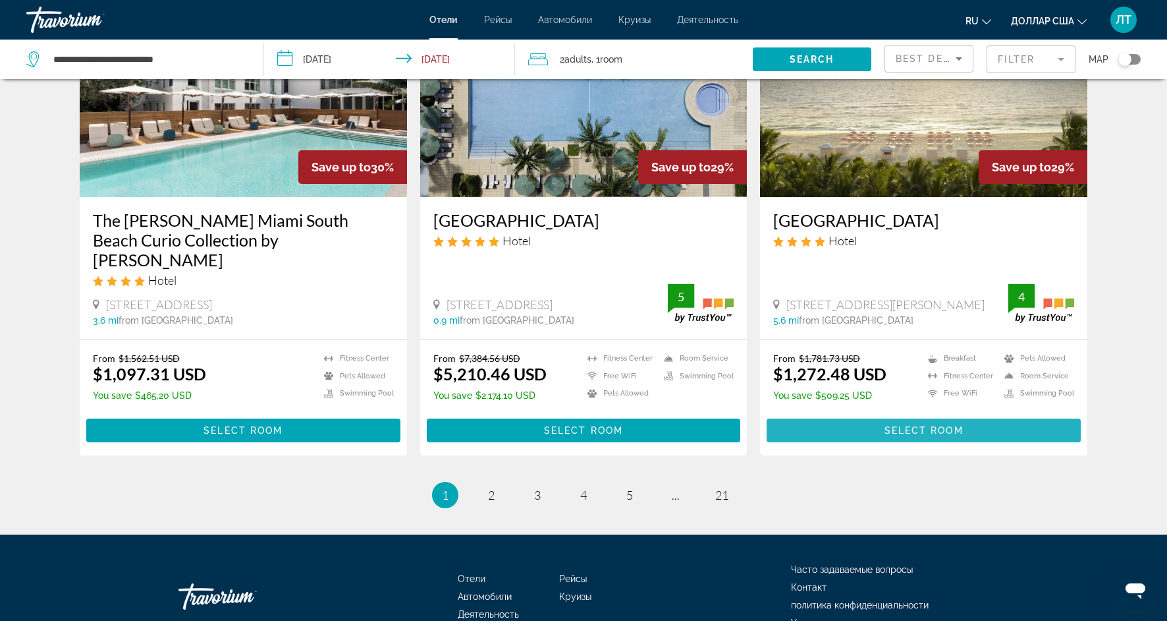
click at [874, 414] on span "Основное содержание" at bounding box center [924, 430] width 314 height 32
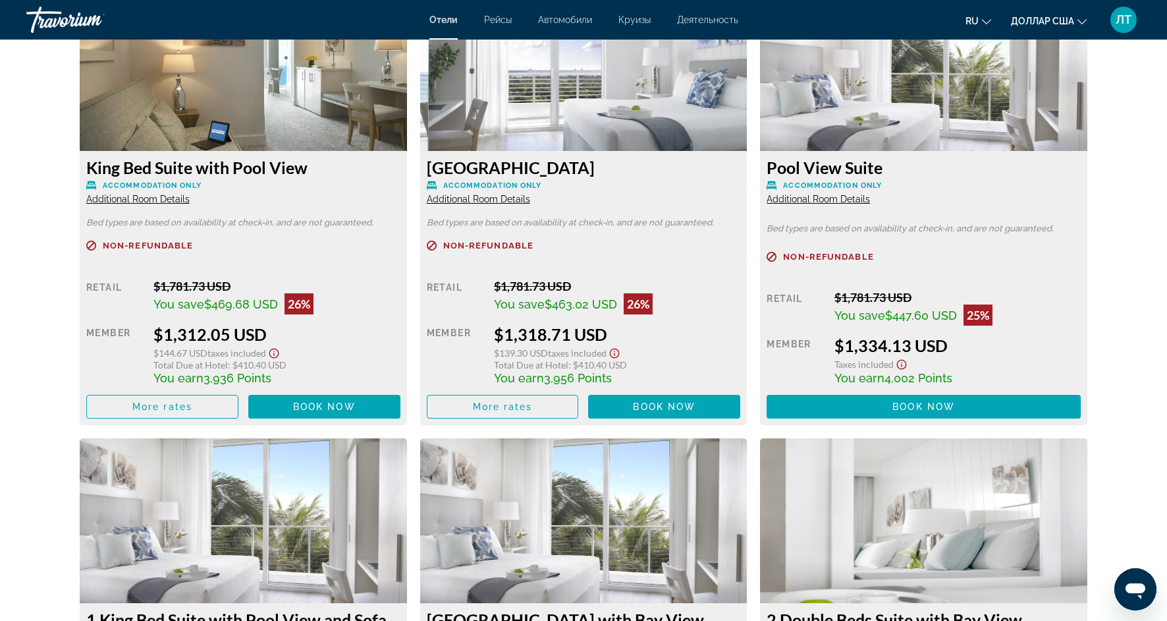
scroll to position [2314, 0]
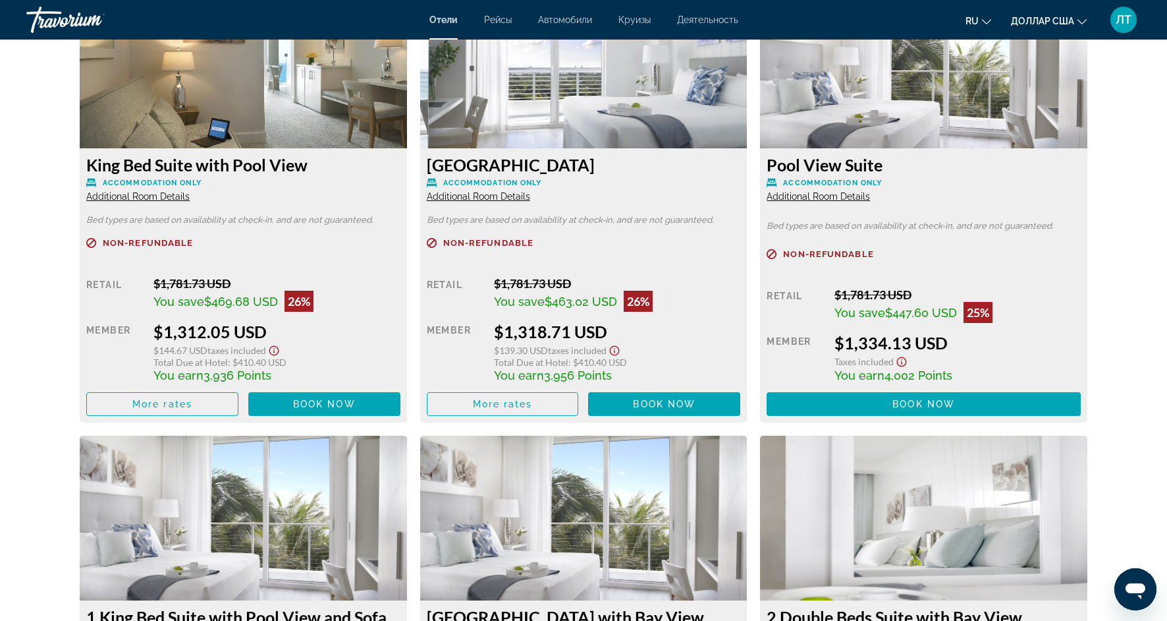
click at [903, 358] on icon "Show Taxes and Fees disclaimer" at bounding box center [902, 362] width 10 height 10
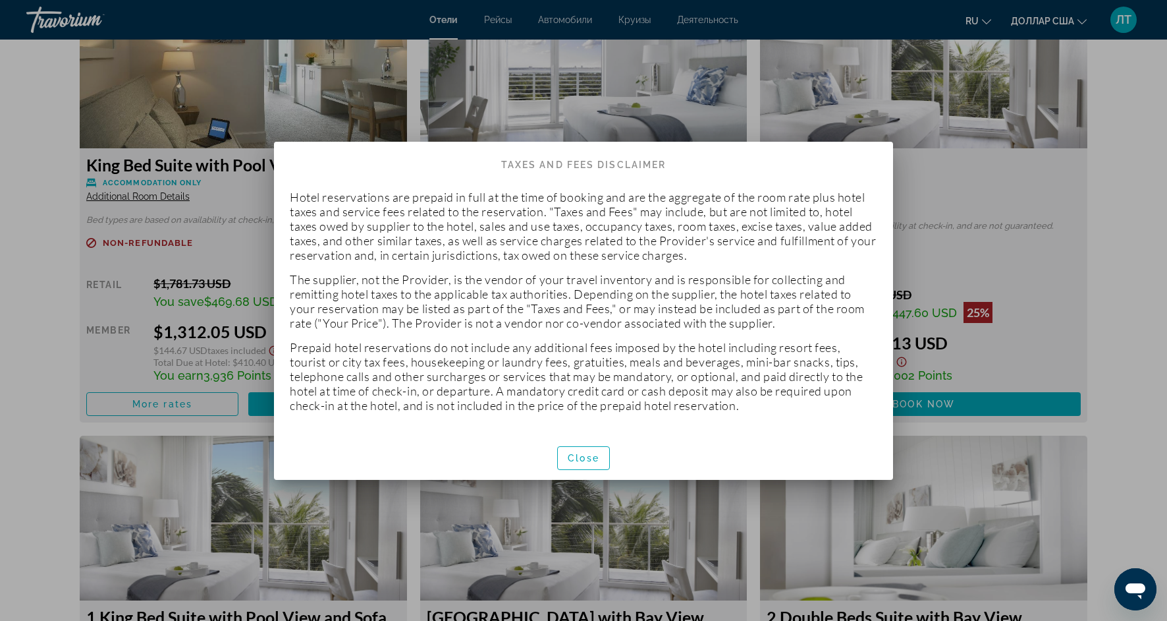
scroll to position [0, 0]
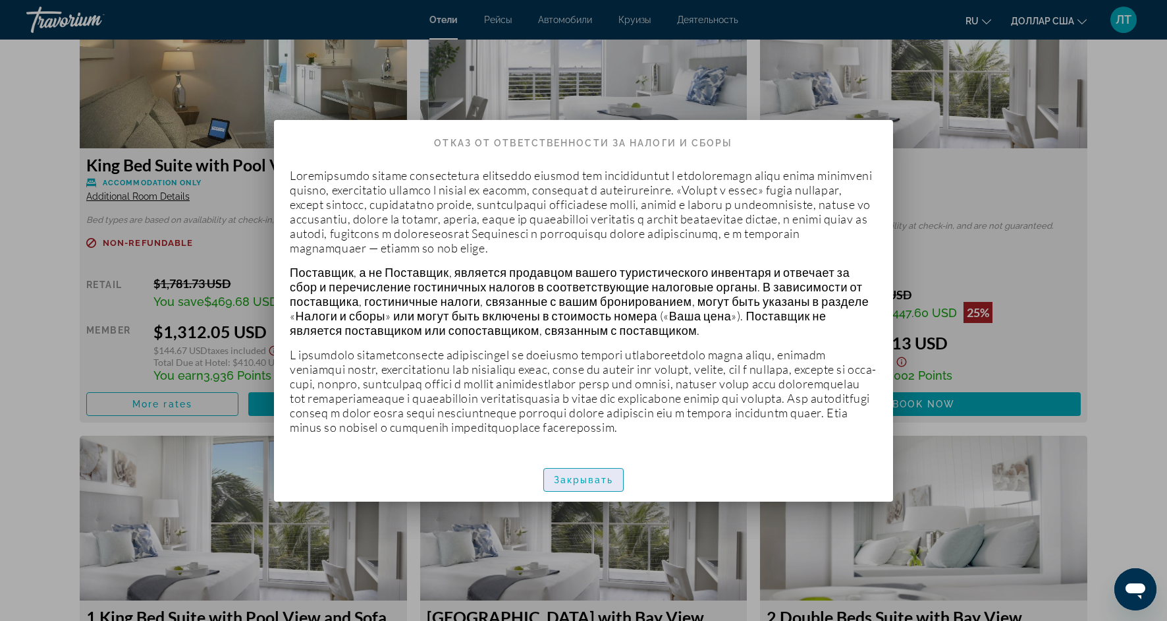
click at [588, 495] on span "button" at bounding box center [584, 480] width 80 height 32
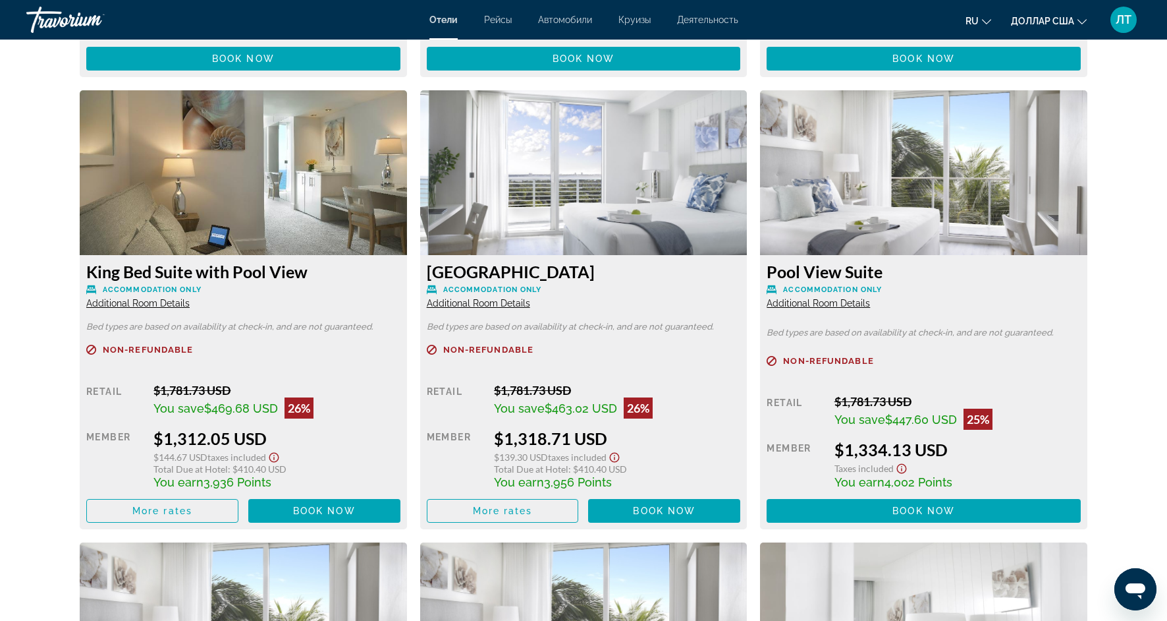
scroll to position [2208, 0]
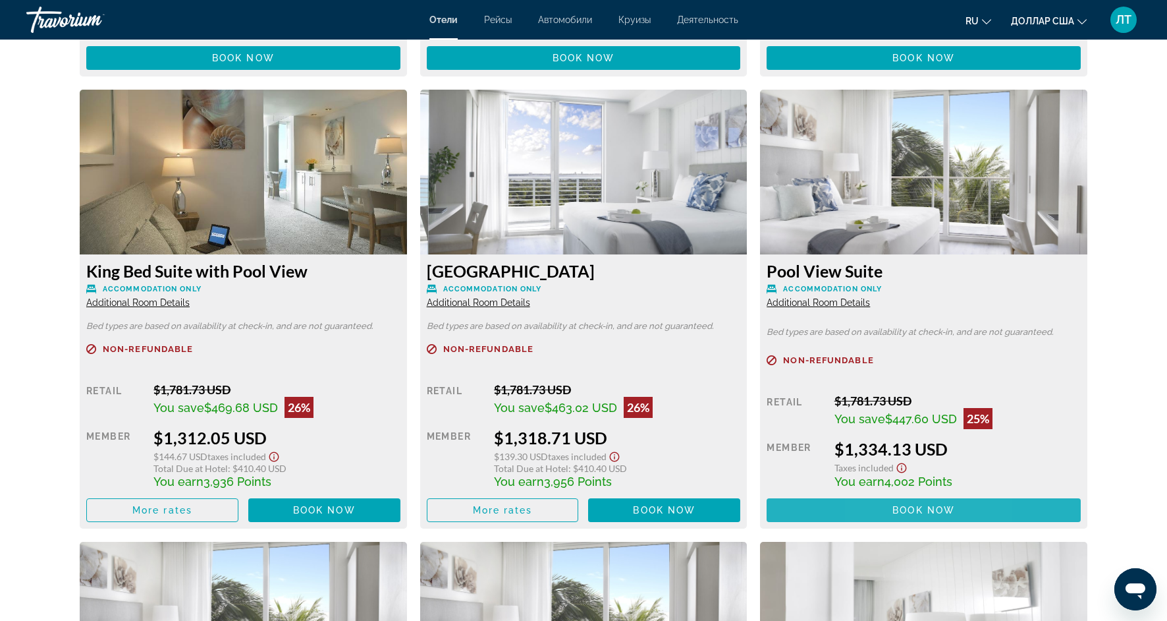
click at [880, 509] on span "Основное содержание" at bounding box center [924, 510] width 314 height 32
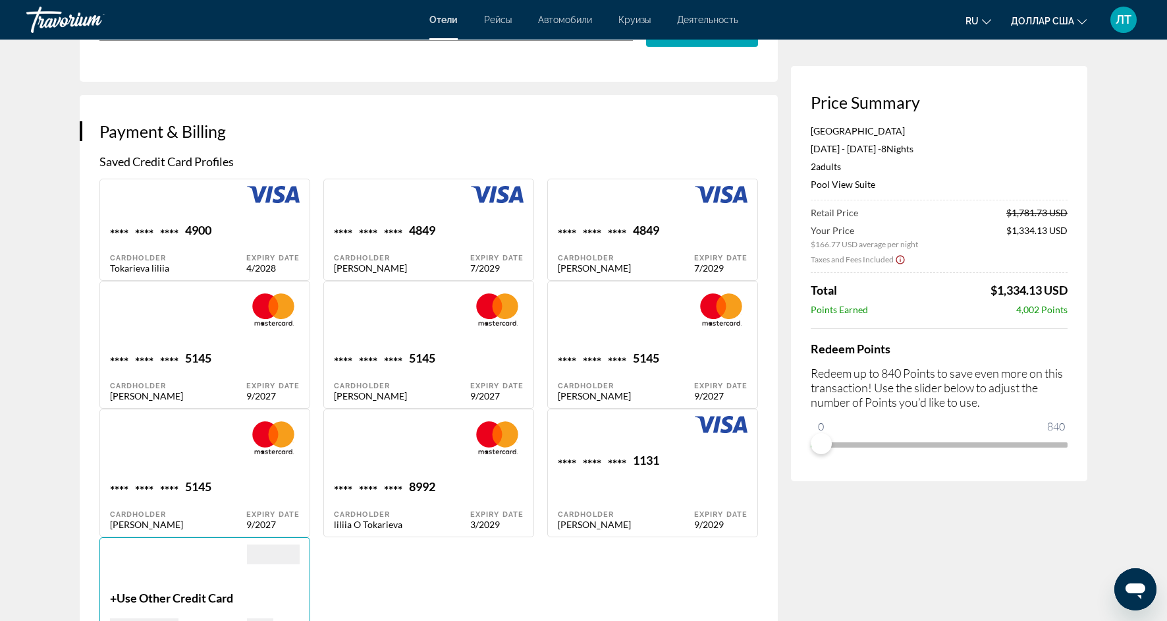
scroll to position [867, 0]
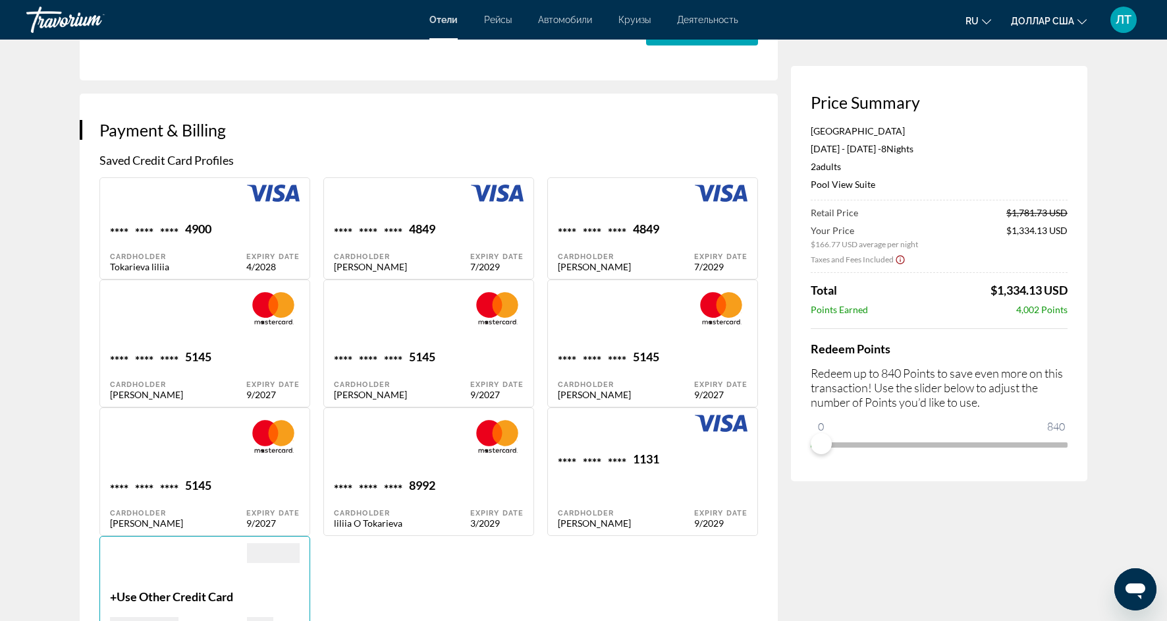
click at [714, 528] on div "**** **** **** 1131 Cardholder [PERSON_NAME] Expiry Date 9/2029" at bounding box center [652, 471] width 211 height 128
type input "******"
type input "*********"
type input "******"
type input "**********"
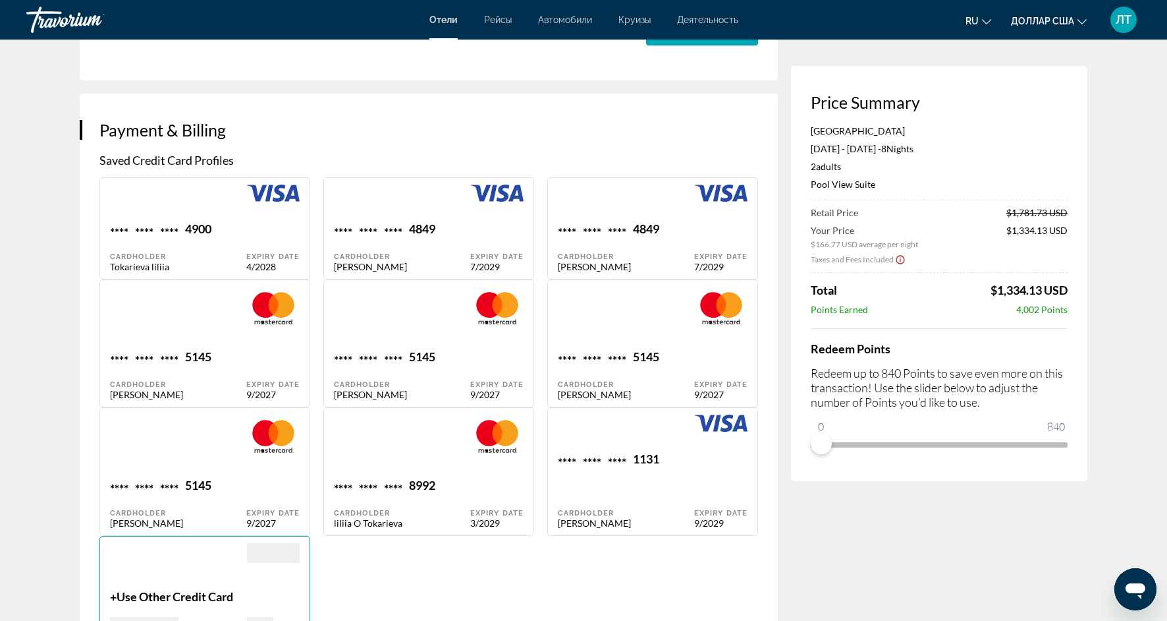
type input "**********"
type input "*****"
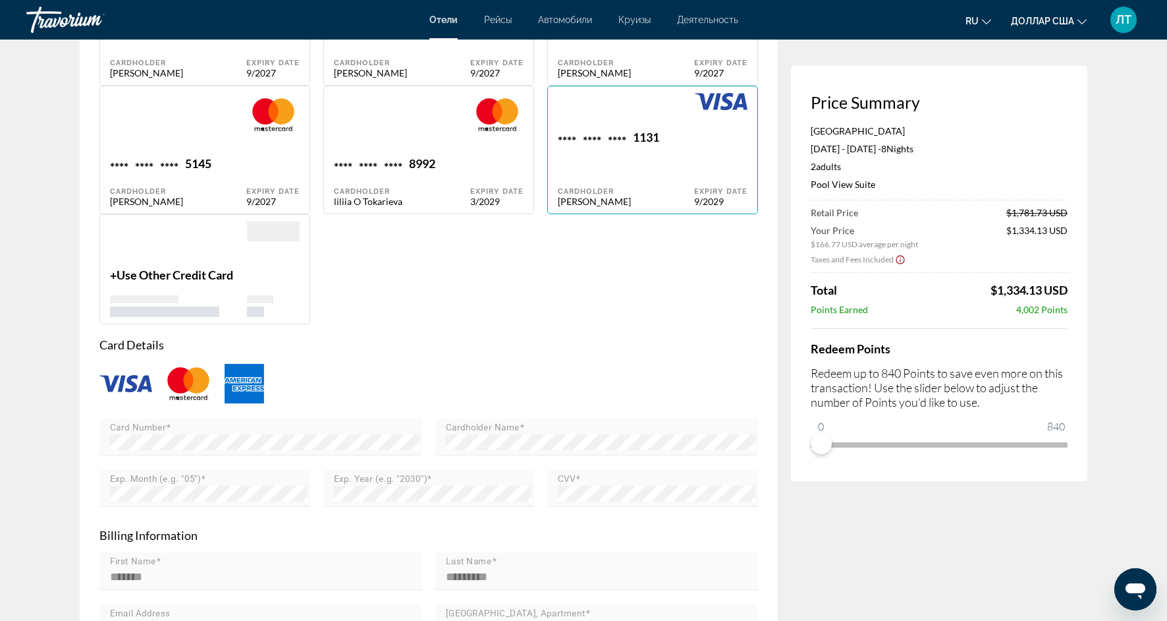
scroll to position [1187, 0]
click at [697, 158] on div "Expiry Date 9/2029" at bounding box center [720, 169] width 53 height 77
type input "******"
type input "*********"
type input "******"
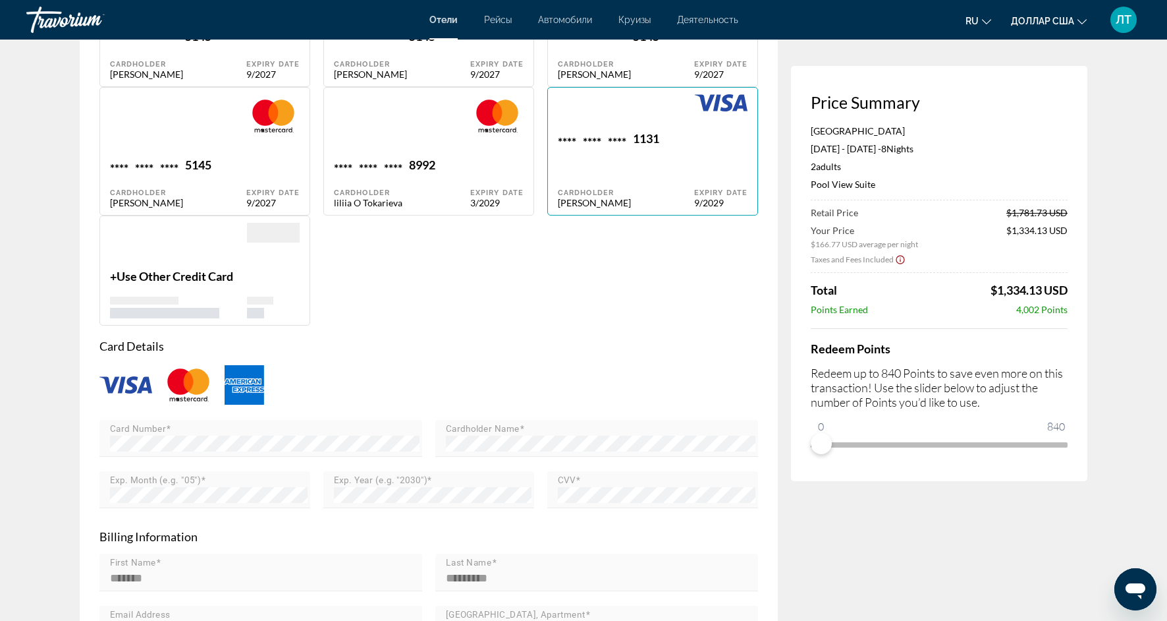
type input "**********"
type input "*****"
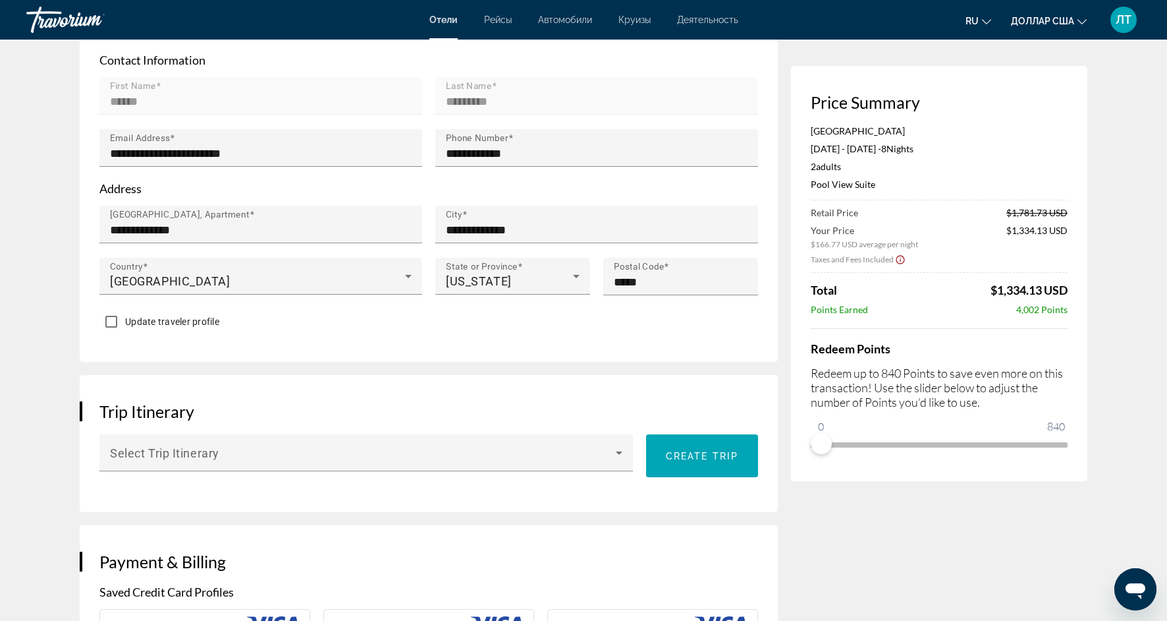
scroll to position [0, 0]
